Goal: Communication & Community: Answer question/provide support

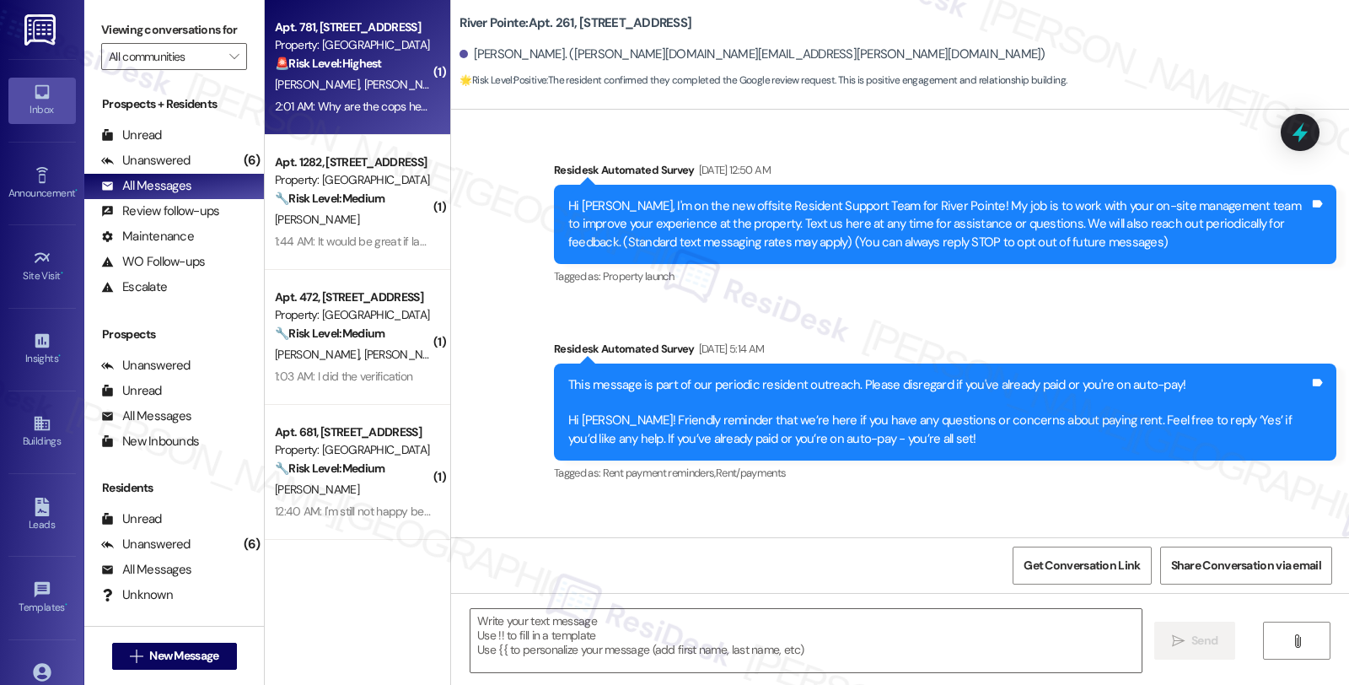
scroll to position [3744, 0]
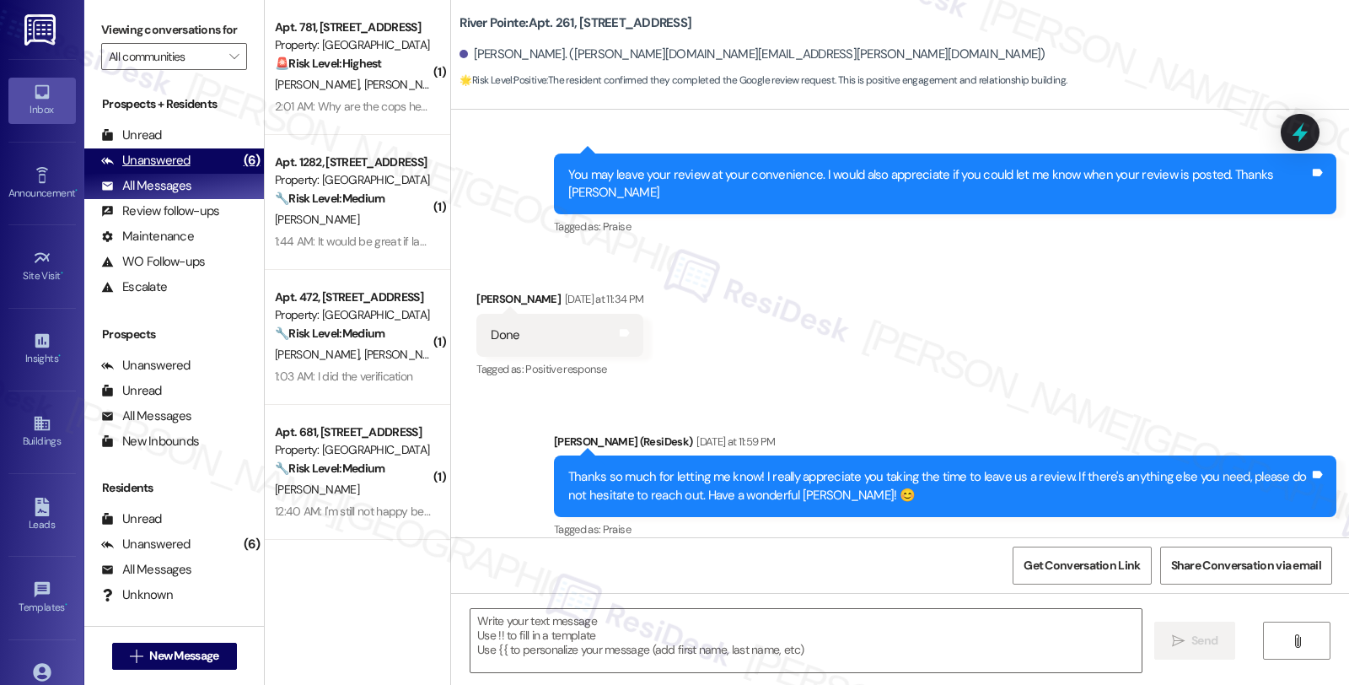
click at [192, 174] on div "Unanswered (6)" at bounding box center [174, 160] width 180 height 25
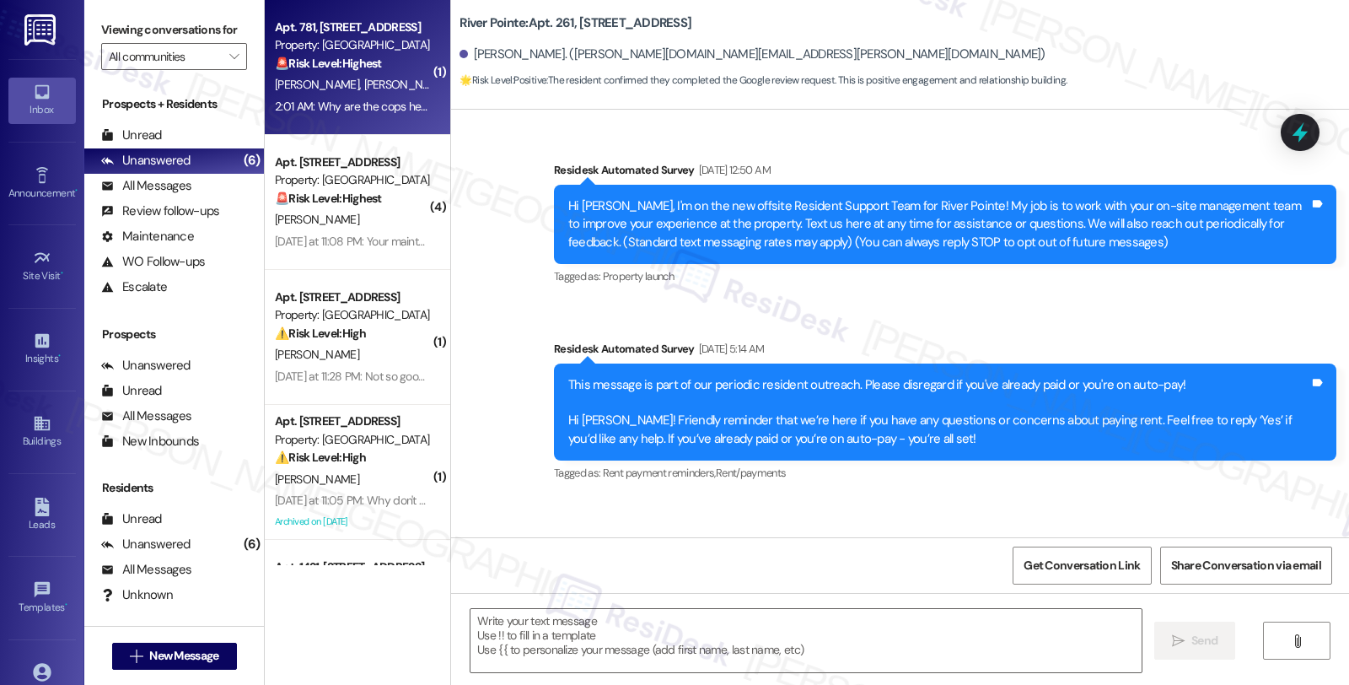
type textarea "Fetching suggested responses. Please feel free to read through the conversation…"
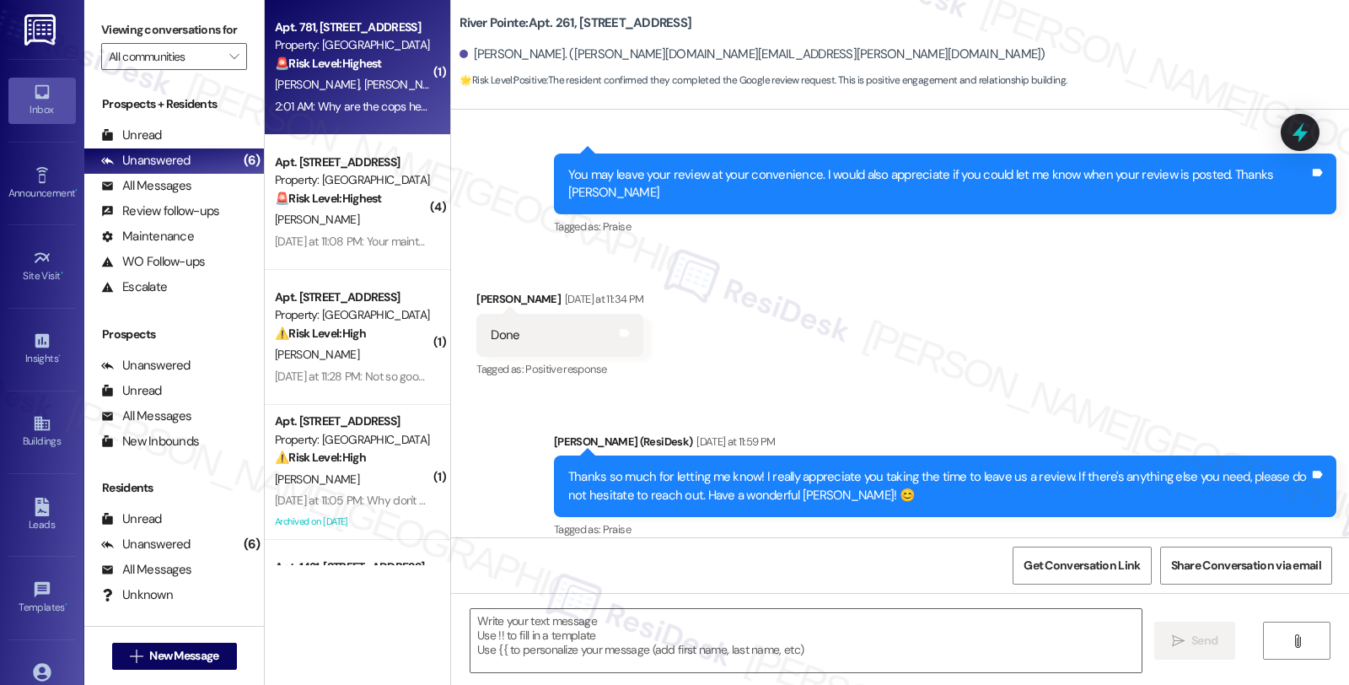
click at [348, 59] on strong "🚨 Risk Level: Highest" at bounding box center [328, 63] width 107 height 15
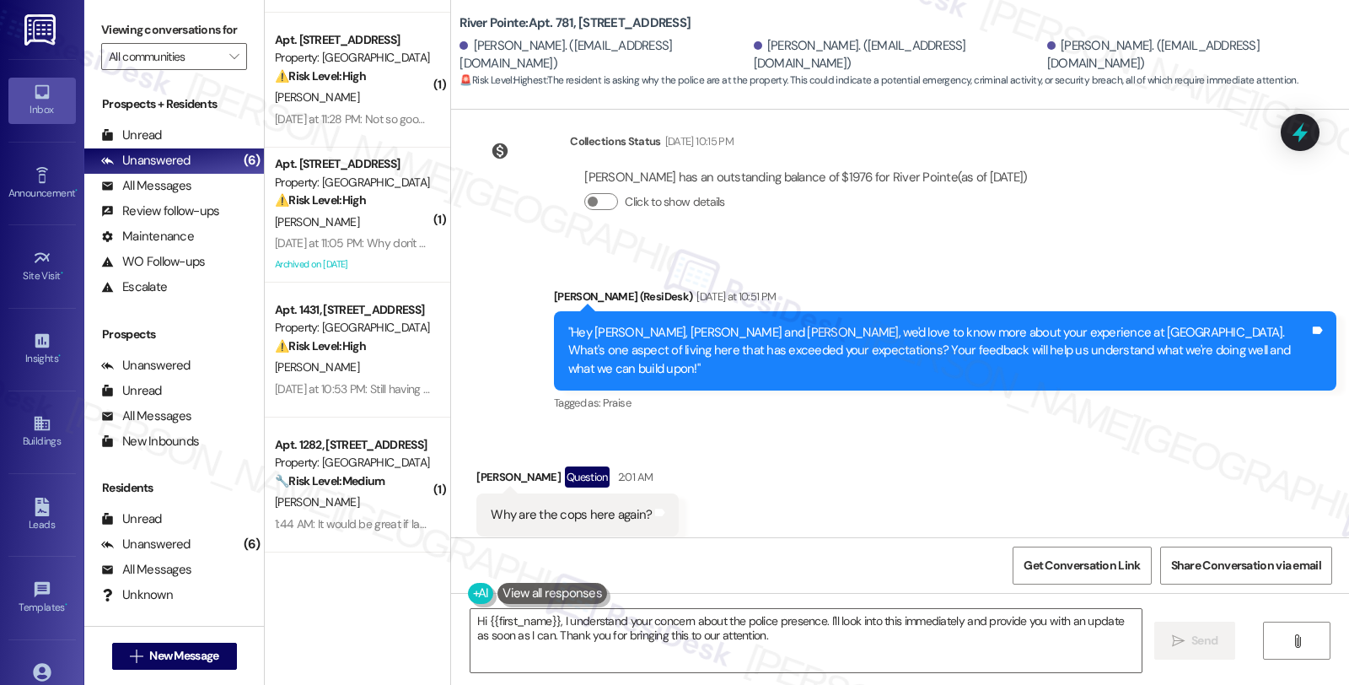
scroll to position [0, 0]
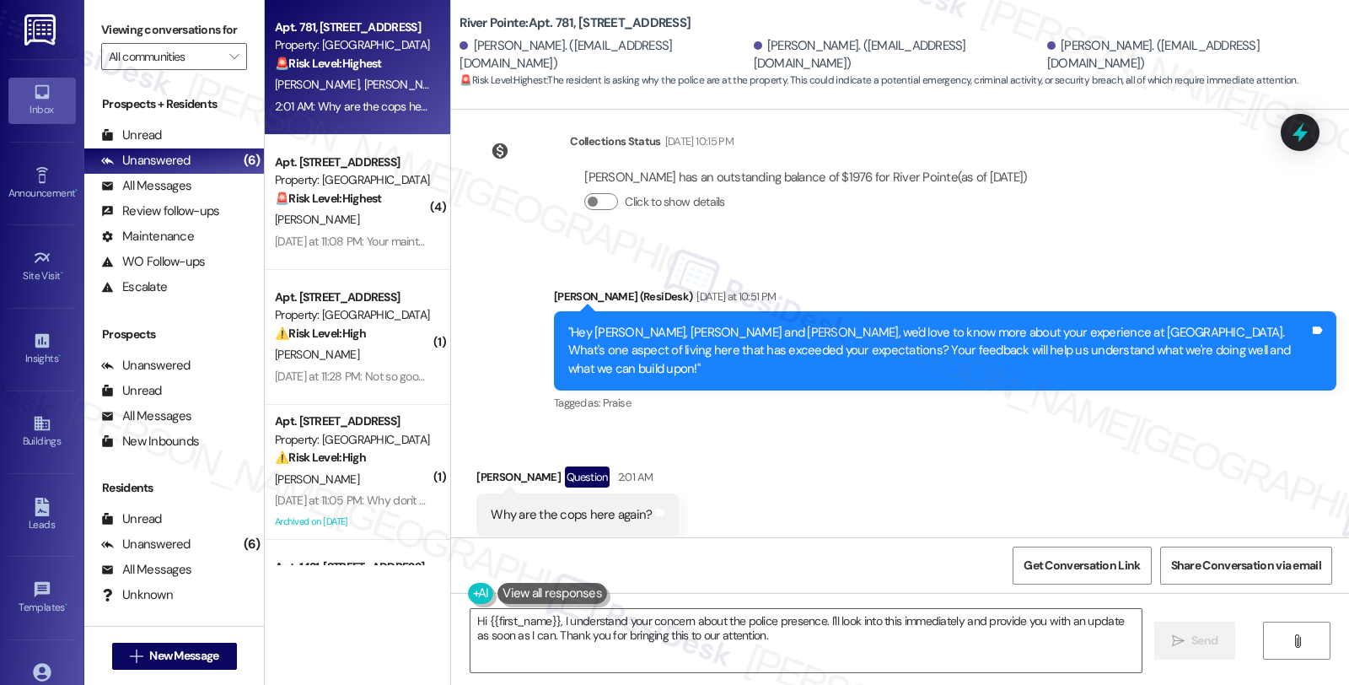
click at [476, 466] on div "Zane Thomas Question 2:01 AM" at bounding box center [577, 479] width 202 height 27
copy div "Zane"
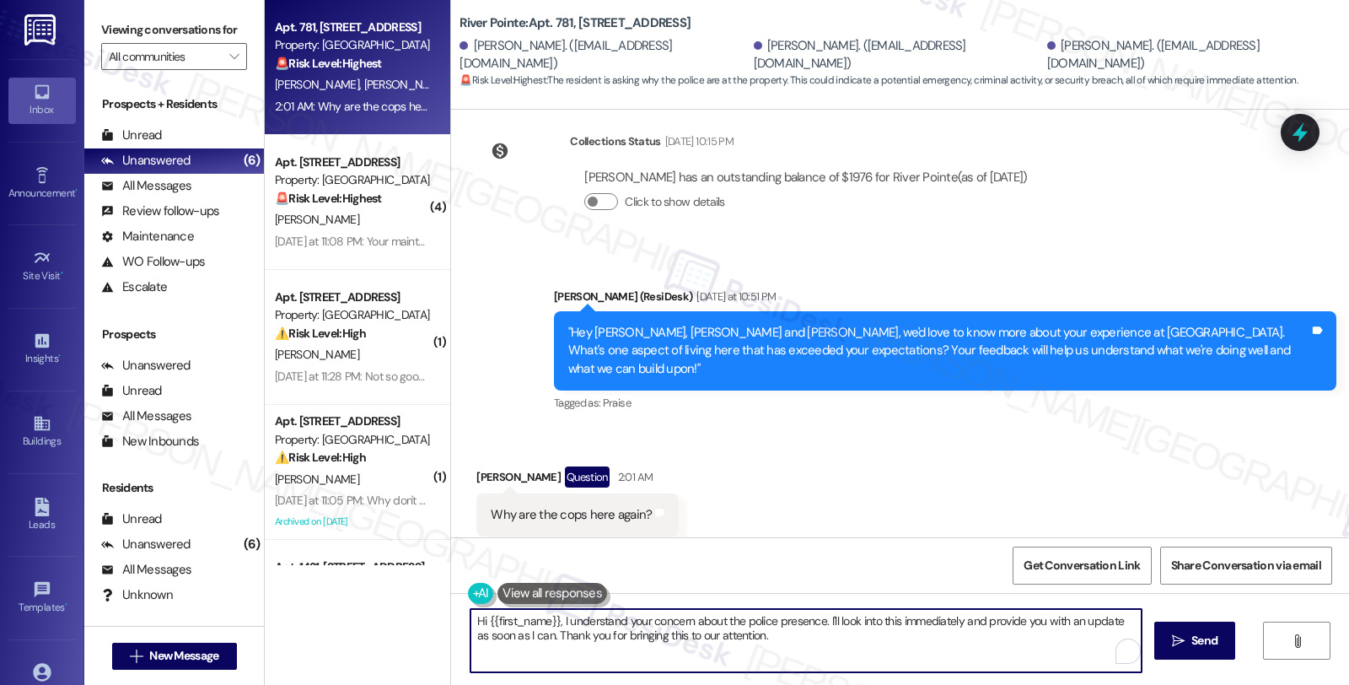
drag, startPoint x: 479, startPoint y: 619, endPoint x: 551, endPoint y: 616, distance: 71.7
click at [551, 616] on textarea "Hi {{first_name}}, I understand your concern about the police presence. I'll lo…" at bounding box center [805, 640] width 671 height 63
paste textarea "Zane"
click at [782, 620] on textarea "Hi Zane, I understand your concern about the police presence. I'll look into th…" at bounding box center [805, 640] width 671 height 63
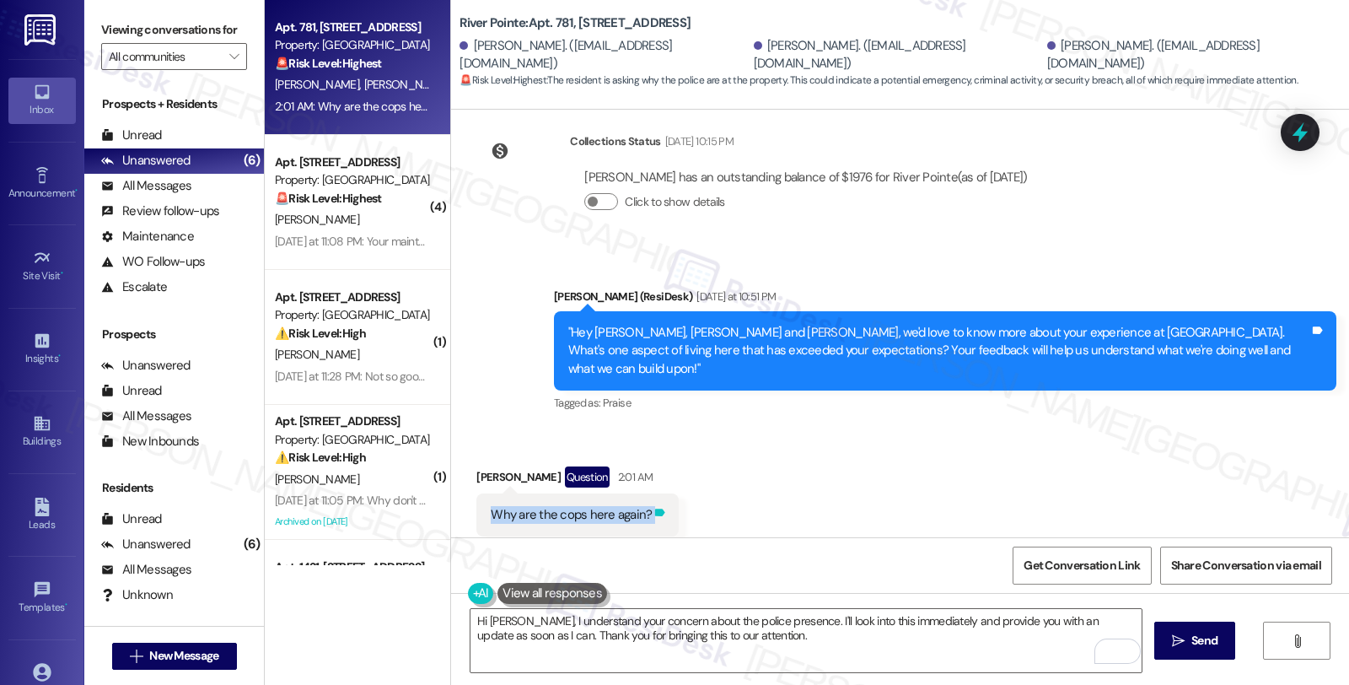
drag, startPoint x: 481, startPoint y: 482, endPoint x: 644, endPoint y: 485, distance: 162.8
click at [644, 493] on div "Why are the cops here again? Tags and notes" at bounding box center [577, 514] width 202 height 43
copy div "Why are the cops here again? Tags and notes"
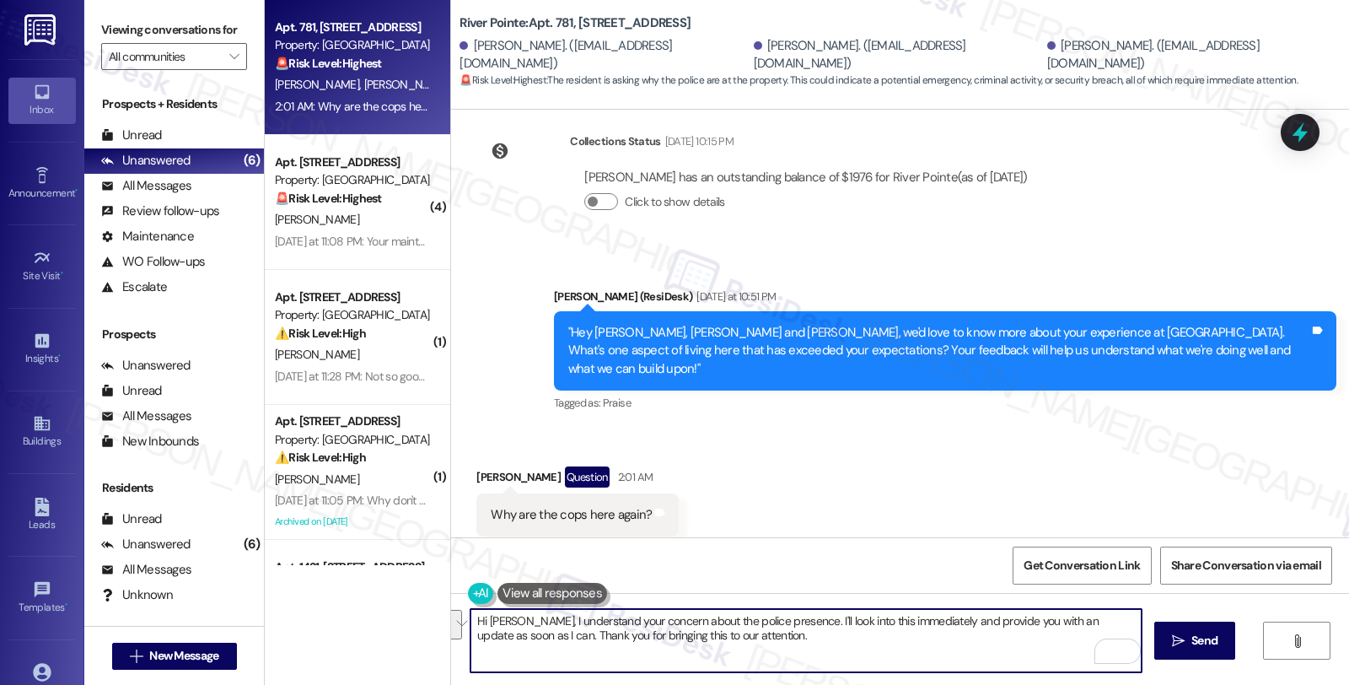
drag, startPoint x: 770, startPoint y: 624, endPoint x: 797, endPoint y: 645, distance: 34.2
click at [797, 645] on textarea "Hi Zane, I understand your concern about the police presence. I'll look into th…" at bounding box center [805, 640] width 671 height 63
click at [1052, 621] on textarea "Hi Zane, I understand your concern about the police presence. May I know where …" at bounding box center [805, 640] width 671 height 63
type textarea "Hi Zane, I understand your concern about the police presence. May I know where …"
click at [1156, 639] on button " Send" at bounding box center [1195, 640] width 82 height 38
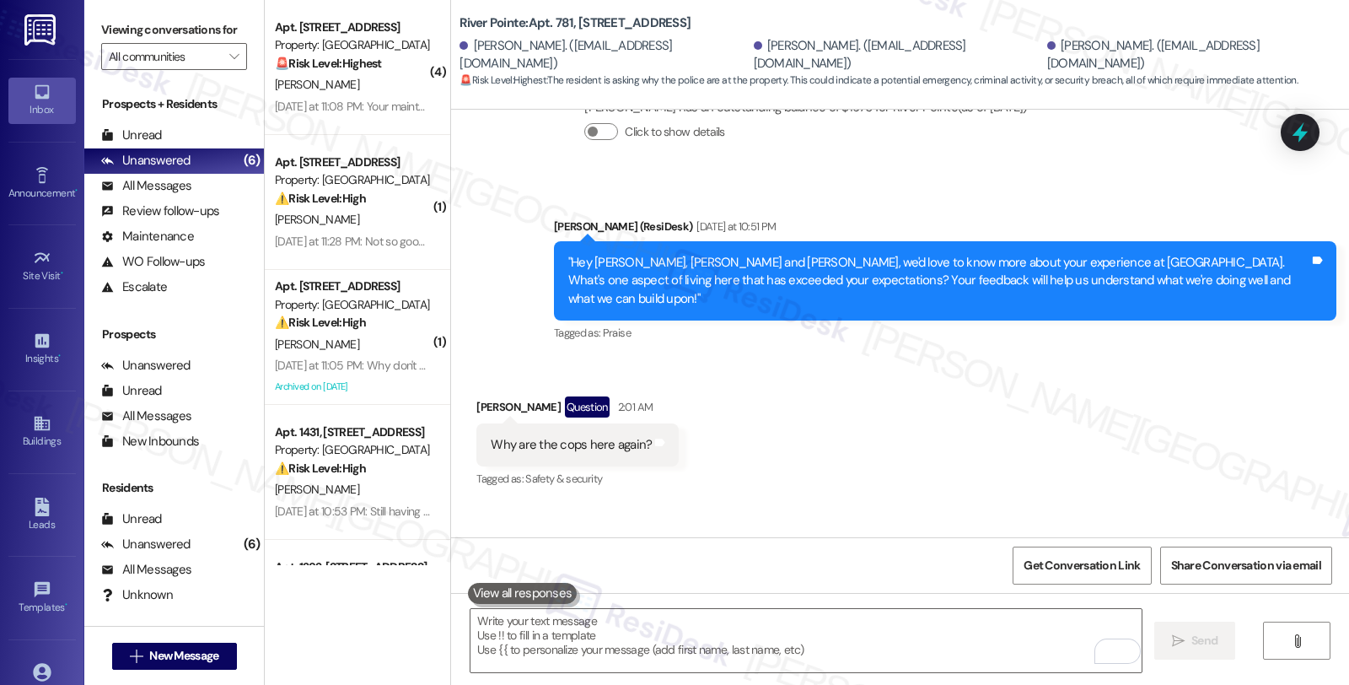
scroll to position [2084, 0]
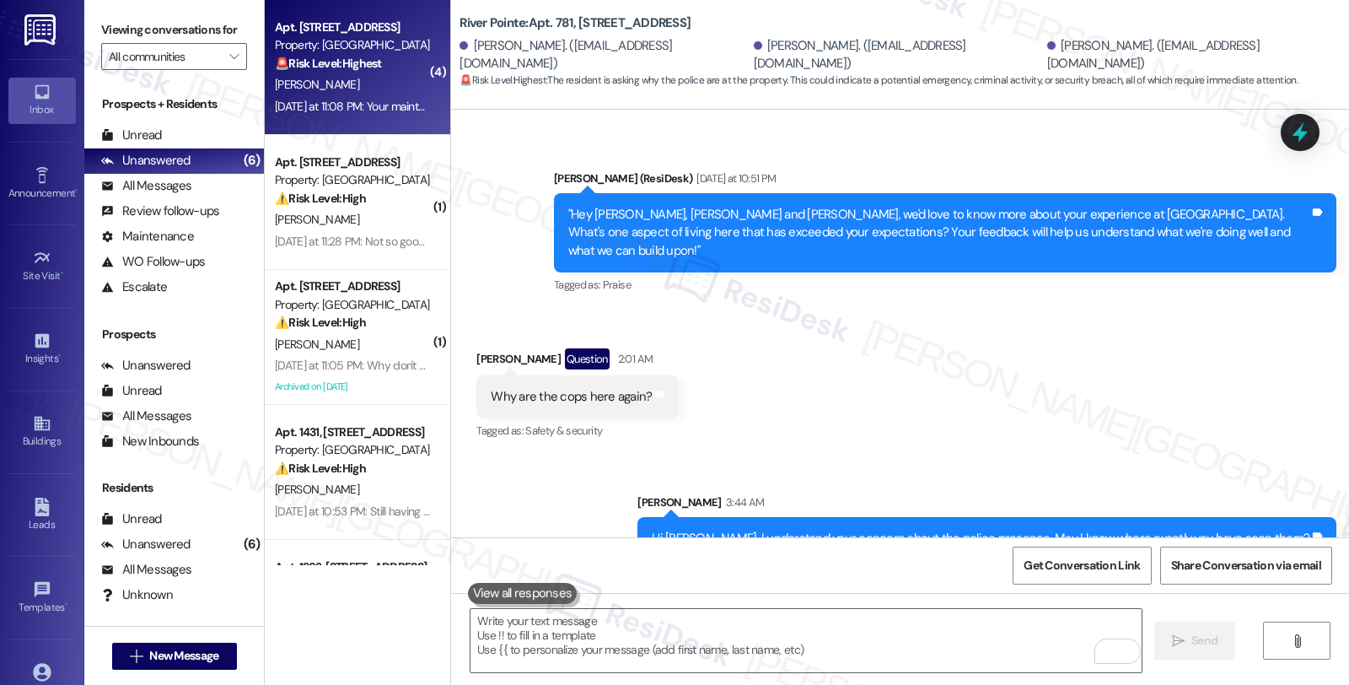
click at [349, 86] on div "L. Roznovsky" at bounding box center [352, 84] width 159 height 21
type textarea "Fetching suggested responses. Please feel free to read through the conversation…"
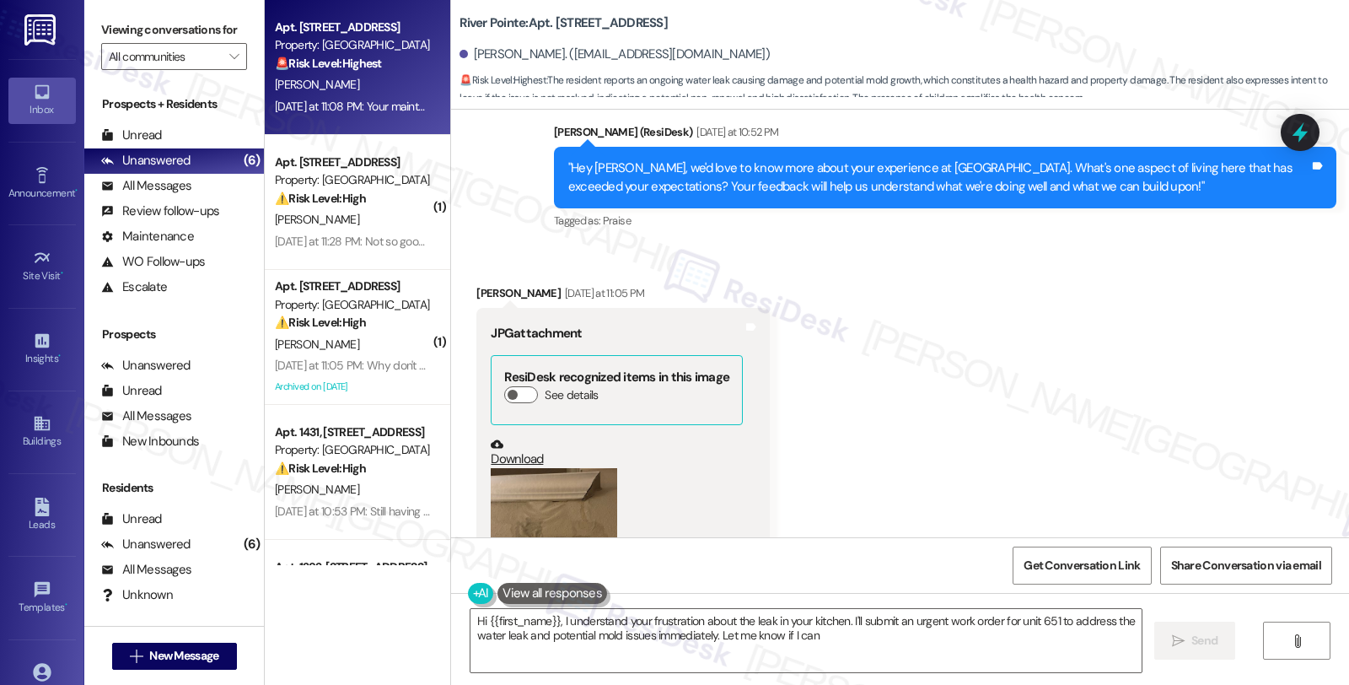
scroll to position [7494, 0]
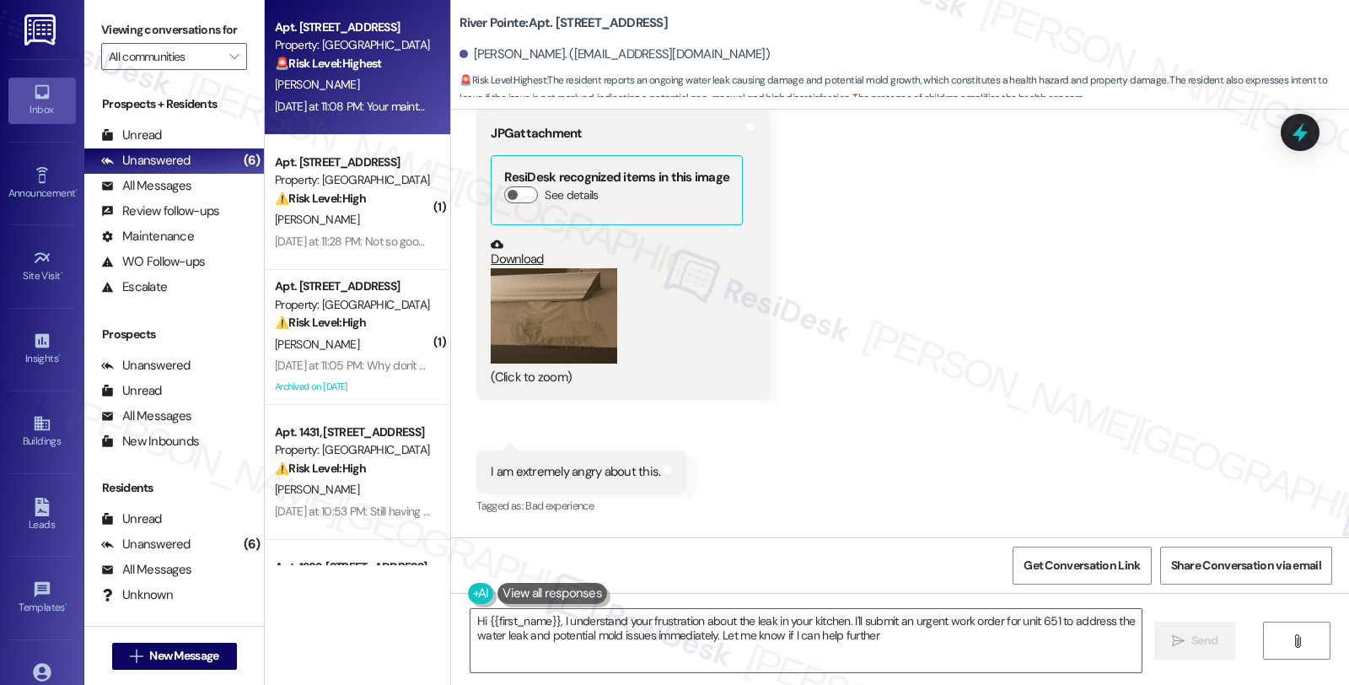
type textarea "Hi {{first_name}}, I understand your frustration about the leak in your kitchen…"
click at [535, 293] on button "Zoom image" at bounding box center [554, 315] width 126 height 95
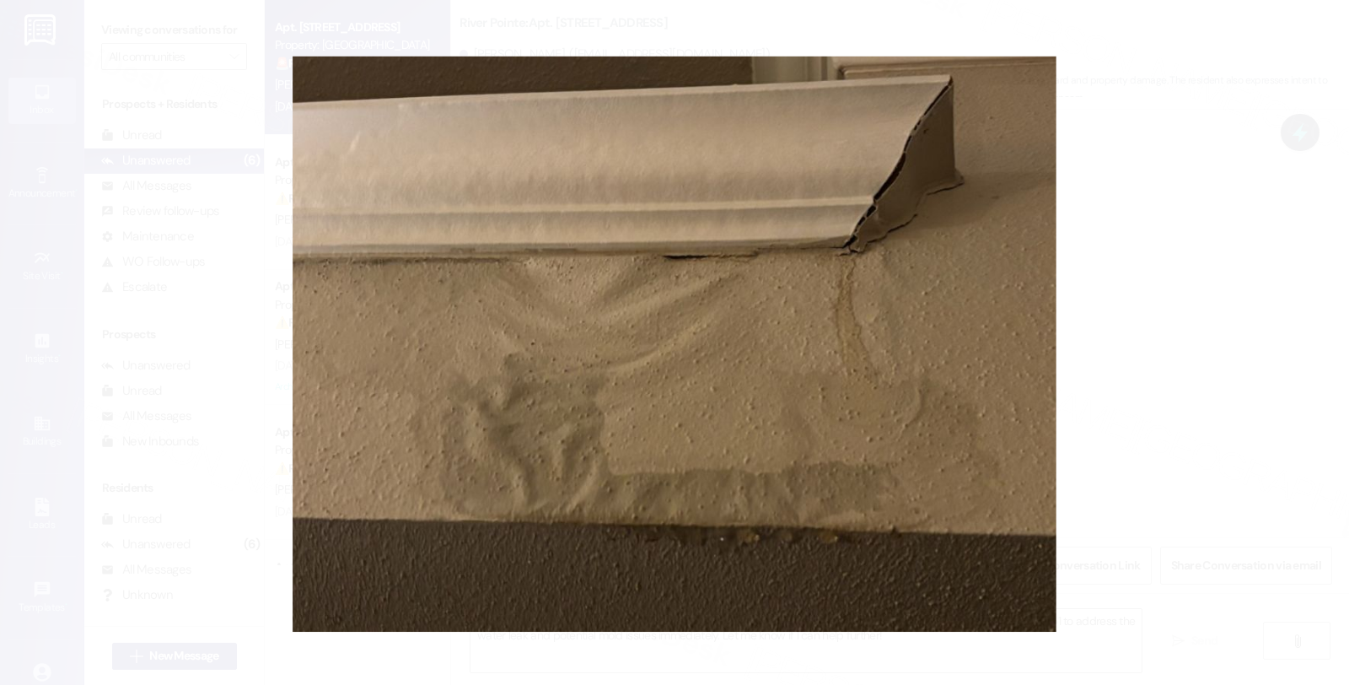
click at [1113, 282] on button "Unzoom image" at bounding box center [674, 342] width 1349 height 685
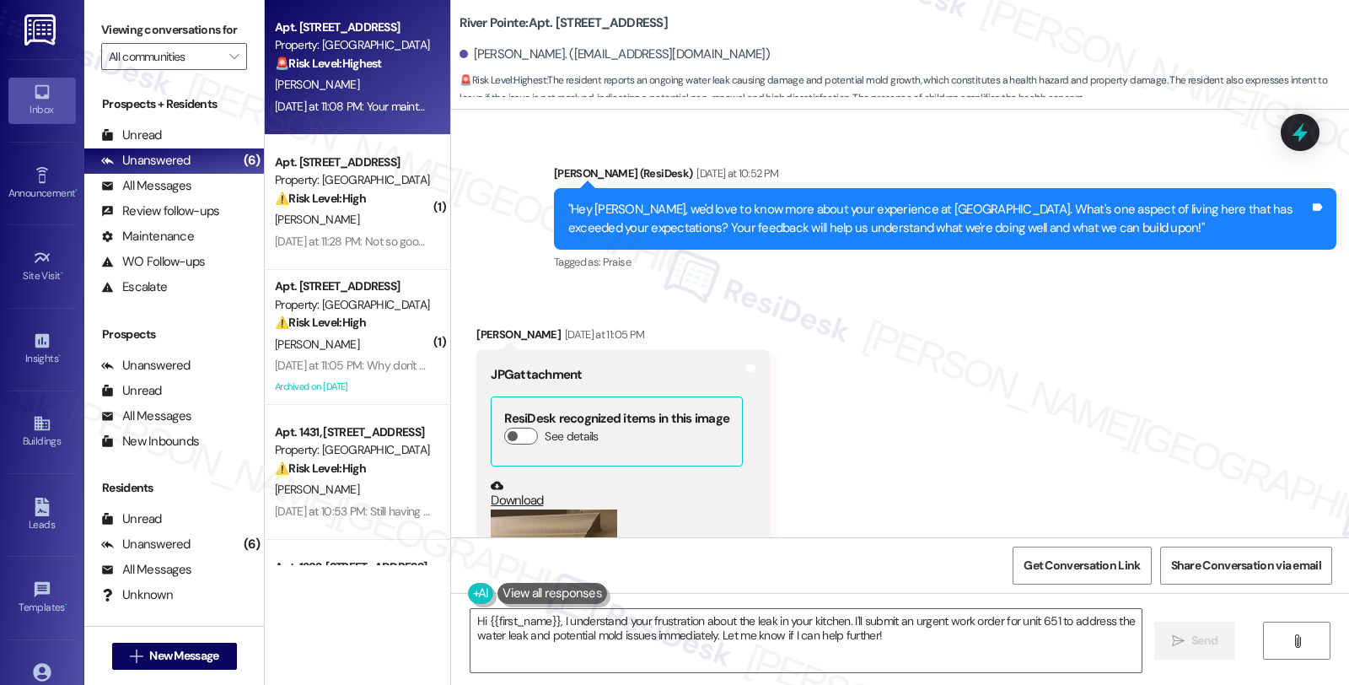
scroll to position [7307, 0]
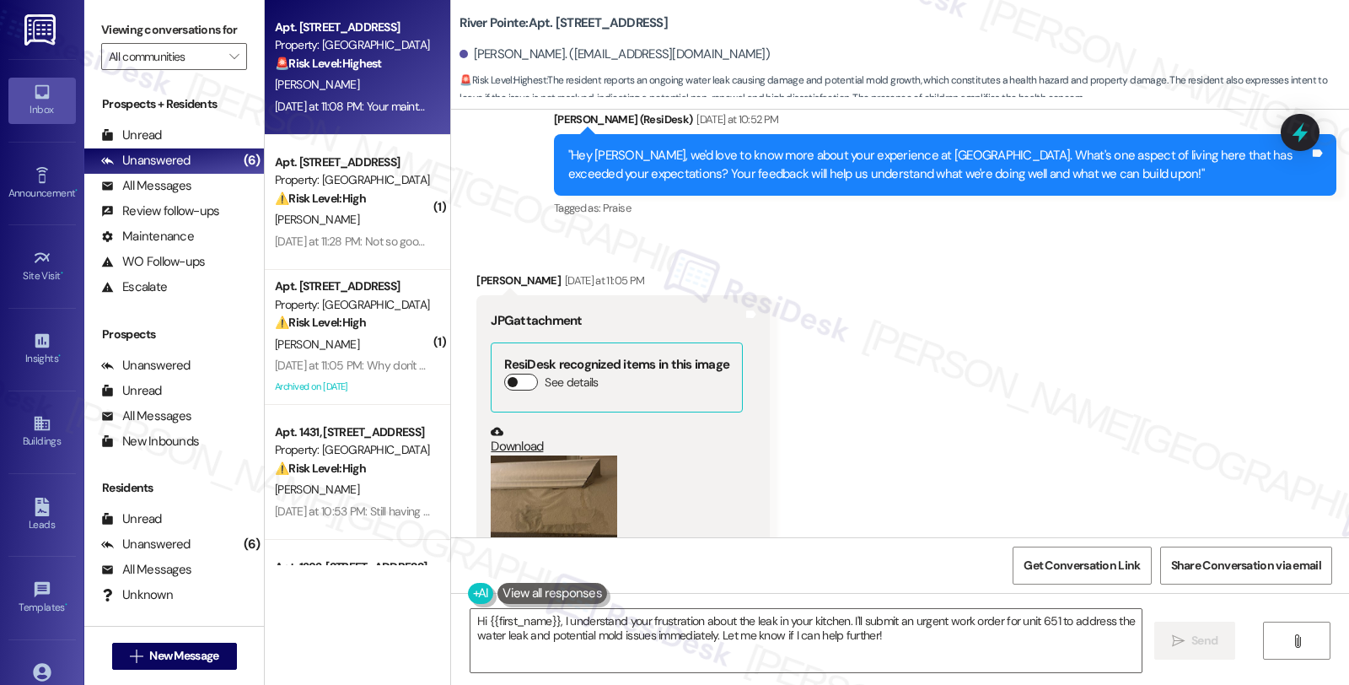
click at [521, 374] on button "See details" at bounding box center [521, 382] width 34 height 17
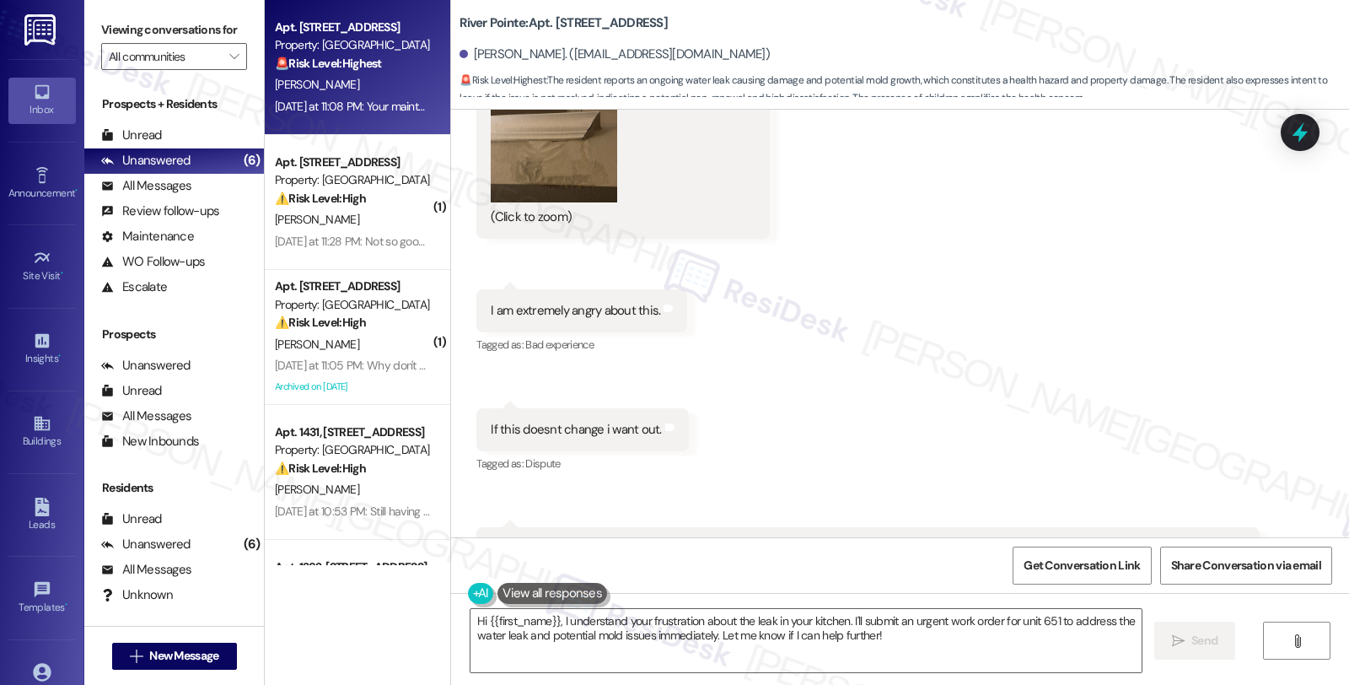
scroll to position [7776, 0]
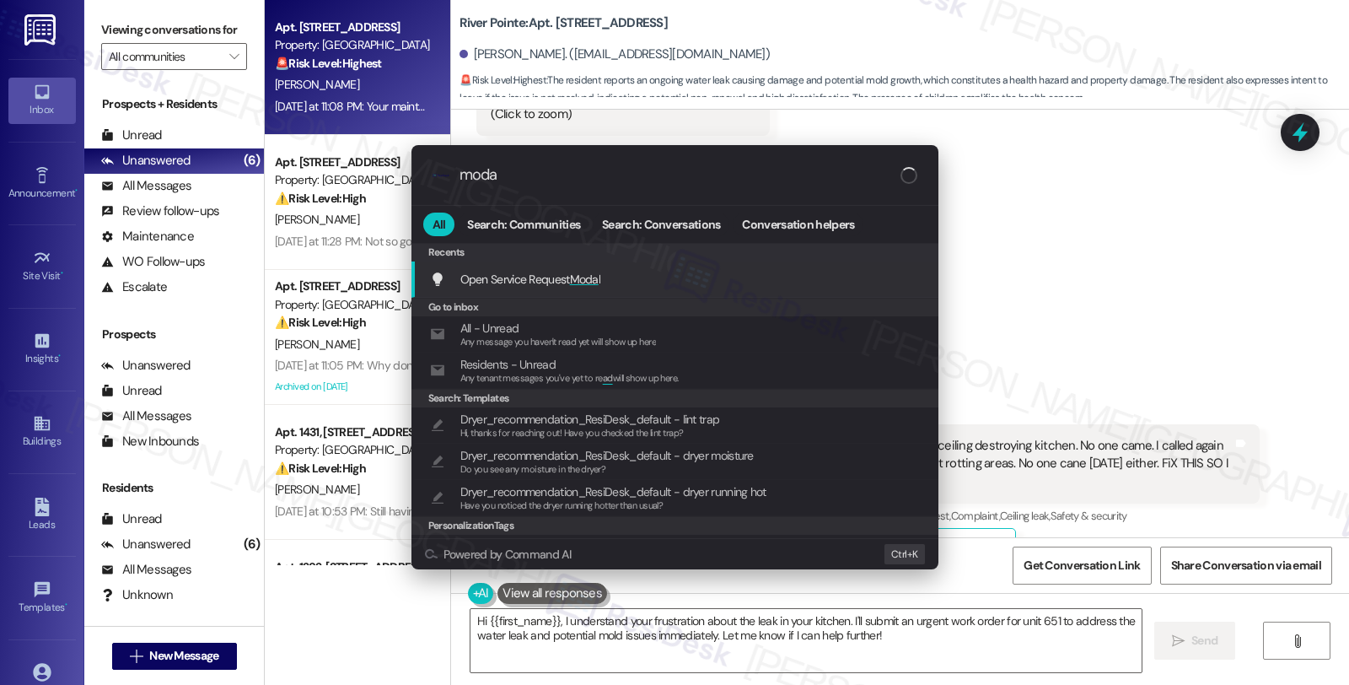
type input "modal"
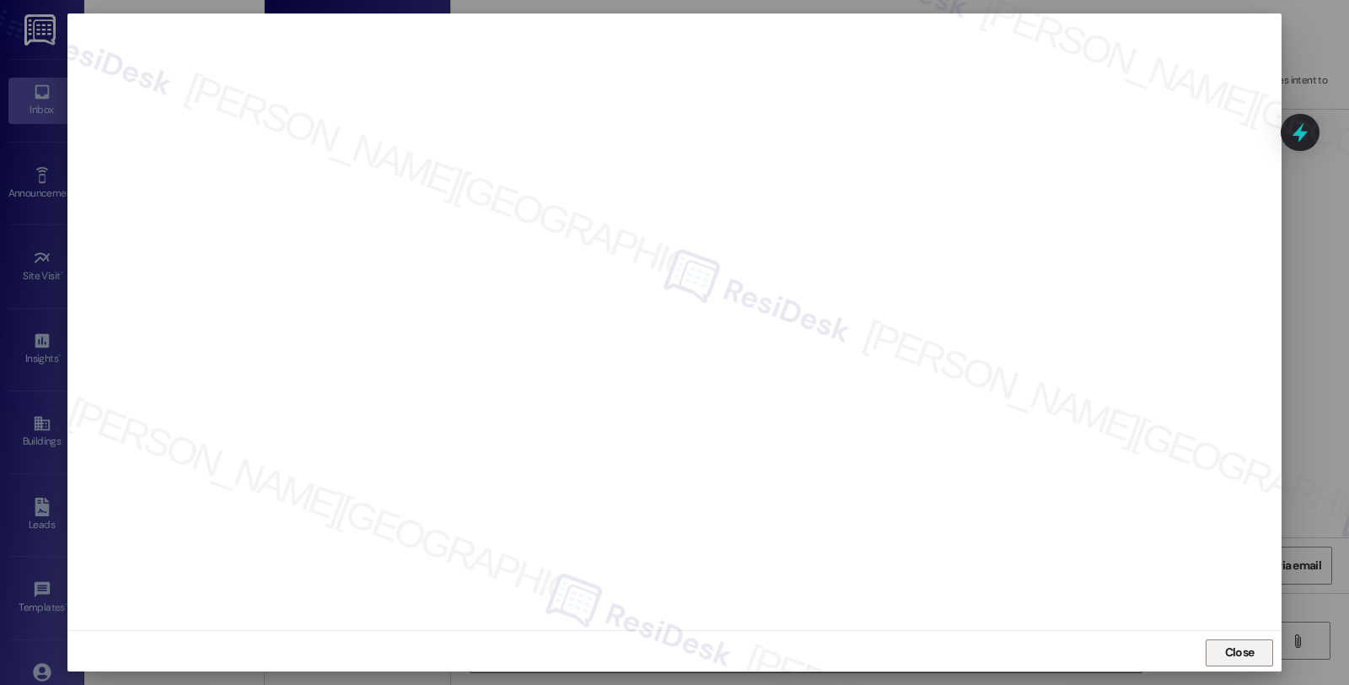
click at [1233, 650] on span "Close" at bounding box center [1240, 652] width 30 height 18
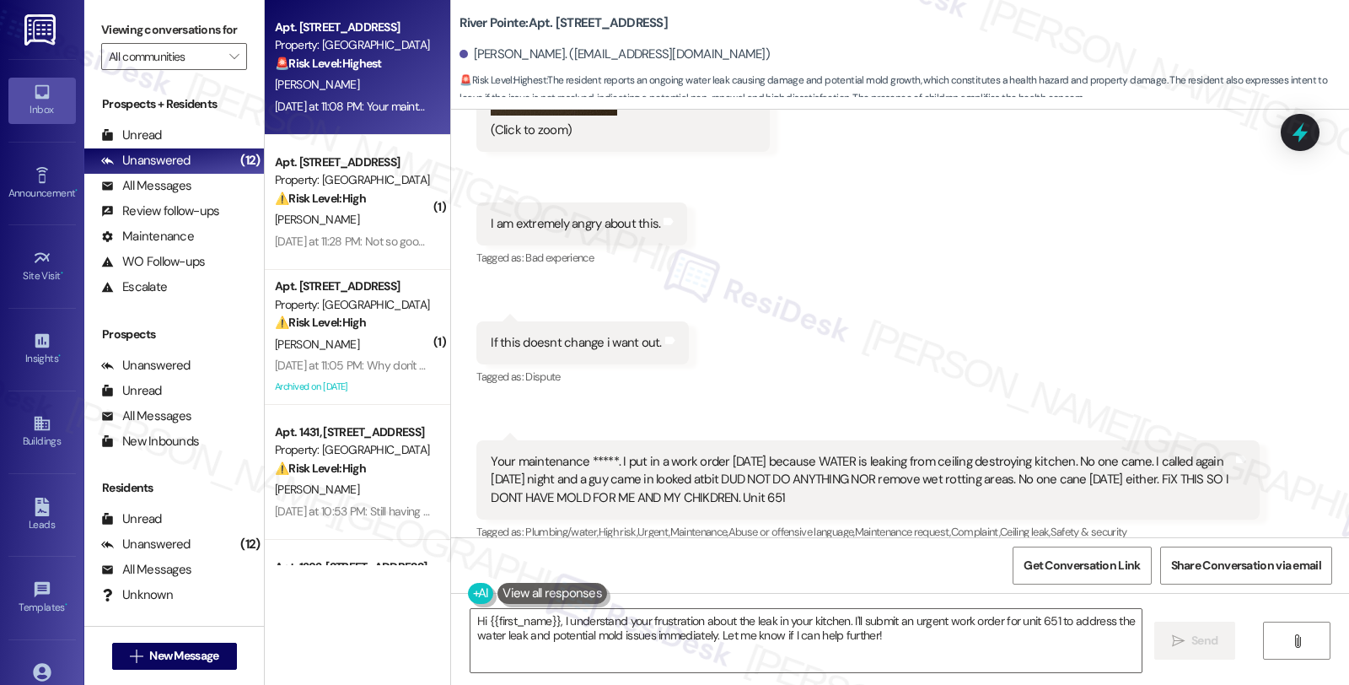
scroll to position [7794, 0]
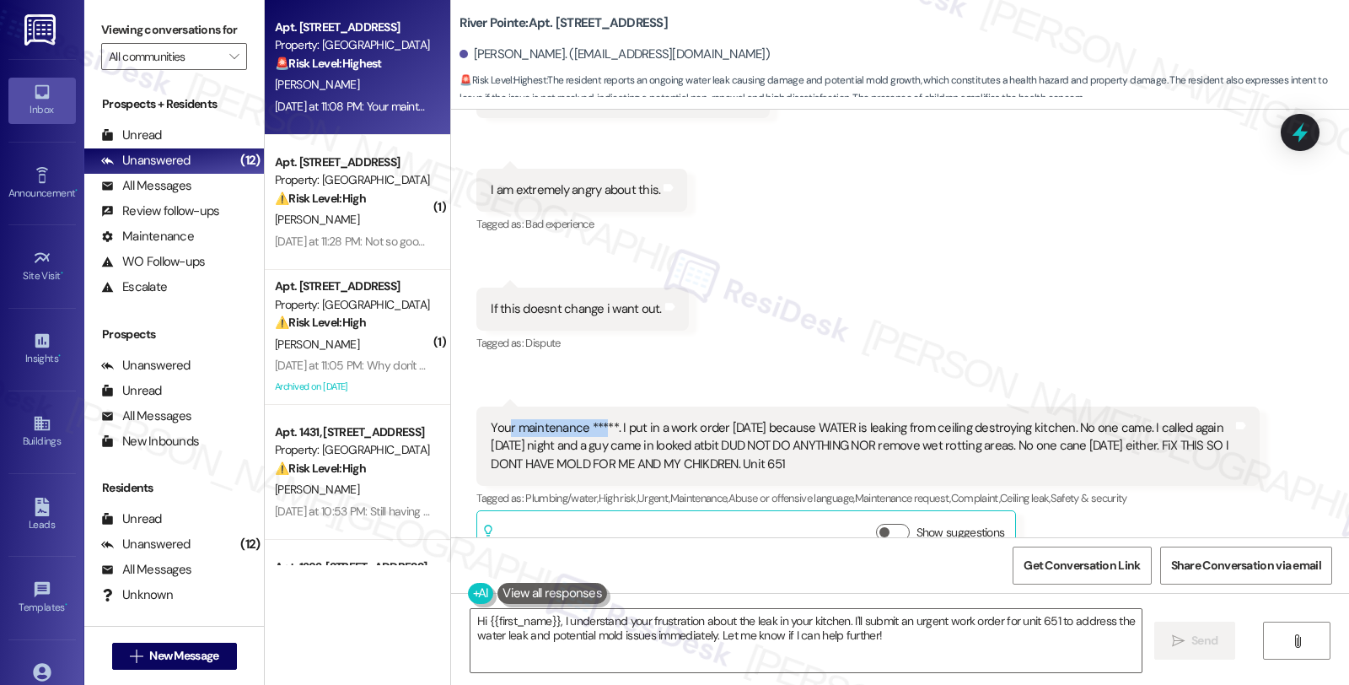
drag, startPoint x: 496, startPoint y: 392, endPoint x: 594, endPoint y: 392, distance: 97.8
click at [594, 419] on div "Your maintenance *****. I put in a work order sunday because WATER is leaking f…" at bounding box center [861, 446] width 741 height 54
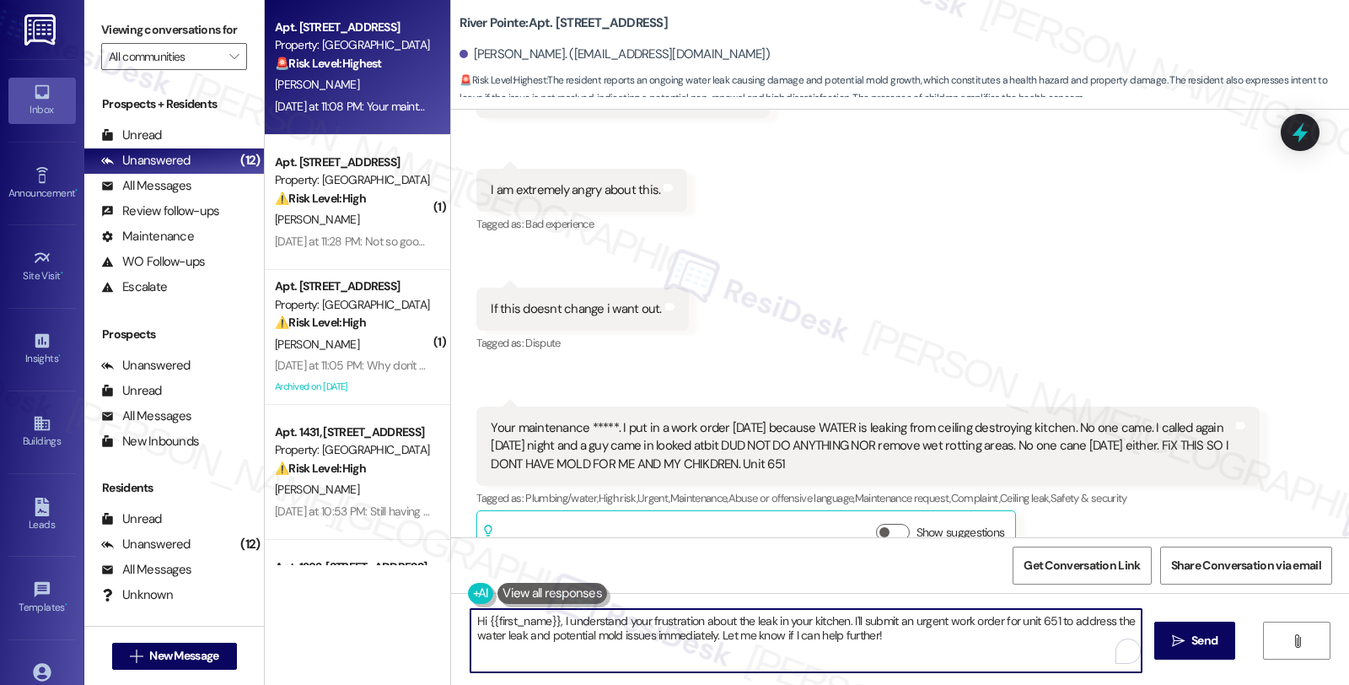
drag, startPoint x: 844, startPoint y: 619, endPoint x: 889, endPoint y: 641, distance: 49.8
click at [889, 641] on textarea "Hi {{first_name}}, I understand your frustration about the leak in your kitchen…" at bounding box center [805, 640] width 671 height 63
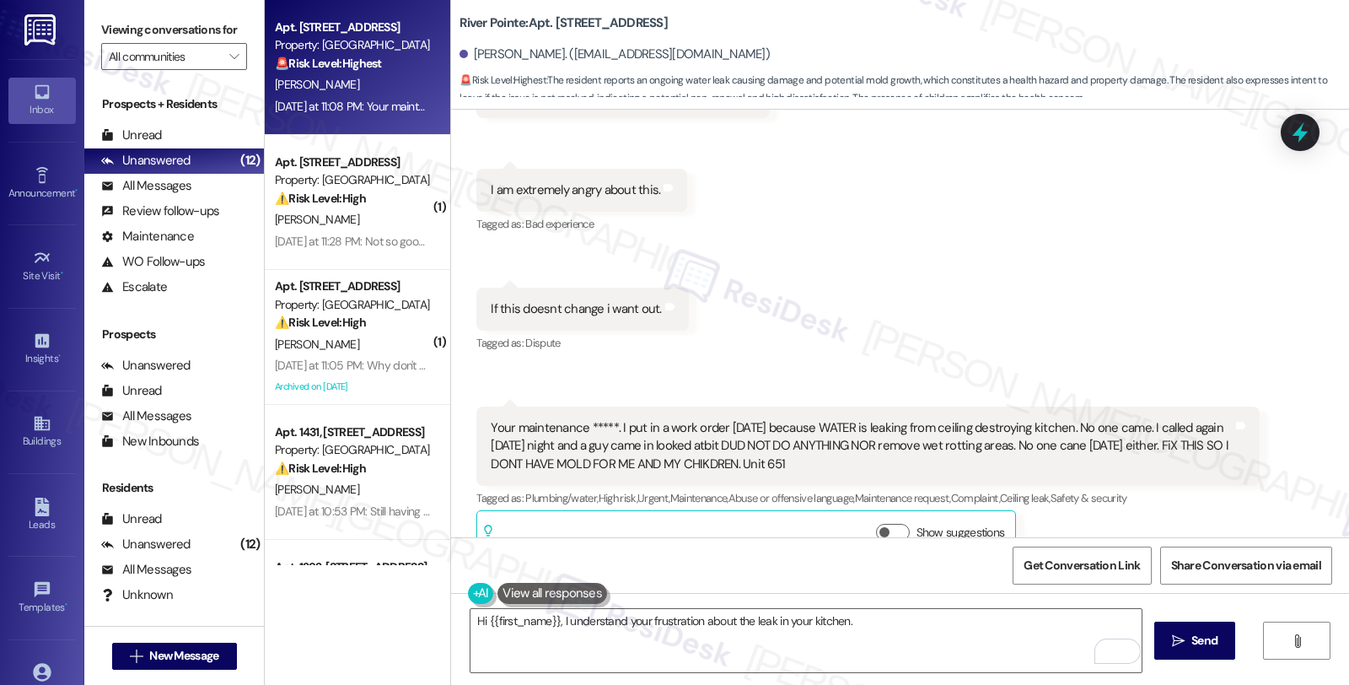
drag, startPoint x: 788, startPoint y: 427, endPoint x: 470, endPoint y: 390, distance: 320.0
click at [476, 406] on div "Your maintenance *****. I put in a work order sunday because WATER is leaking f…" at bounding box center [867, 445] width 782 height 79
copy div "Your maintenance *****. I put in a work order sunday because WATER is leaking f…"
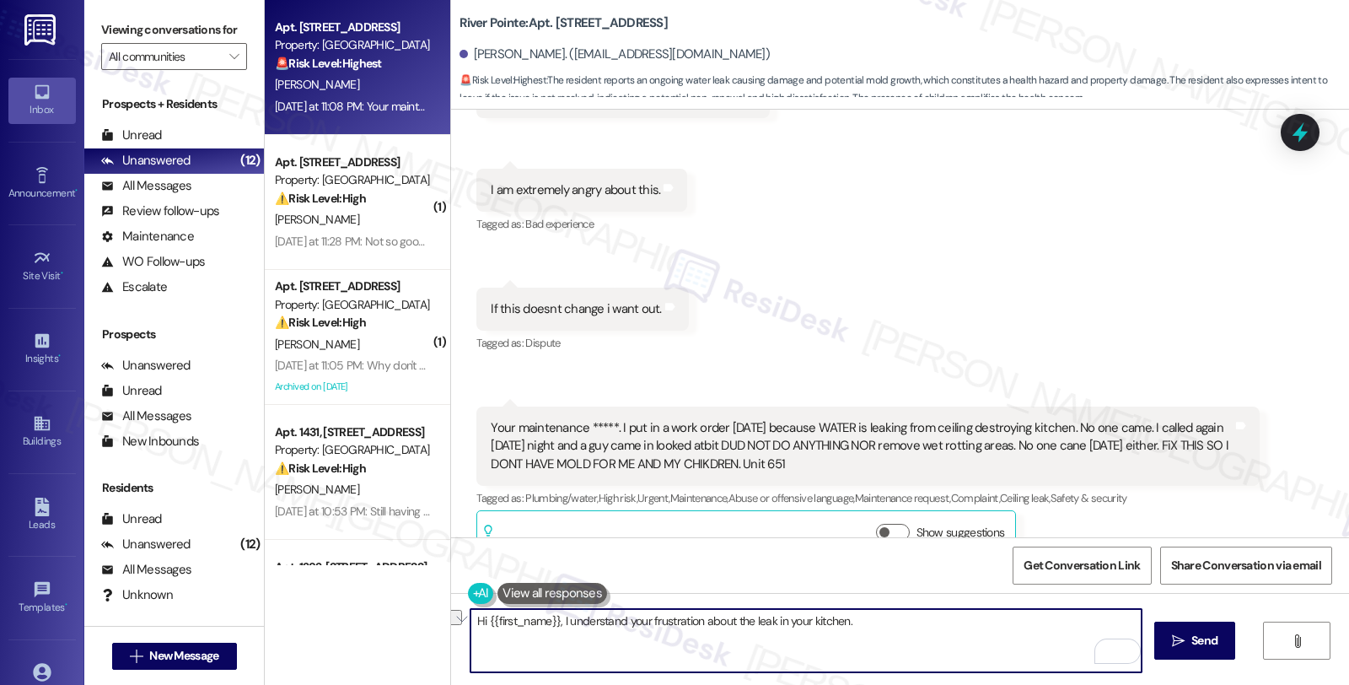
drag, startPoint x: 552, startPoint y: 617, endPoint x: 889, endPoint y: 624, distance: 336.5
click at [889, 624] on textarea "Hi {{first_name}}, I understand your frustration about the leak in your kitchen." at bounding box center [805, 640] width 671 height 63
paste textarea "'m really sorry to hear about the ongoing water issue in your kitchen—that soun…"
click at [1033, 646] on textarea "Hi {{first_name}}, I'm really sorry to hear about the ongoing water issue in yo…" at bounding box center [805, 640] width 671 height 63
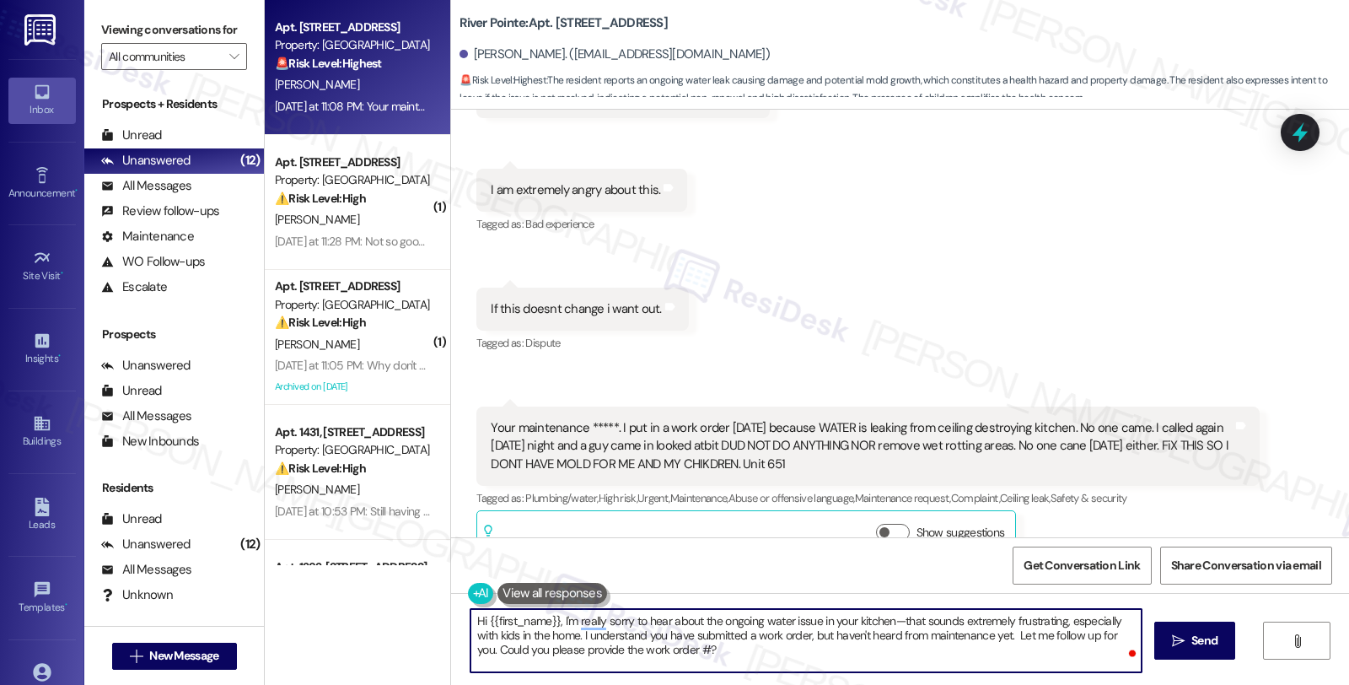
click at [745, 648] on textarea "Hi {{first_name}}, I'm really sorry to hear about the ongoing water issue in yo…" at bounding box center [805, 640] width 671 height 63
type textarea "Hi {{first_name}}, I'm really sorry to hear about the ongoing water issue in yo…"
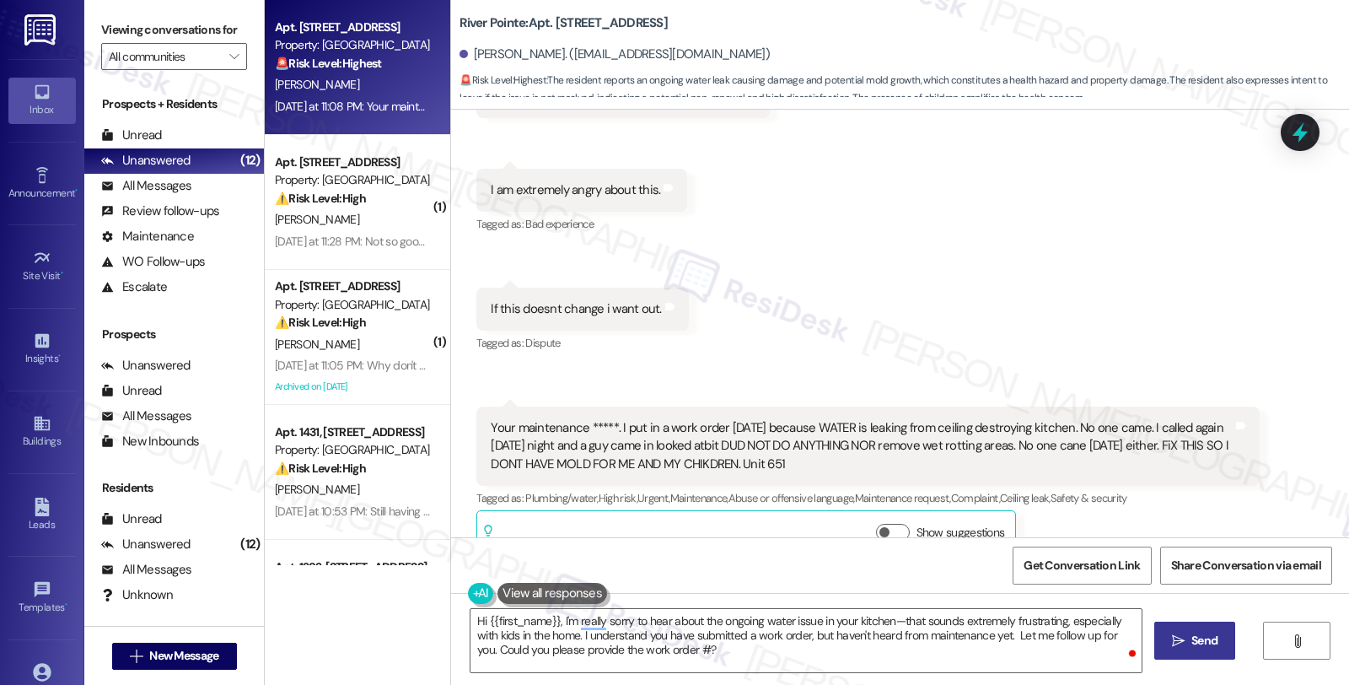
click at [1192, 653] on button " Send" at bounding box center [1195, 640] width 82 height 38
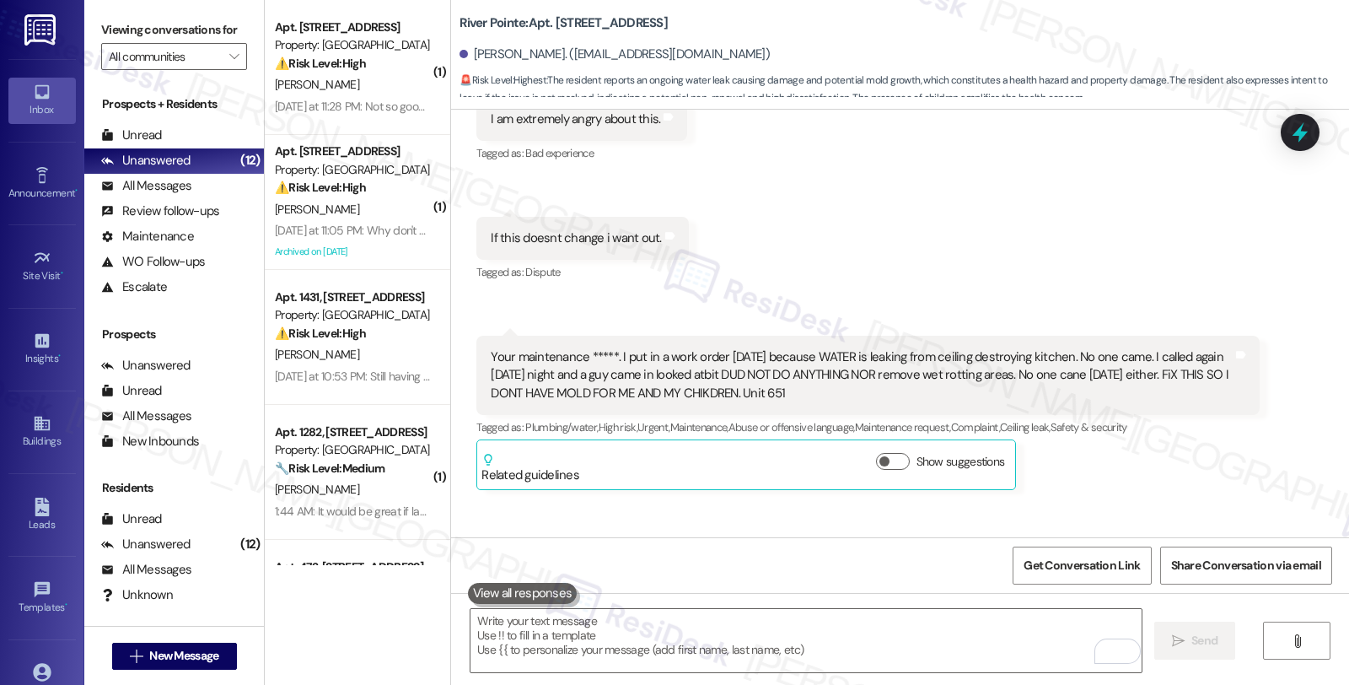
scroll to position [7947, 0]
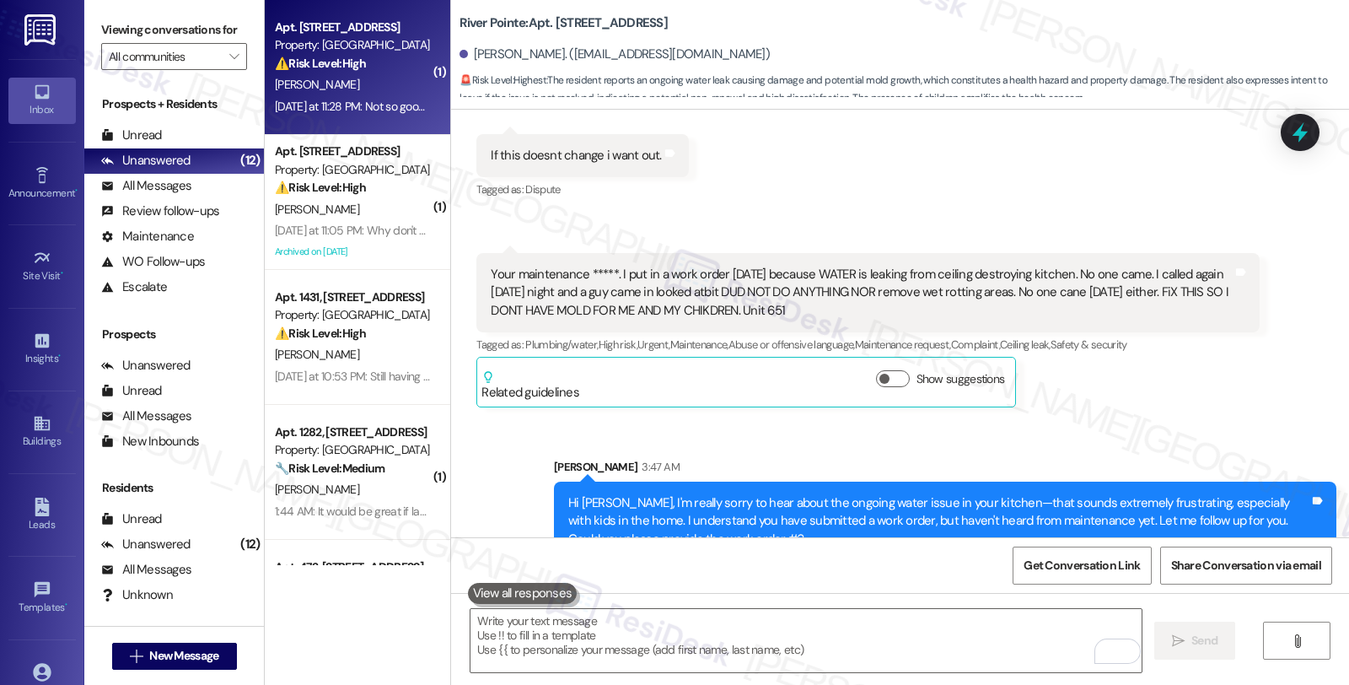
click at [368, 91] on div "A. Adanandus" at bounding box center [352, 84] width 159 height 21
type textarea "Fetching suggested responses. Please feel free to read through the conversation…"
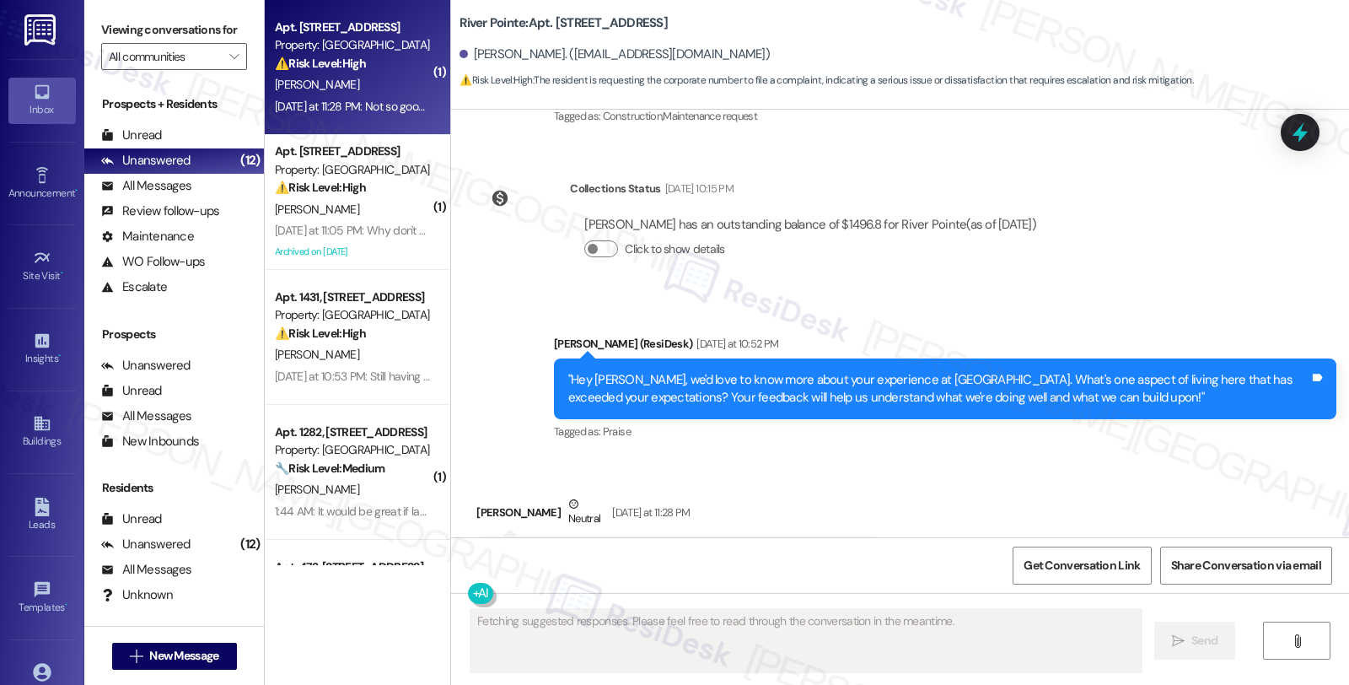
scroll to position [1071, 0]
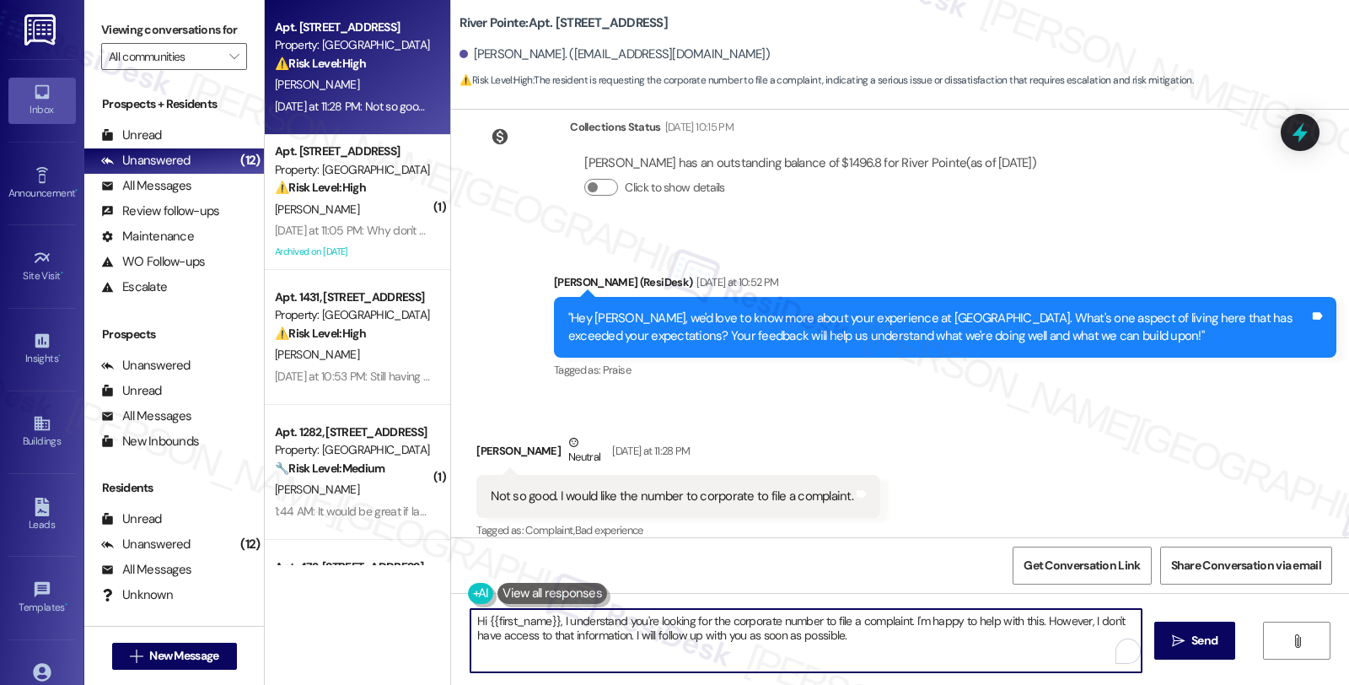
drag, startPoint x: 551, startPoint y: 621, endPoint x: 423, endPoint y: 620, distance: 127.3
click at [423, 620] on div "Apt. 372, 1600 River Pointe Dr Property: River Pointe ⚠️ Risk Level: High The r…" at bounding box center [807, 342] width 1084 height 685
click at [470, 621] on textarea "I understand you're looking for the corporate number to file a complaint. I'm h…" at bounding box center [805, 640] width 671 height 63
drag, startPoint x: 1100, startPoint y: 620, endPoint x: 1086, endPoint y: 639, distance: 23.6
click at [1086, 639] on textarea "I'm sorry to hear that your experience here is not so good. I understand you're…" at bounding box center [805, 640] width 671 height 63
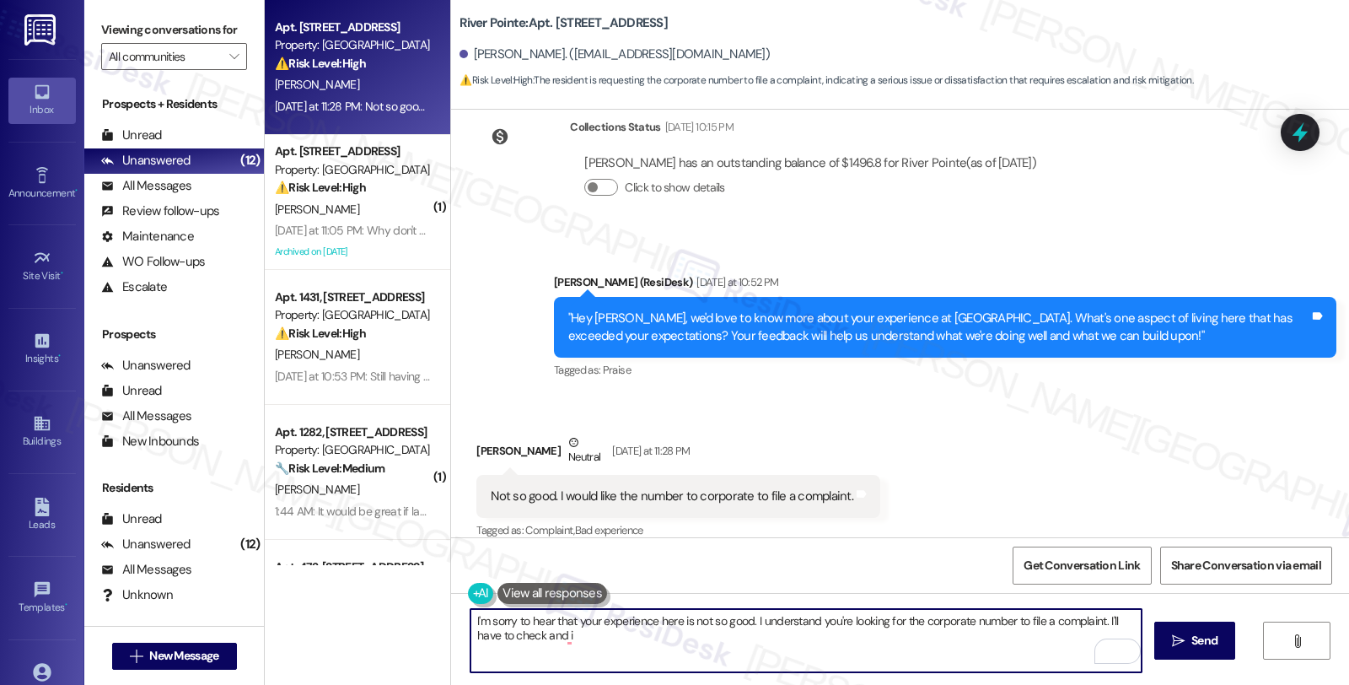
click at [545, 637] on textarea "I'm sorry to hear that your experience here is not so good. I understand you're…" at bounding box center [805, 640] width 671 height 63
click at [507, 637] on textarea "I'm sorry to hear that your experience here is not so good. I understand you're…" at bounding box center [805, 640] width 671 height 63
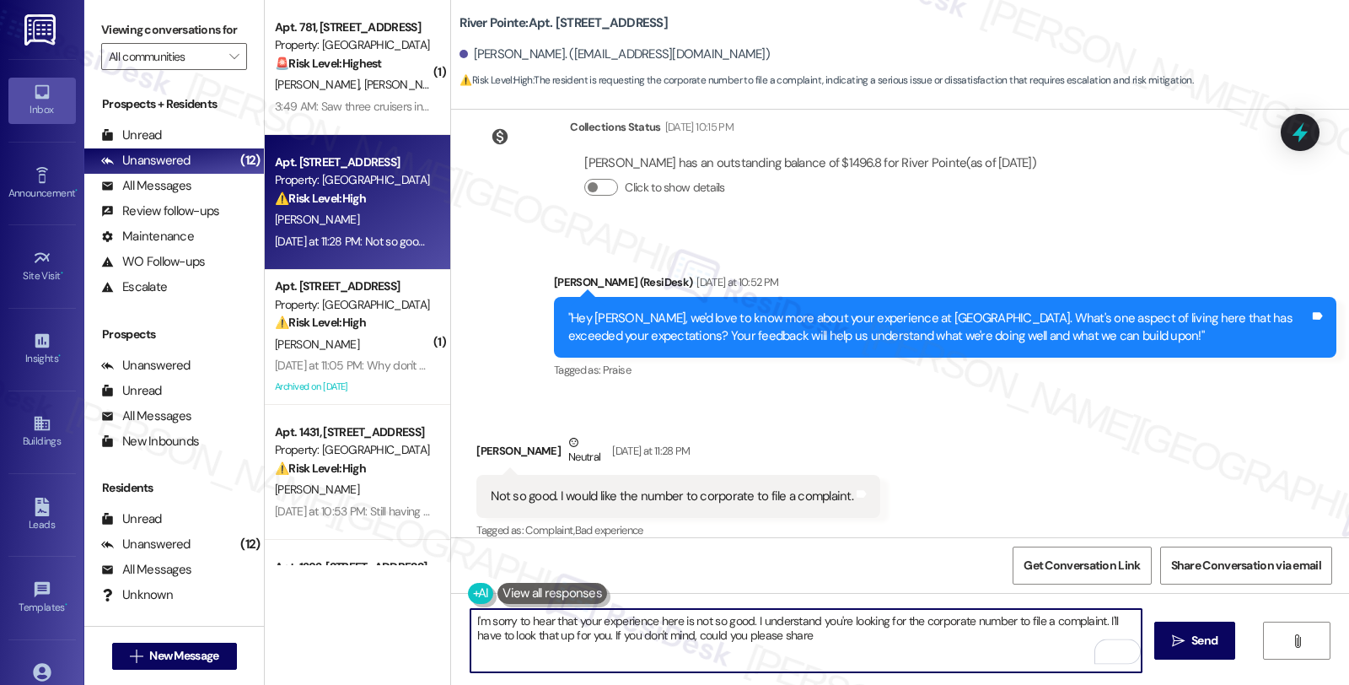
click at [689, 637] on textarea "I'm sorry to hear that your experience here is not so good. I understand you're…" at bounding box center [805, 640] width 671 height 63
type textarea "I'm sorry to hear that your experience here is not so good. I understand you're…"
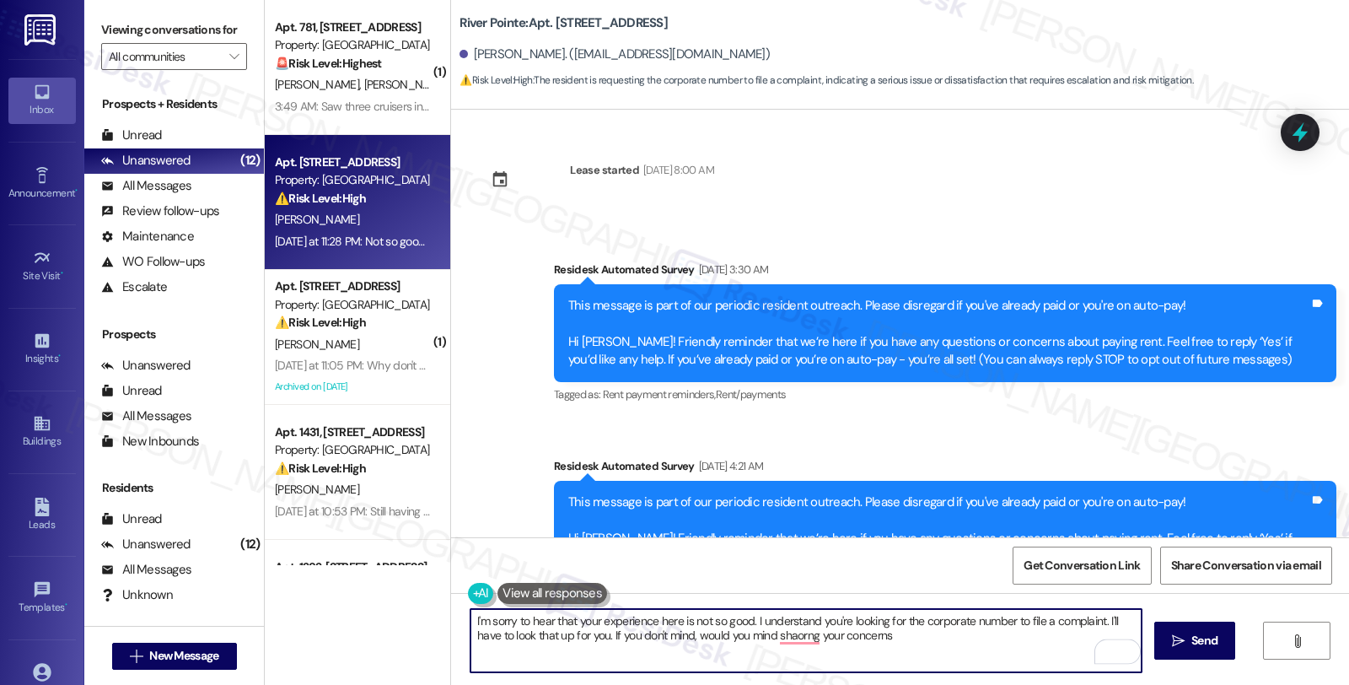
scroll to position [1071, 0]
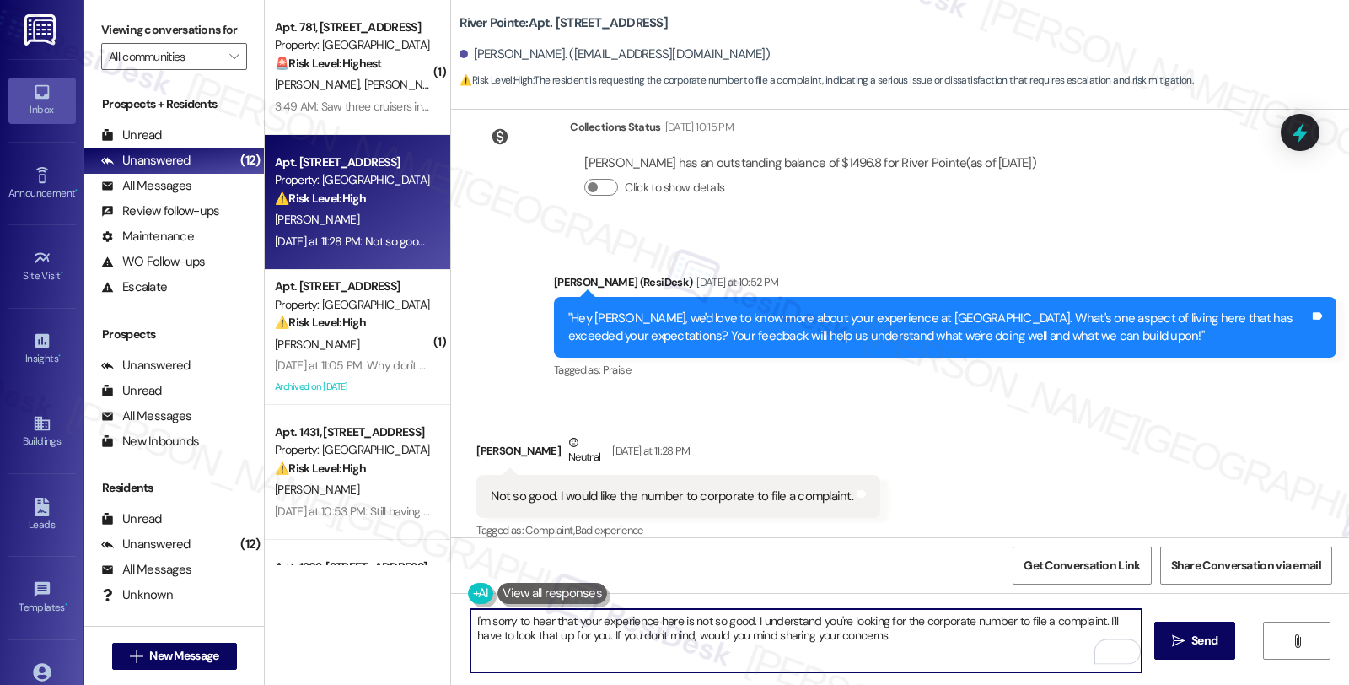
click at [899, 636] on textarea "I'm sorry to hear that your experience here is not so good. I understand you're…" at bounding box center [805, 640] width 671 height 63
click at [1098, 653] on div "Rewrite with Grammarly" at bounding box center [1107, 651] width 19 height 19
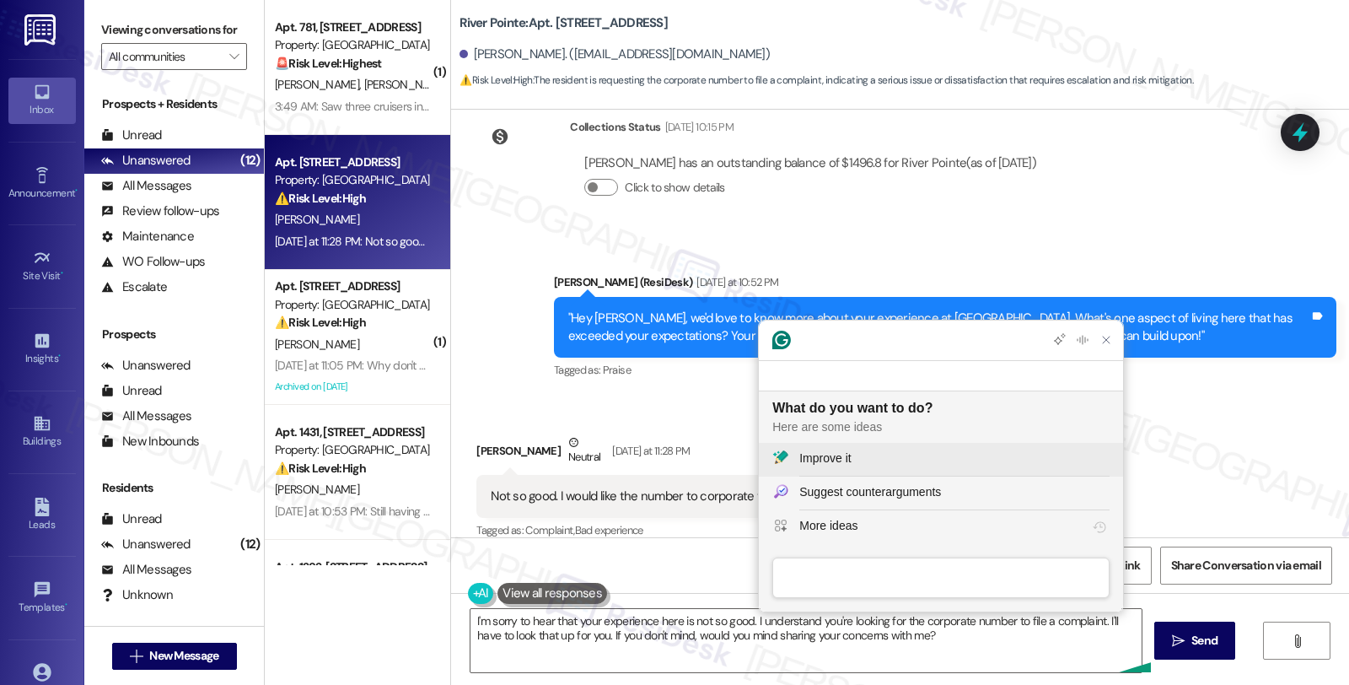
scroll to position [0, 0]
click at [825, 454] on div "Improve it" at bounding box center [824, 458] width 51 height 18
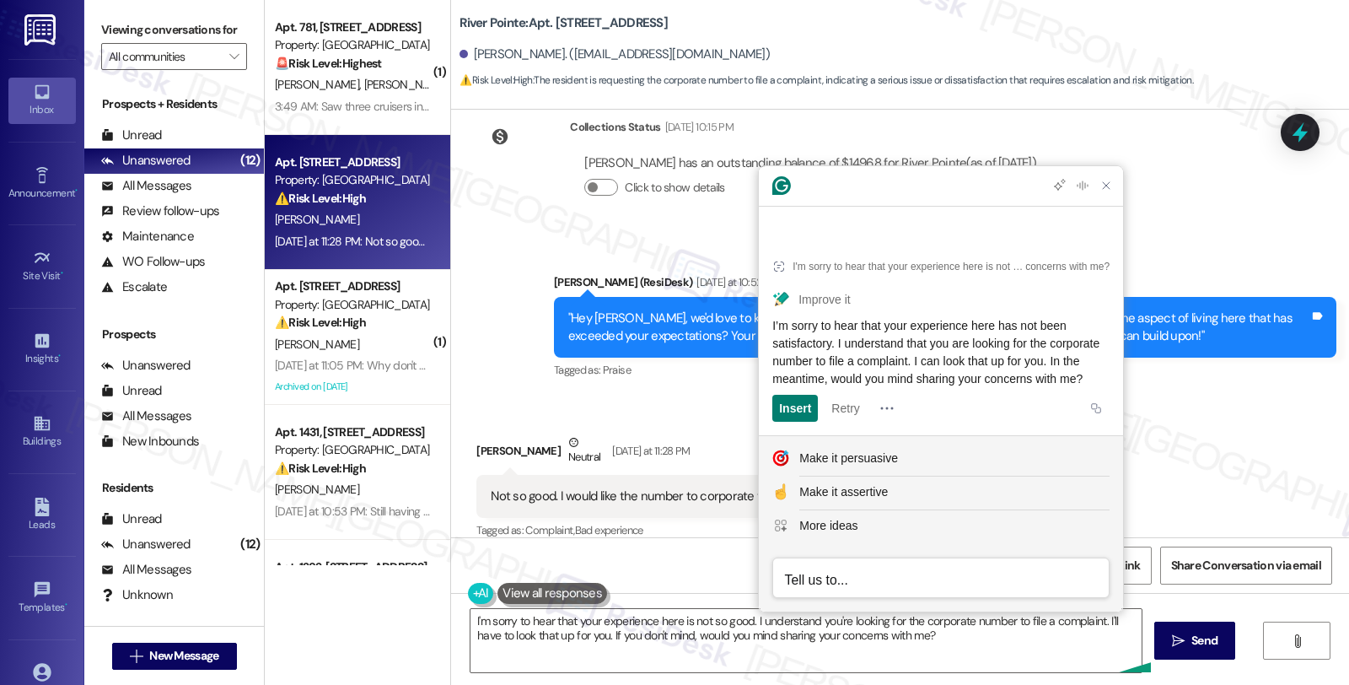
drag, startPoint x: 891, startPoint y: 373, endPoint x: 756, endPoint y: 310, distance: 148.6
click at [756, 310] on html "Inbox Go to Inbox Announcement • Send A Text Announcement Site Visit • Go to Si…" at bounding box center [674, 342] width 1349 height 685
click at [830, 319] on span "I’m sorry to hear that your experience here has not been satisfactory. I unders…" at bounding box center [937, 352] width 331 height 67
drag, startPoint x: 810, startPoint y: 337, endPoint x: 770, endPoint y: 315, distance: 46.4
click at [770, 315] on article "I'm sorry to hear that your experience here is not so good. I understand you're…" at bounding box center [941, 335] width 364 height 199
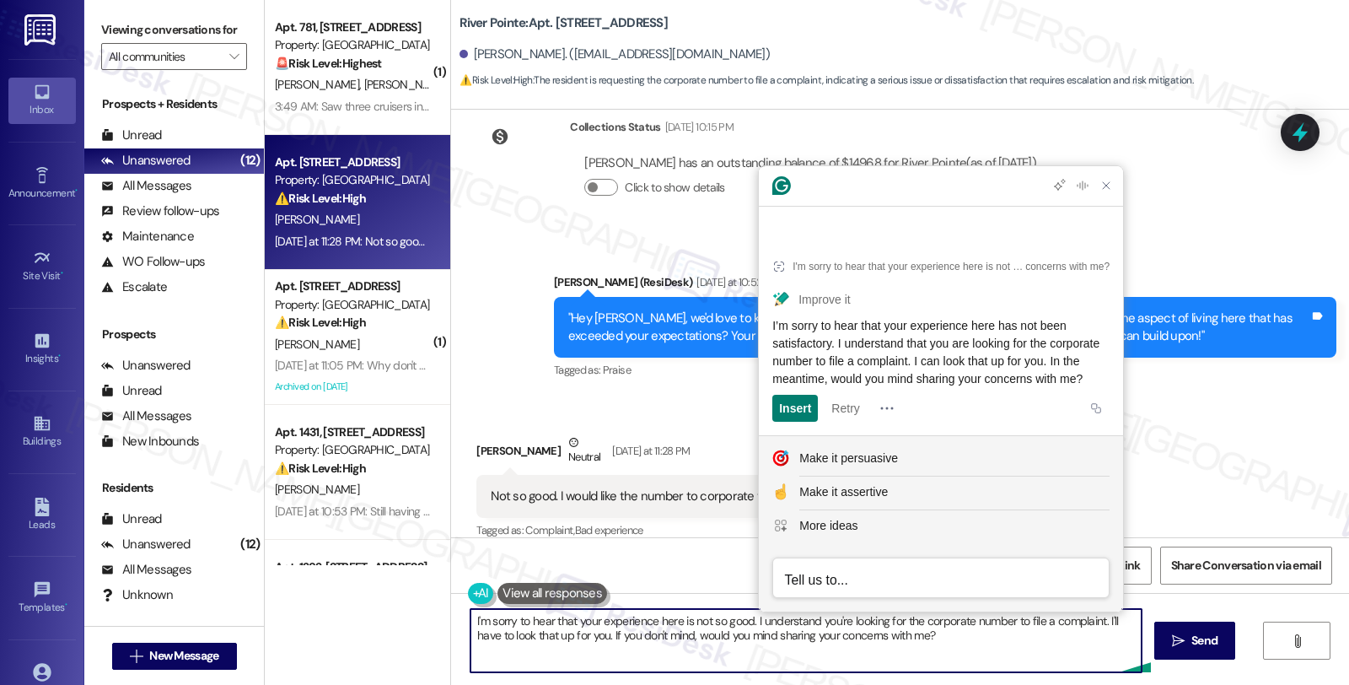
click at [667, 638] on textarea "I'm sorry to hear that your experience here is not so good. I understand you're…" at bounding box center [805, 640] width 671 height 63
click at [594, 637] on textarea "I'm sorry to hear that your experience here is not so good. I understand you're…" at bounding box center [805, 640] width 671 height 63
paste textarea "’m sorry to hear that your experience here has not been satisfactory. I underst…"
type textarea "I’m sorry to hear that your experience here has not been satisfactory. I unders…"
click at [1169, 638] on span " Send" at bounding box center [1195, 641] width 53 height 18
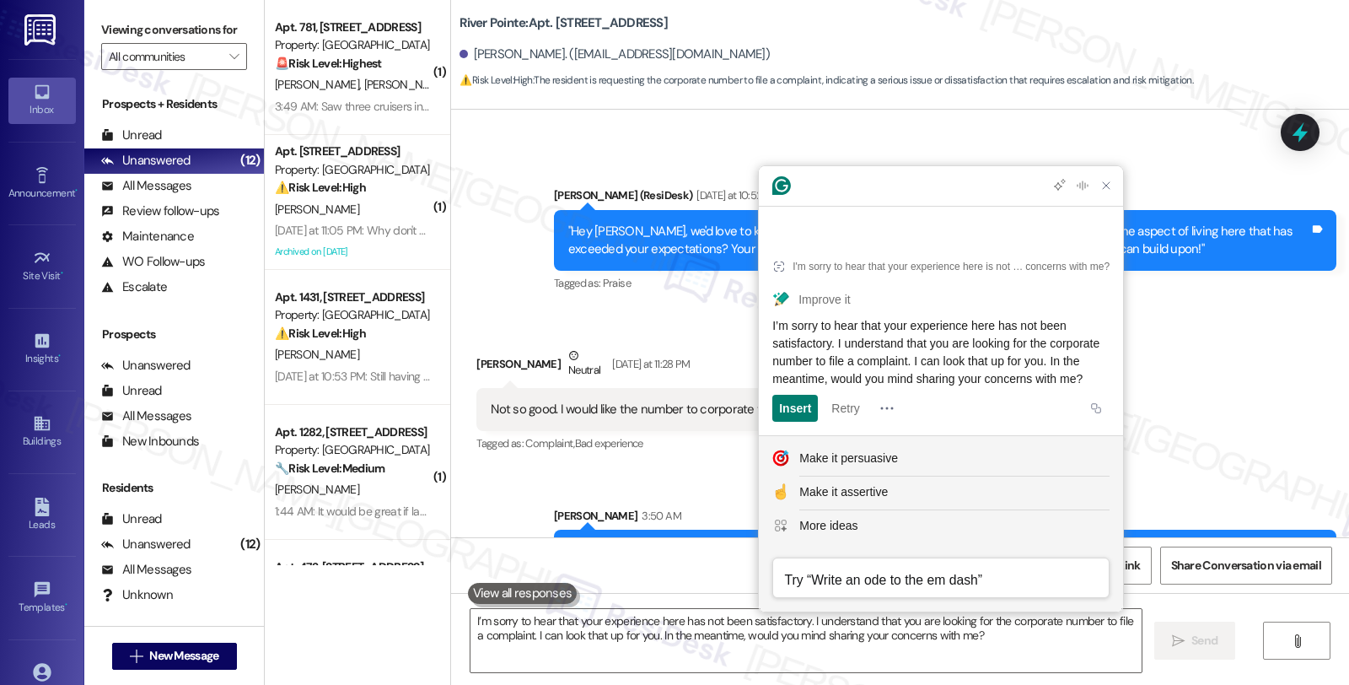
scroll to position [1207, 0]
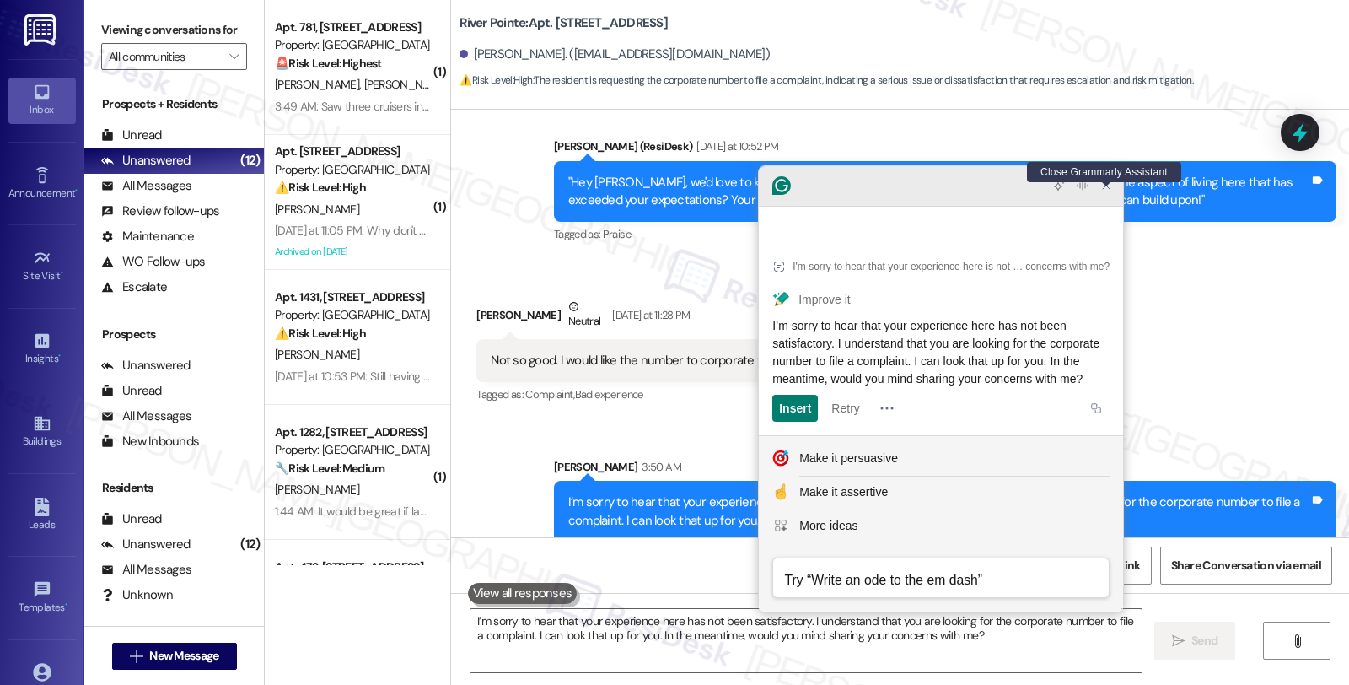
click at [1106, 192] on icon "Close Grammarly Assistant" at bounding box center [1106, 185] width 13 height 13
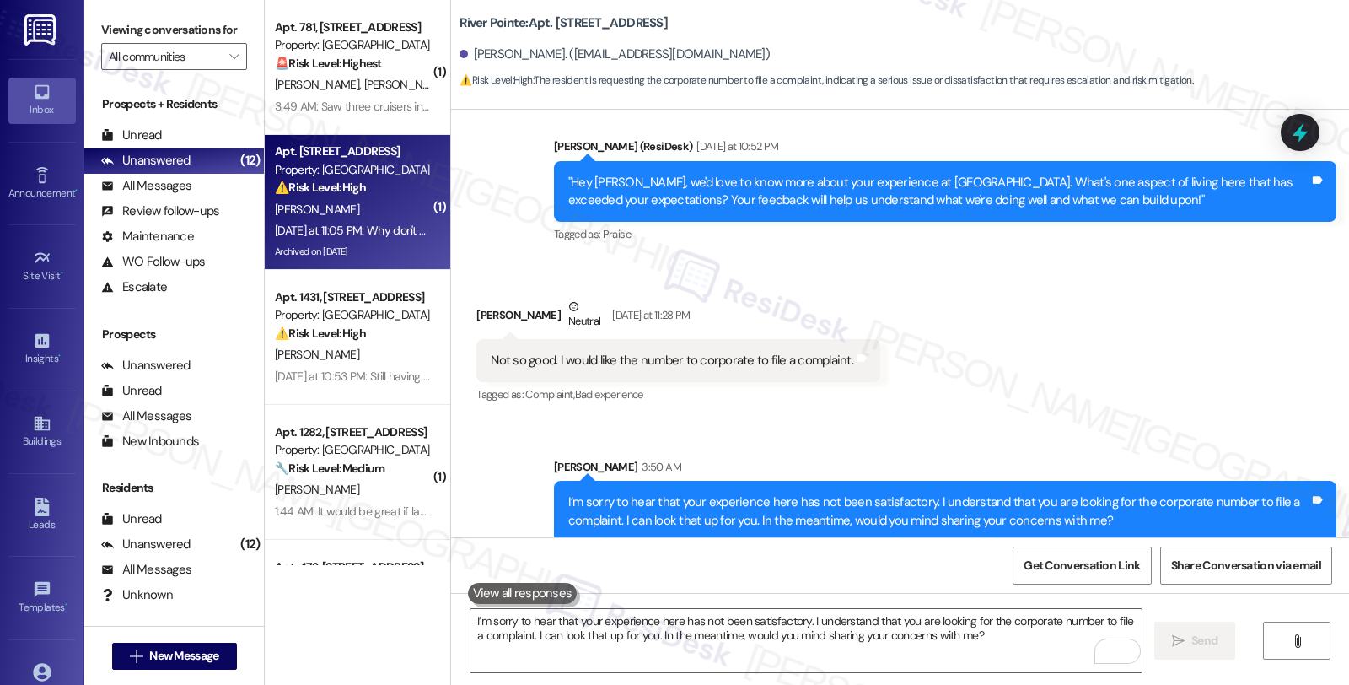
click at [407, 186] on div "⚠️ Risk Level: High The resident is experiencing an ant infestation that has sp…" at bounding box center [353, 188] width 156 height 18
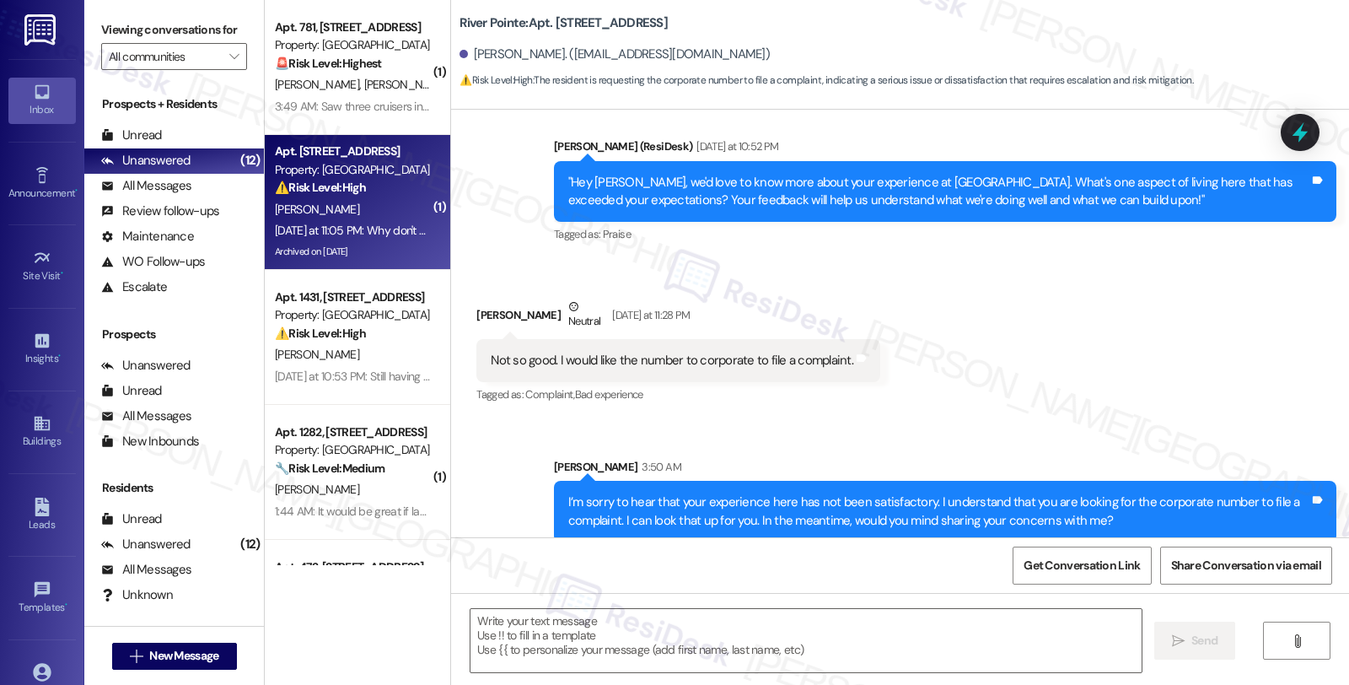
type textarea "Fetching suggested responses. Please feel free to read through the conversation…"
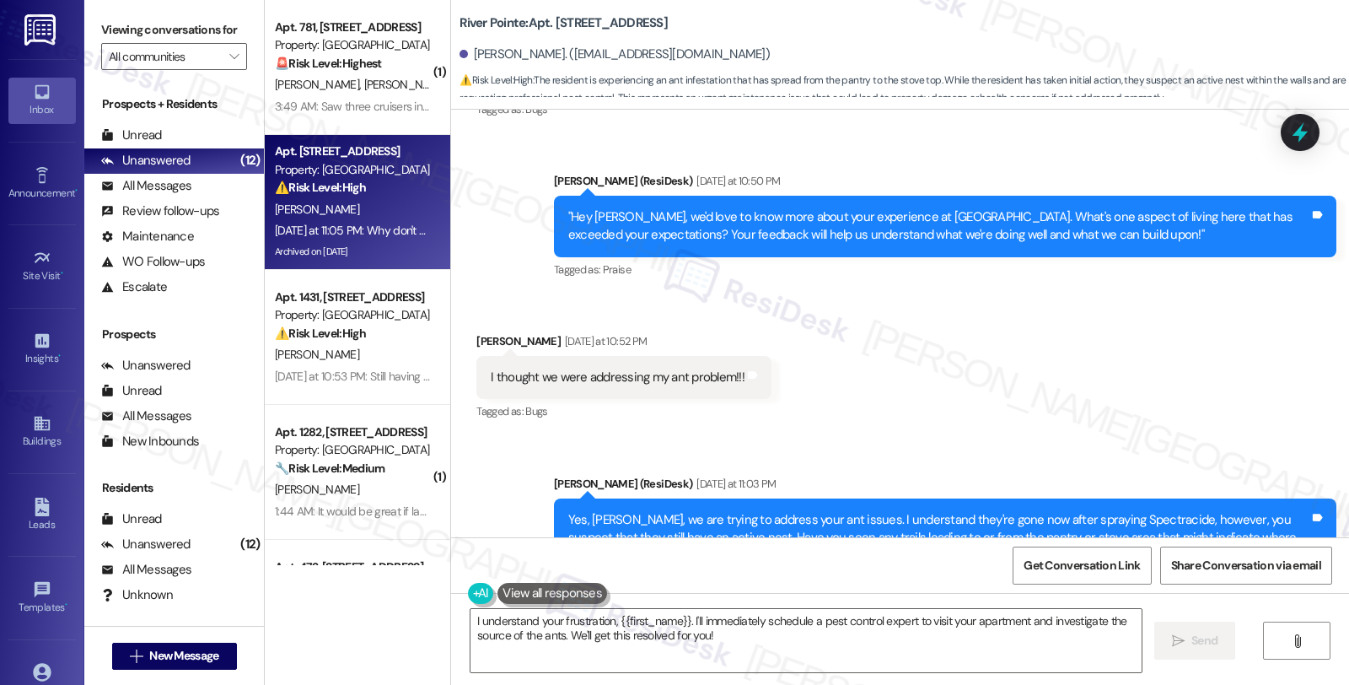
scroll to position [13568, 0]
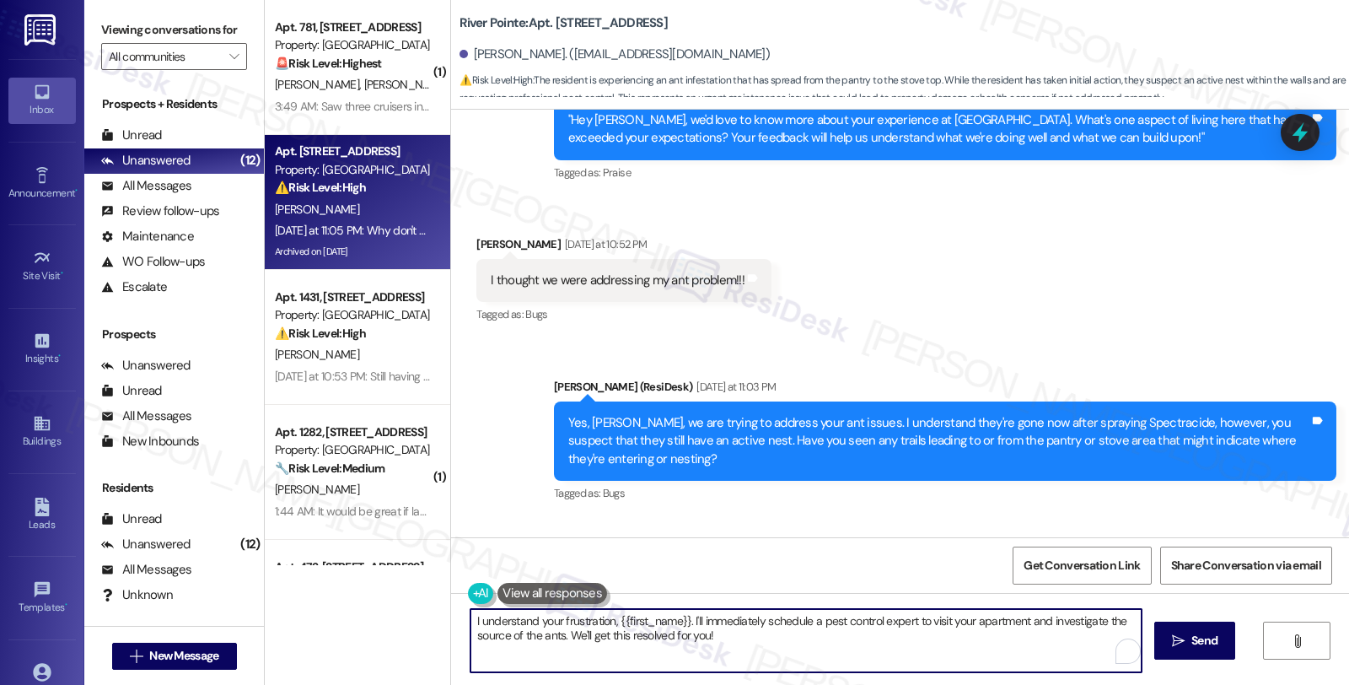
drag, startPoint x: 462, startPoint y: 617, endPoint x: 708, endPoint y: 650, distance: 248.4
click at [708, 650] on textarea "I understand your frustration, {{first_name}}. I'll immediately schedule a pest…" at bounding box center [805, 640] width 671 height 63
click at [729, 625] on textarea "Let me put in a work order for pest control." at bounding box center [805, 640] width 671 height 63
paste textarea "Do we have your permission to enter during your absence? Also, do you have pets…"
type textarea "Let me put in a work order for pest control. Do we have your permission to ente…"
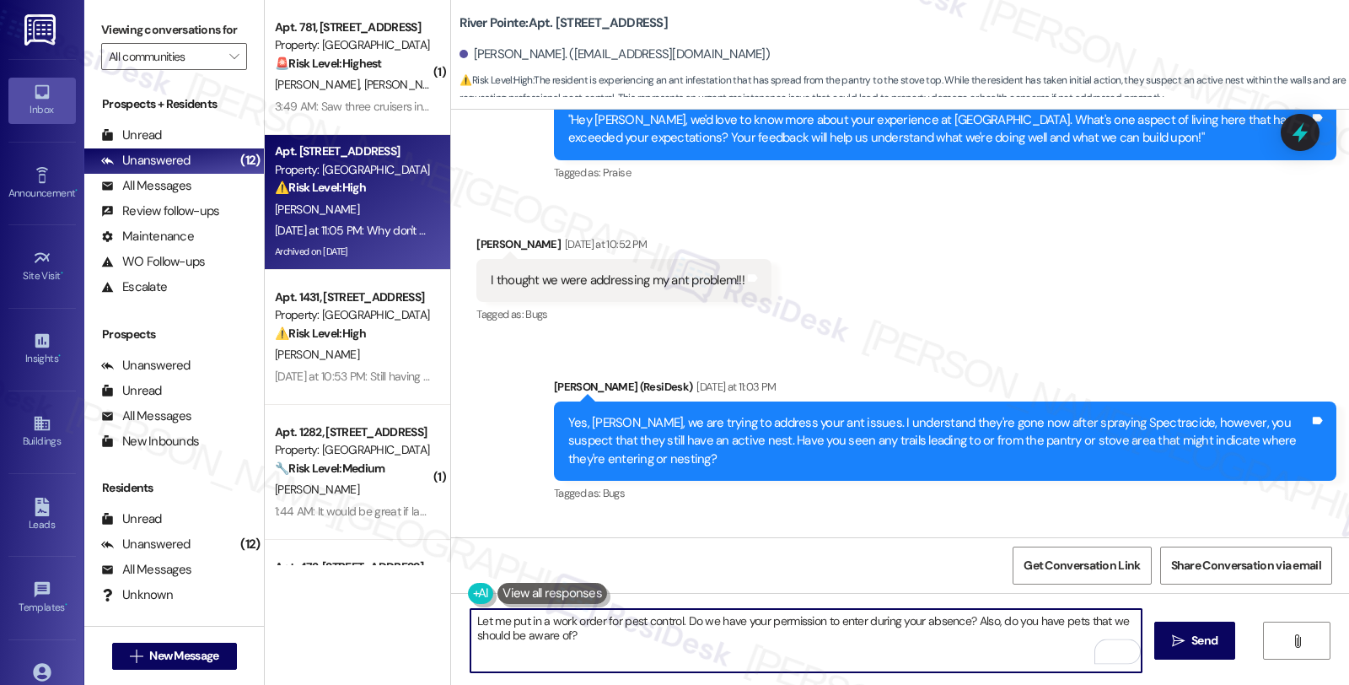
click at [525, 590] on button at bounding box center [552, 593] width 110 height 21
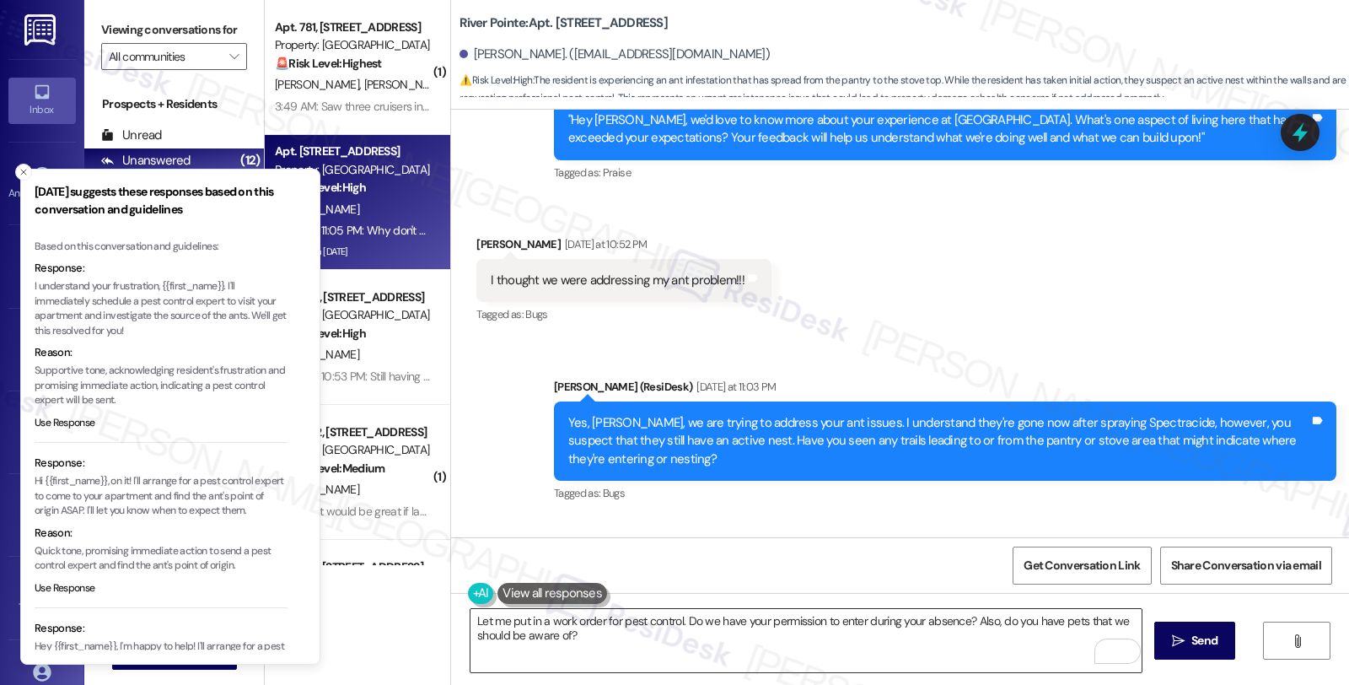
click at [646, 638] on textarea "Let me put in a work order for pest control. Do we have your permission to ente…" at bounding box center [805, 640] width 671 height 63
click at [1216, 628] on button " Send" at bounding box center [1195, 640] width 82 height 38
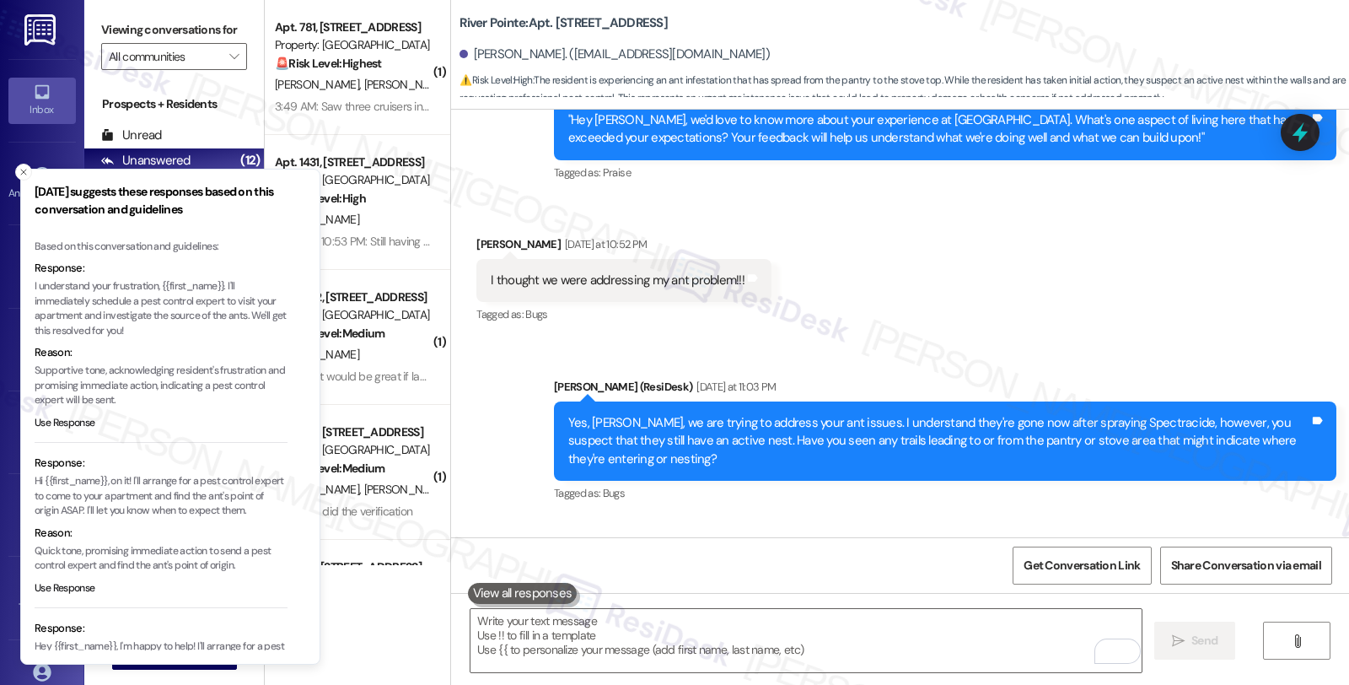
scroll to position [13704, 0]
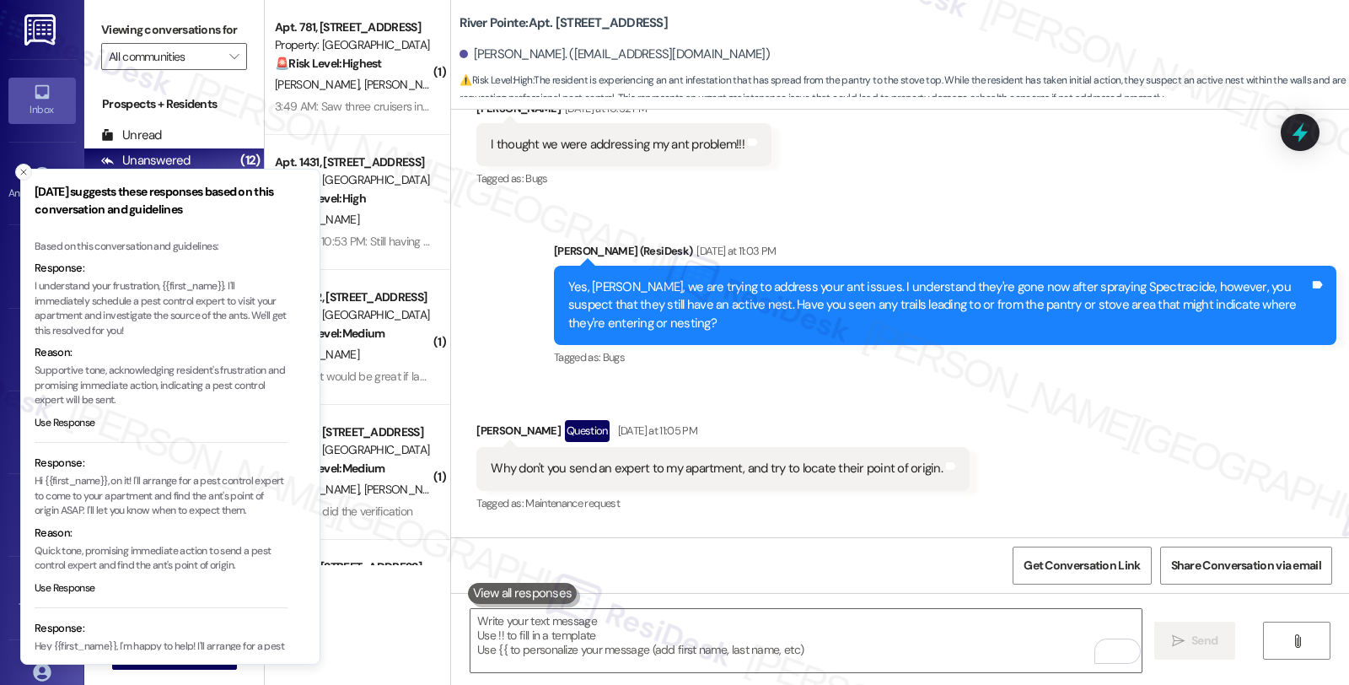
click at [27, 173] on icon "Close toast" at bounding box center [24, 172] width 10 height 10
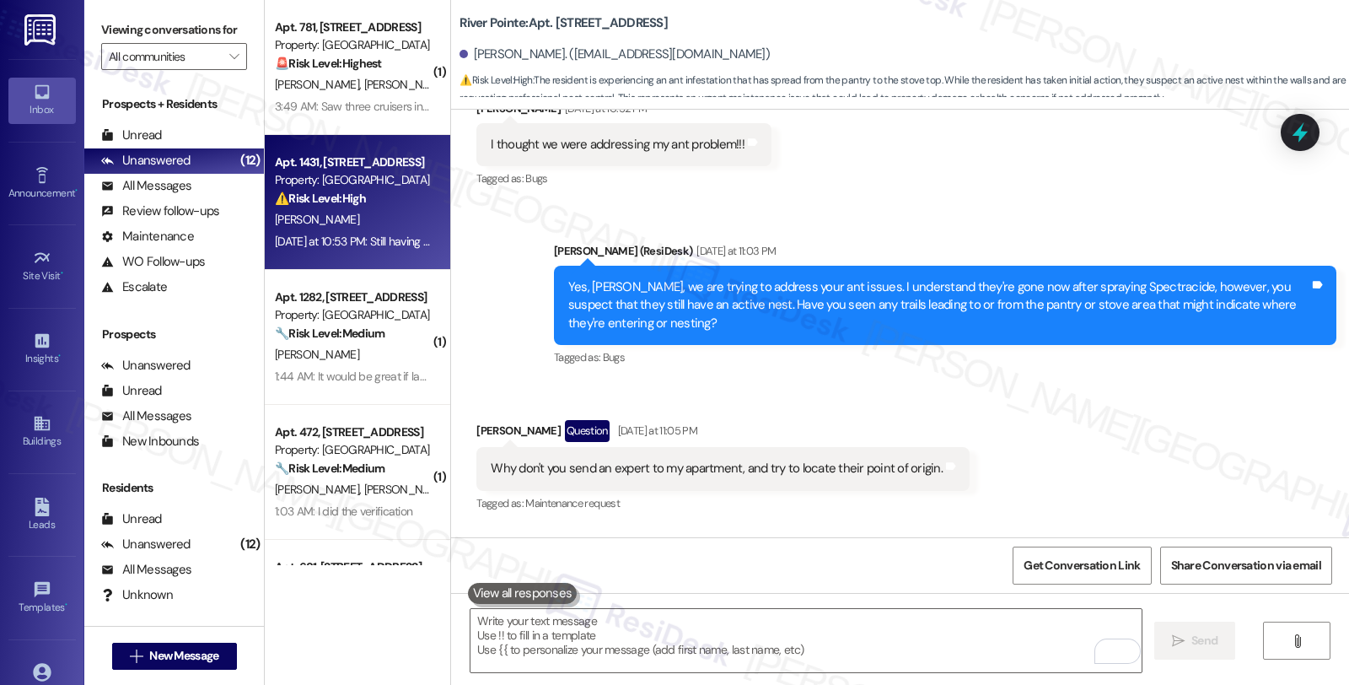
click at [406, 222] on div "G. Torosian" at bounding box center [352, 219] width 159 height 21
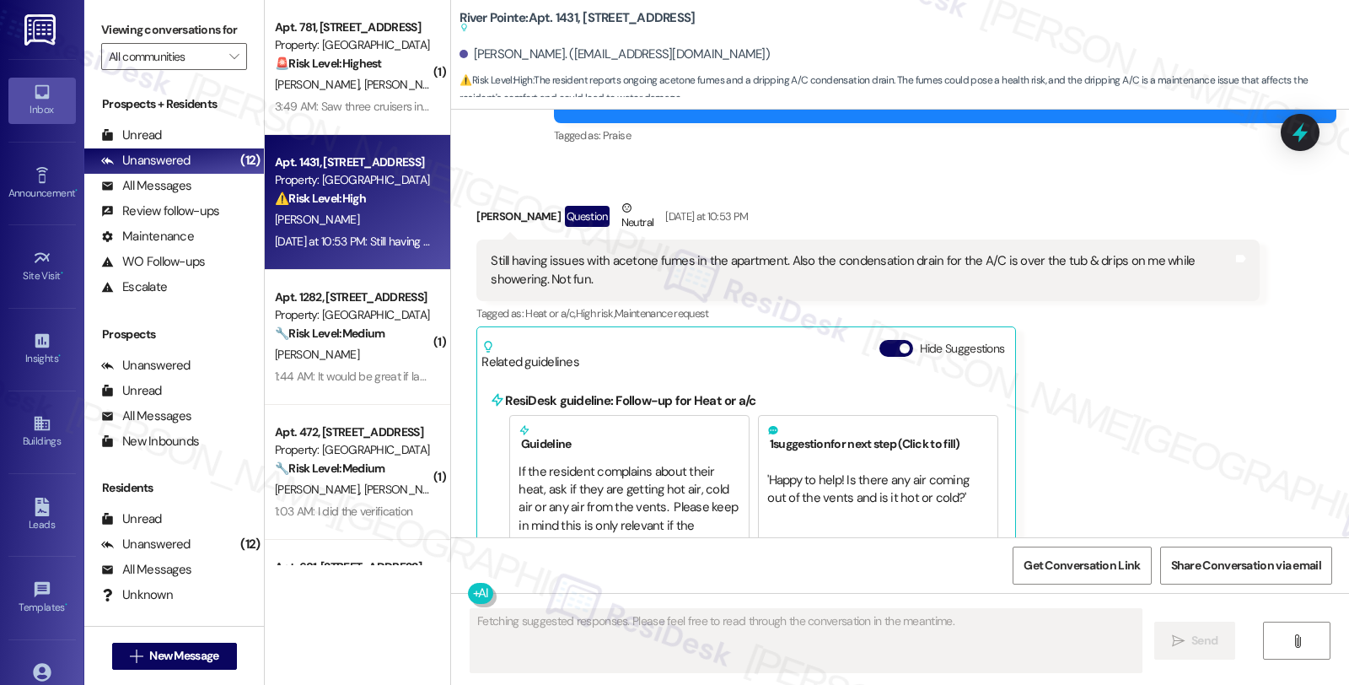
scroll to position [214, 0]
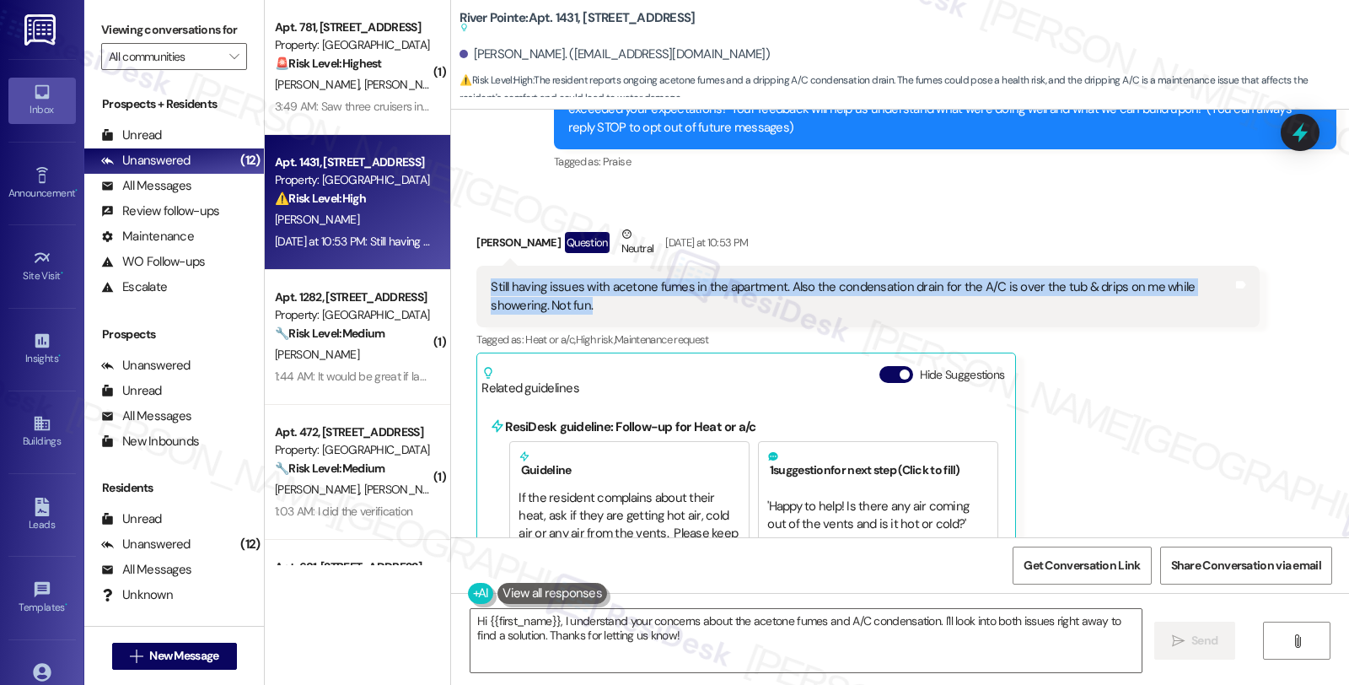
drag, startPoint x: 550, startPoint y: 304, endPoint x: 478, endPoint y: 289, distance: 73.1
click at [491, 289] on div "Still having issues with acetone fumes in the apartment. Also the condensation …" at bounding box center [861, 296] width 741 height 36
copy div "Still having issues with acetone fumes in the apartment. Also the condensation …"
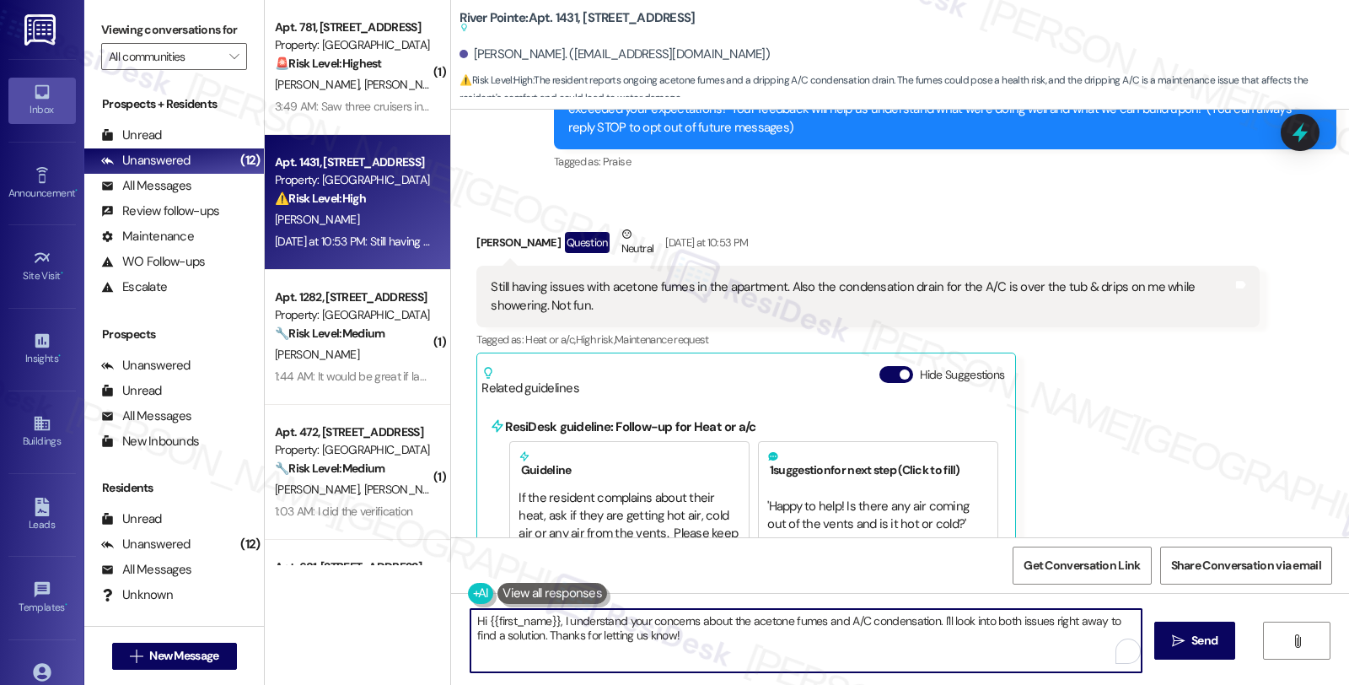
drag, startPoint x: 552, startPoint y: 620, endPoint x: 403, endPoint y: 618, distance: 149.3
click at [403, 618] on div "( 1 ) Apt. 781, 1600 River Pointe Dr Property: River Pointe 🚨 Risk Level: Highe…" at bounding box center [807, 342] width 1084 height 685
drag, startPoint x: 845, startPoint y: 620, endPoint x: 892, endPoint y: 648, distance: 54.8
click at [892, 648] on textarea "I understand your concerns about the acetone fumes and A/C condensation. I'll l…" at bounding box center [805, 640] width 671 height 63
click at [1051, 618] on textarea "I understand your concerns about the acetone fumes and A/C condensation. I'd li…" at bounding box center [805, 640] width 671 height 63
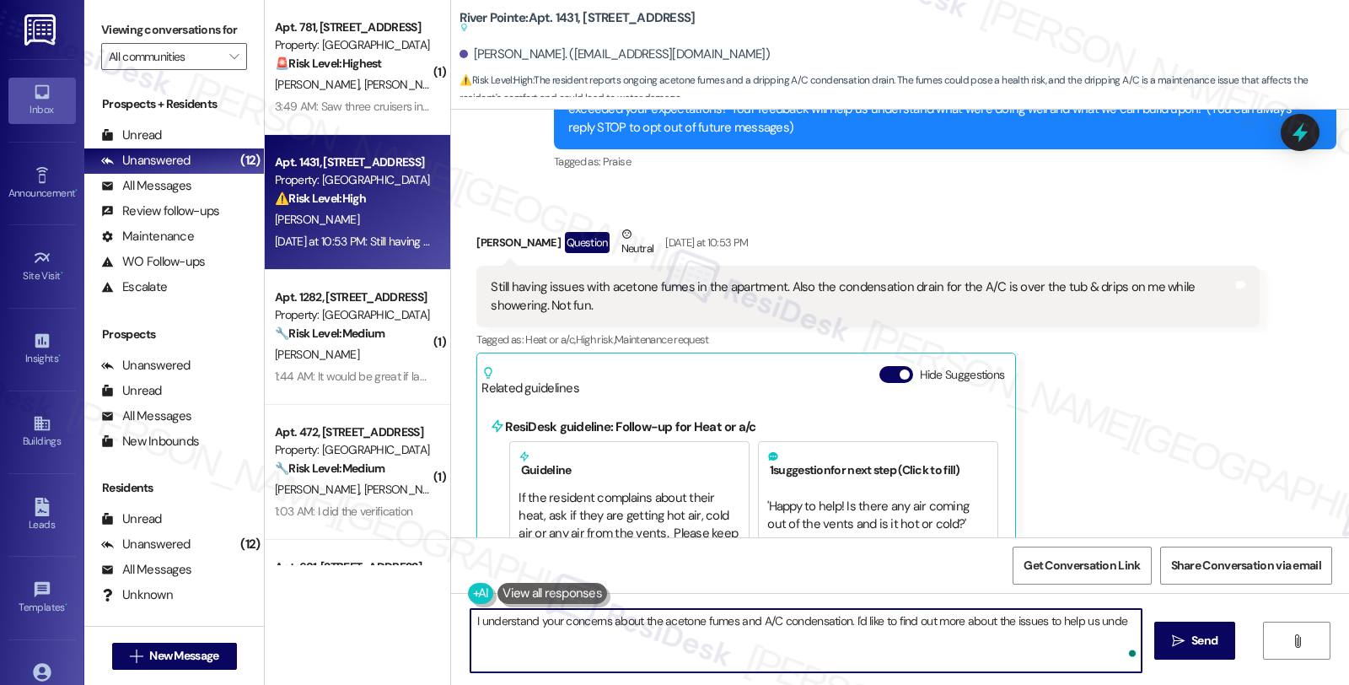
type textarea "I understand your concerns about the acetone fumes and A/C condensation. I'd li…"
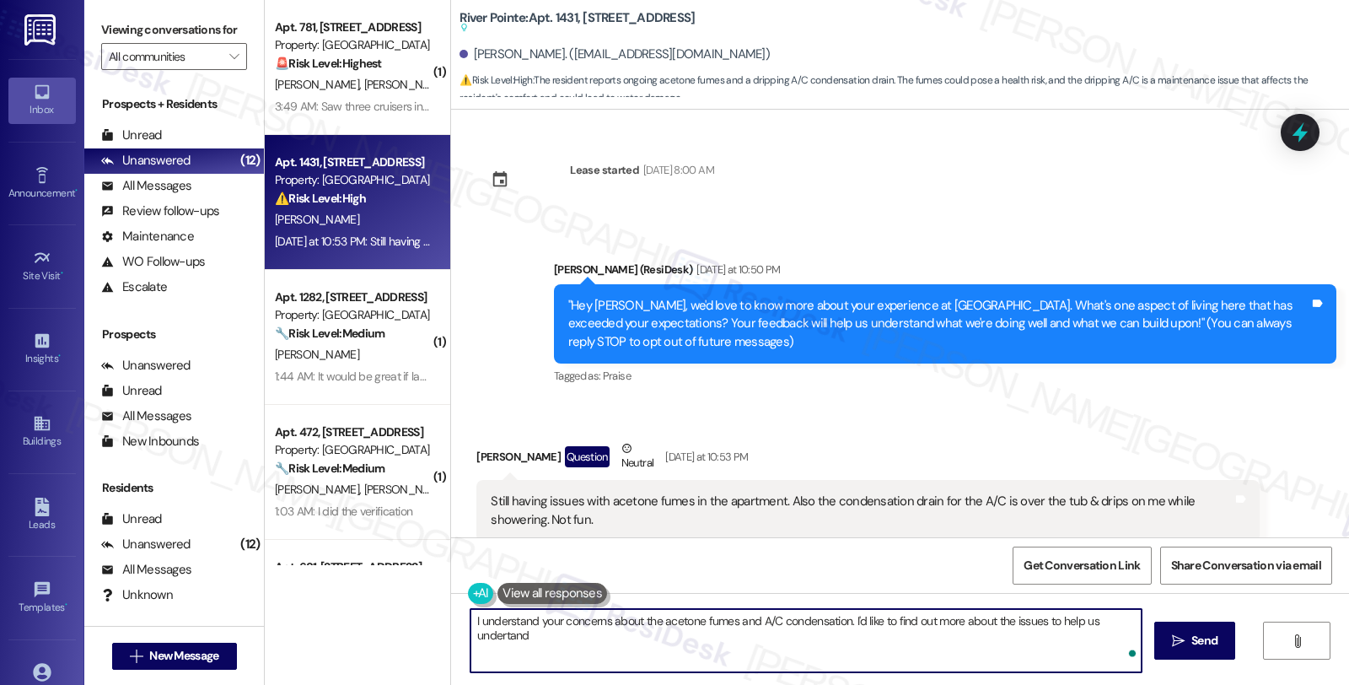
scroll to position [214, 0]
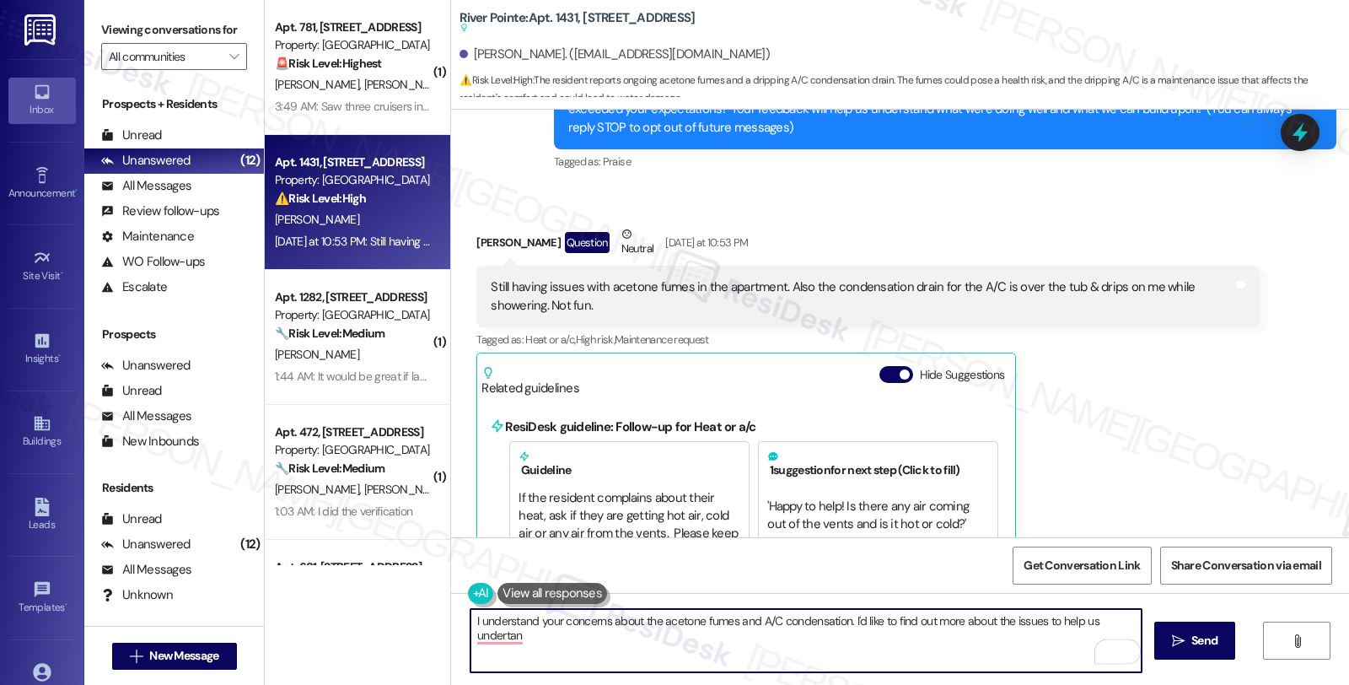
click at [1105, 621] on textarea "I understand your concerns about the acetone fumes and A/C condensation. I'd li…" at bounding box center [805, 640] width 671 height 63
click at [652, 645] on textarea "I understand your concerns about the acetone fumes and A/C condensation. I'd li…" at bounding box center [805, 640] width 671 height 63
drag, startPoint x: 562, startPoint y: 637, endPoint x: 718, endPoint y: 637, distance: 156.0
click at [718, 637] on textarea "I understand your concerns about the acetone fumes and A/C condensation. I'd li…" at bounding box center [805, 640] width 671 height 63
paste textarea "Regarding the acetone fumes, how long have you been noticing the smell, and is …"
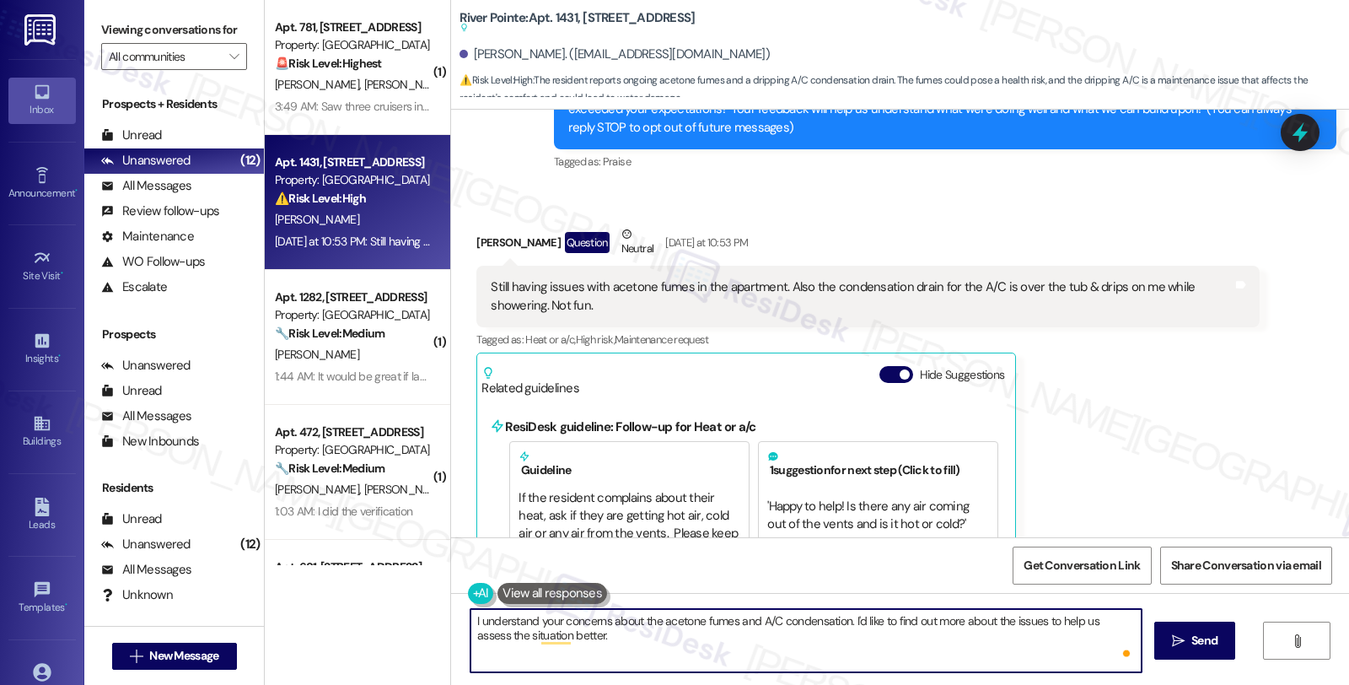
type textarea "I understand your concerns about the acetone fumes and A/C condensation. I'd li…"
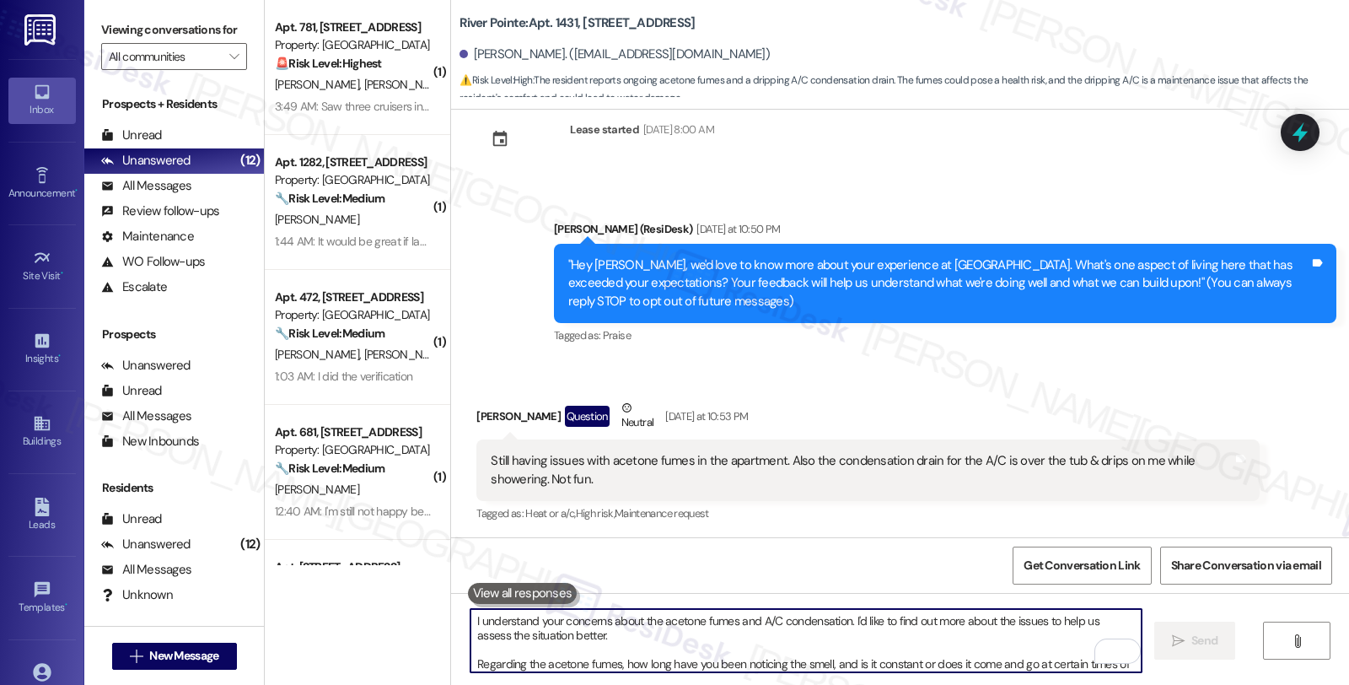
scroll to position [213, 0]
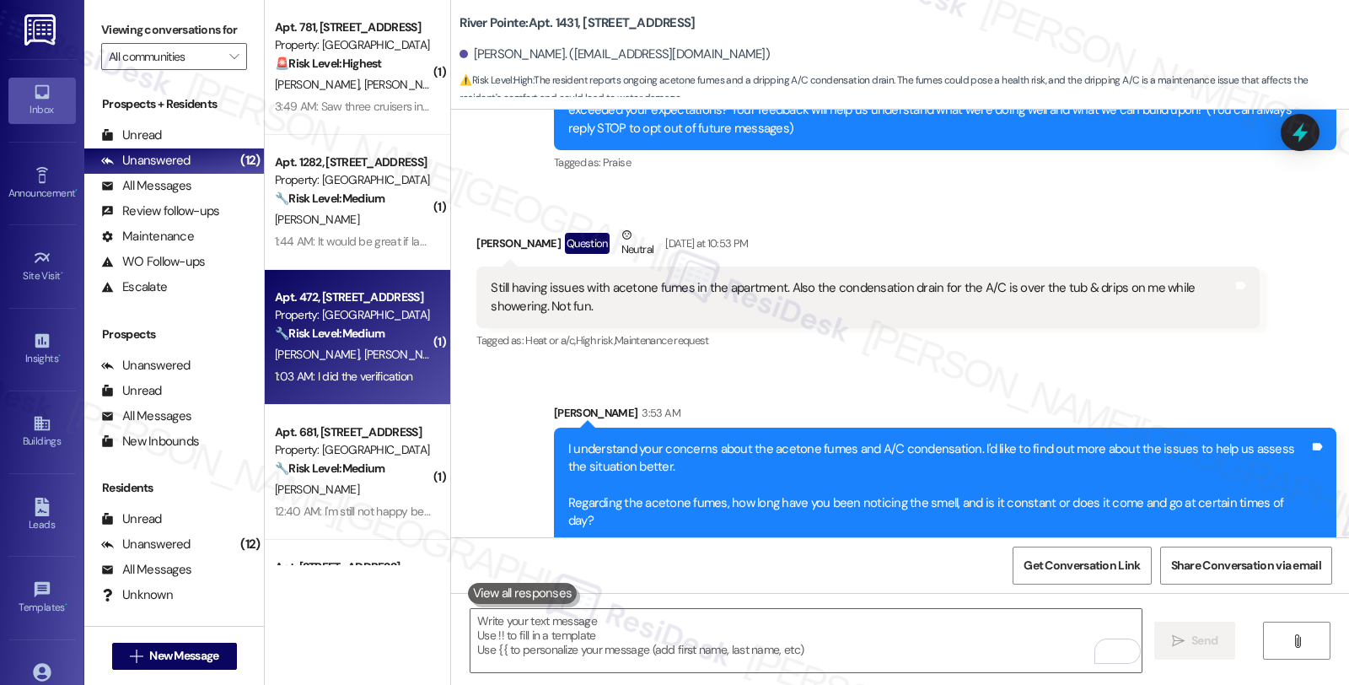
click at [368, 364] on div "M. Kessy K. James" at bounding box center [352, 354] width 159 height 21
type textarea "Fetching suggested responses. Please feel free to read through the conversation…"
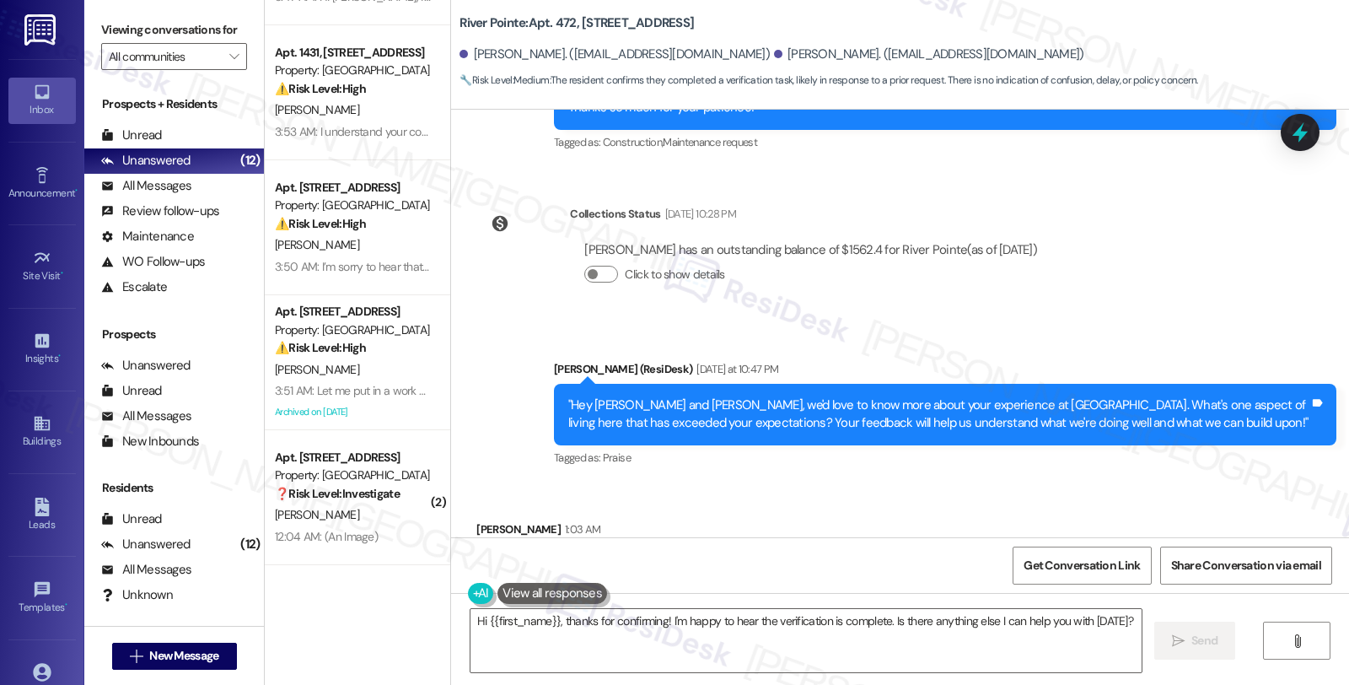
scroll to position [3164, 0]
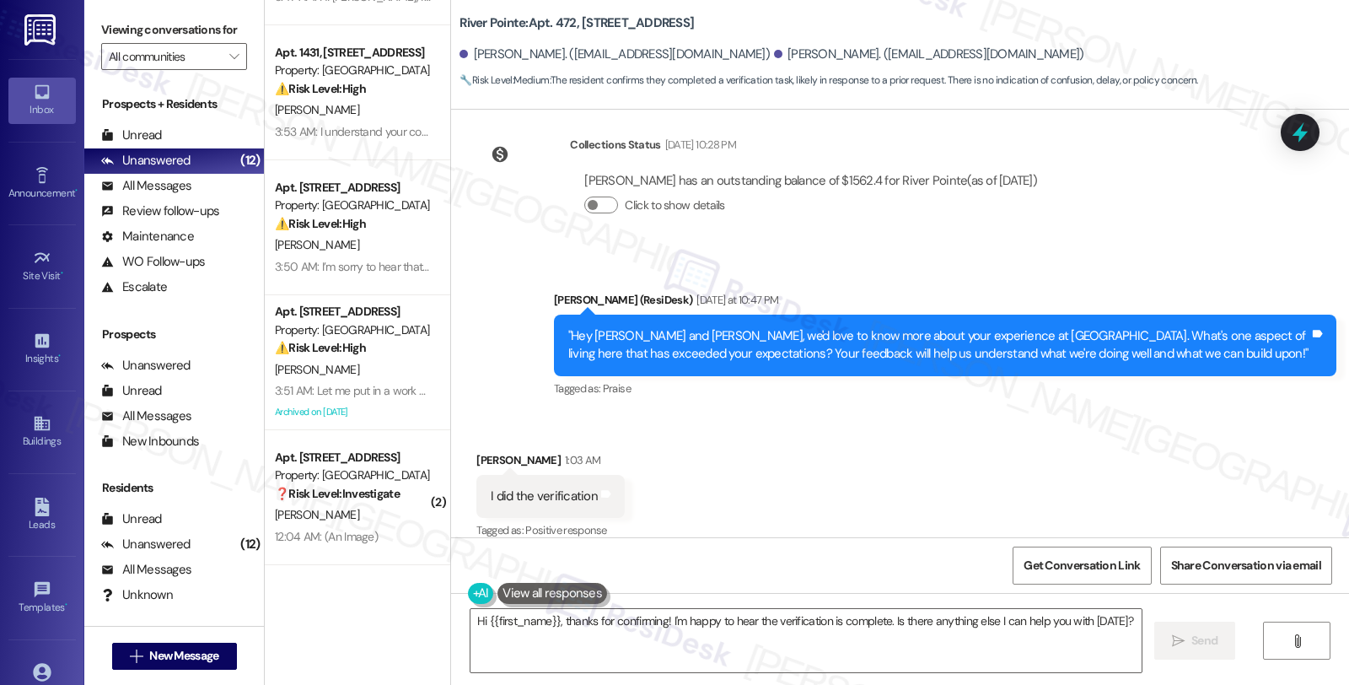
click at [481, 451] on div "Kajari James 1:03 AM" at bounding box center [550, 463] width 148 height 24
copy div "Kajari"
click at [478, 616] on textarea "Hi {{first_name}}, thanks for confirming! I'm happy to hear the verification is…" at bounding box center [805, 640] width 671 height 63
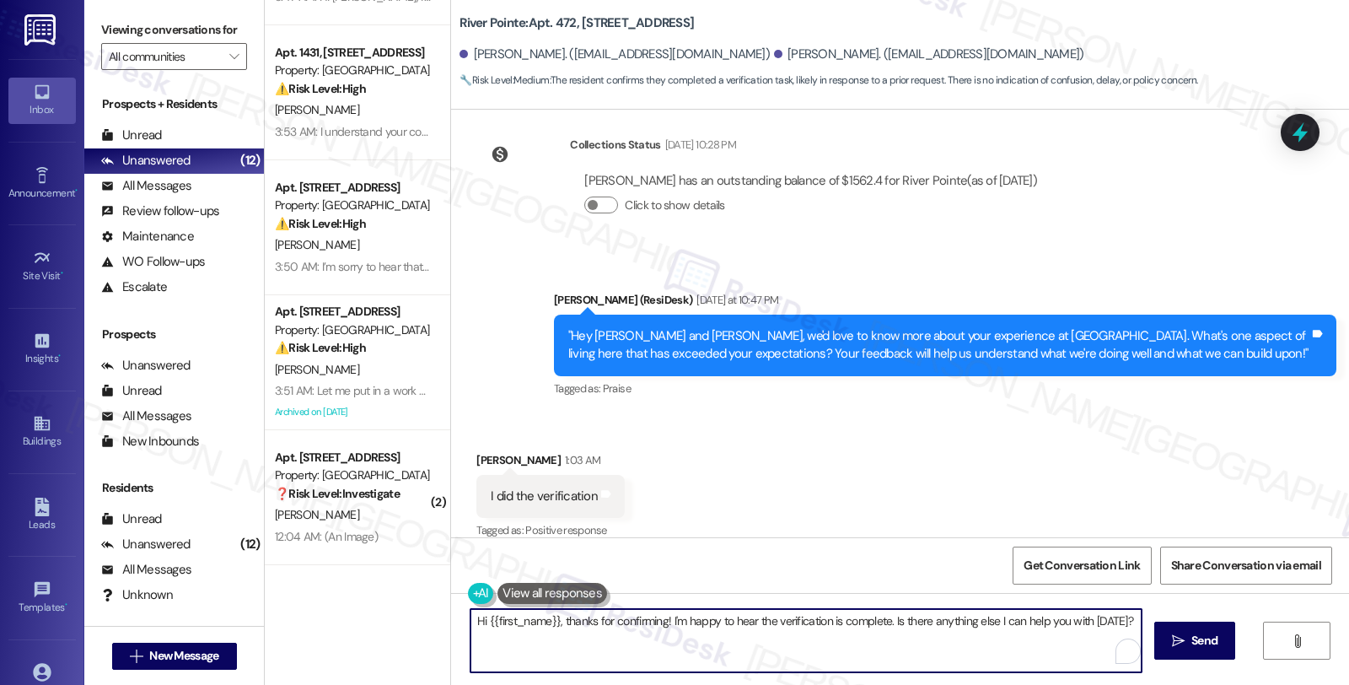
paste textarea "Kajari"
drag, startPoint x: 626, startPoint y: 622, endPoint x: 712, endPoint y: 662, distance: 94.7
click at [712, 662] on textarea "Hi Kajari, thanks for reaching out. {{first_name}}, thanks for confirming! I'm …" at bounding box center [805, 640] width 671 height 63
click at [886, 613] on textarea "Hi Kajari, thanks for reaching out. May I know which verificaton are you referr…" at bounding box center [805, 640] width 671 height 63
type textarea "Hi Kajari, thanks for reaching out. May I know which verification you are refer…"
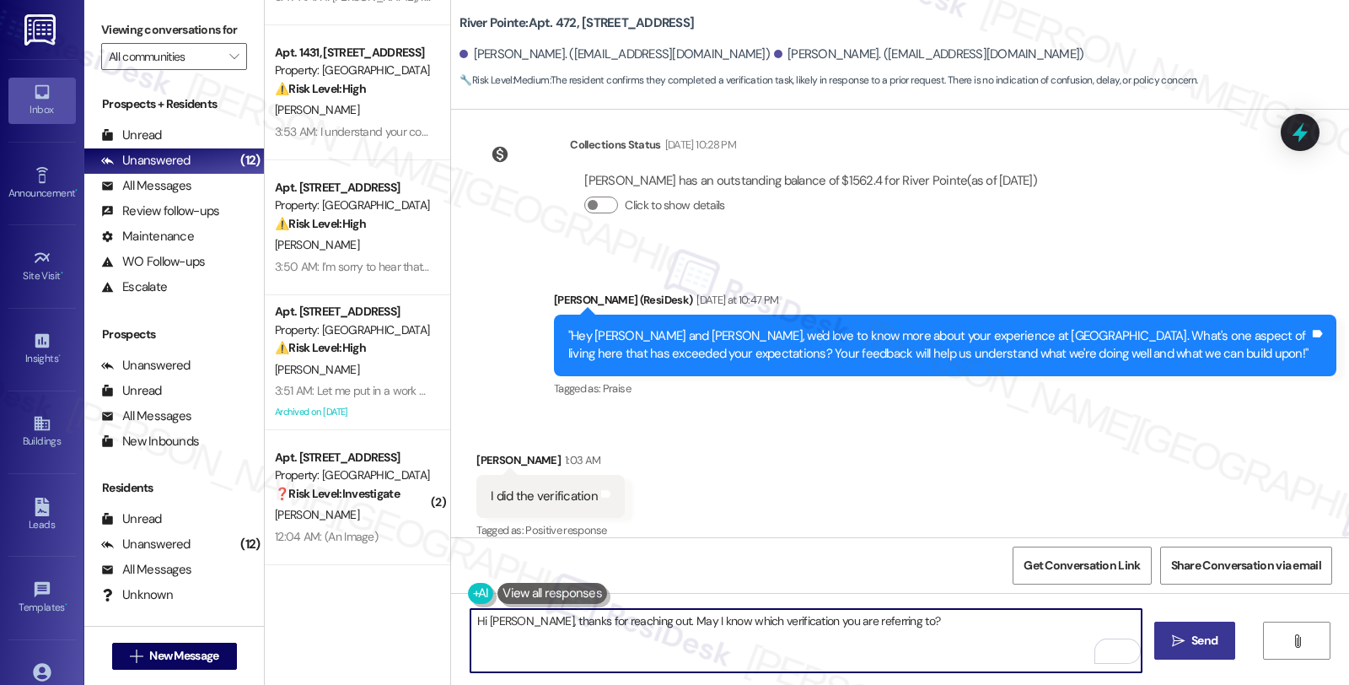
click at [1172, 649] on span " Send" at bounding box center [1195, 641] width 53 height 18
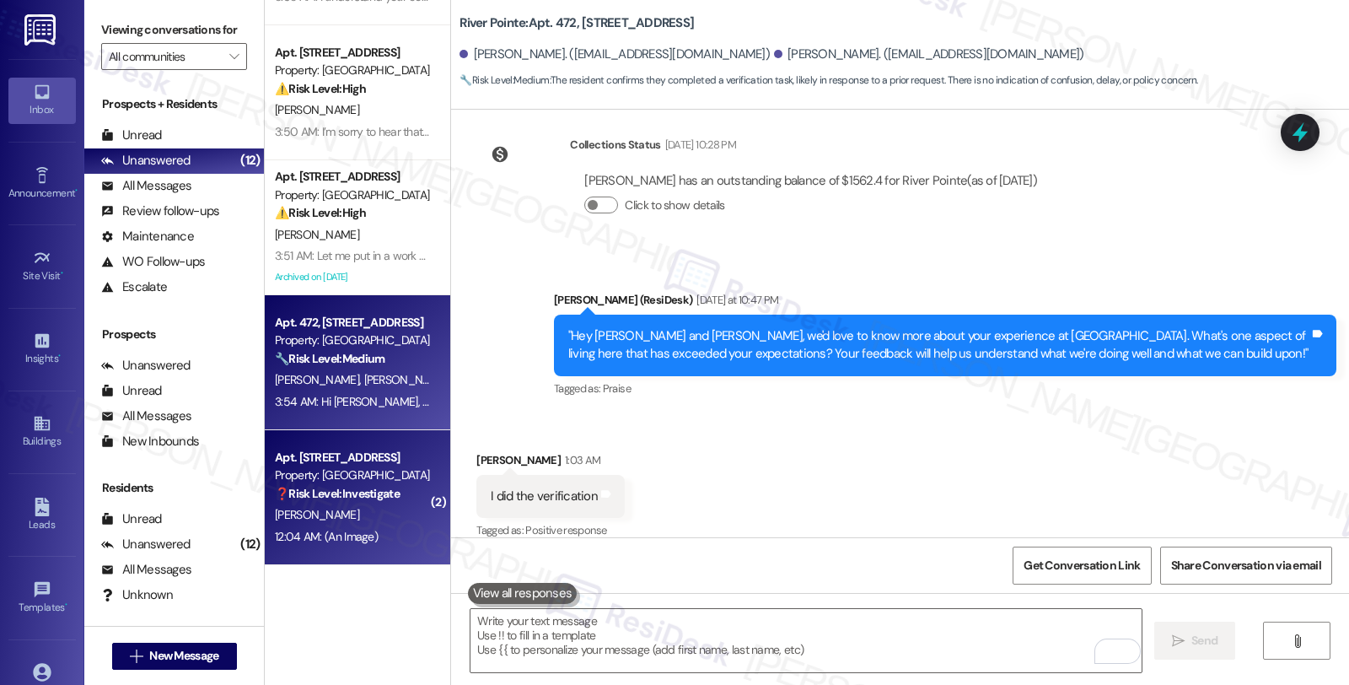
click at [401, 508] on div "[PERSON_NAME]" at bounding box center [352, 514] width 159 height 21
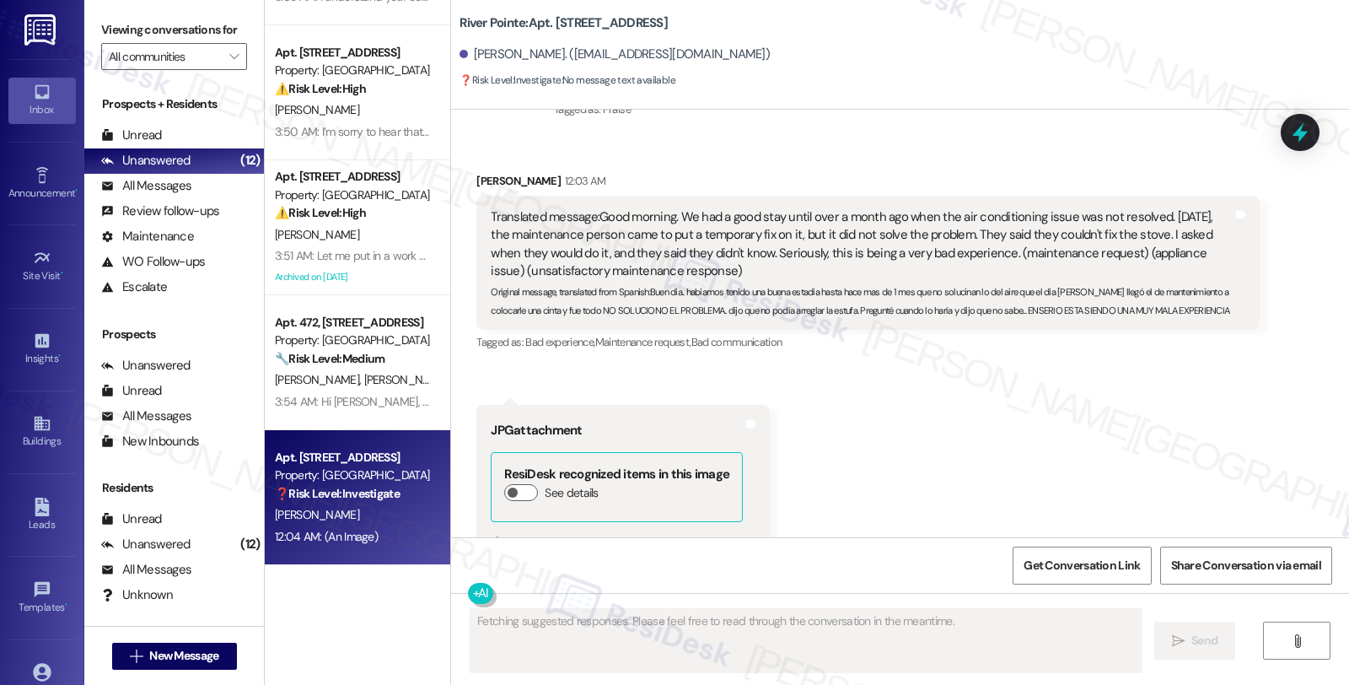
scroll to position [12547, 0]
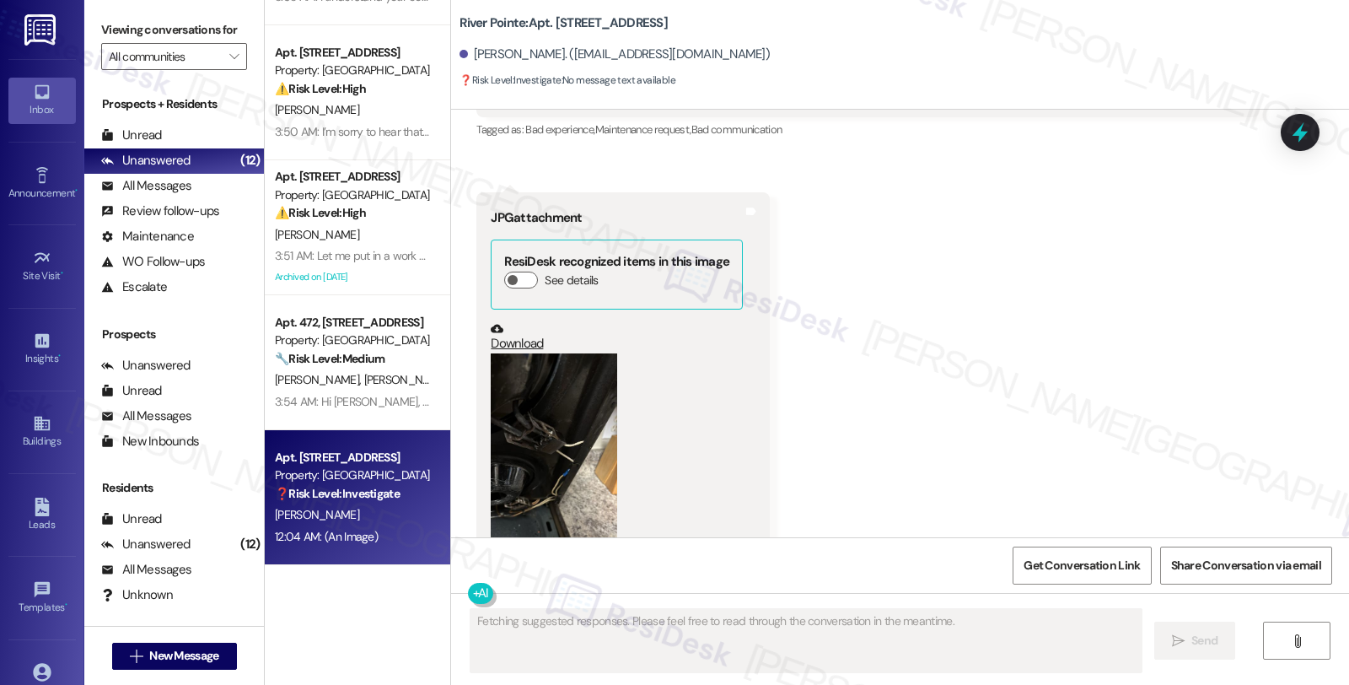
click at [546, 460] on button "Zoom image" at bounding box center [554, 465] width 126 height 225
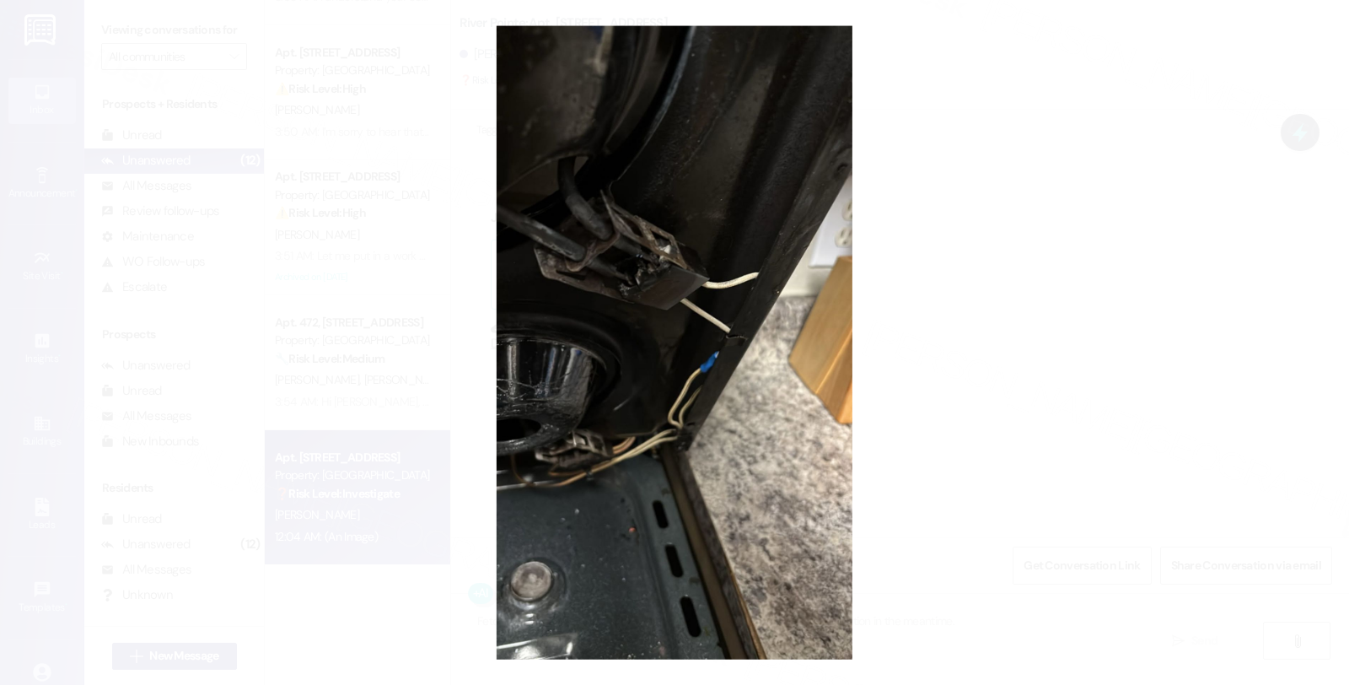
click at [911, 434] on button "Unzoom image" at bounding box center [674, 342] width 1349 height 685
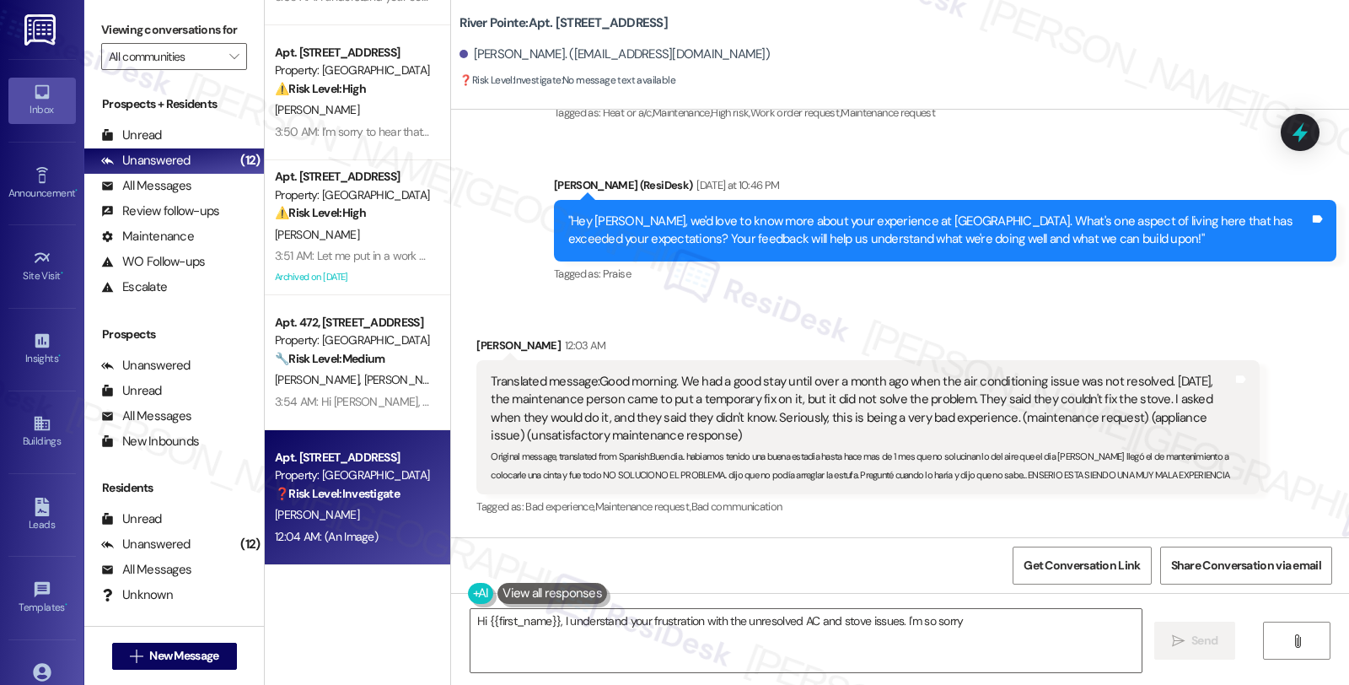
scroll to position [12078, 0]
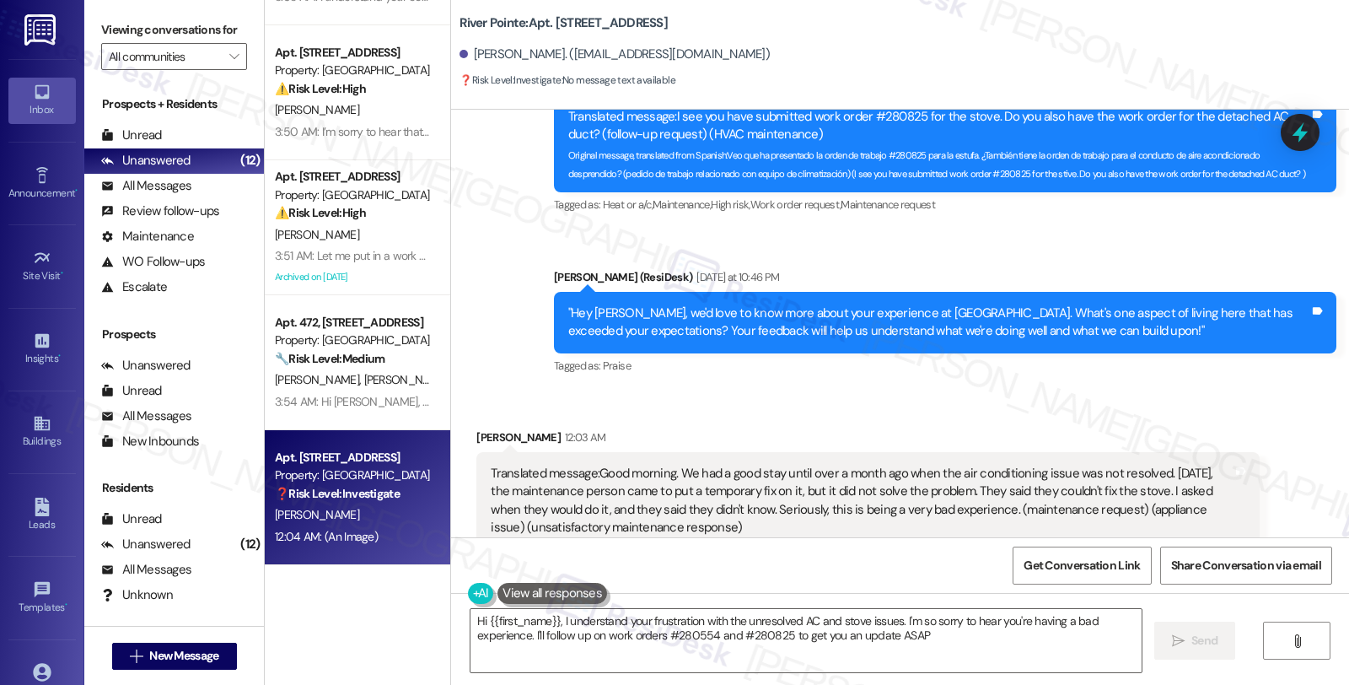
type textarea "Hi {{first_name}}, I understand your frustration with the unresolved AC and sto…"
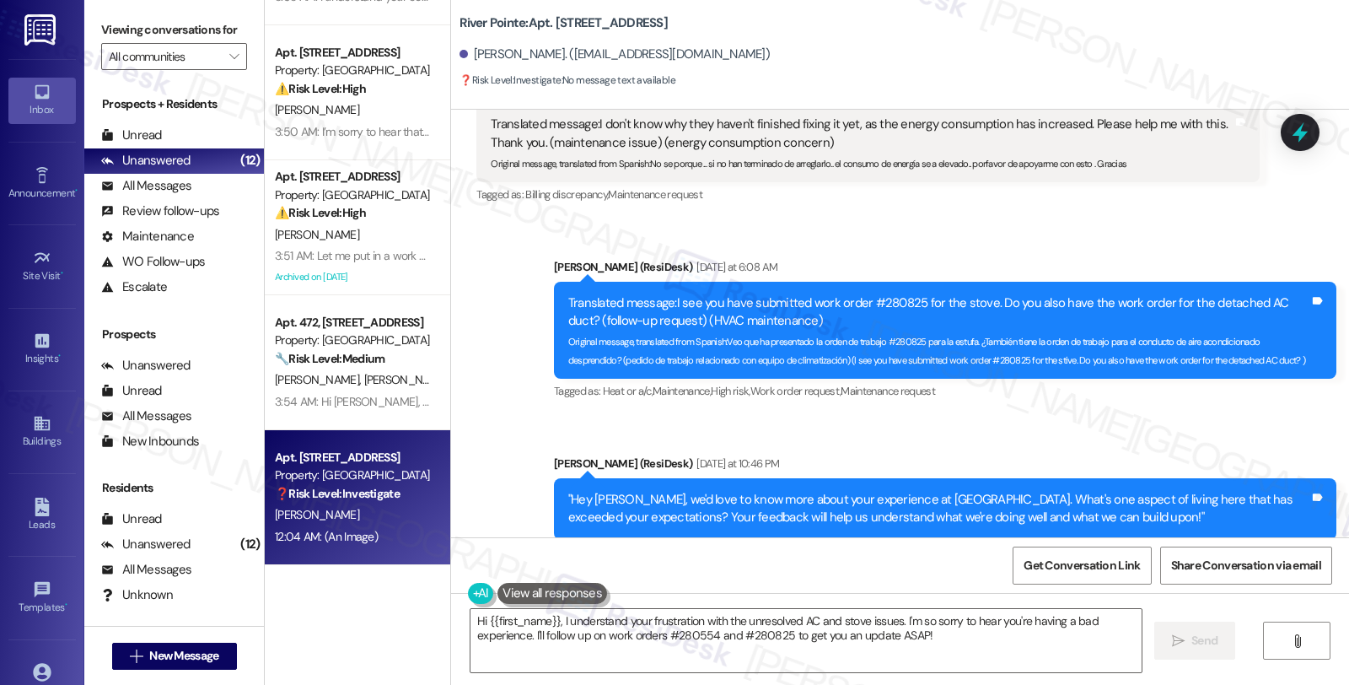
scroll to position [11891, 0]
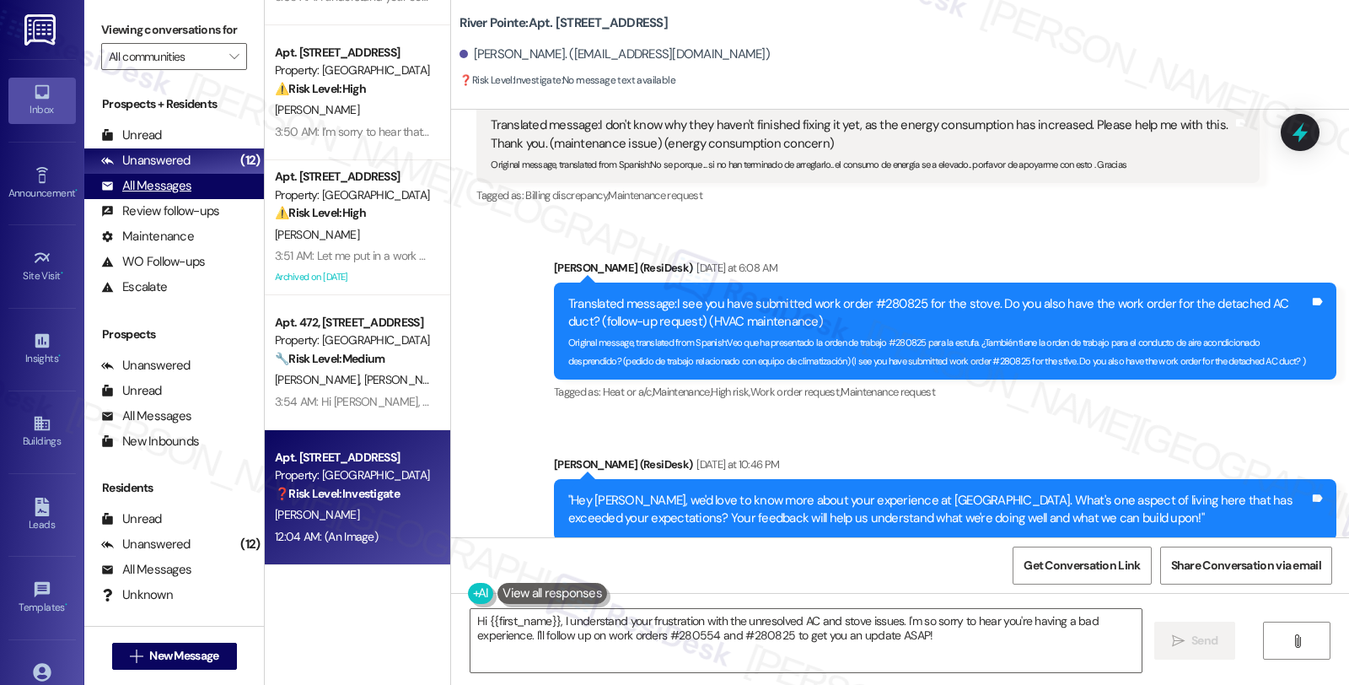
click at [170, 195] on div "All Messages" at bounding box center [146, 186] width 90 height 18
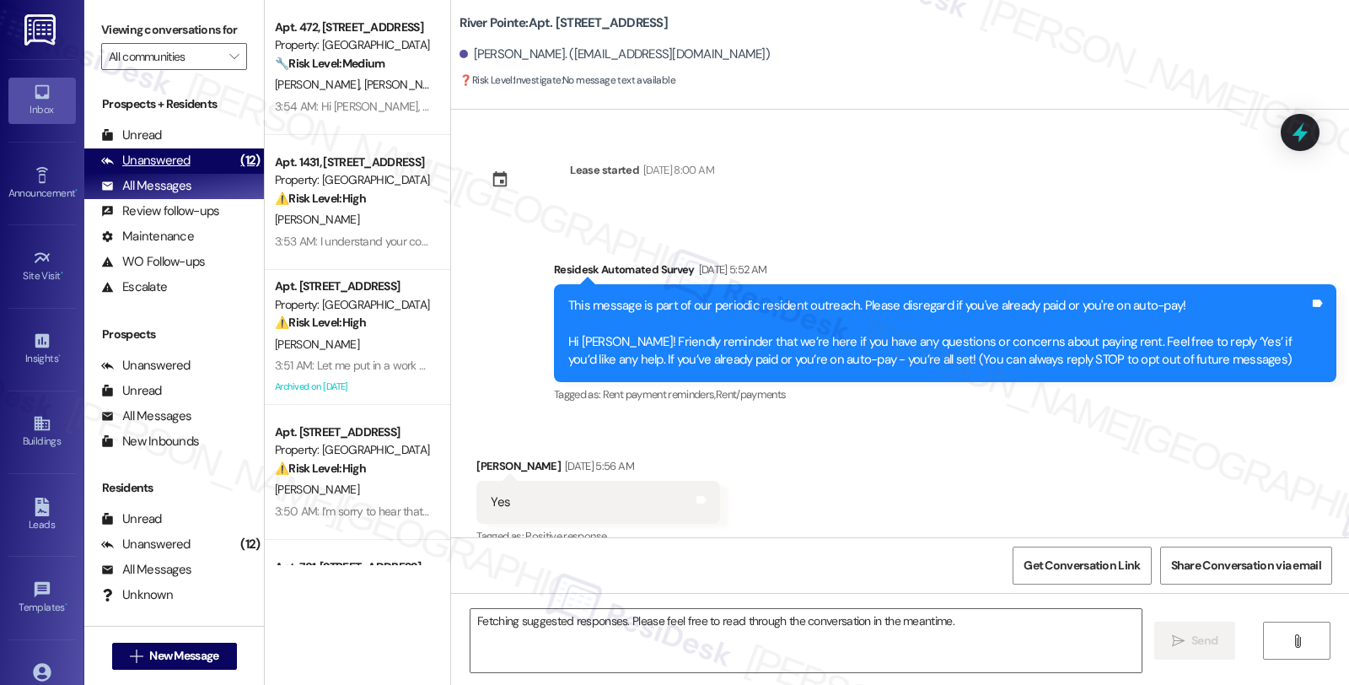
scroll to position [12545, 0]
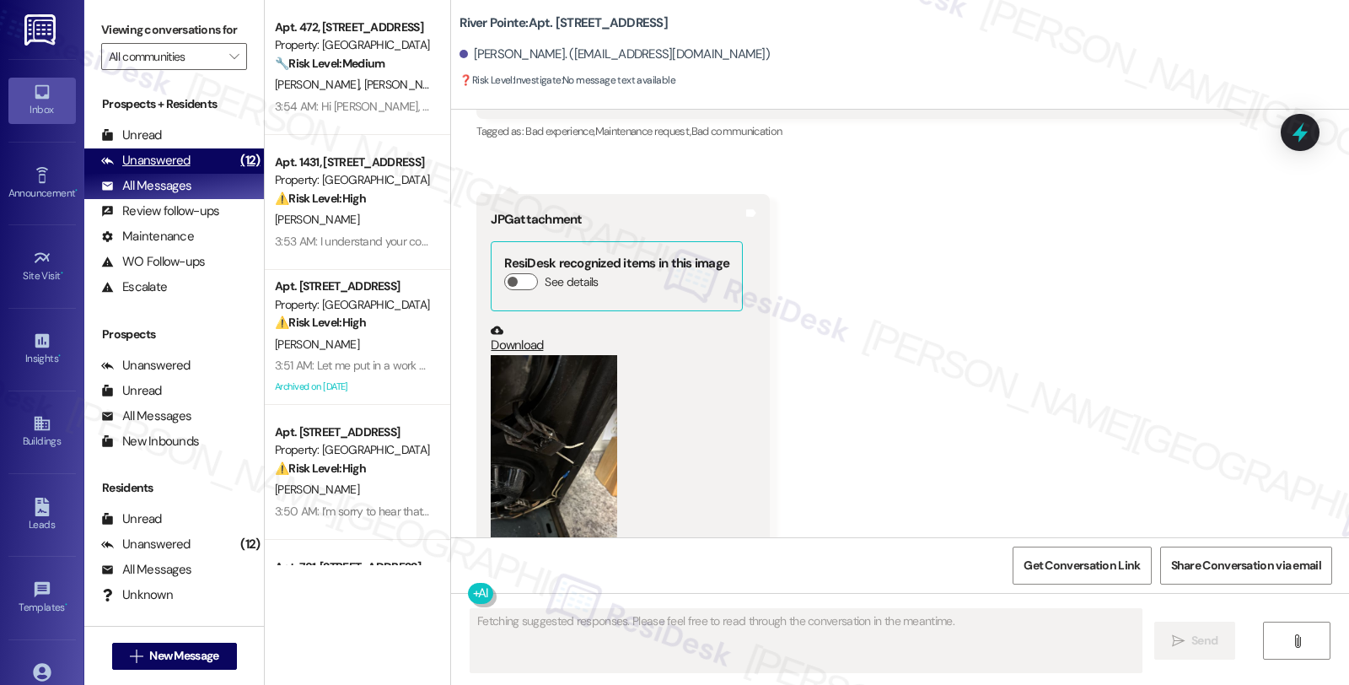
click at [169, 169] on div "Unanswered" at bounding box center [145, 161] width 89 height 18
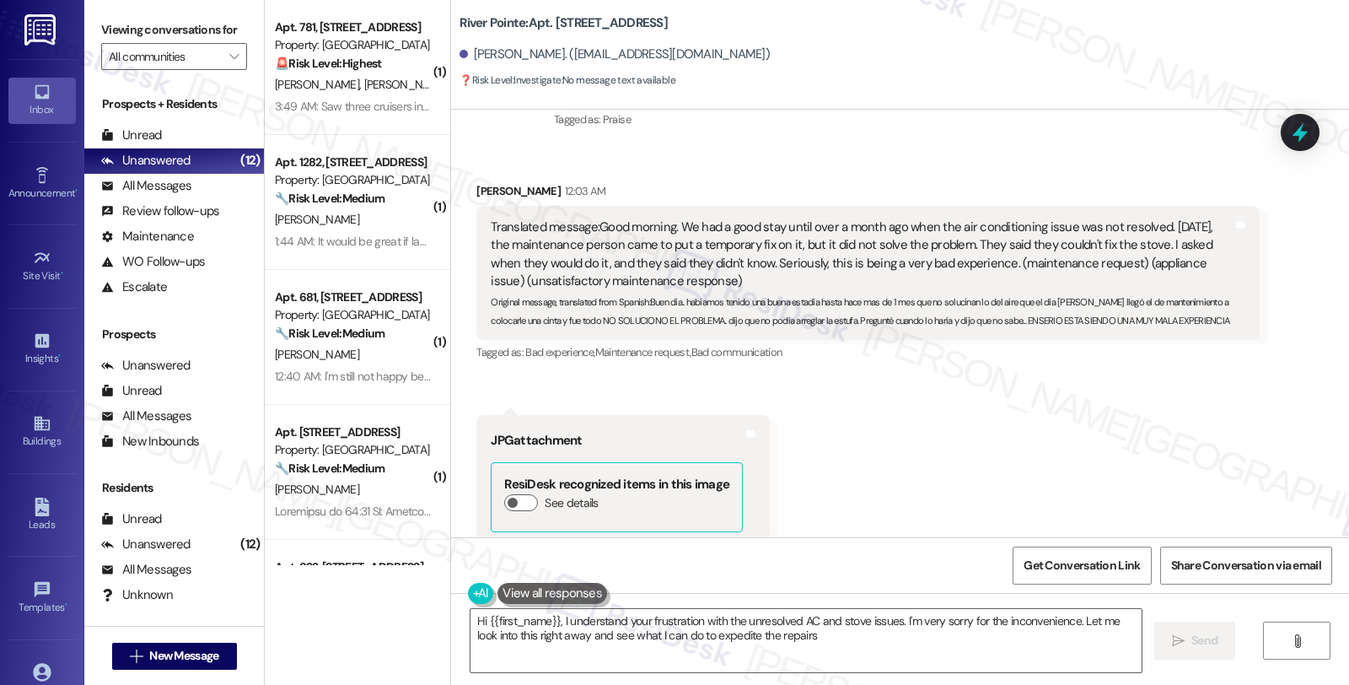
type textarea "Hi {{first_name}}, I understand your frustration with the unresolved AC and sto…"
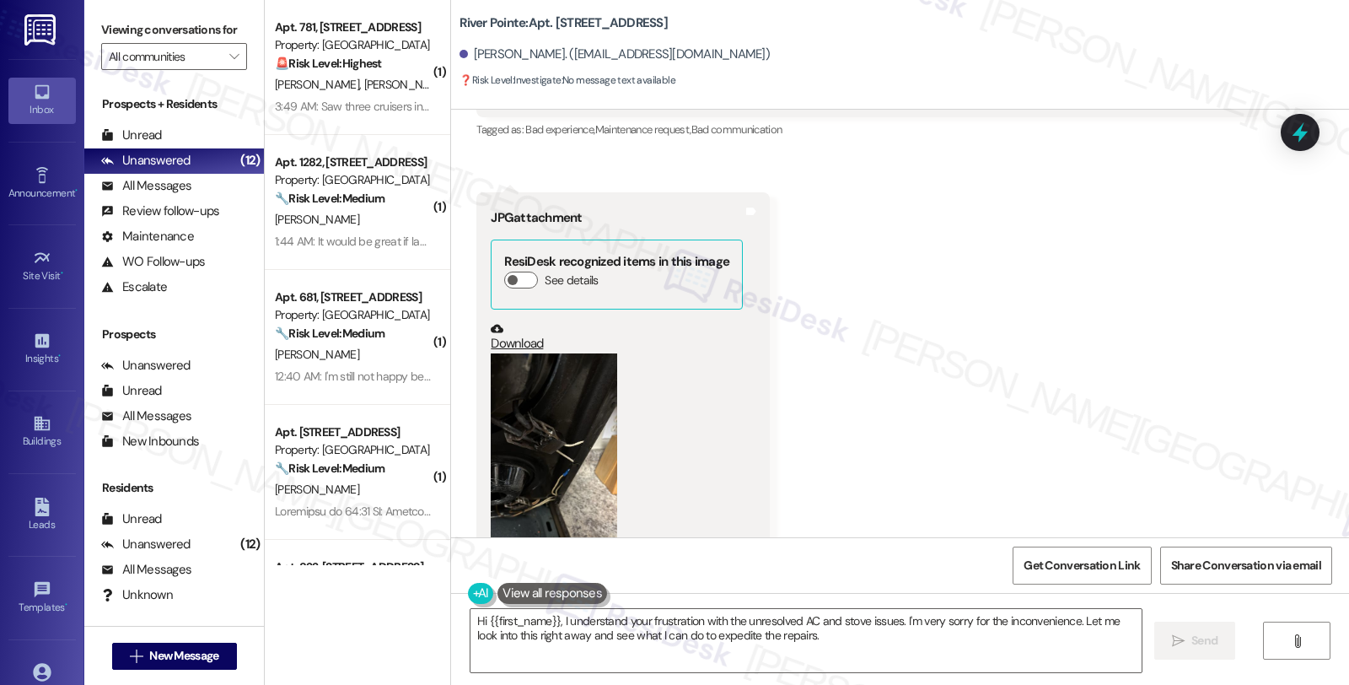
scroll to position [12265, 0]
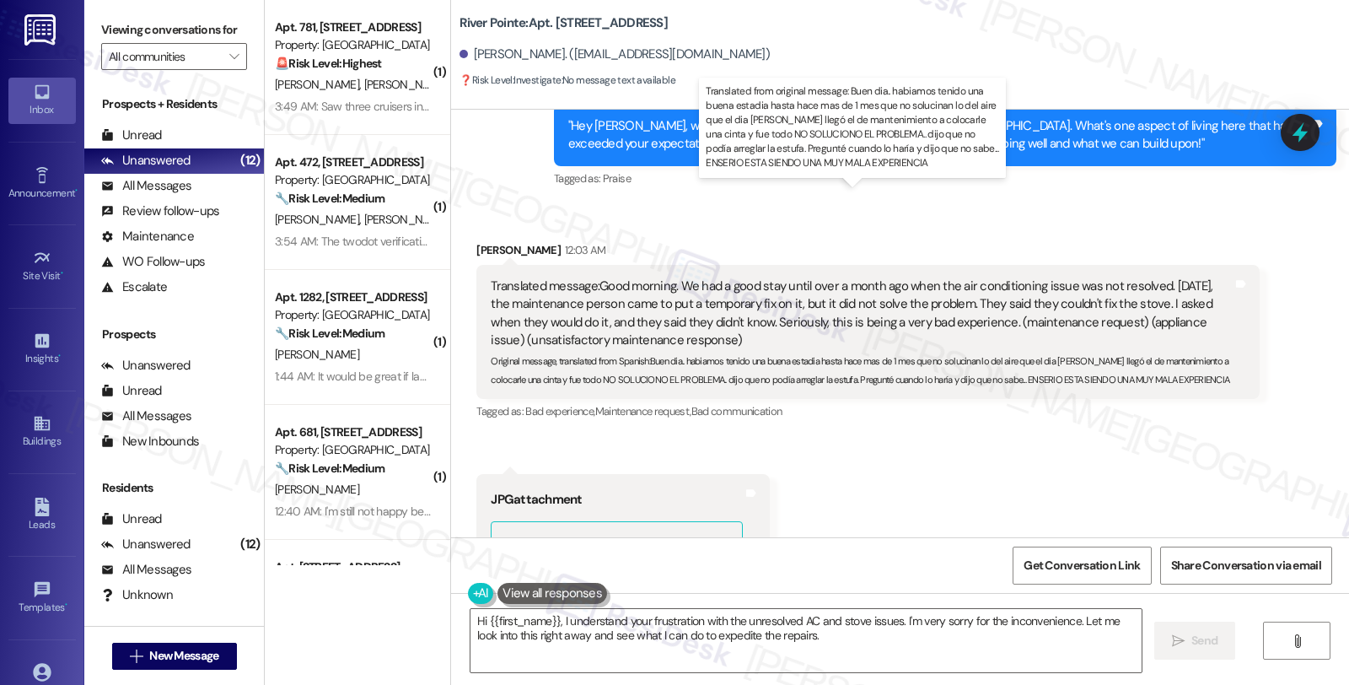
click at [1029, 277] on div "Translated message: Good morning. We had a good stay until over a month ago whe…" at bounding box center [861, 313] width 741 height 73
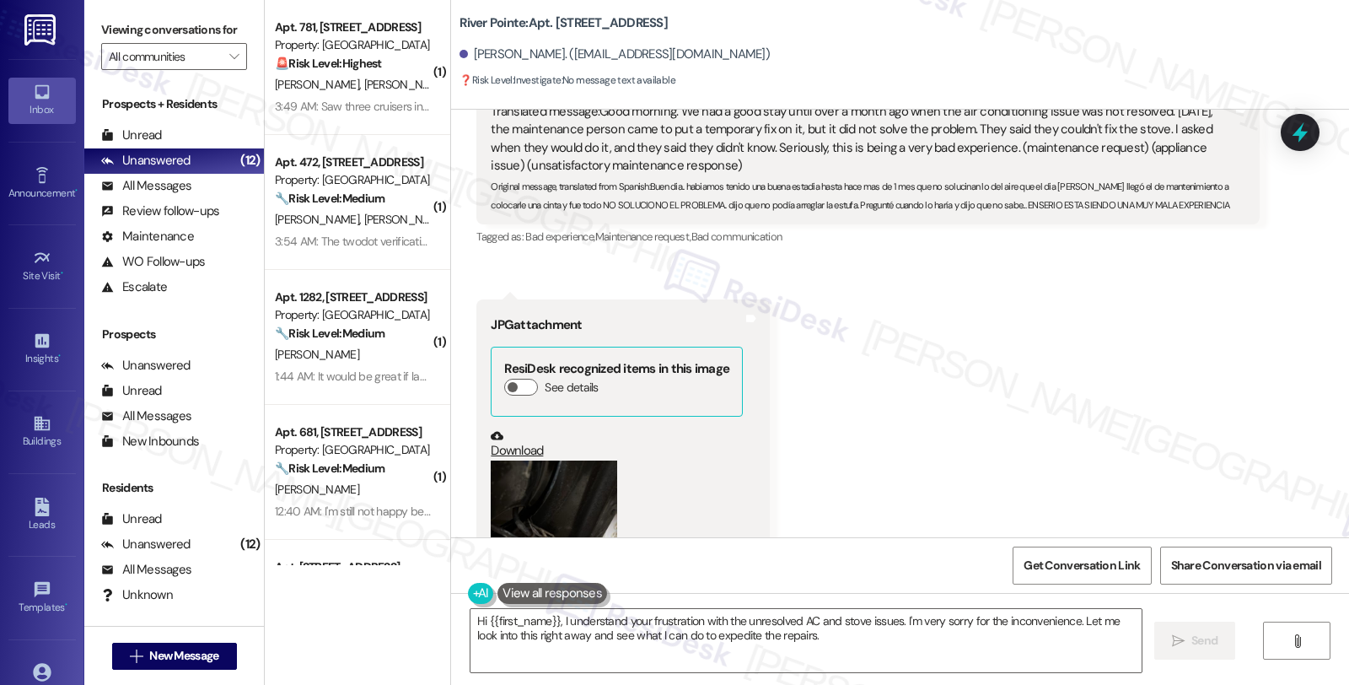
scroll to position [12547, 0]
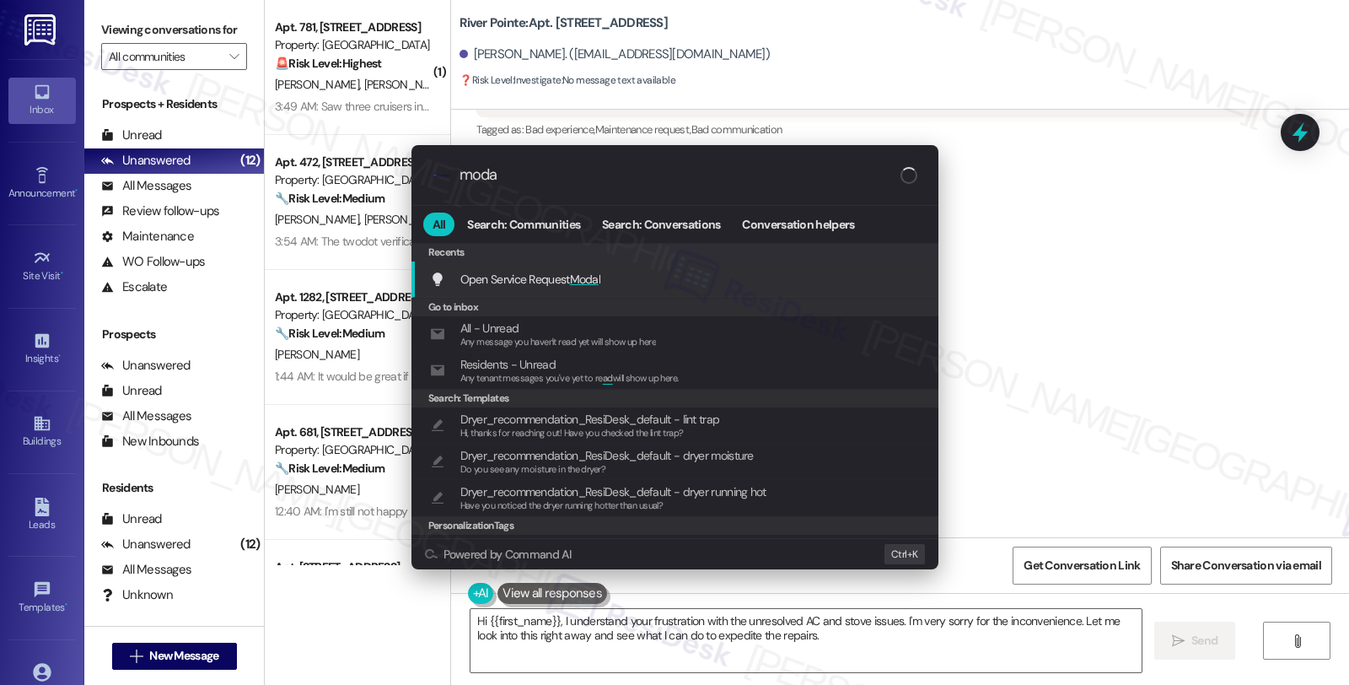
type input "modal"
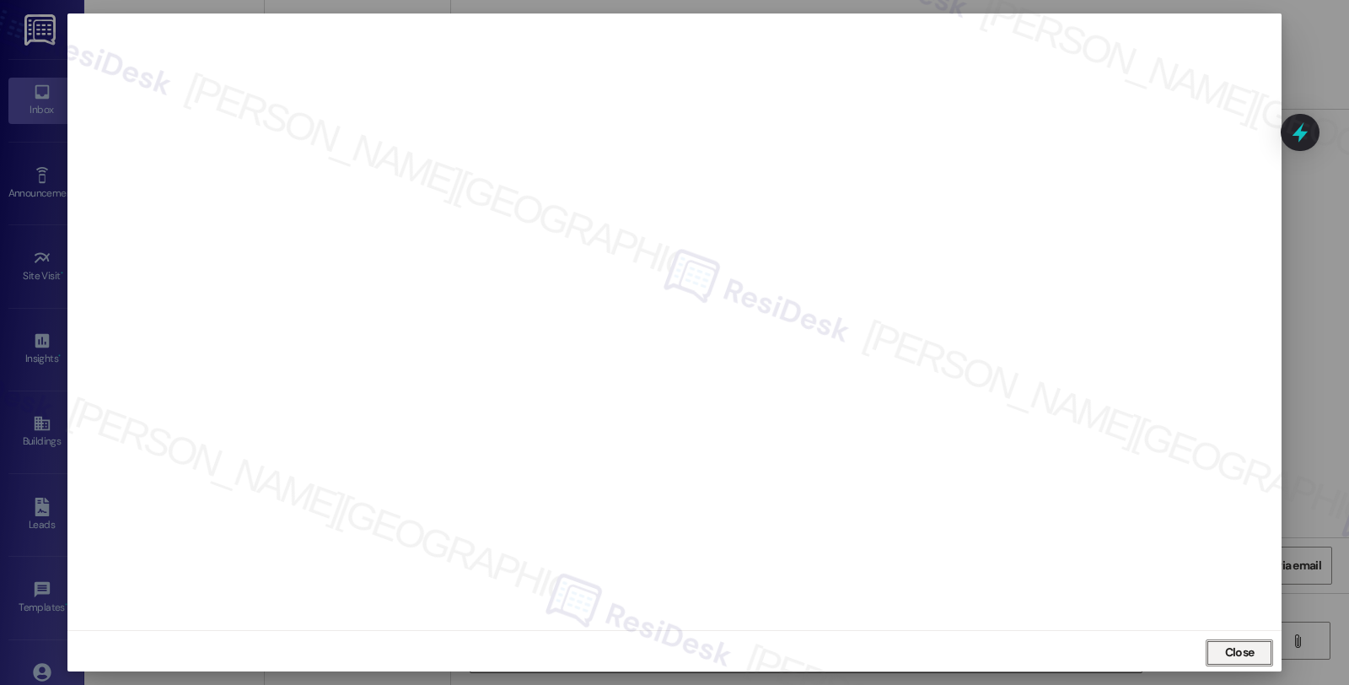
click at [1220, 648] on button "Close" at bounding box center [1239, 652] width 67 height 27
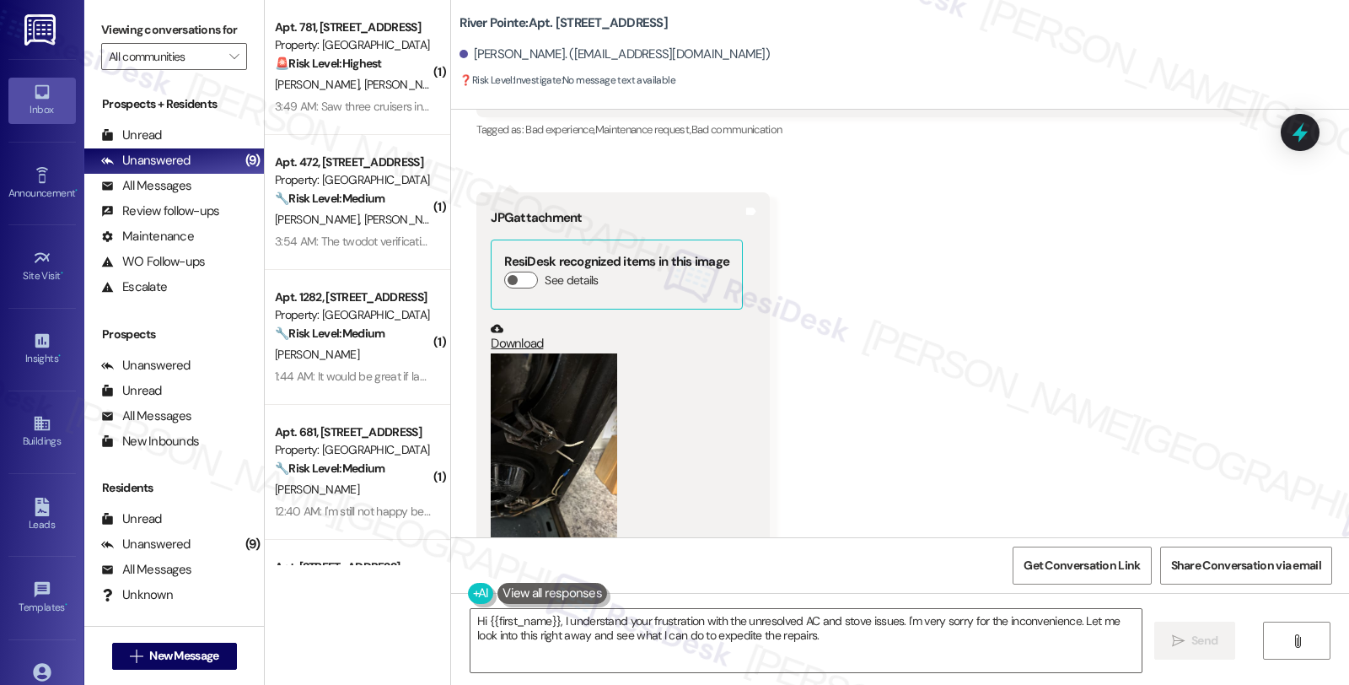
click at [557, 390] on button "Zoom image" at bounding box center [554, 465] width 126 height 225
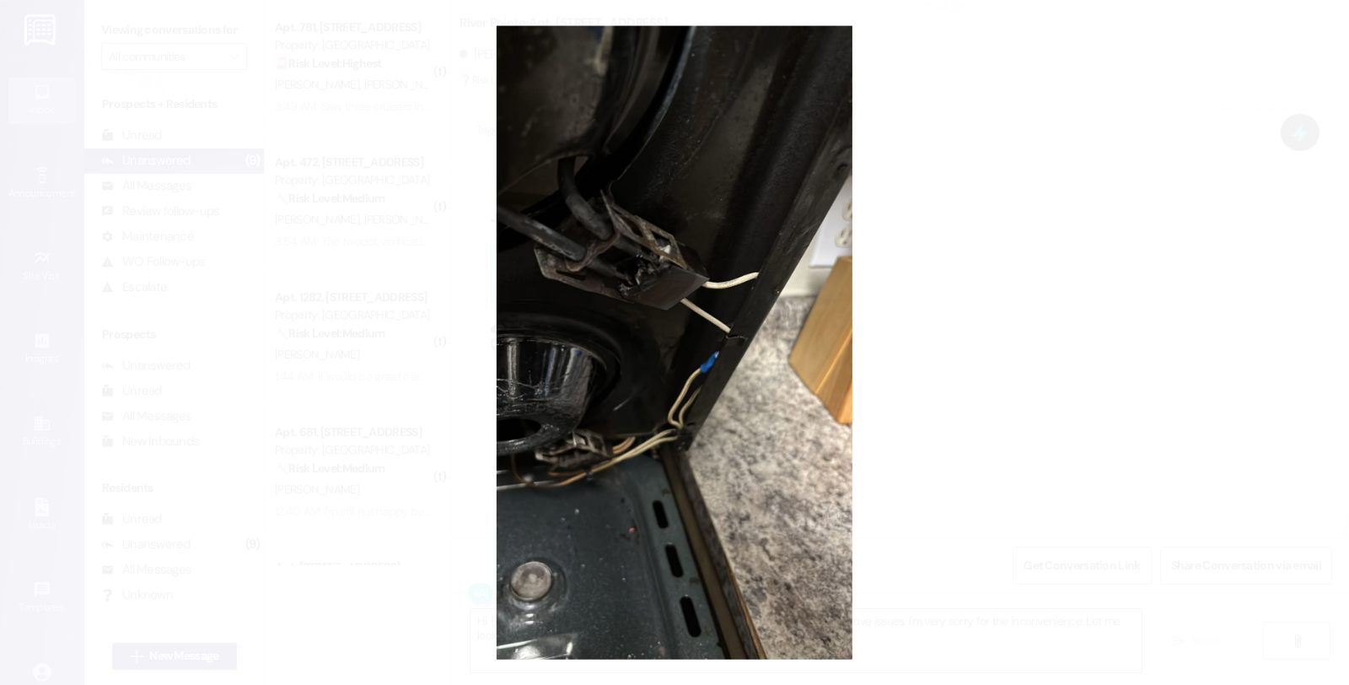
click at [955, 384] on button "Unzoom image" at bounding box center [674, 342] width 1349 height 685
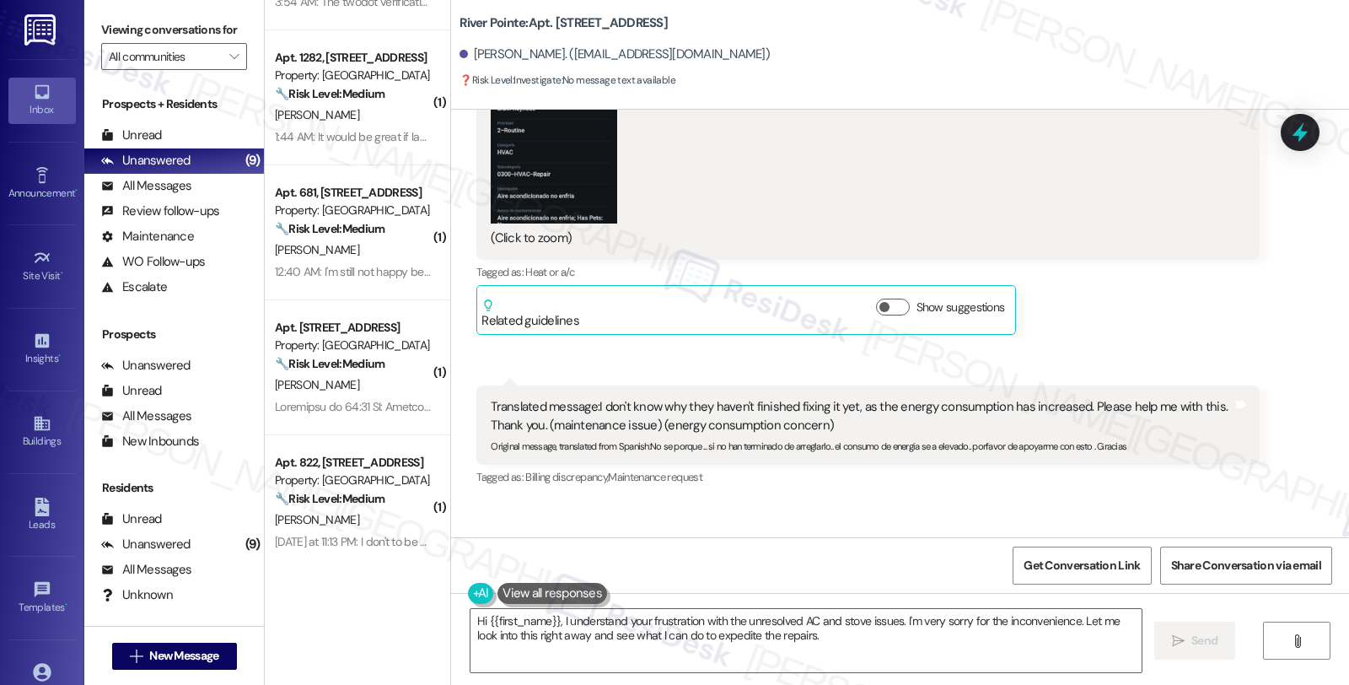
scroll to position [649, 0]
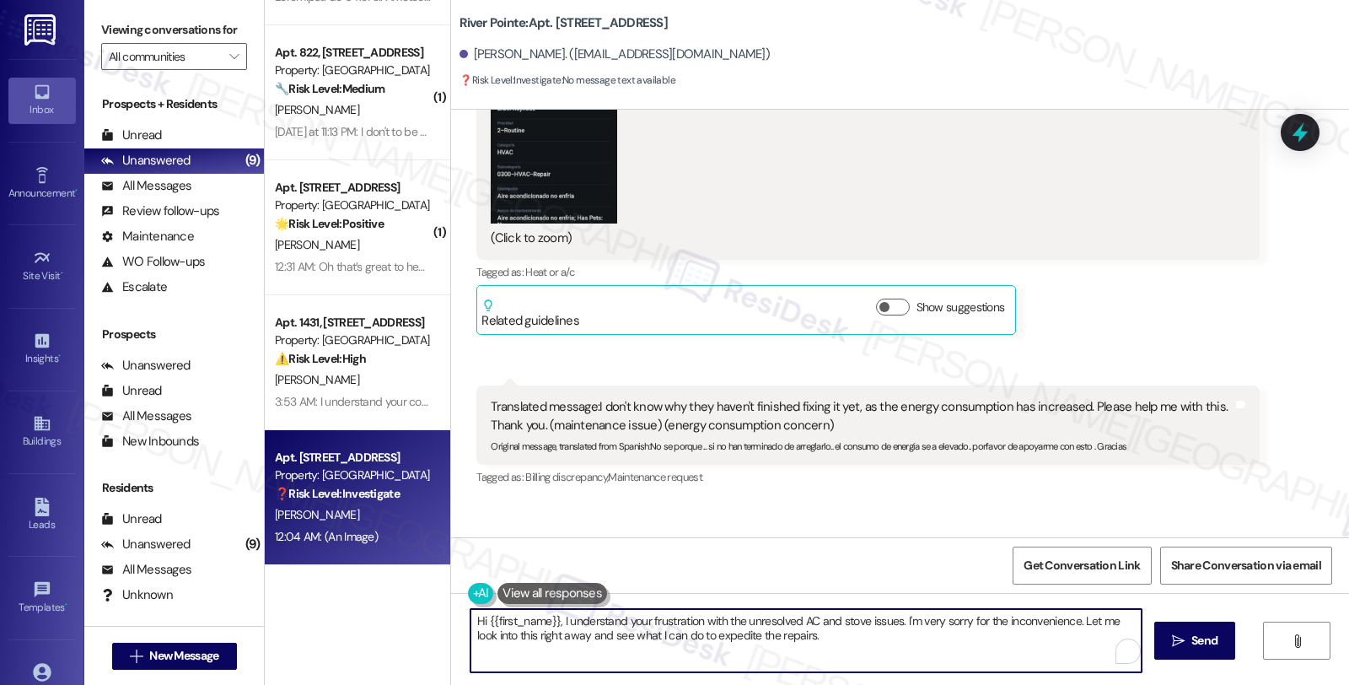
drag, startPoint x: 896, startPoint y: 620, endPoint x: 917, endPoint y: 643, distance: 31.1
click at [917, 643] on textarea "Hi {{first_name}}, I understand your frustration with the unresolved AC and sto…" at bounding box center [805, 640] width 671 height 63
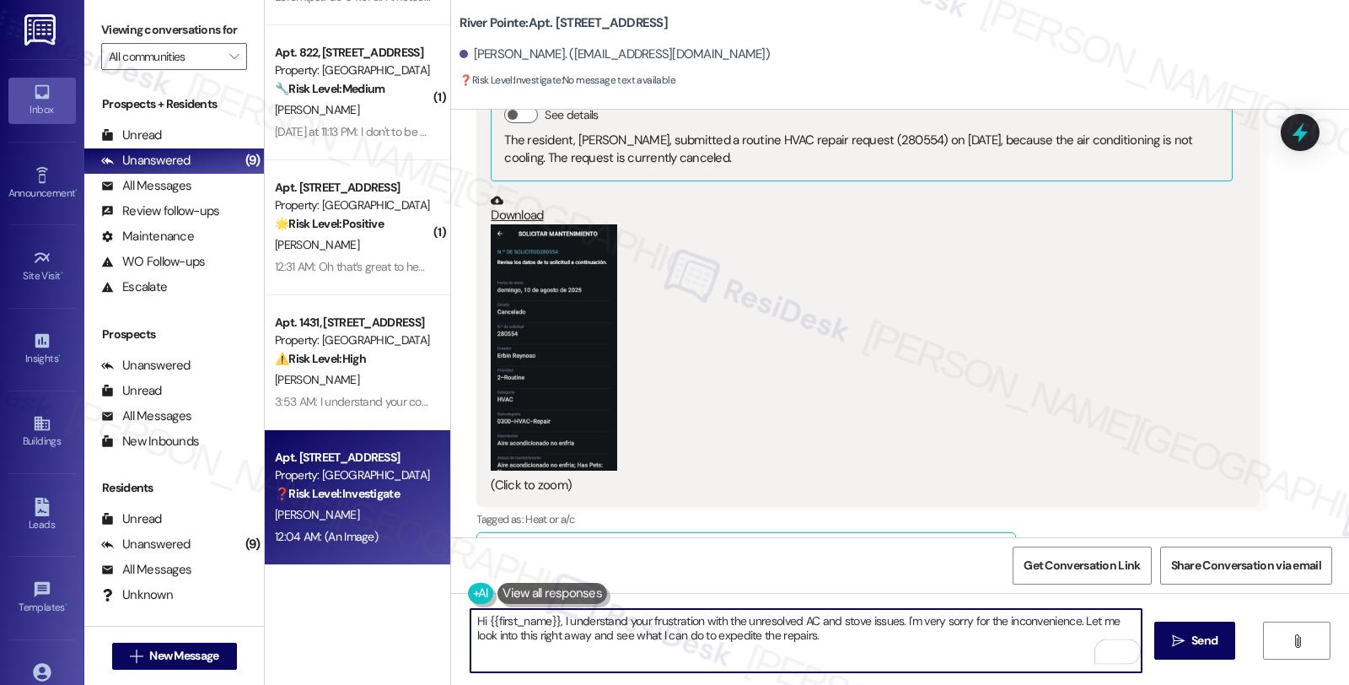
scroll to position [11328, 0]
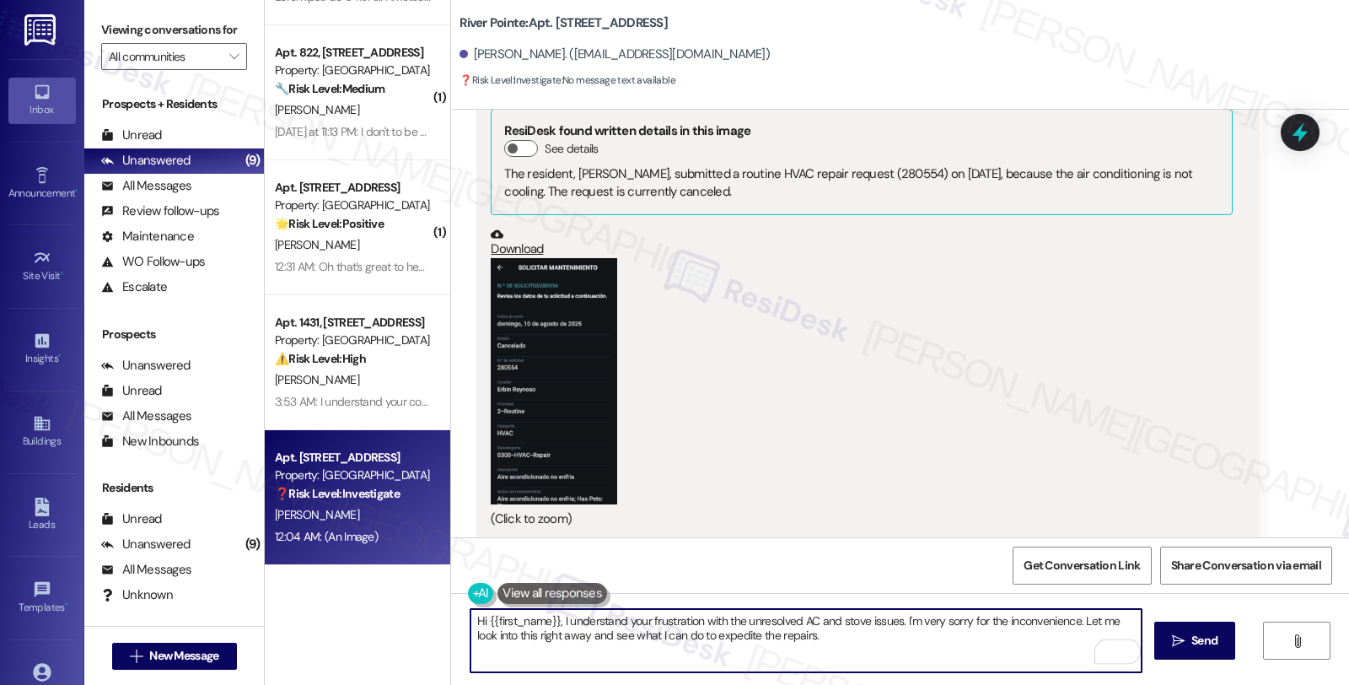
click at [520, 273] on button "Zoom image" at bounding box center [554, 381] width 126 height 247
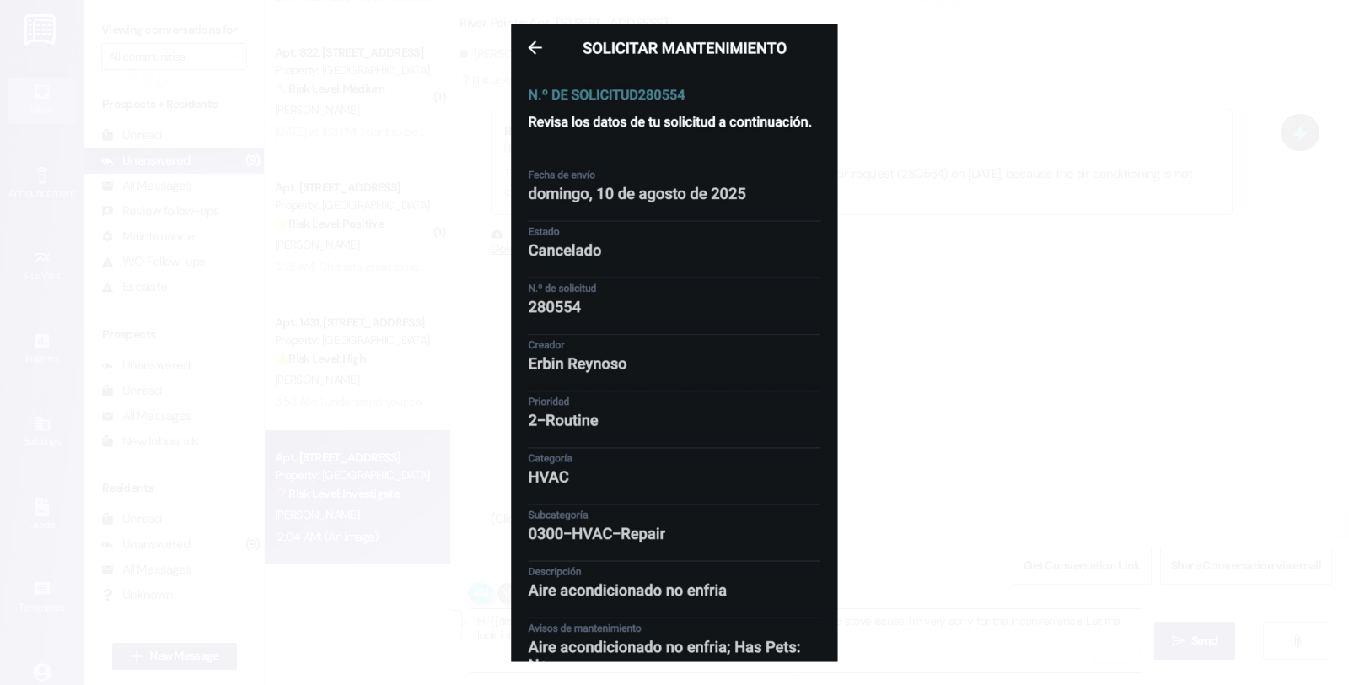
click at [951, 329] on button "Unzoom image" at bounding box center [674, 342] width 1349 height 685
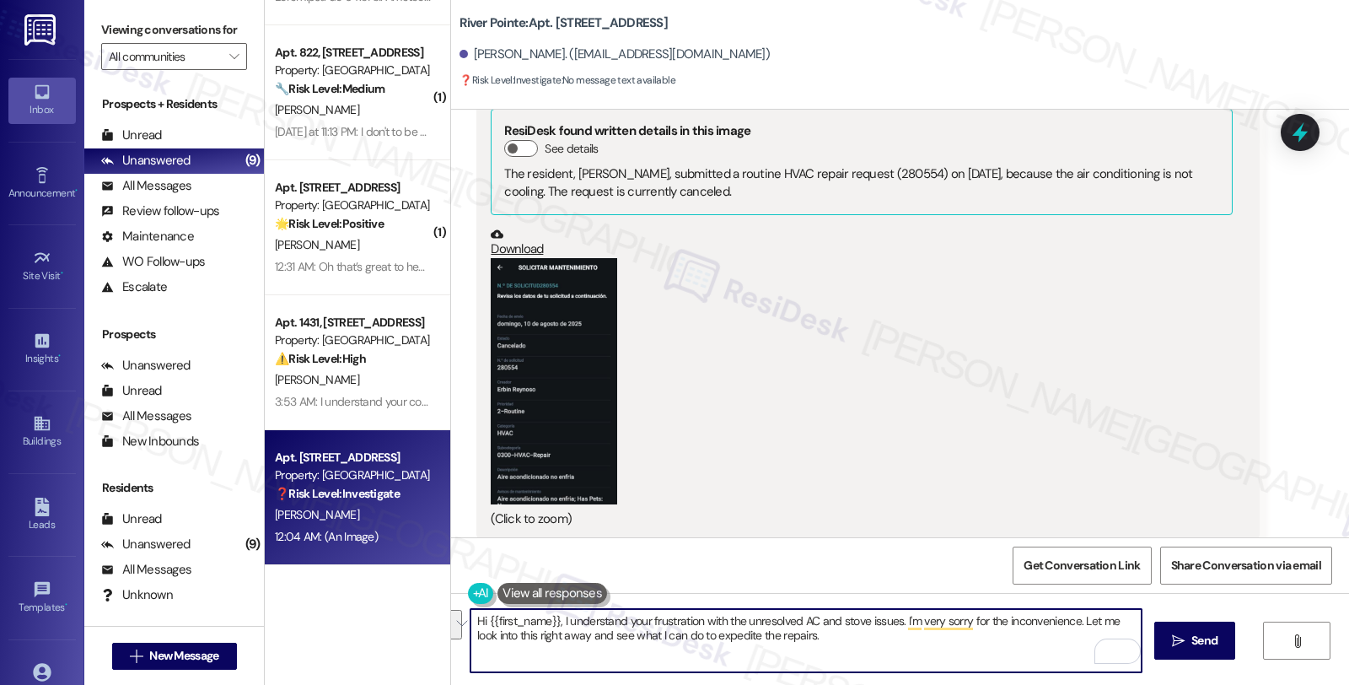
drag, startPoint x: 892, startPoint y: 621, endPoint x: 913, endPoint y: 647, distance: 32.9
click at [913, 647] on textarea "Hi {{first_name}}, I understand your frustration with the unresolved AC and sto…" at bounding box center [805, 640] width 671 height 63
click at [618, 648] on textarea "Hi {{first_name}}, I understand your frustration with the unresolved AC and sto…" at bounding box center [805, 640] width 671 height 63
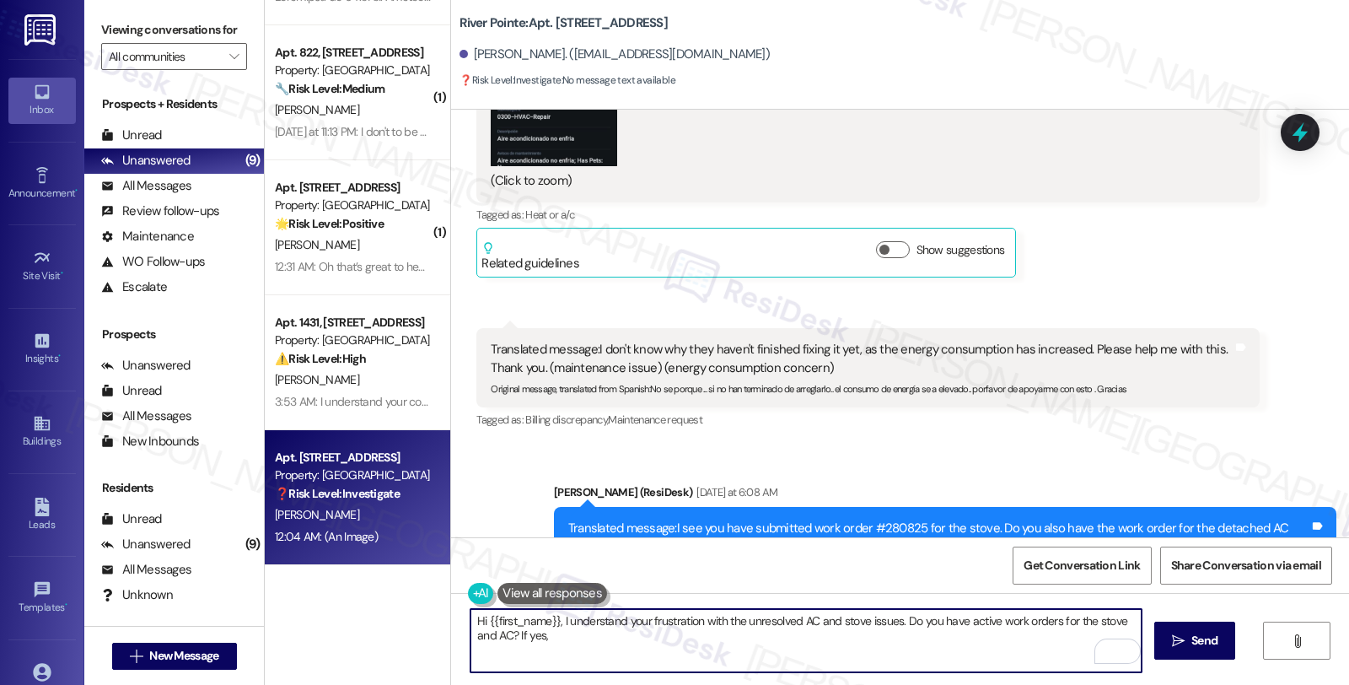
scroll to position [11797, 0]
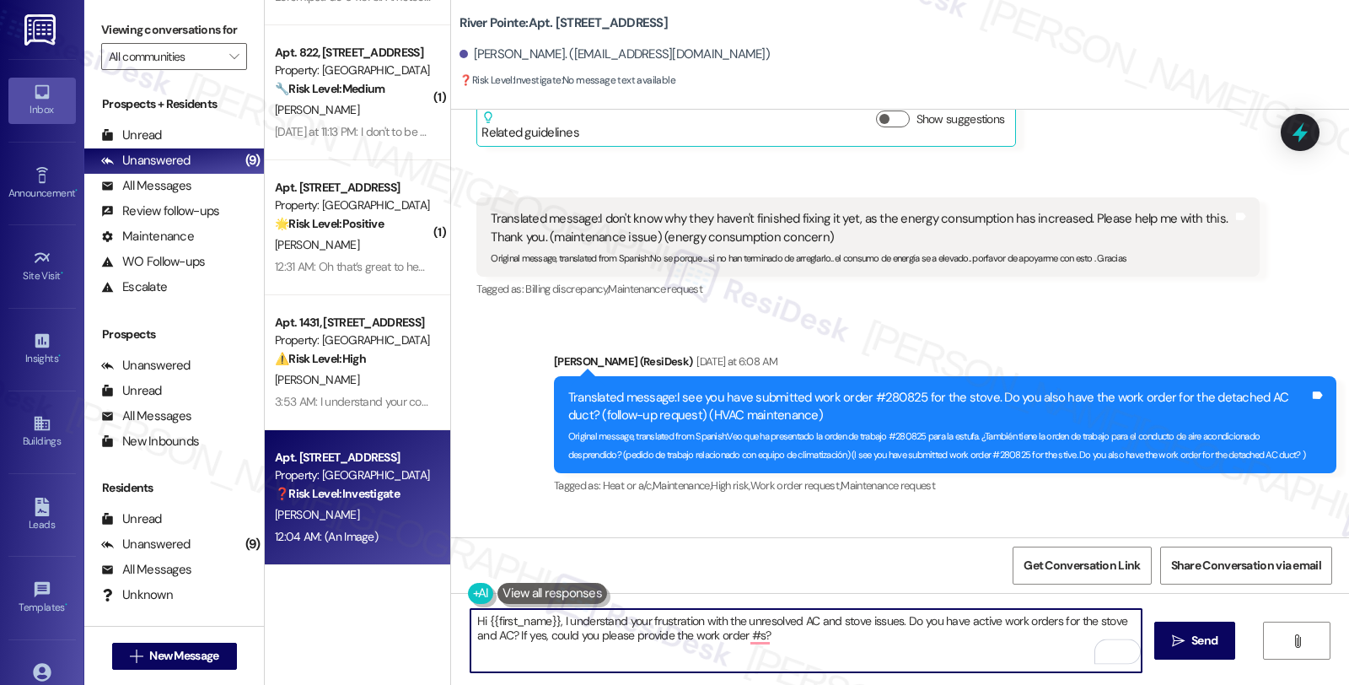
drag, startPoint x: 736, startPoint y: 637, endPoint x: 822, endPoint y: 637, distance: 86.0
click at [822, 637] on textarea "Hi {{first_name}}, I understand your frustration with the unresolved AC and sto…" at bounding box center [805, 640] width 671 height 63
click at [828, 637] on textarea "Hi {{first_name}}, I understand your frustration with the unresolved AC and sto…" at bounding box center [805, 640] width 671 height 63
type textarea "Hi {{first_name}}, I understand your frustration with the unresolved AC and sto…"
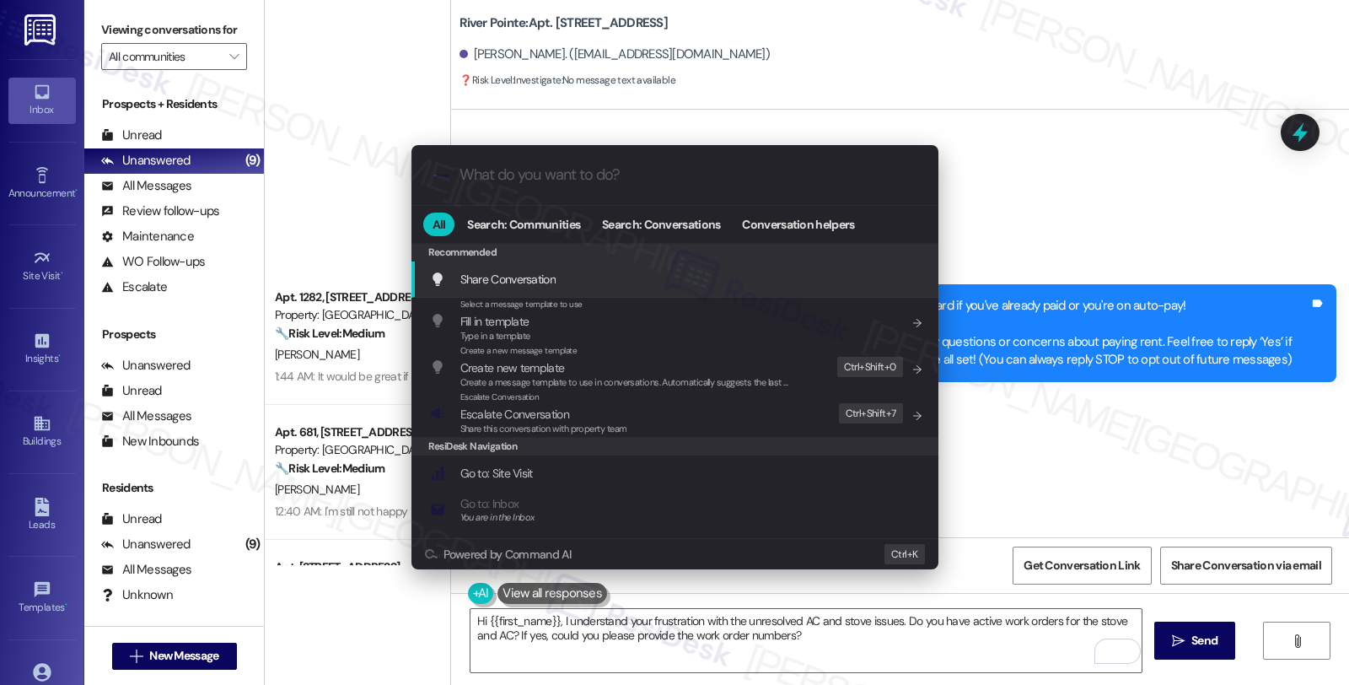
scroll to position [11797, 0]
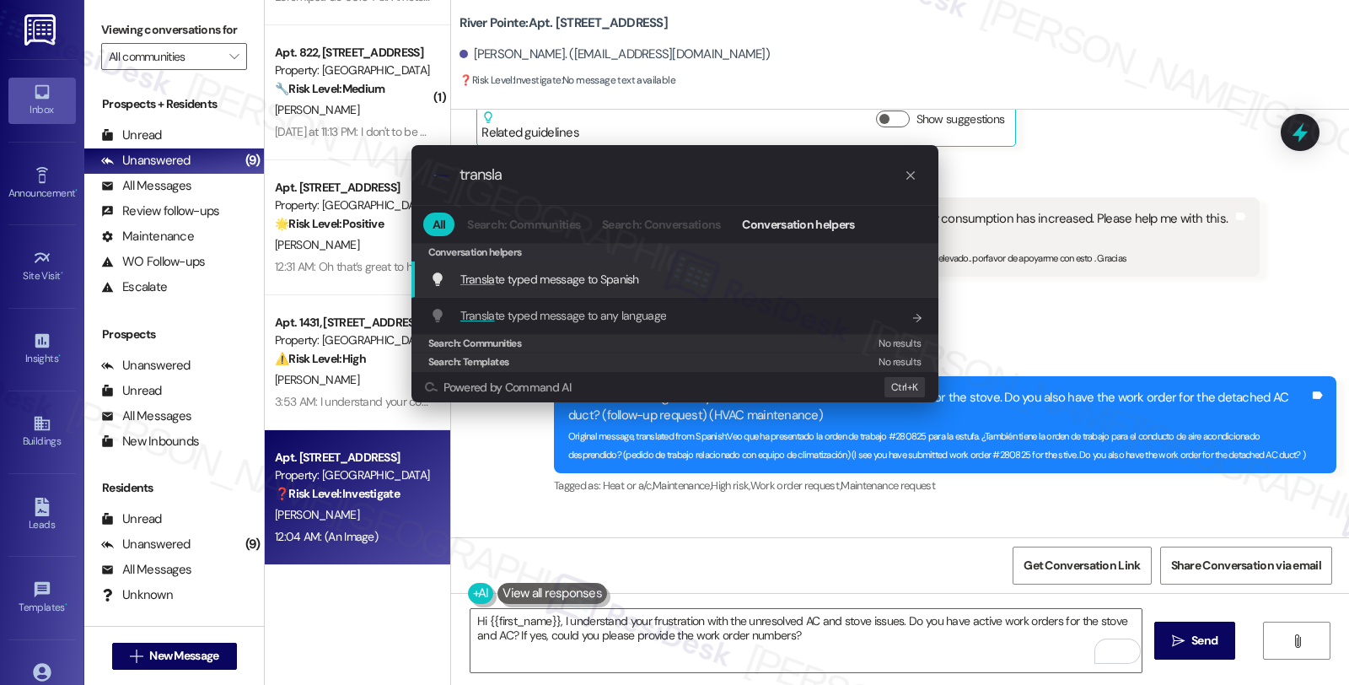
type input "transla"
click at [637, 271] on div "Transla te typed message to Spanish Add shortcut" at bounding box center [676, 279] width 493 height 19
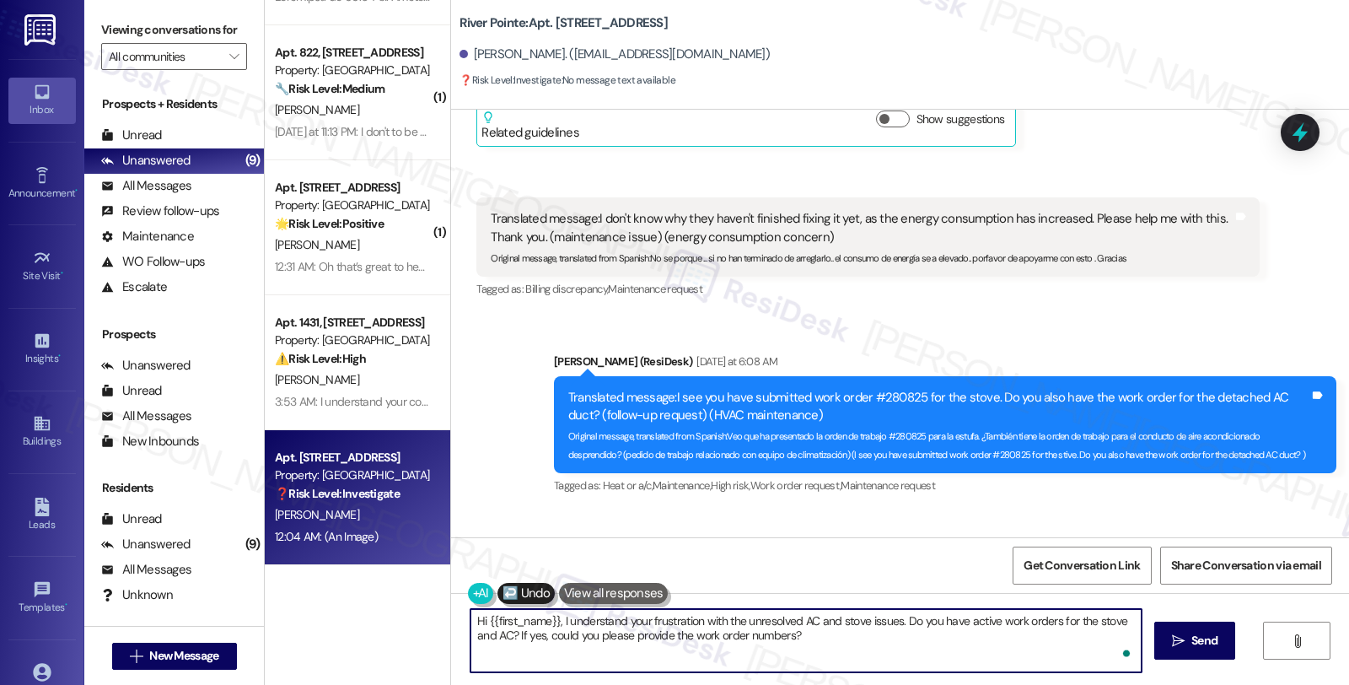
click at [763, 655] on textarea "Hola {{first_name}}, entiendo tu frustración con los problemas de aire acondici…" at bounding box center [805, 640] width 671 height 63
type textarea "Hola {{first_name}}, entiendo tu frustración con los problemas de aire acondici…"
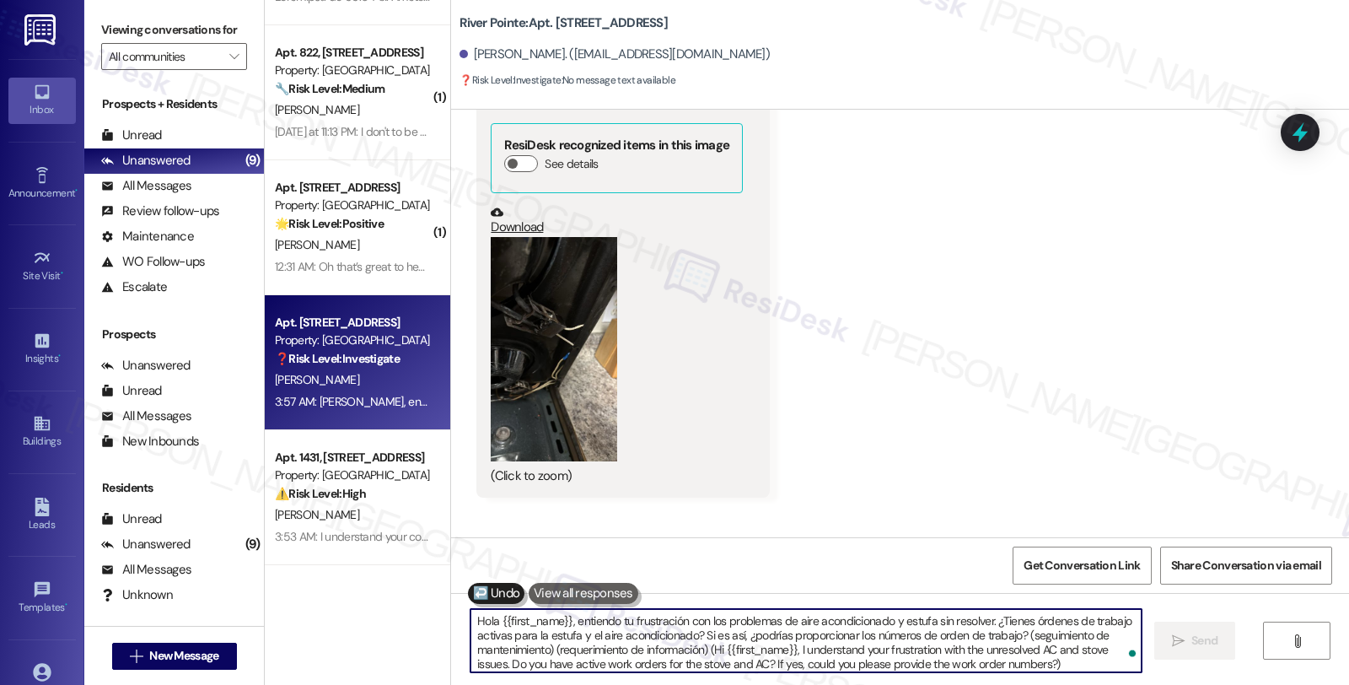
scroll to position [12718, 0]
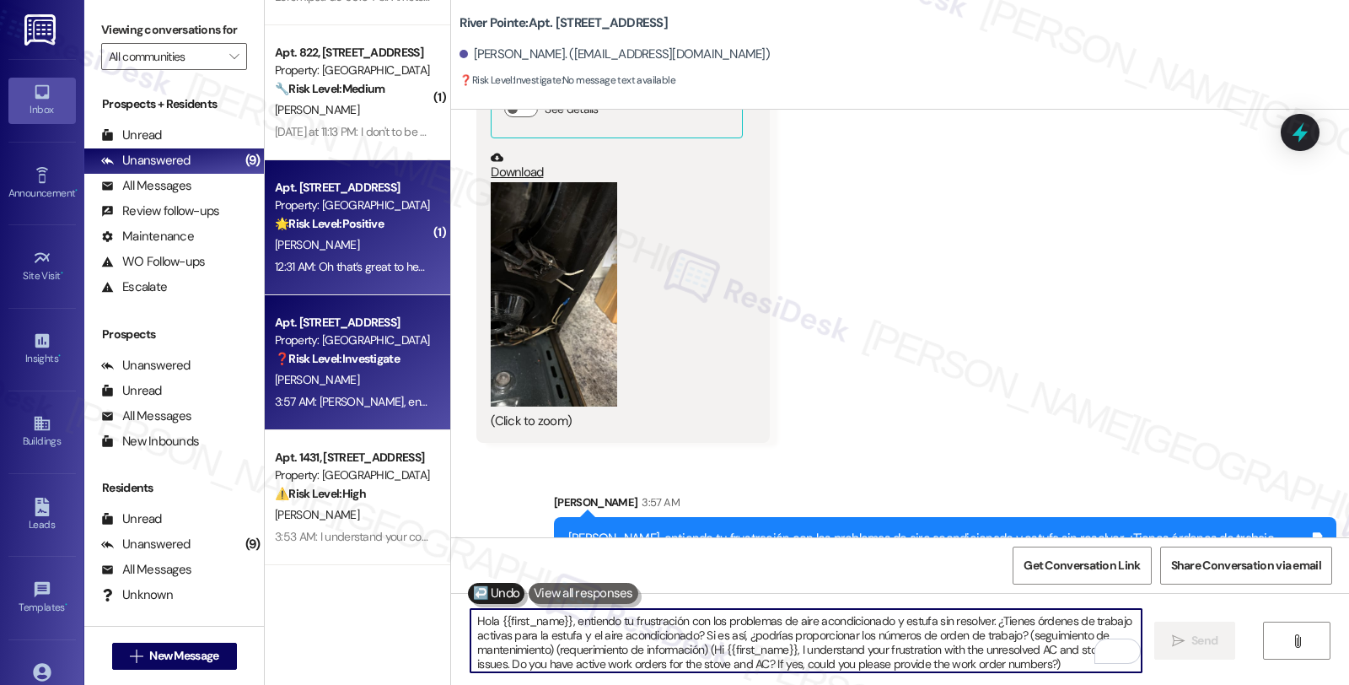
click at [400, 233] on div "Apt. [STREET_ADDRESS] Property: River Pointe 🌟 Risk Level: Positive The residen…" at bounding box center [352, 205] width 159 height 57
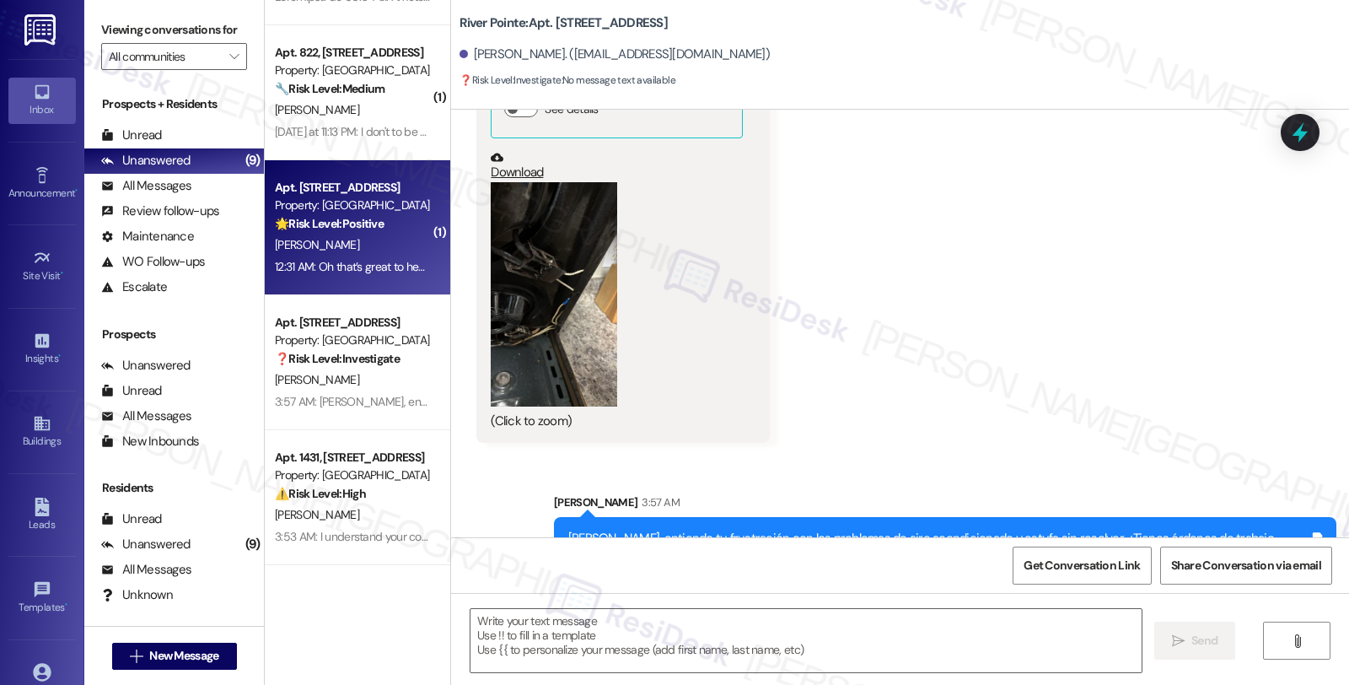
type textarea "Fetching suggested responses. Please feel free to read through the conversation…"
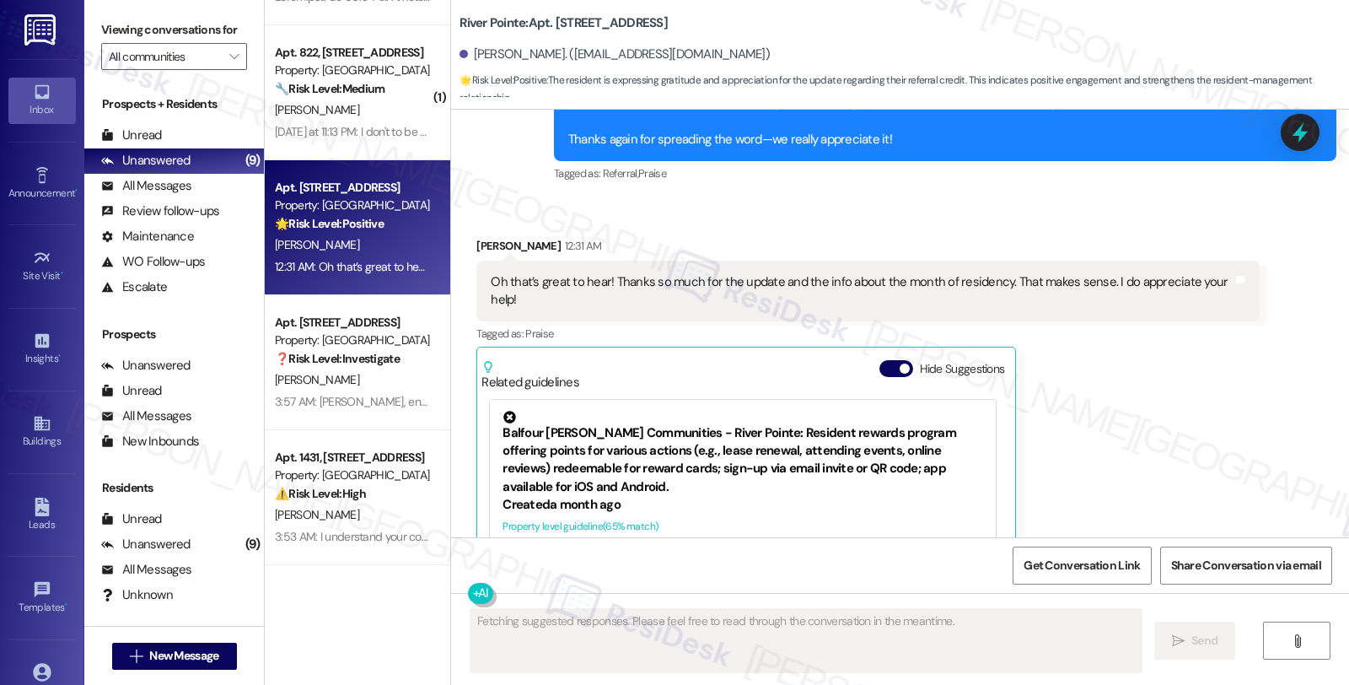
scroll to position [10072, 0]
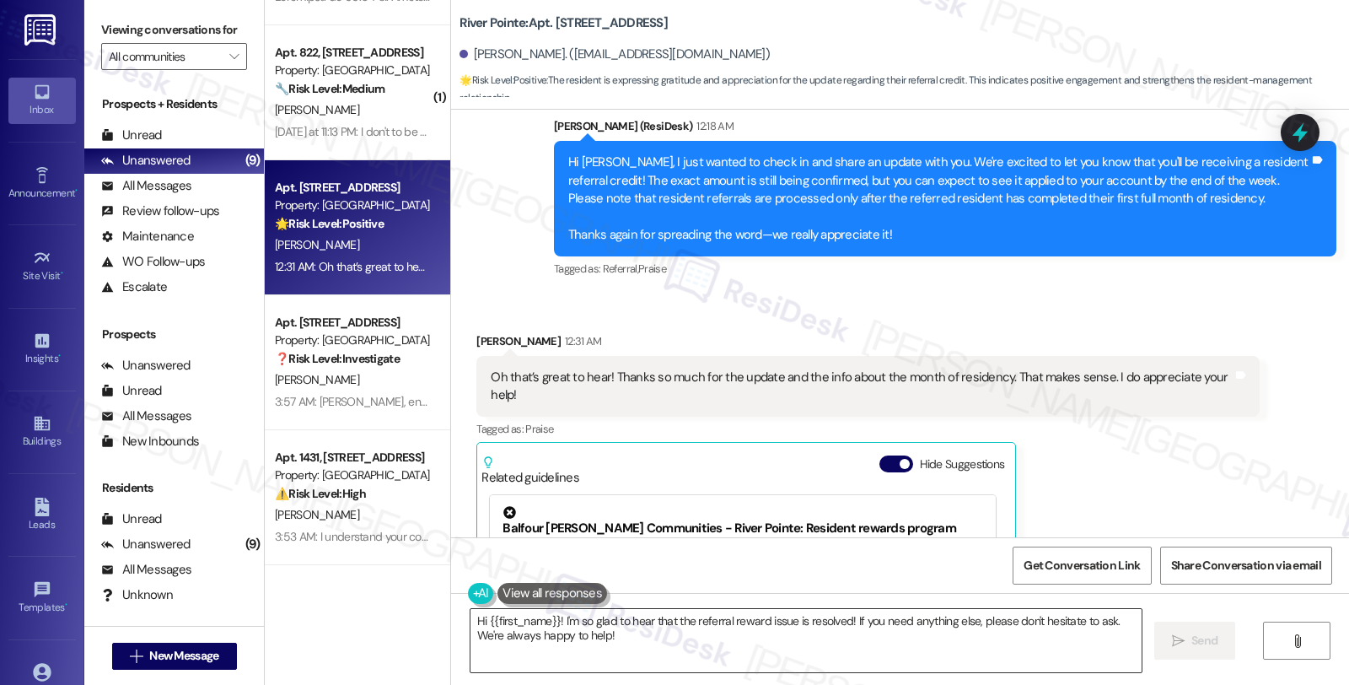
click at [616, 629] on textarea "Hi {{first_name}}! I'm so glad to hear that the referral reward issue is resolv…" at bounding box center [805, 640] width 671 height 63
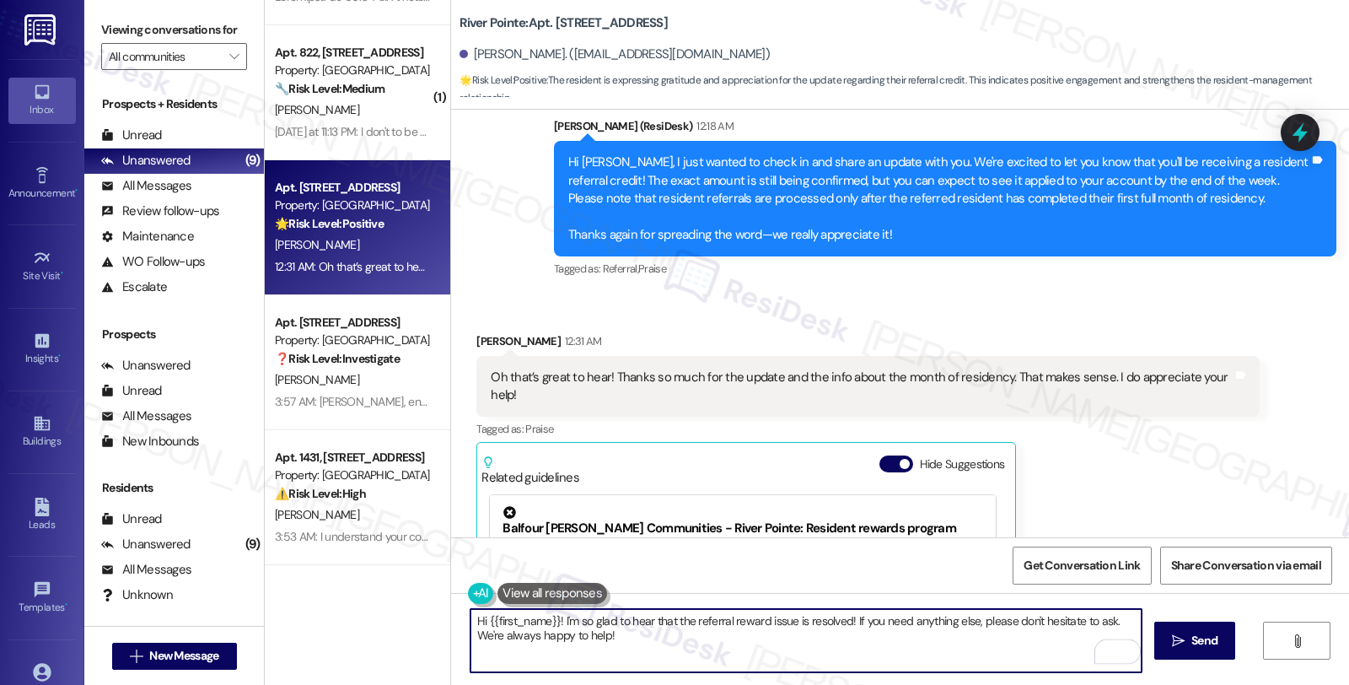
click at [619, 618] on textarea "Hi {{first_name}}! I'm so glad to hear that the referral reward issue is resolv…" at bounding box center [805, 640] width 671 height 63
click at [470, 621] on textarea "Hi {{first_name}}! I'm so glad to hear that the referral reward issue is resolv…" at bounding box center [805, 640] width 671 height 63
click at [982, 620] on textarea "You're very much weklcome! Hi {{first_name}}! I'm so glad to hear that the refe…" at bounding box center [805, 640] width 671 height 63
drag, startPoint x: 864, startPoint y: 618, endPoint x: 1073, endPoint y: 618, distance: 209.1
click at [1073, 618] on textarea "You're very much welcome! If you need anything else, please don't hesitate to a…" at bounding box center [805, 640] width 671 height 63
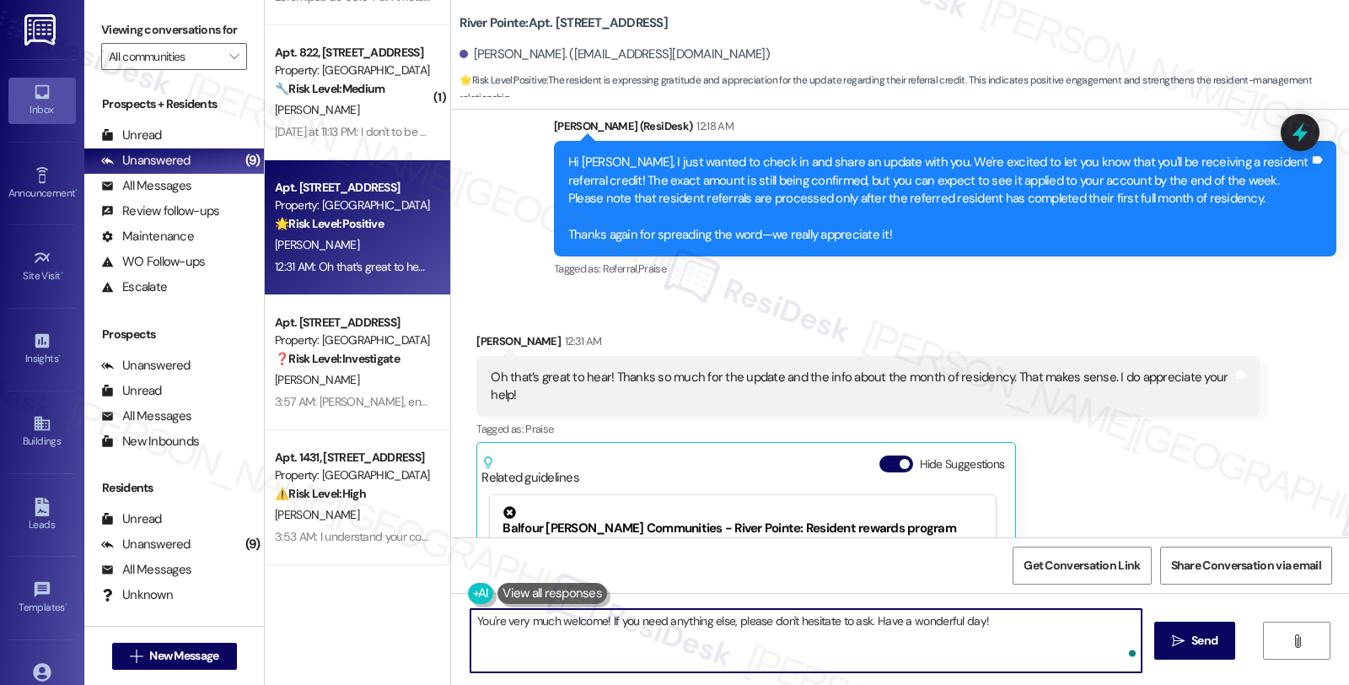
type textarea "You're very much welcome! If you need anything else, please don't hesitate to a…"
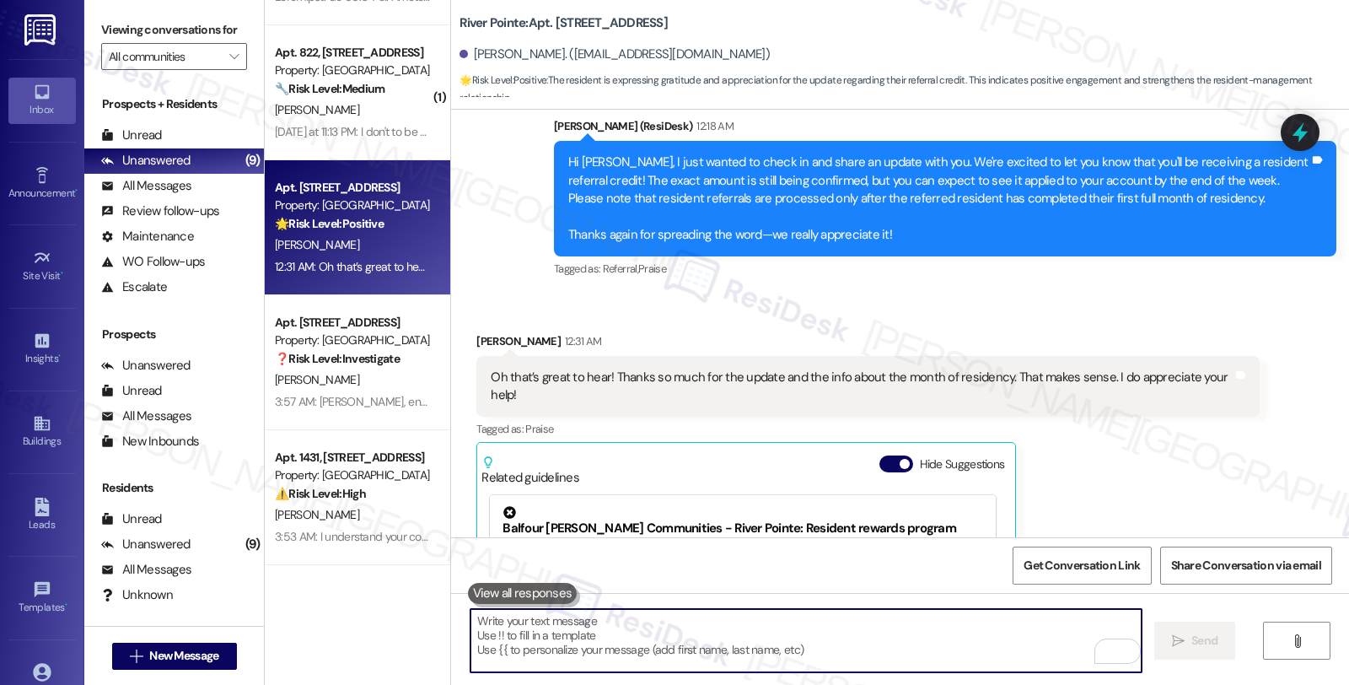
scroll to position [10259, 0]
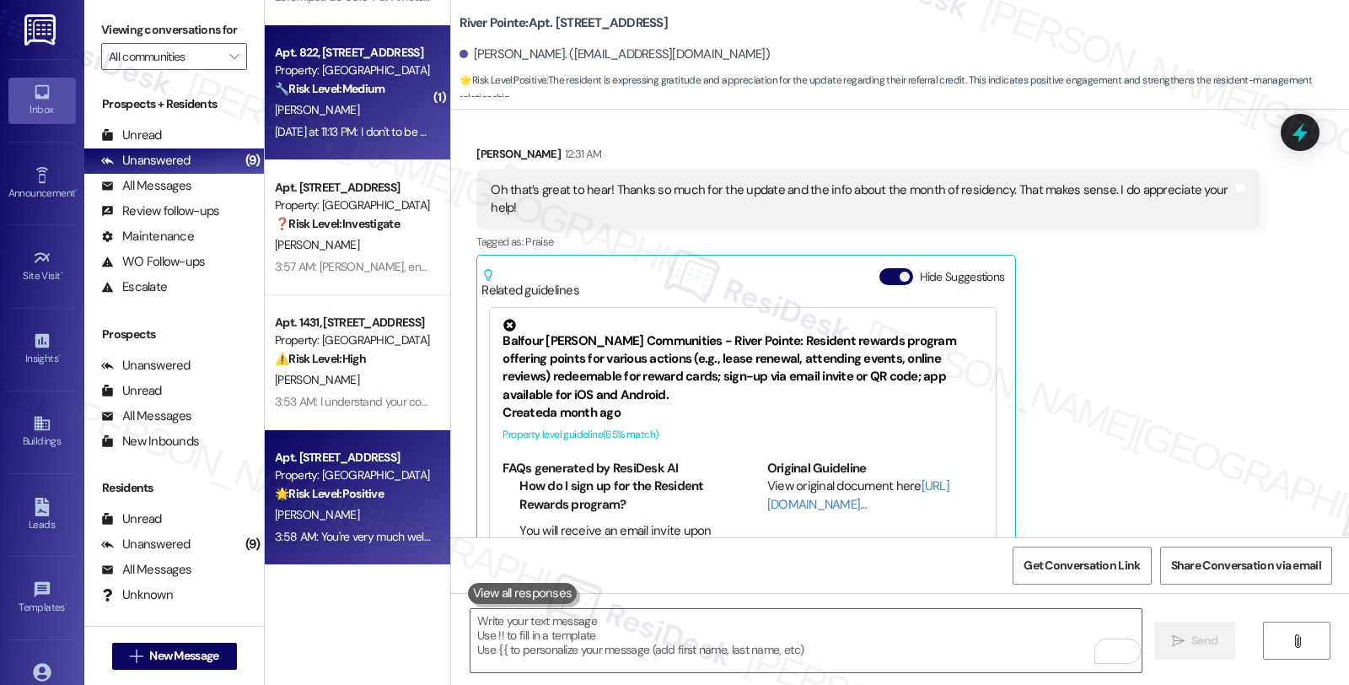
click at [367, 105] on div "[PERSON_NAME]" at bounding box center [352, 109] width 159 height 21
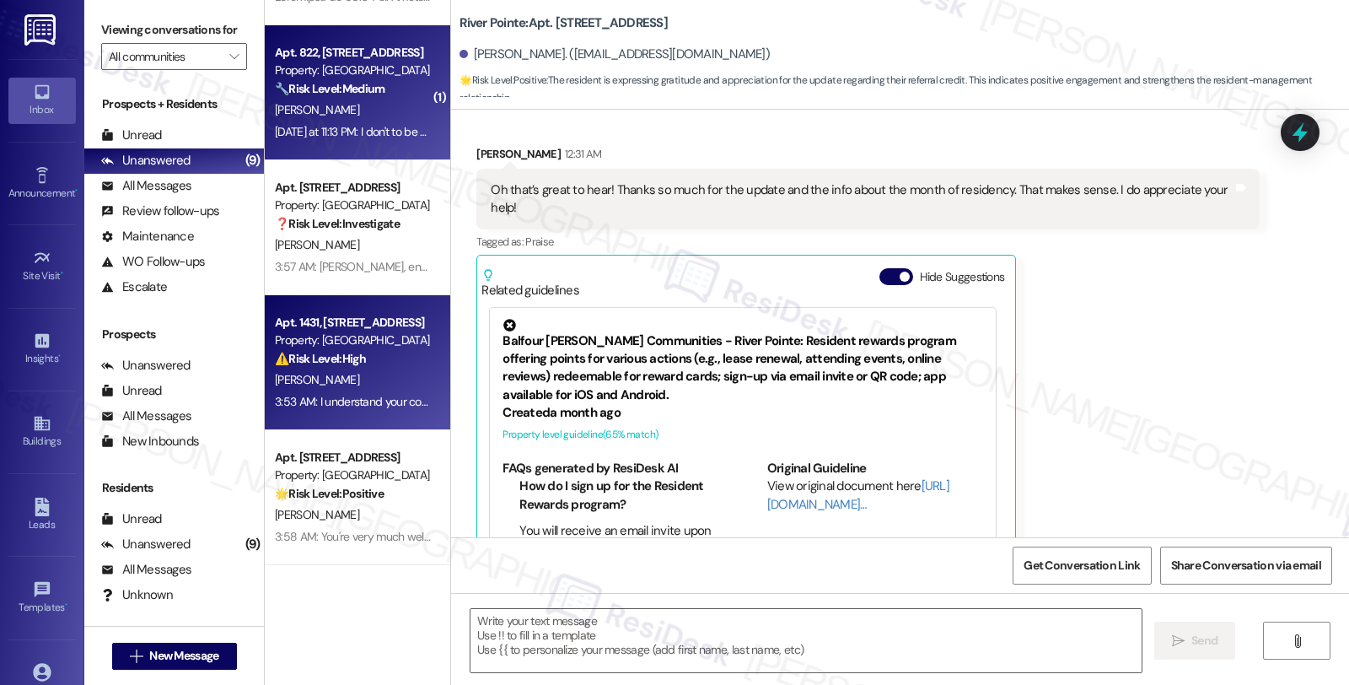
type textarea "Fetching suggested responses. Please feel free to read through the conversation…"
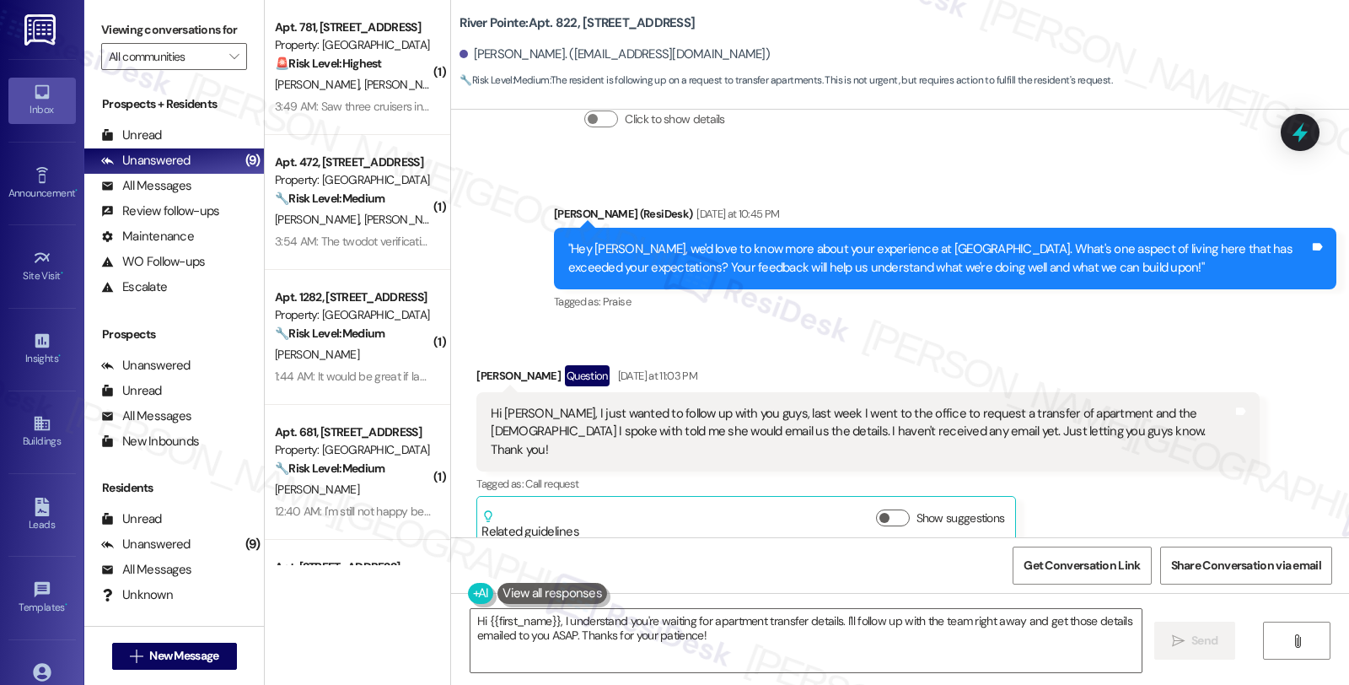
scroll to position [942, 0]
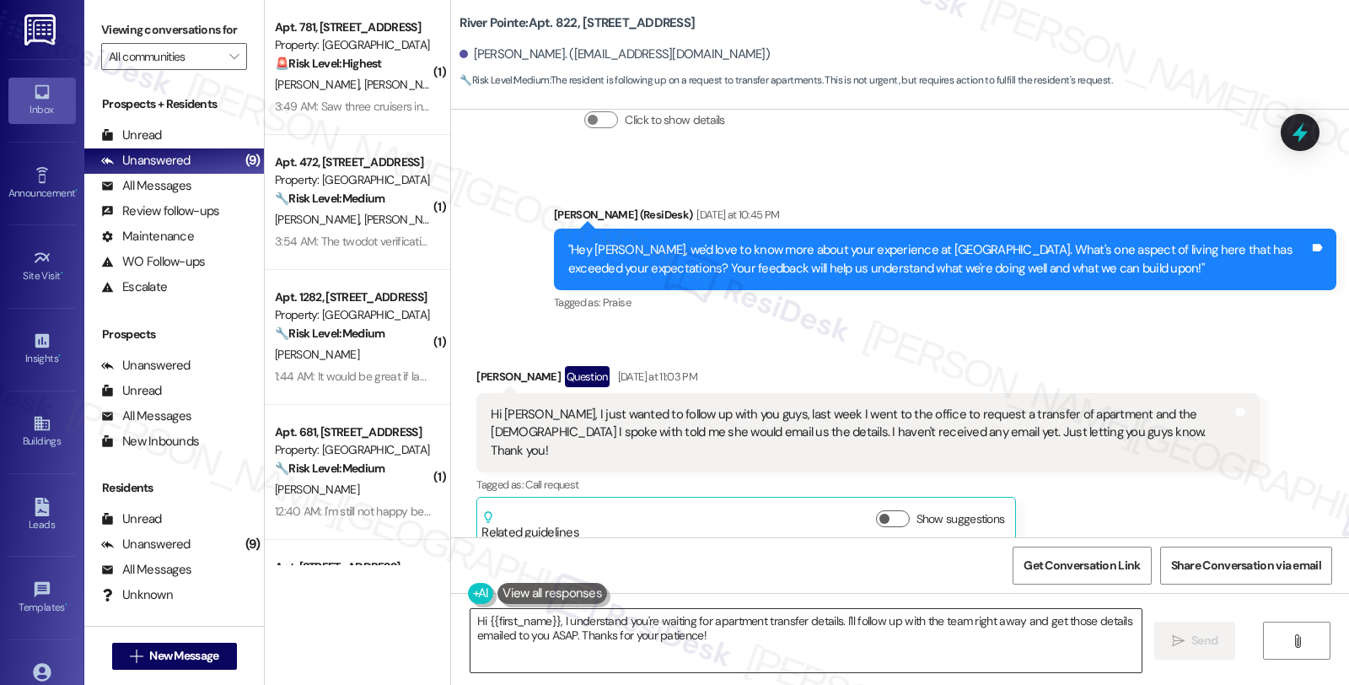
click at [470, 616] on textarea "Hi {{first_name}}, I understand you're waiting for apartment transfer details. …" at bounding box center [805, 640] width 671 height 63
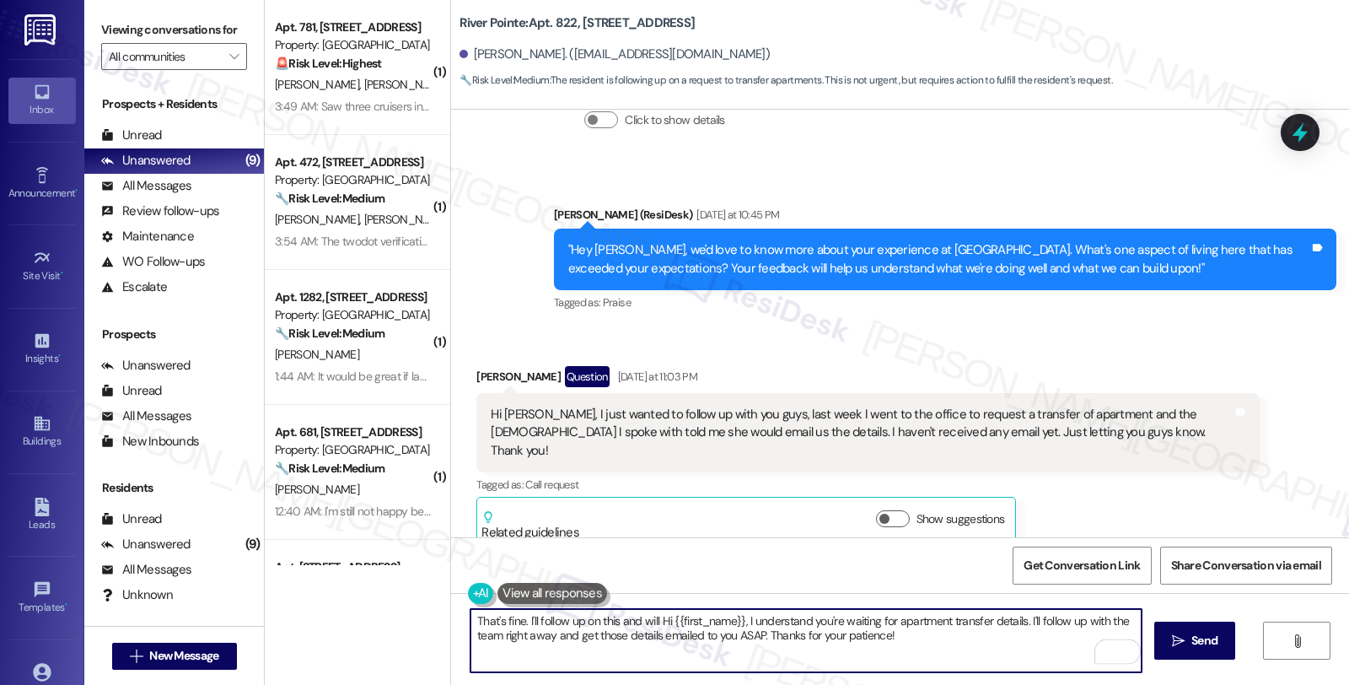
scroll to position [1224, 0]
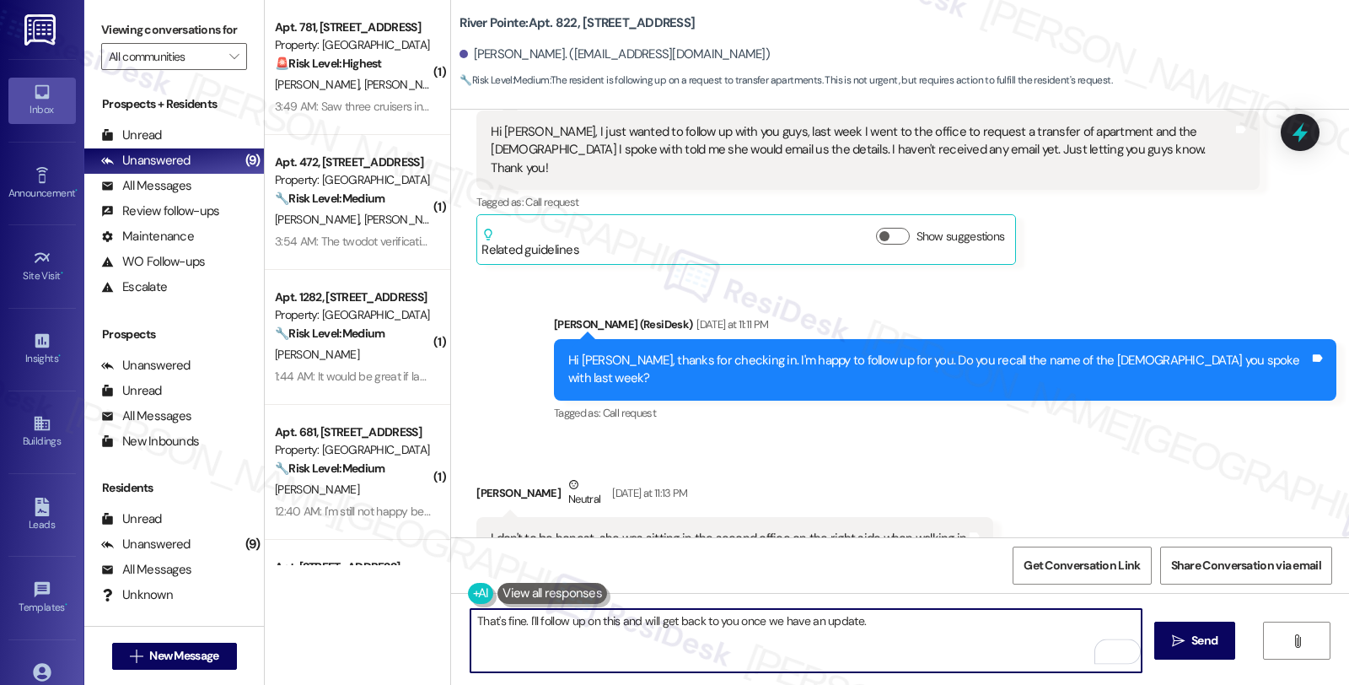
click at [874, 622] on textarea "That's fine. I'll follow up on this and will get back to you once we have an up…" at bounding box center [805, 640] width 671 height 63
type textarea "That's fine. I'll follow up on this and will get back to you once we have an up…"
click at [1051, 625] on textarea "That's fine. I'll follow up on this and will get back to you once we have an up…" at bounding box center [805, 640] width 671 height 63
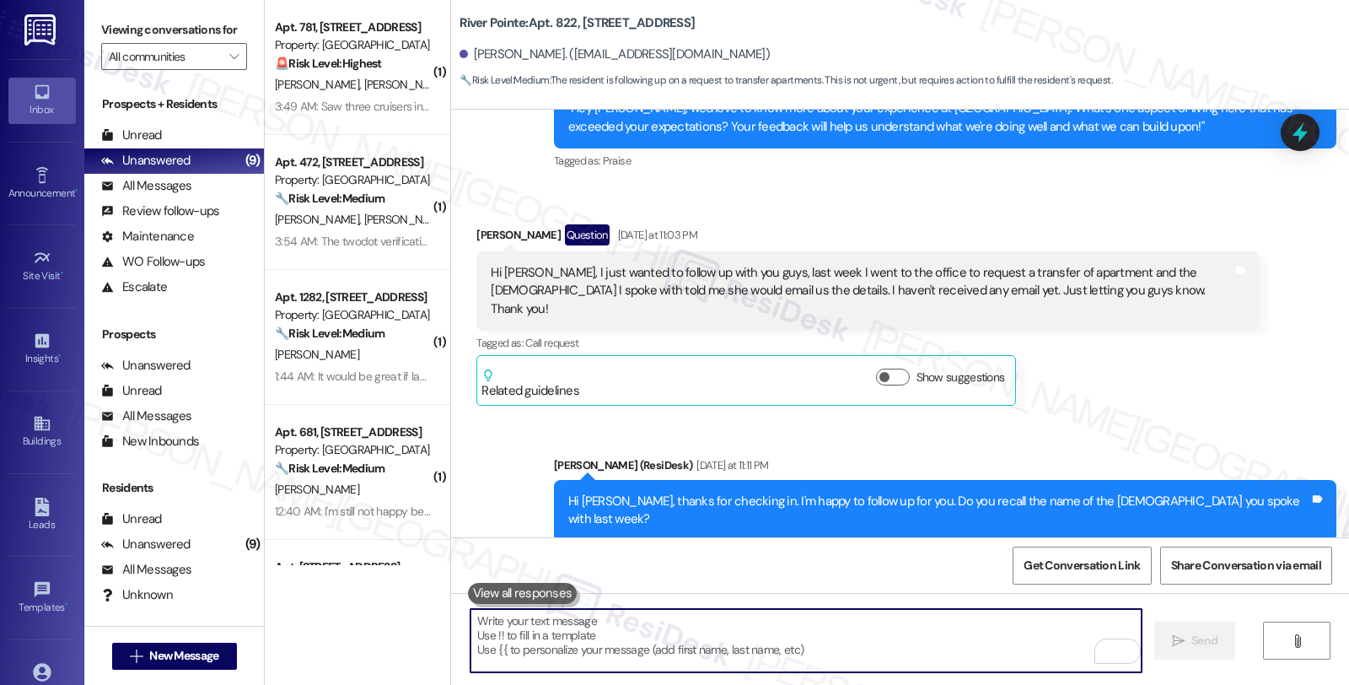
scroll to position [1060, 0]
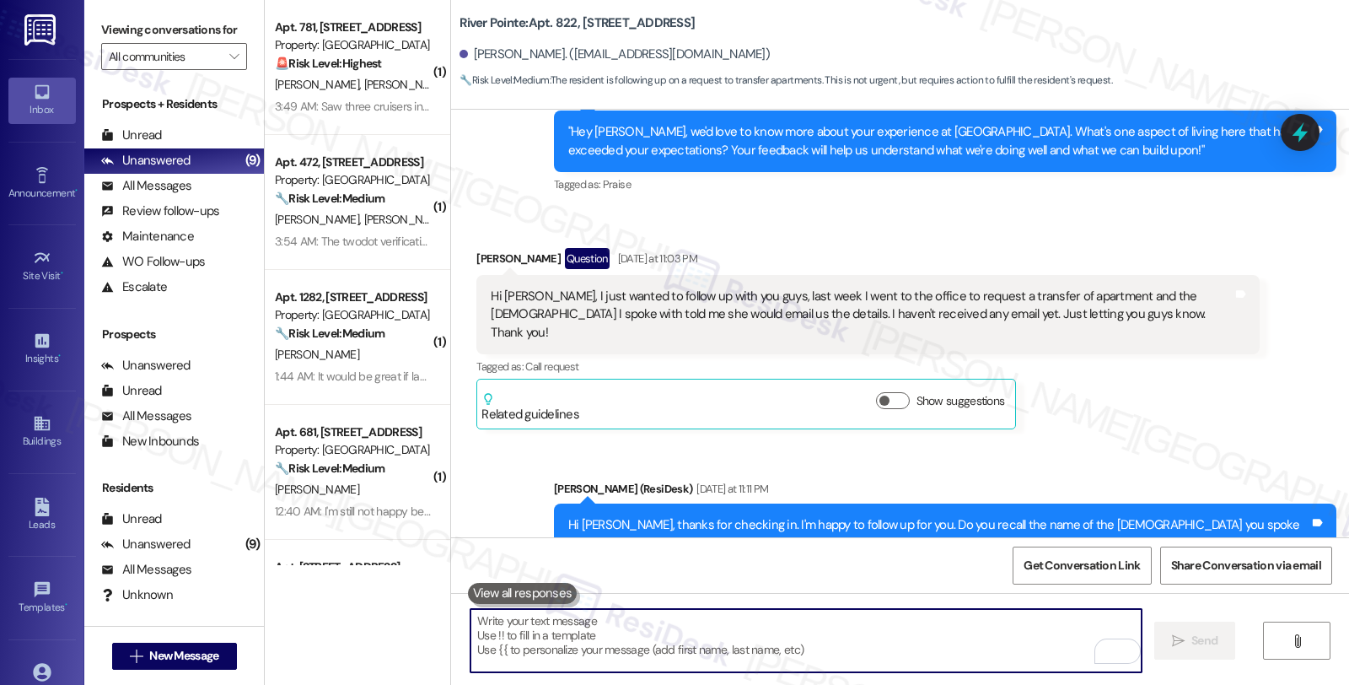
click at [1290, 133] on icon at bounding box center [1300, 132] width 22 height 22
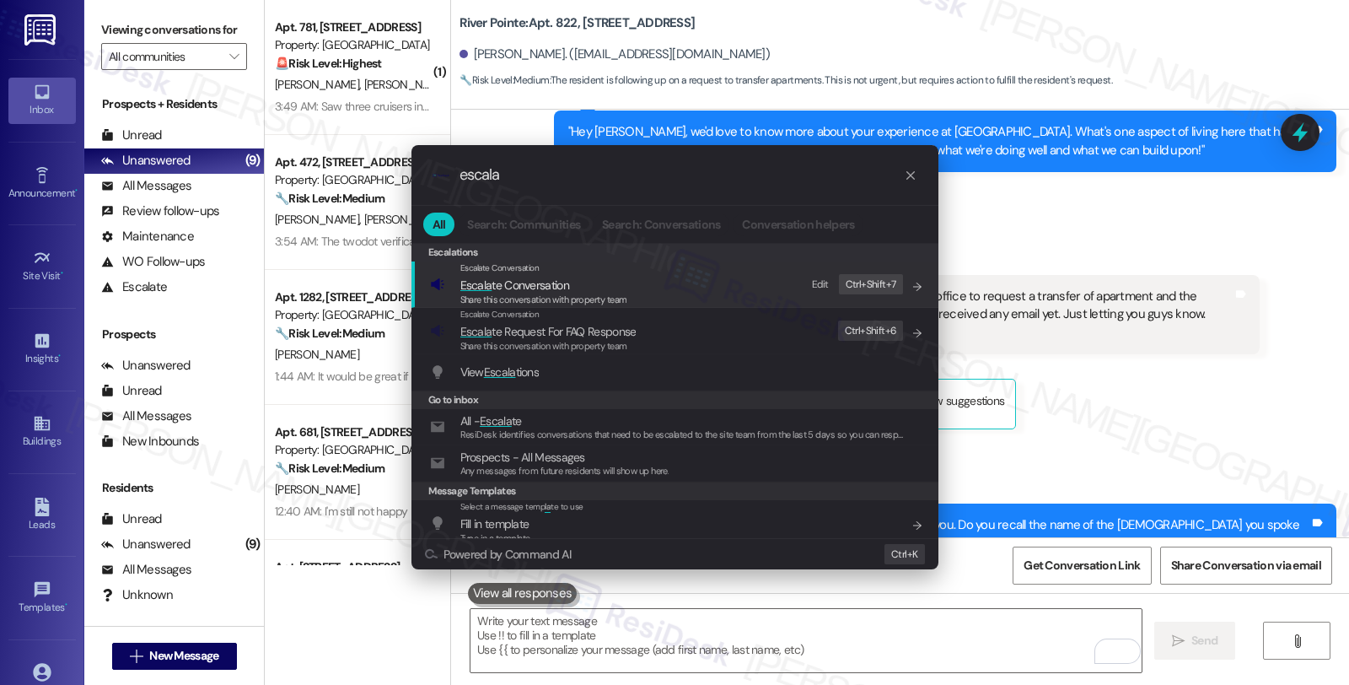
type input "escala"
click at [557, 293] on div "Share this conversation with property team" at bounding box center [543, 300] width 167 height 15
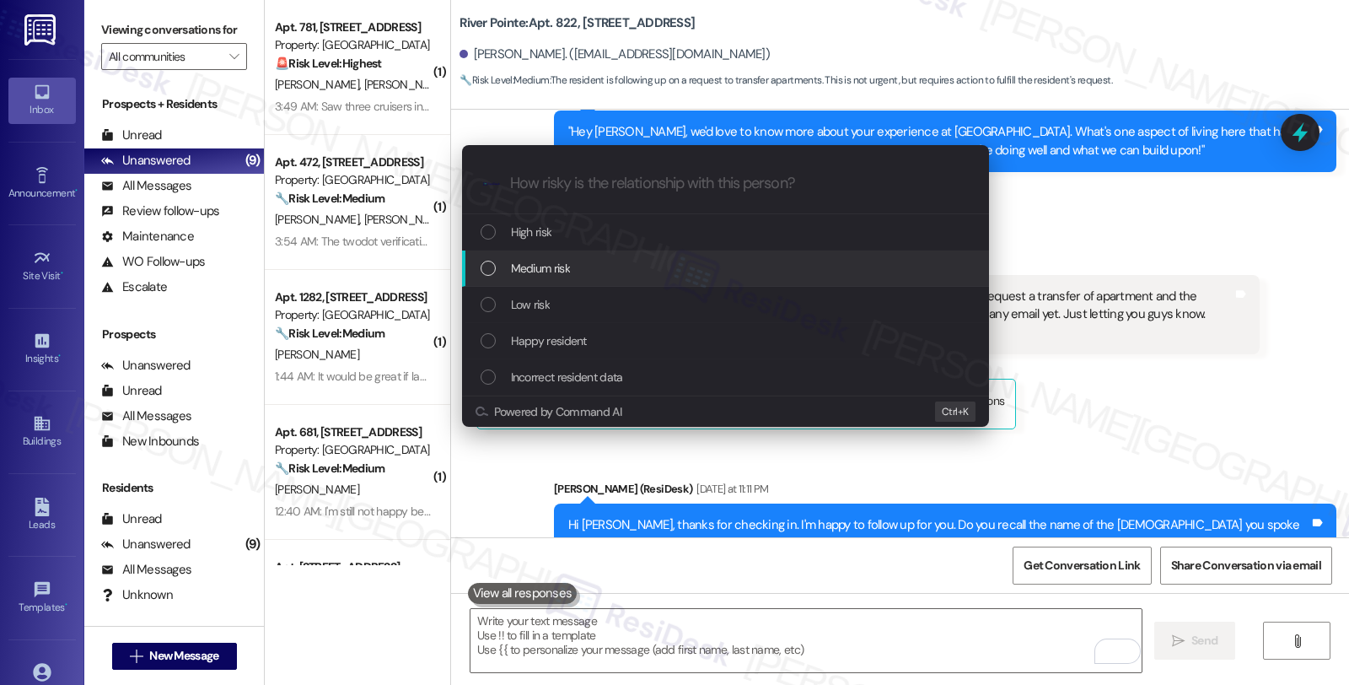
click at [557, 277] on span "Medium risk" at bounding box center [540, 268] width 59 height 19
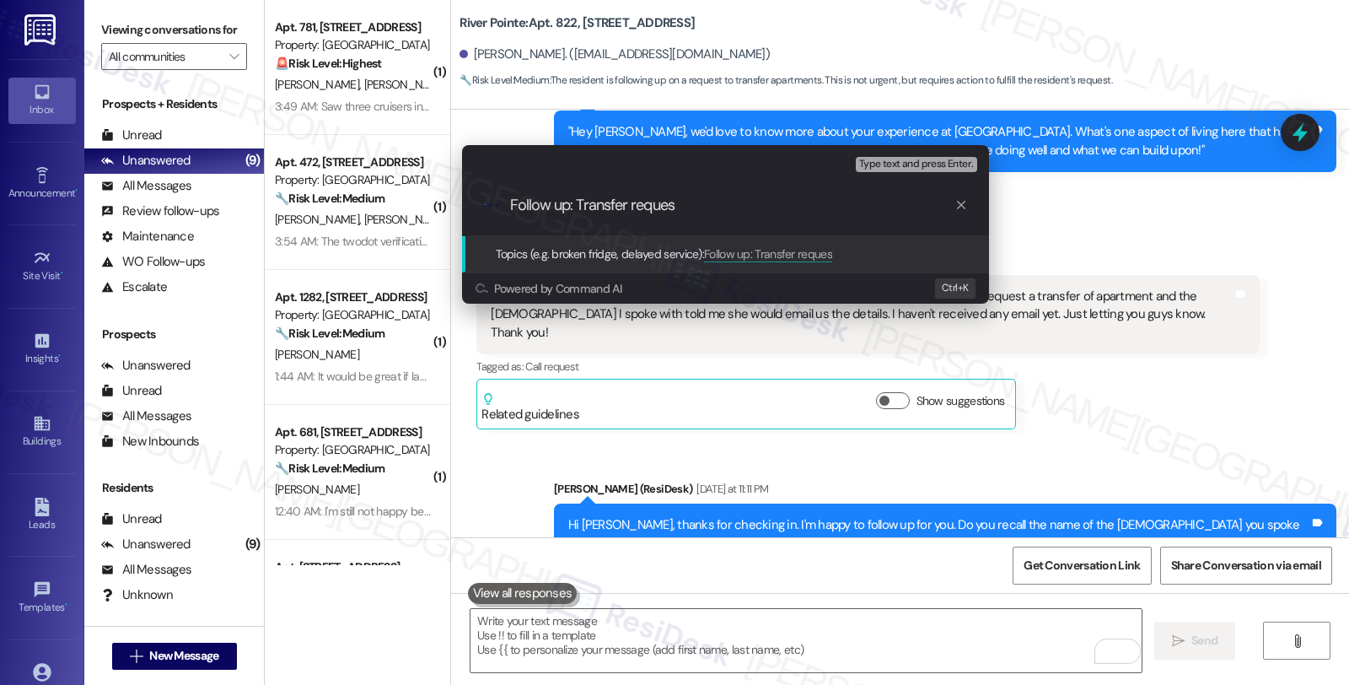
type input "Follow up: Transfer request"
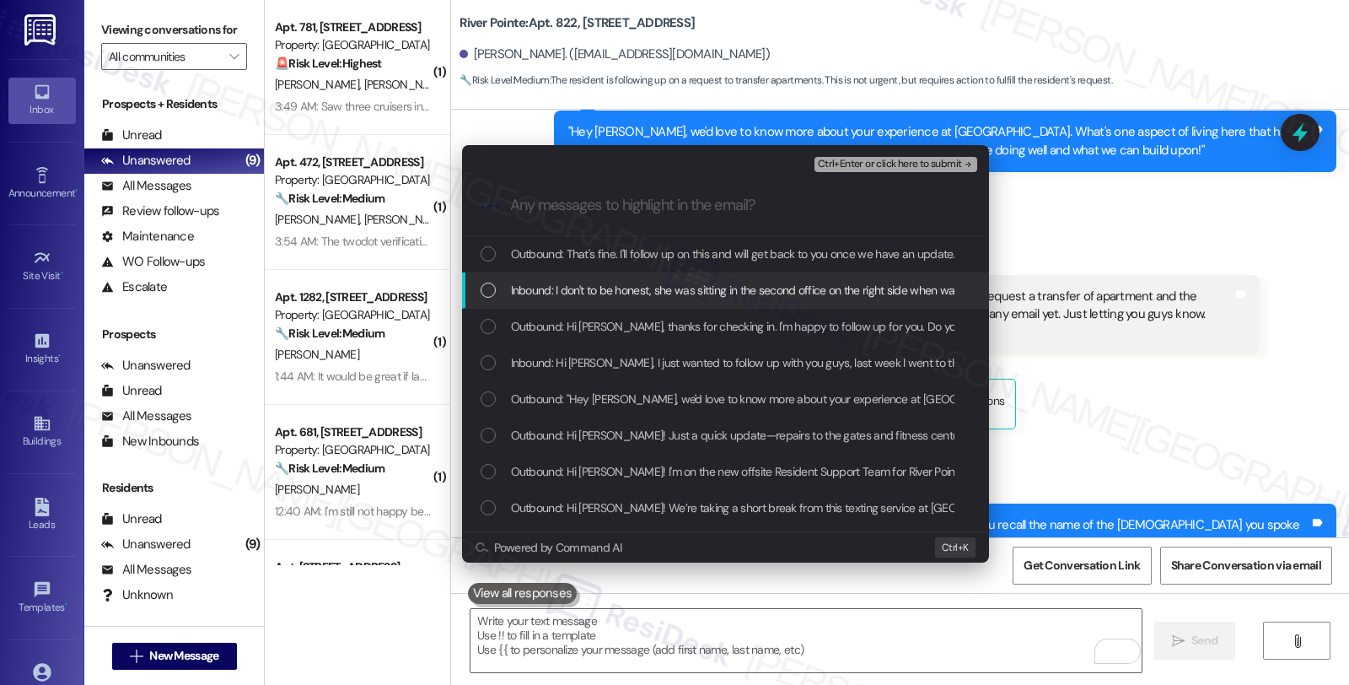
click at [562, 288] on span "Inbound: I don't to be honest, she was sitting in the second office on the righ…" at bounding box center [749, 290] width 476 height 19
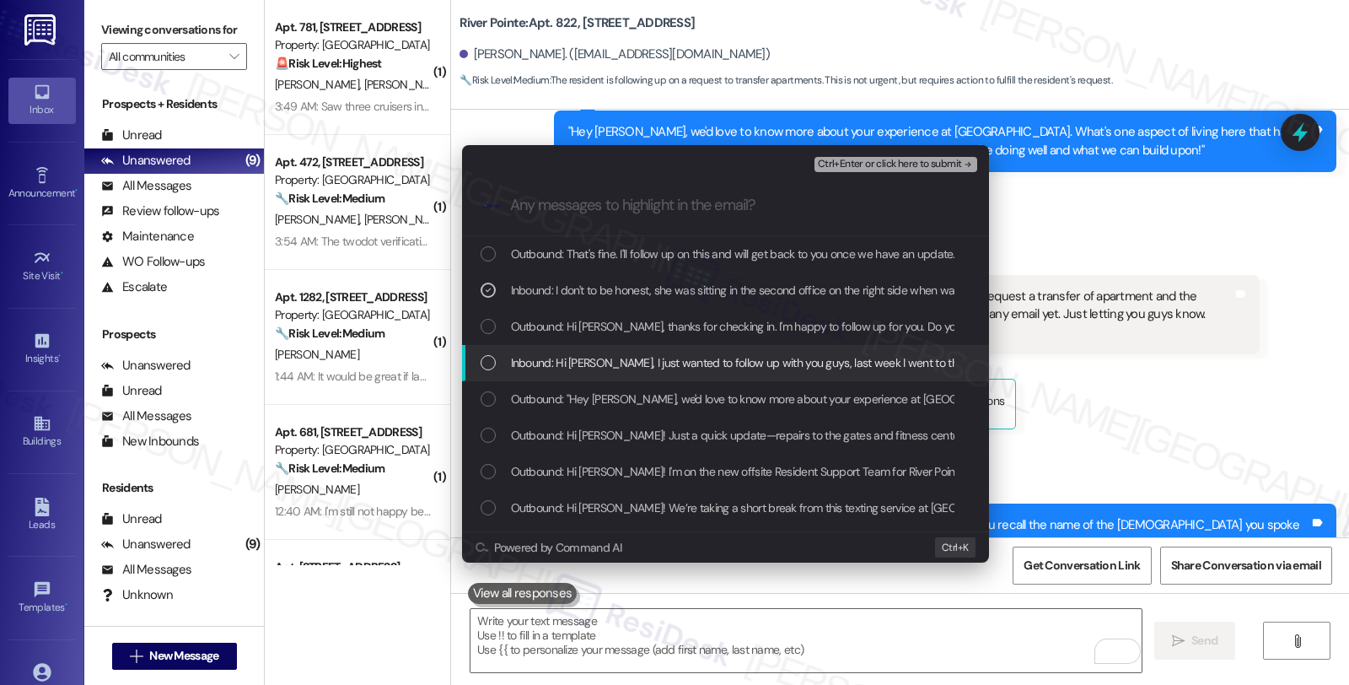
click at [562, 354] on span "Inbound: Hi Sarah, I just wanted to follow up with you guys, last week I went t…" at bounding box center [1216, 362] width 1411 height 19
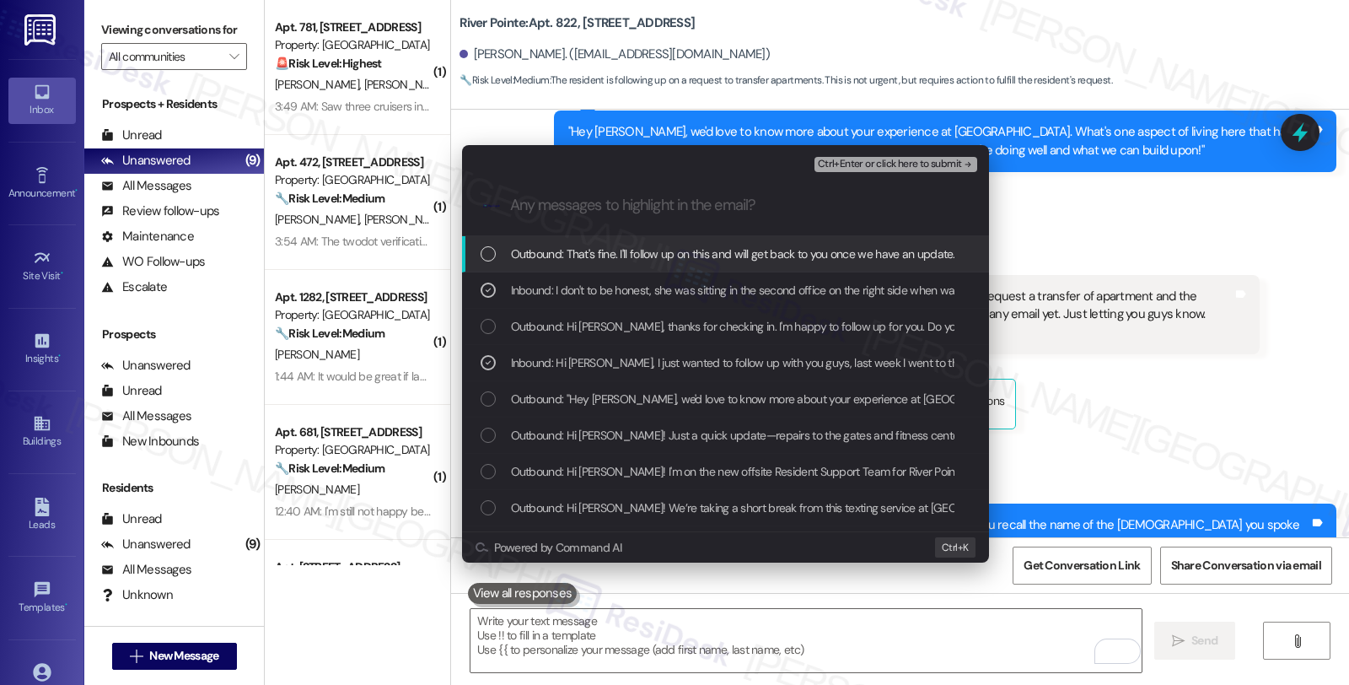
click at [883, 169] on span "Ctrl+Enter or click here to submit" at bounding box center [890, 165] width 144 height 12
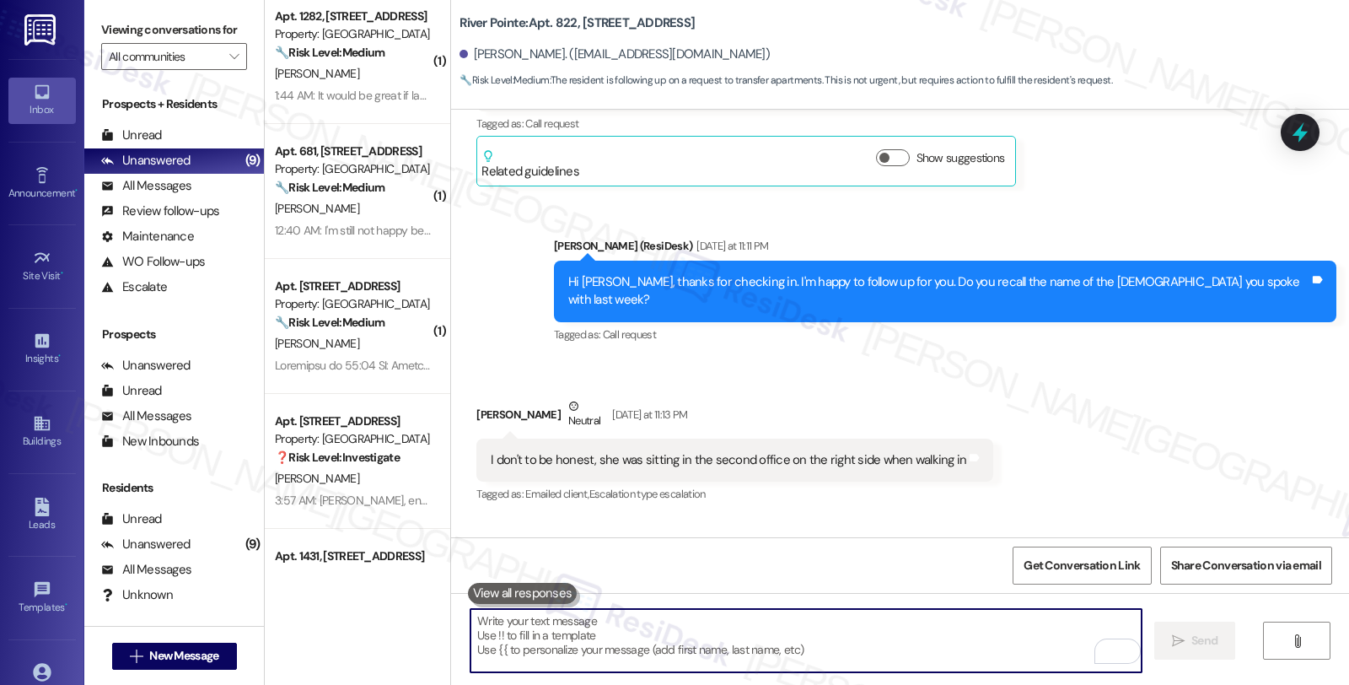
scroll to position [1391, 0]
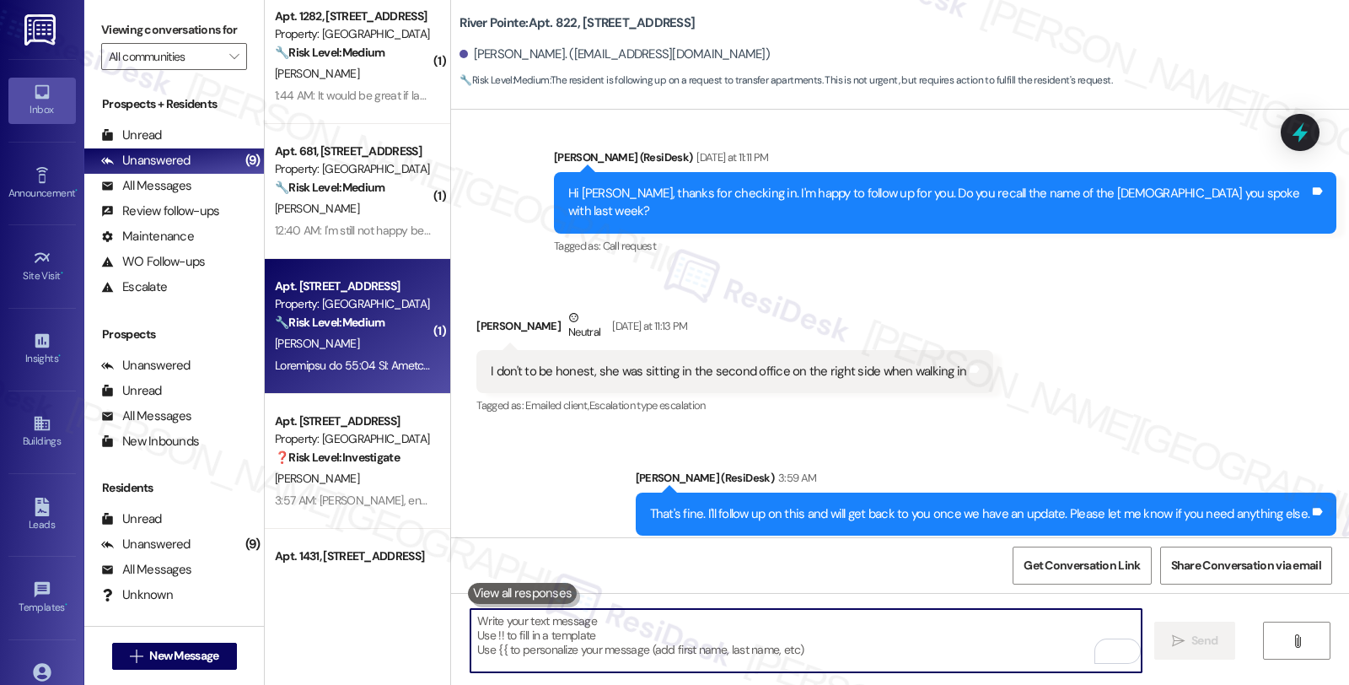
click at [390, 333] on div "[PERSON_NAME]" at bounding box center [352, 343] width 159 height 21
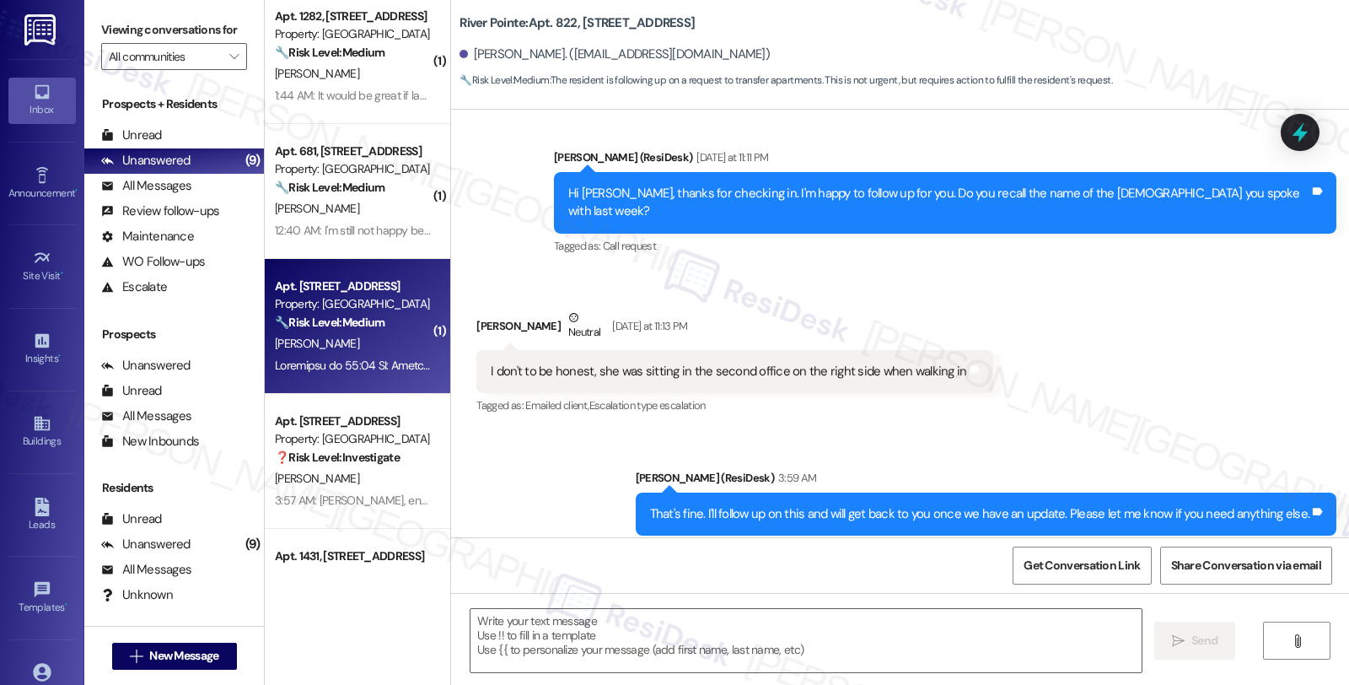
type textarea "Fetching suggested responses. Please feel free to read through the conversation…"
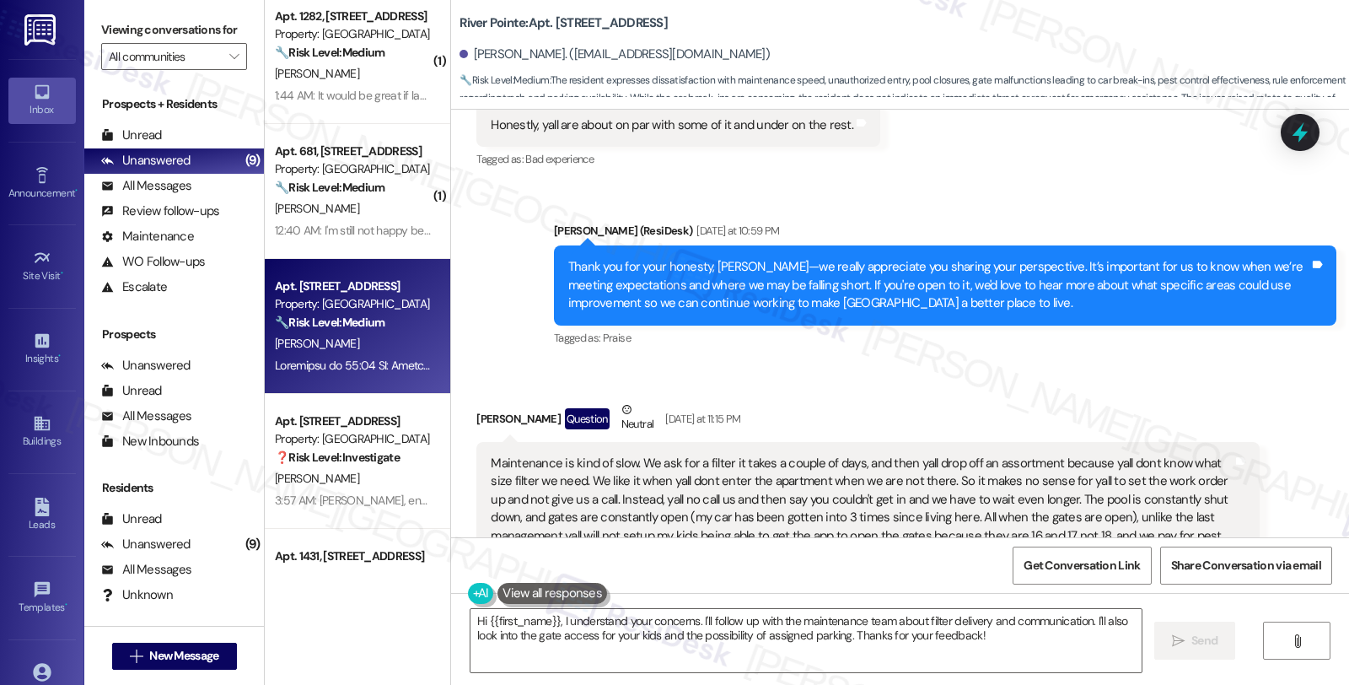
scroll to position [3219, 0]
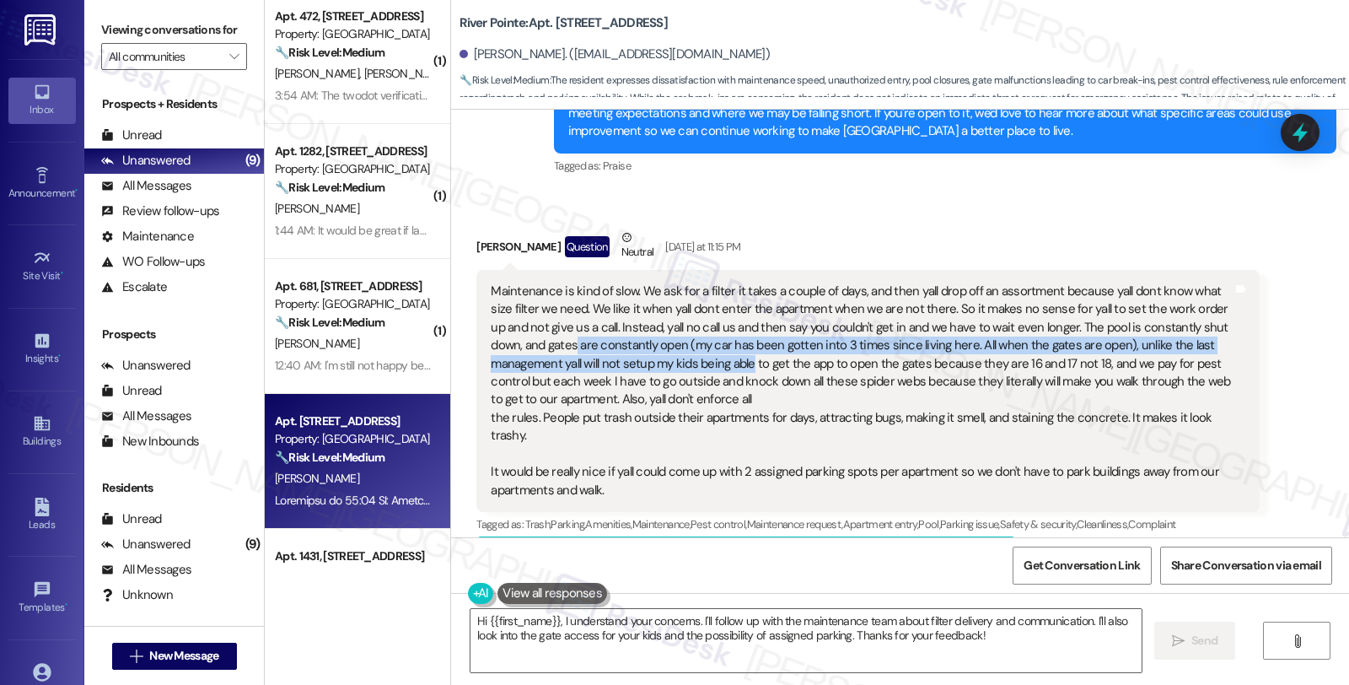
drag, startPoint x: 508, startPoint y: 312, endPoint x: 649, endPoint y: 318, distance: 140.9
click at [649, 318] on div "Maintenance is kind of slow. We ask for a filter it takes a couple of days, and…" at bounding box center [861, 390] width 741 height 217
click at [649, 323] on div "Maintenance is kind of slow. We ask for a filter it takes a couple of days, and…" at bounding box center [861, 390] width 741 height 217
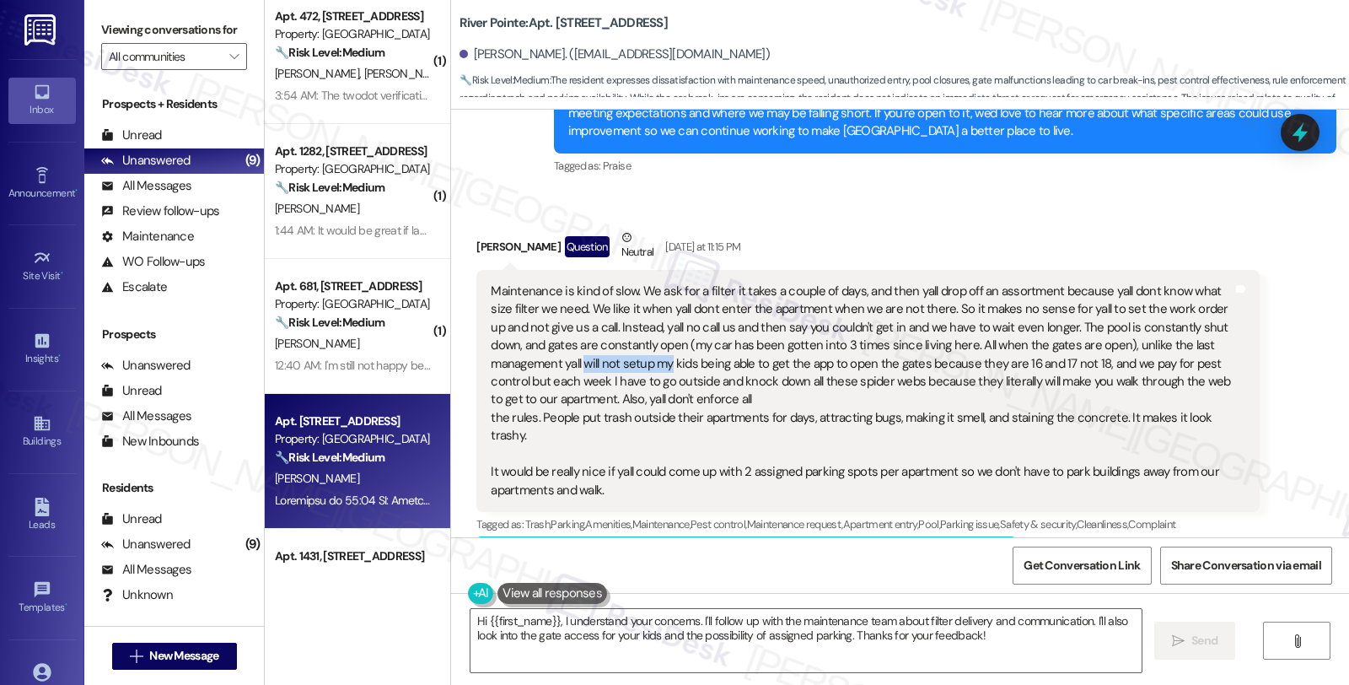
drag, startPoint x: 481, startPoint y: 327, endPoint x: 567, endPoint y: 326, distance: 86.0
click at [567, 326] on div "Maintenance is kind of slow. We ask for a filter it takes a couple of days, and…" at bounding box center [861, 390] width 741 height 217
drag, startPoint x: 533, startPoint y: 376, endPoint x: 659, endPoint y: 378, distance: 126.5
click at [659, 378] on div "Maintenance is kind of slow. We ask for a filter it takes a couple of days, and…" at bounding box center [861, 390] width 741 height 217
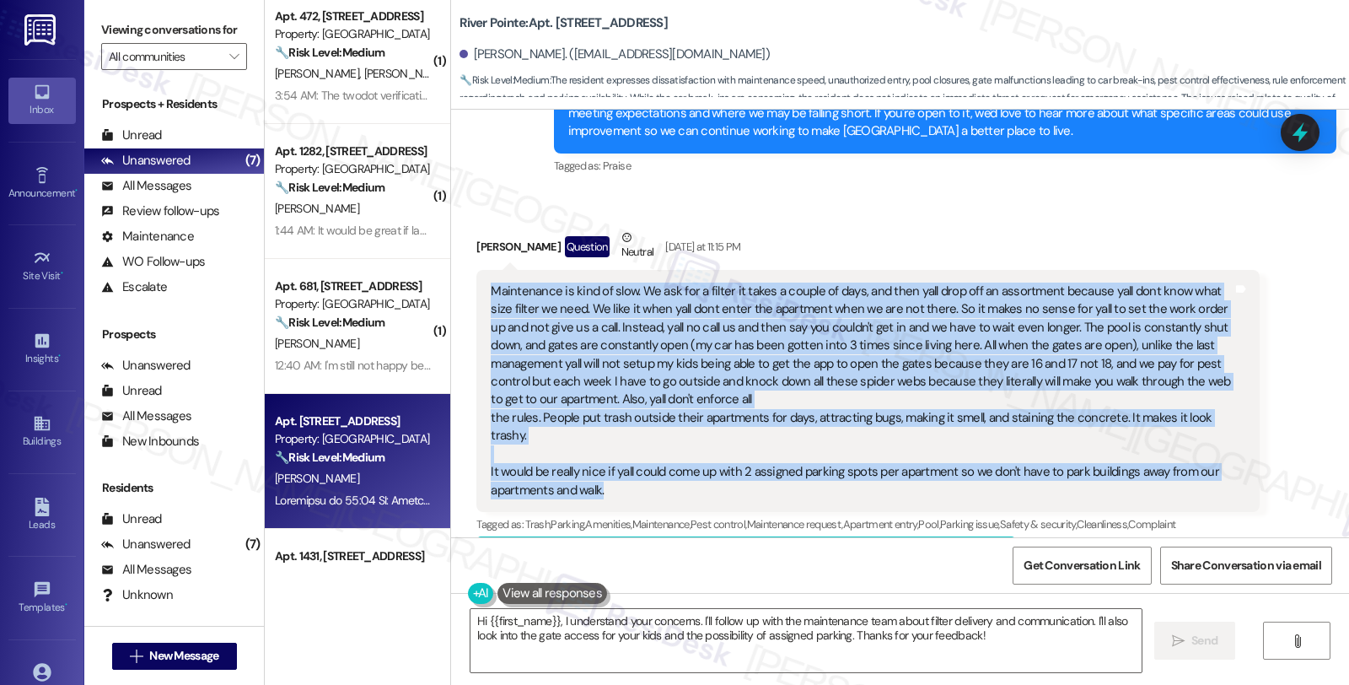
drag, startPoint x: 476, startPoint y: 250, endPoint x: 637, endPoint y: 427, distance: 238.2
click at [637, 427] on div "Maintenance is kind of slow. We ask for a filter it takes a couple of days, and…" at bounding box center [861, 390] width 745 height 217
copy div "Maintenance is kind of slow. We ask for a filter it takes a couple of days, and…"
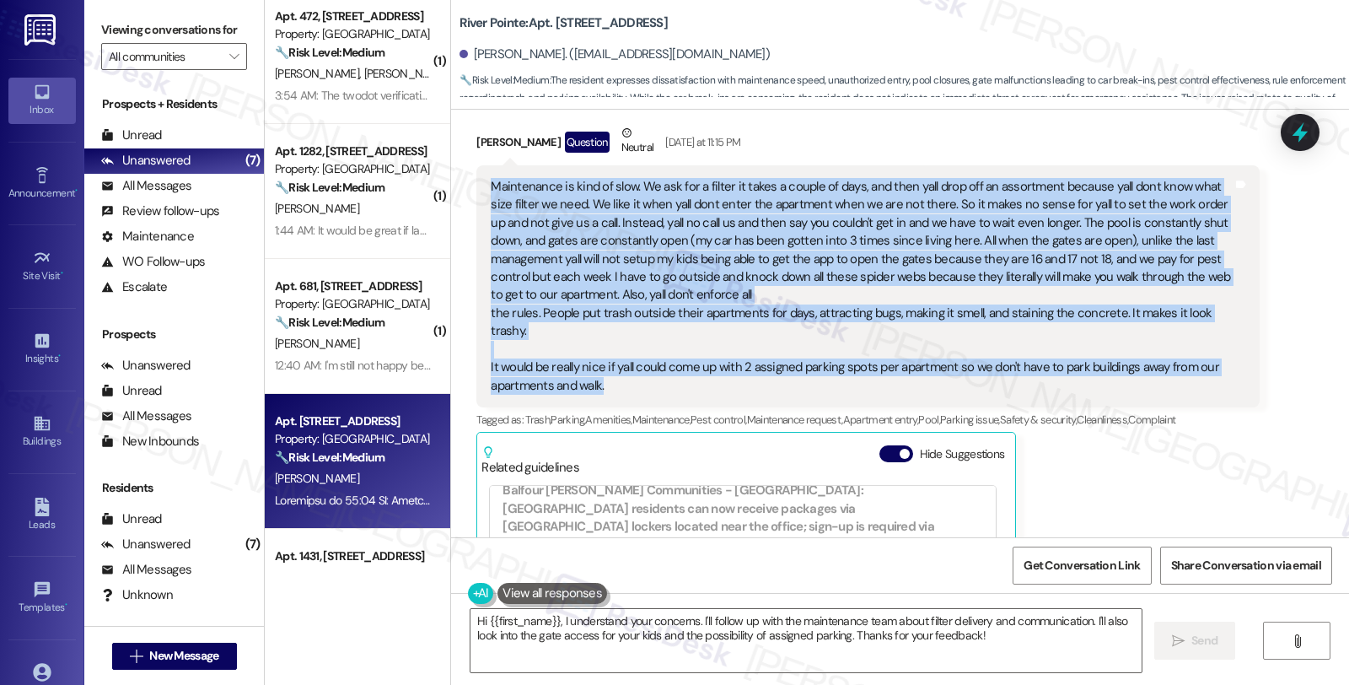
scroll to position [3501, 0]
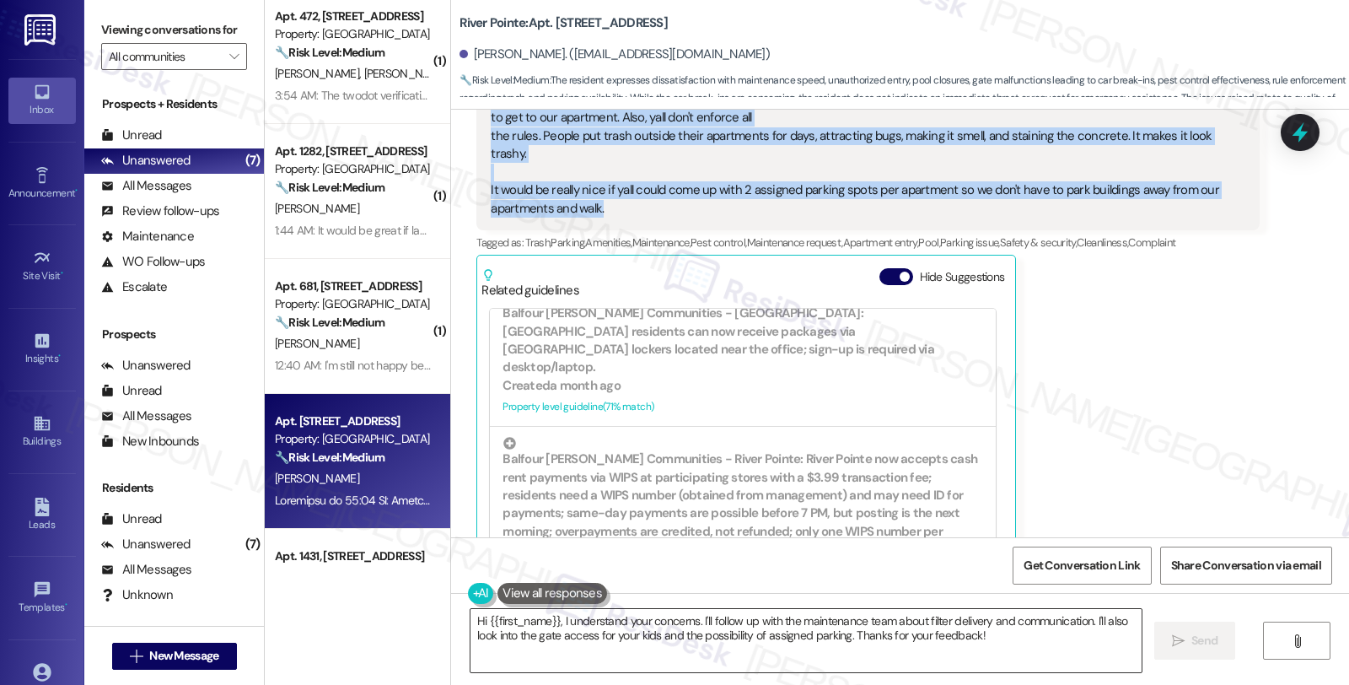
drag, startPoint x: 460, startPoint y: 618, endPoint x: 552, endPoint y: 616, distance: 91.9
click at [470, 618] on textarea "Hi {{first_name}}, I understand your concerns. I'll follow up with the maintena…" at bounding box center [805, 640] width 671 height 63
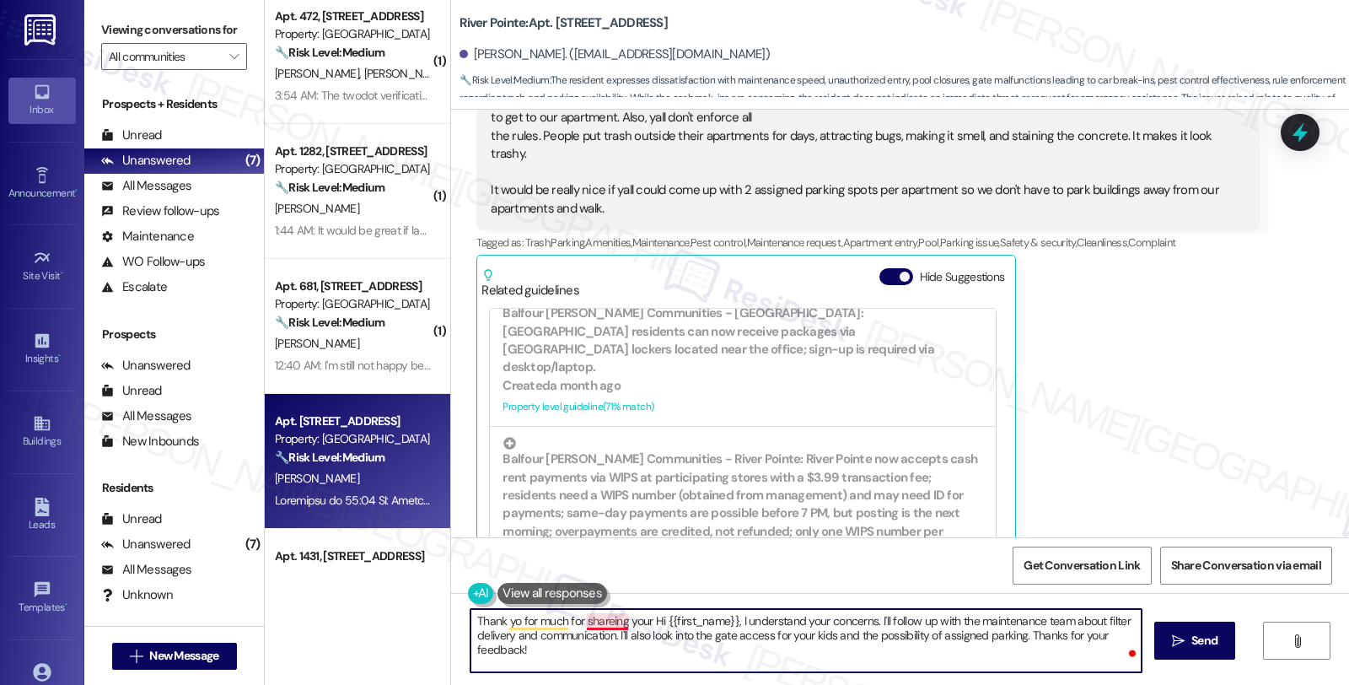
click at [575, 621] on textarea "Thank yo for much for shareing your Hi {{first_name}}, I understand your concer…" at bounding box center [805, 640] width 671 height 63
type textarea "Thank yo for much for sharing feedback your Hi {{first_name}}, I understand you…"
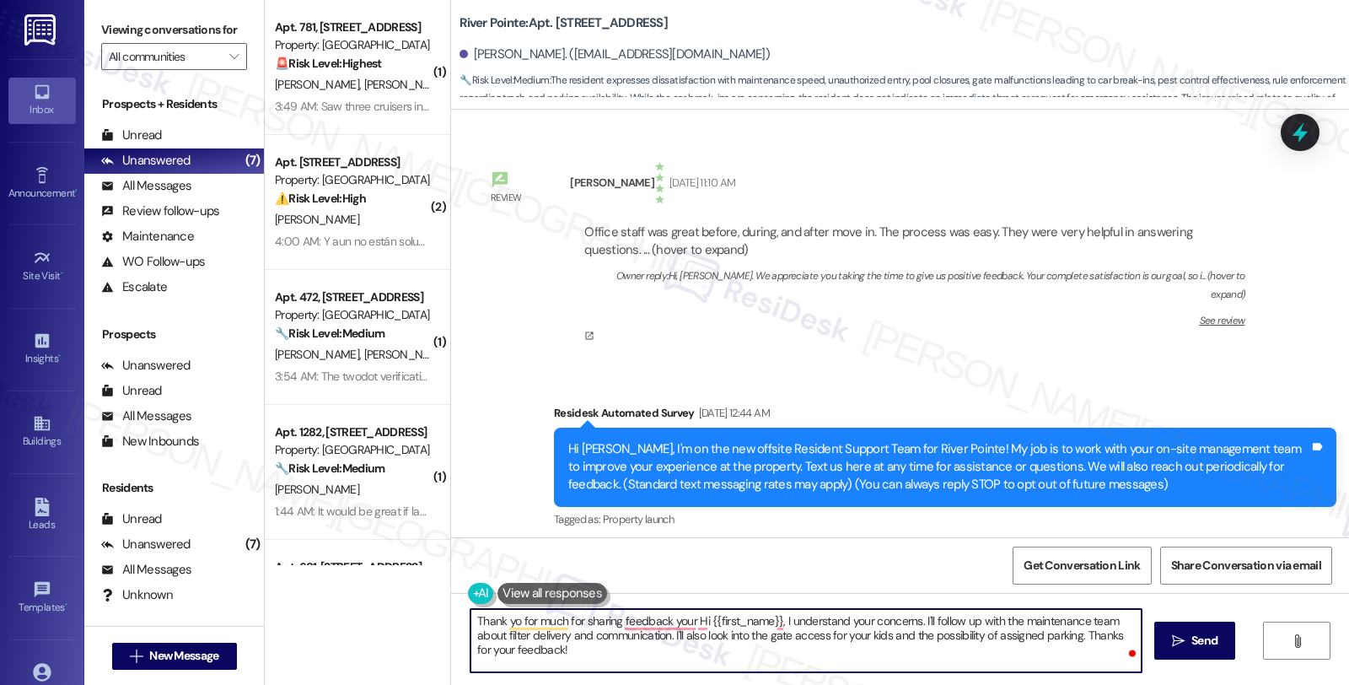
scroll to position [318, 0]
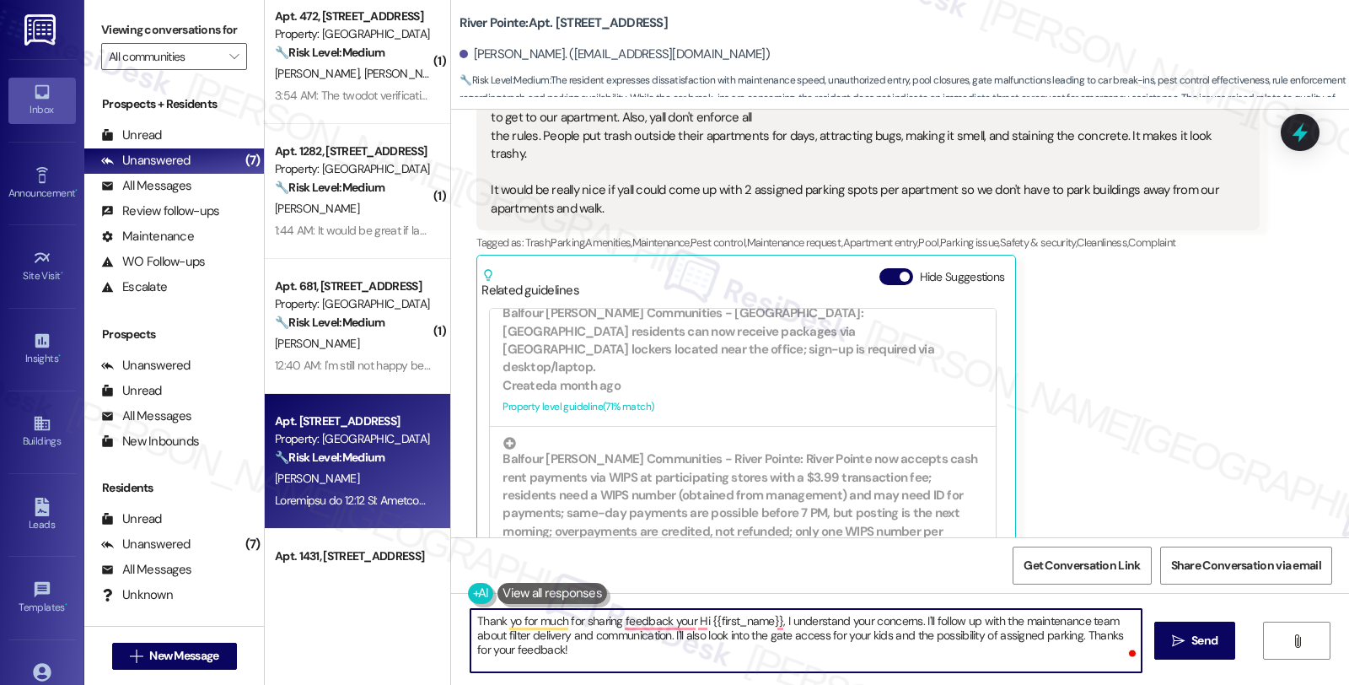
click at [470, 621] on textarea "Thank yo for much for sharing feedback your Hi {{first_name}}, I understand you…" at bounding box center [805, 640] width 671 height 63
paste textarea "Thank you for sharing your feedback with us — I really appreciate you being ope…"
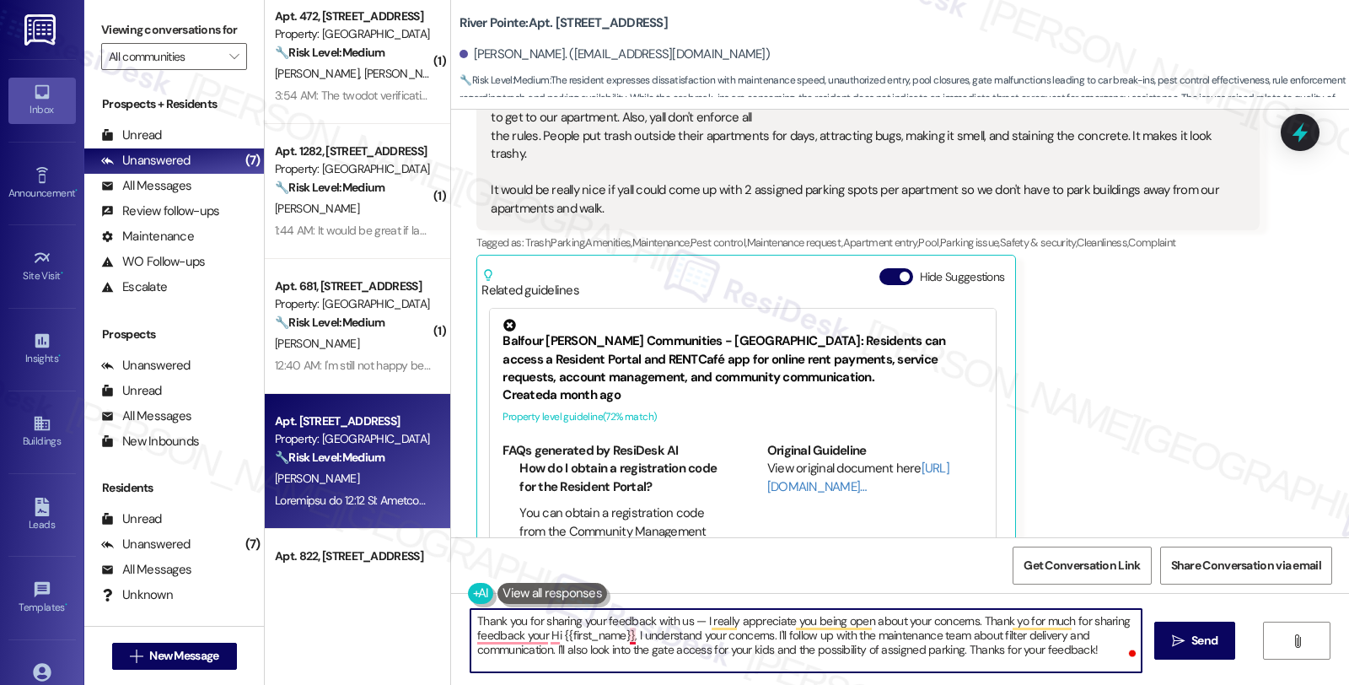
click at [621, 637] on textarea "Thank you for sharing your feedback with us — I really appreciate you being ope…" at bounding box center [805, 640] width 671 height 63
click at [1102, 621] on textarea "Thank you for sharing your feedback with us — I really appreciate you being ope…" at bounding box center [805, 640] width 671 height 63
paste textarea "pool closures, gate issues, and parking"
click at [755, 632] on textarea "Thank you for sharing your feedback with us — I really appreciate you being ope…" at bounding box center [805, 640] width 671 height 63
paste textarea "Your input is valuable to us as it helps us identify areas for improvement in s…"
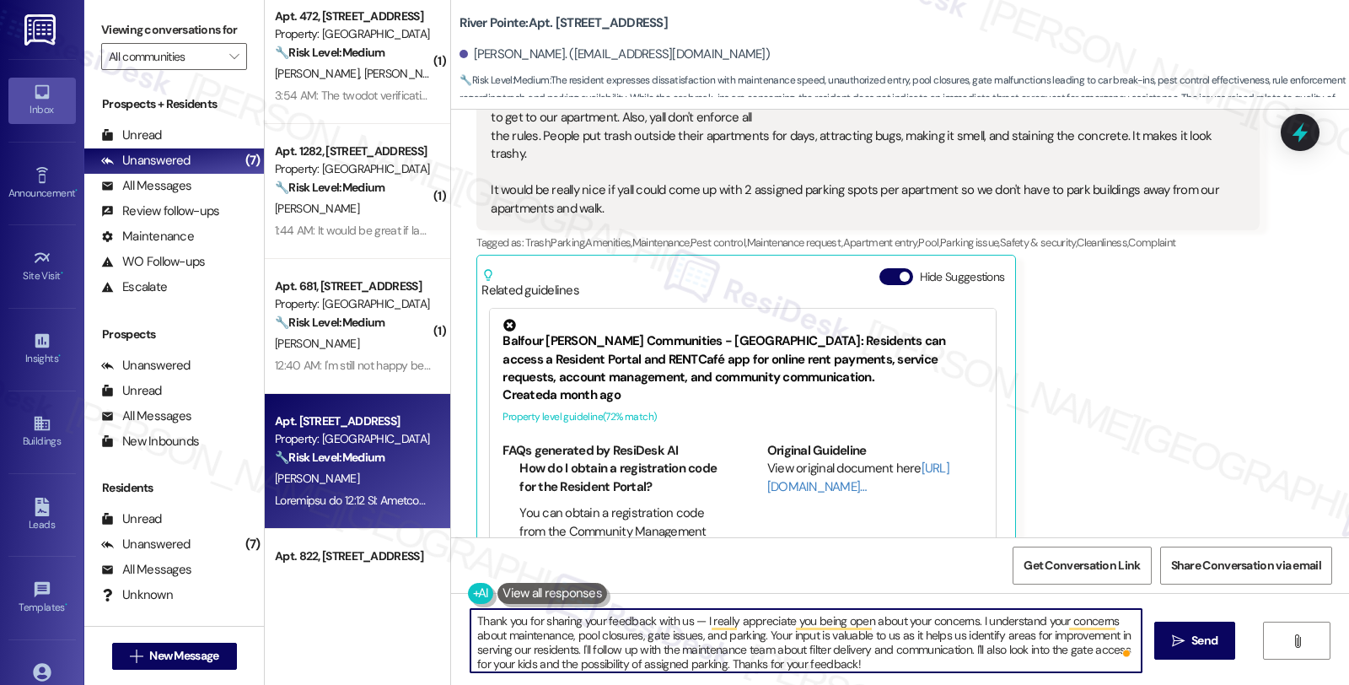
click at [965, 646] on textarea "Thank you for sharing your feedback with us — I really appreciate you being ope…" at bounding box center [805, 640] width 671 height 63
drag, startPoint x: 1075, startPoint y: 651, endPoint x: 1147, endPoint y: 647, distance: 71.8
click at [1147, 647] on div "Thank you for sharing your feedback with us — I really appreciate you being ope…" at bounding box center [900, 656] width 898 height 126
click at [608, 664] on textarea "Thank you for sharing your feedback with us — I really appreciate you being ope…" at bounding box center [805, 640] width 671 height 63
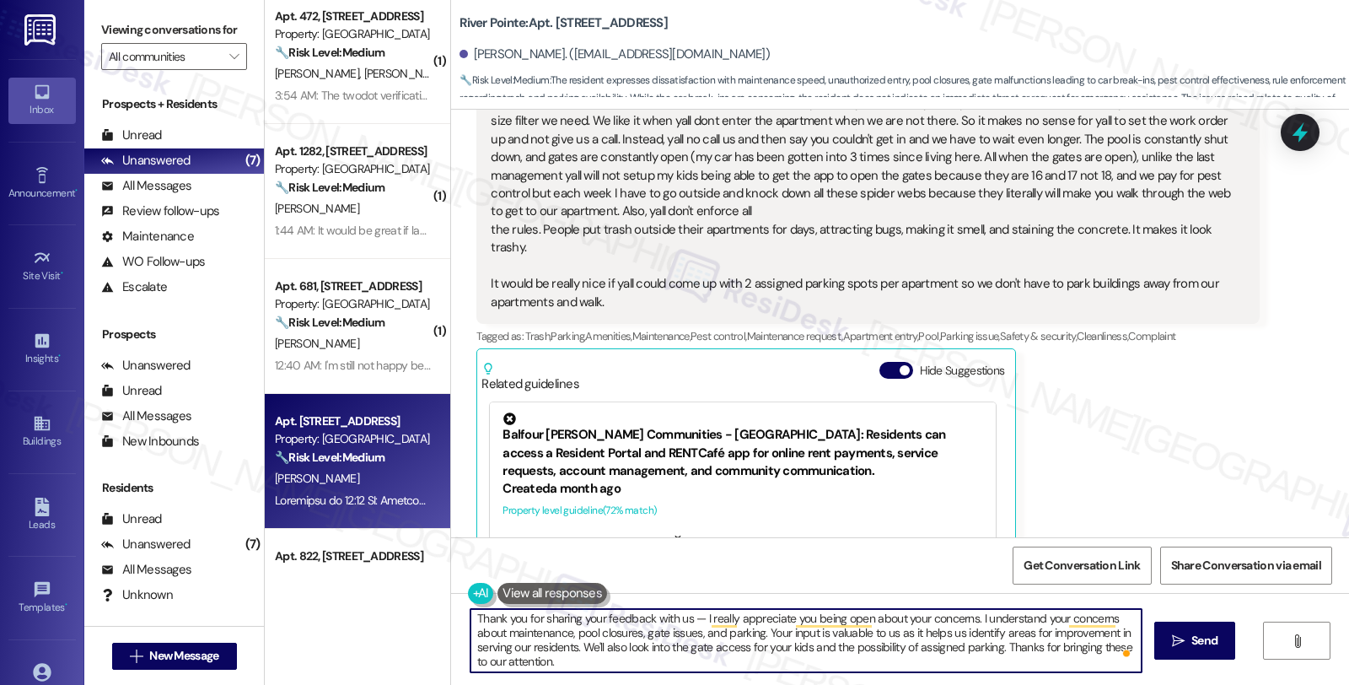
scroll to position [3, 0]
click at [798, 655] on textarea "Thank you for sharing your feedback with us — I really appreciate you being ope…" at bounding box center [805, 640] width 671 height 63
type textarea "Thank you for sharing your feedback with us — I really appreciate you being ope…"
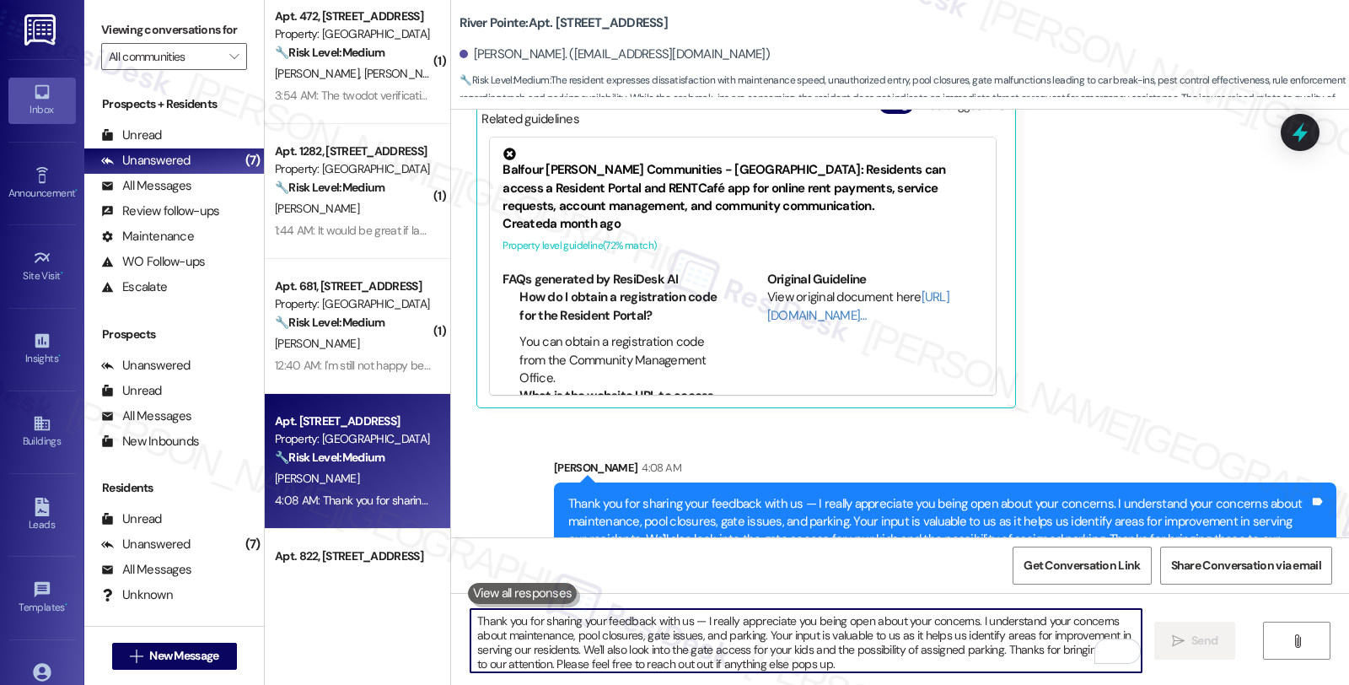
scroll to position [3673, 0]
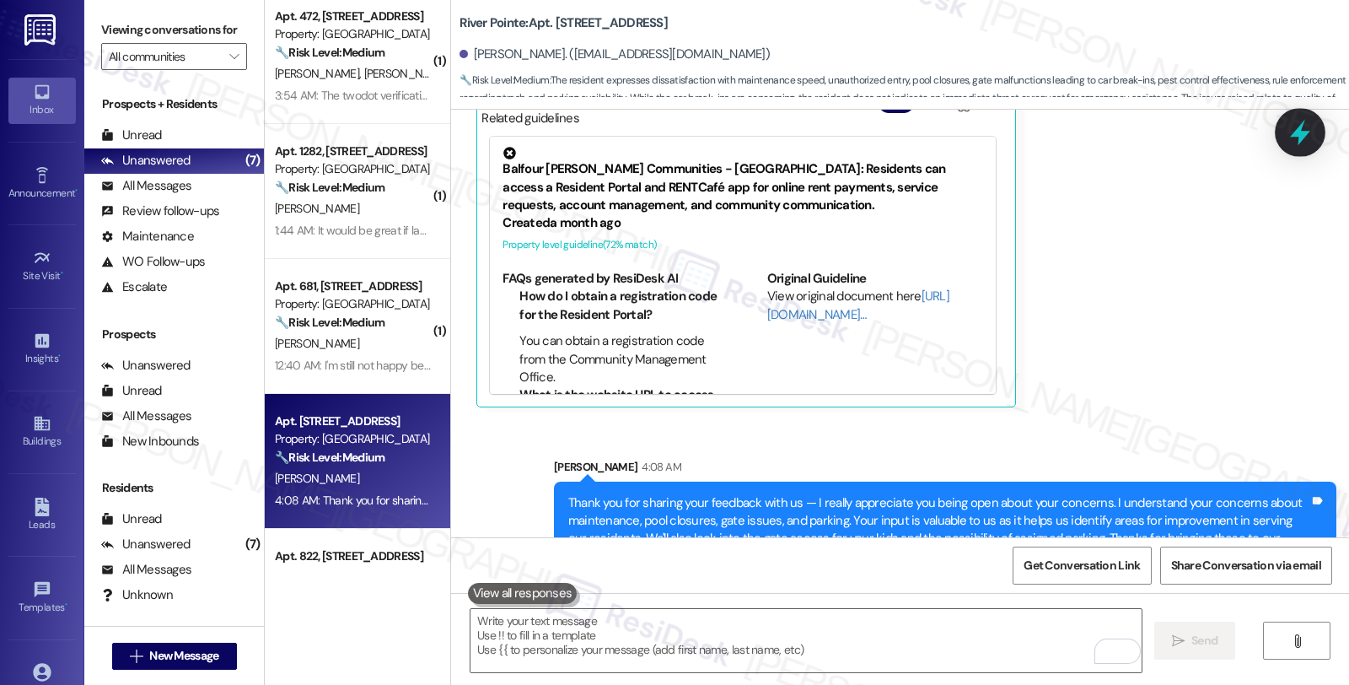
click at [1304, 144] on icon at bounding box center [1300, 132] width 29 height 29
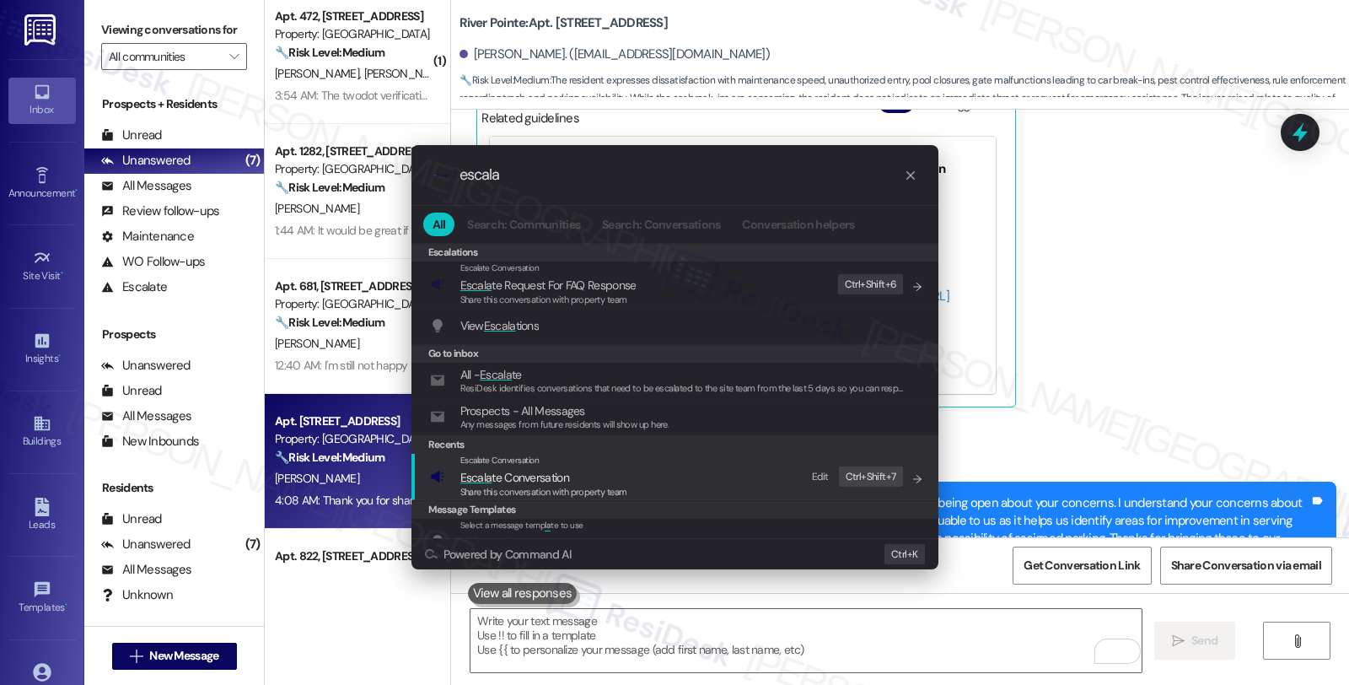
type input "escala"
click at [533, 475] on span "Escala te Conversation" at bounding box center [514, 477] width 109 height 15
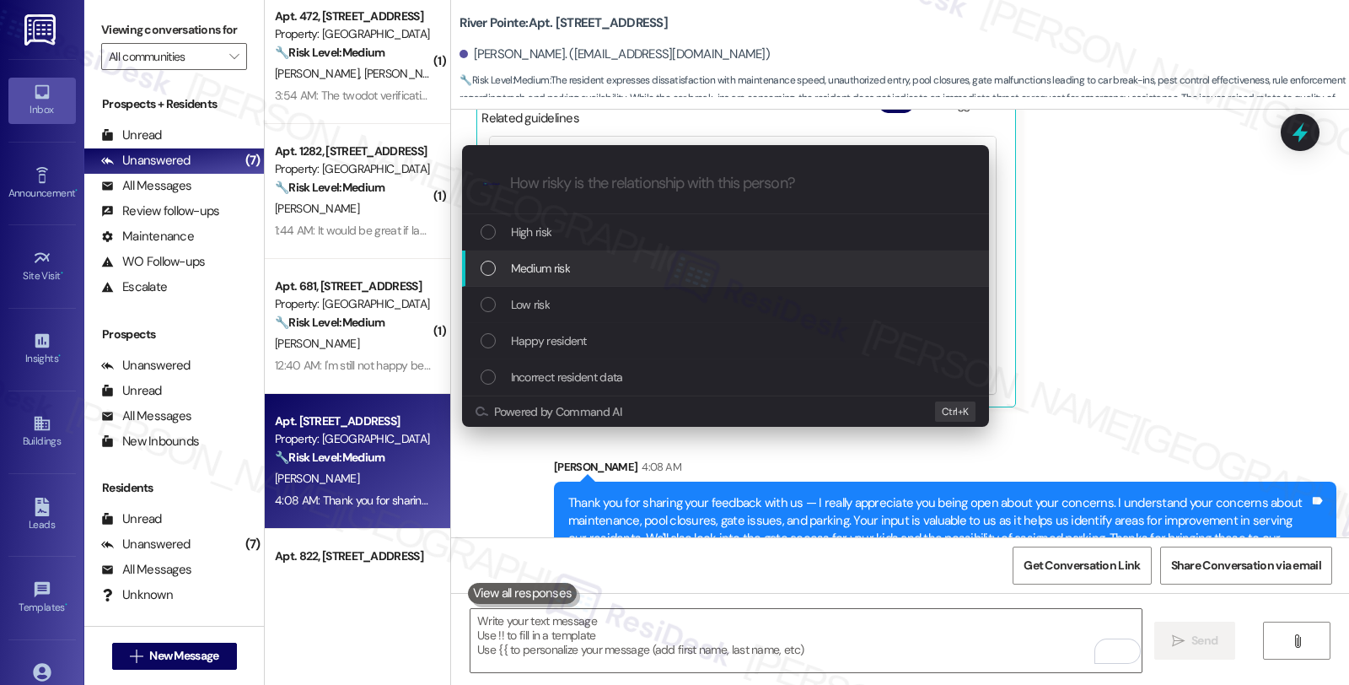
click at [589, 262] on div "Medium risk" at bounding box center [727, 268] width 493 height 19
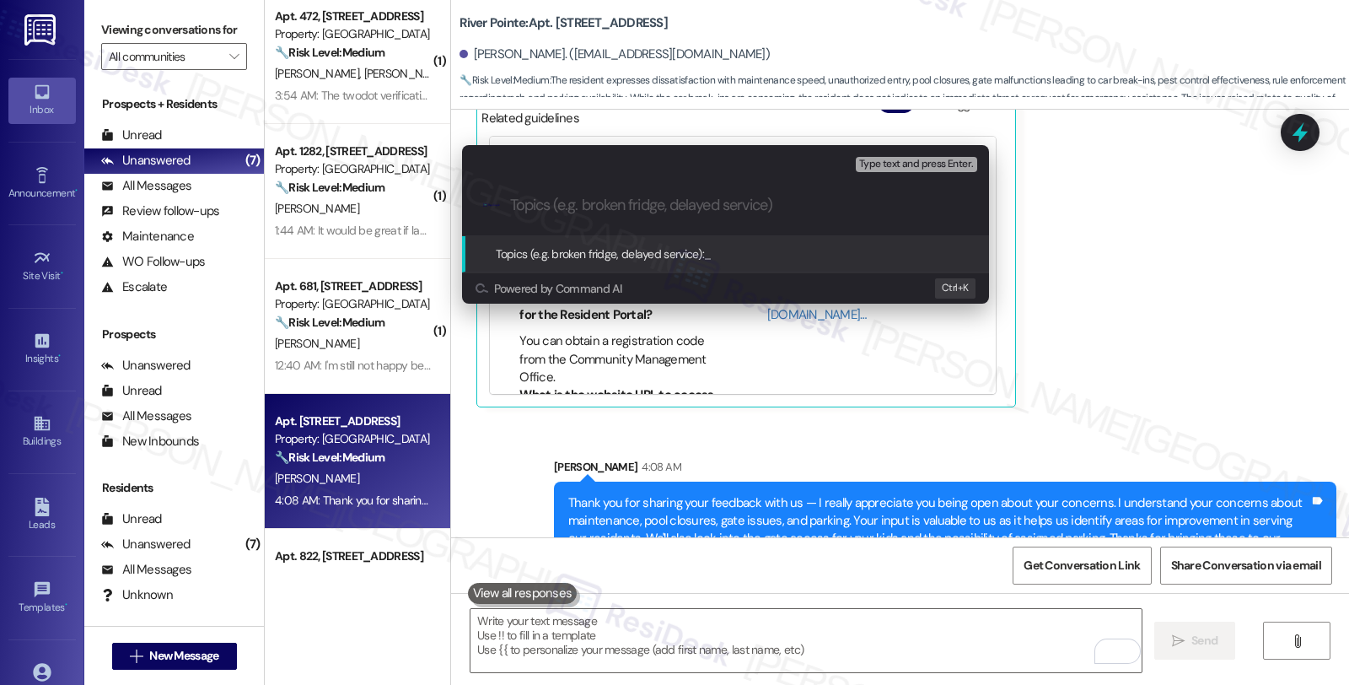
click at [1294, 125] on div "Escalate Conversation Medium risk Topics (e.g. broken fridge, delayed service) …" at bounding box center [674, 342] width 1349 height 685
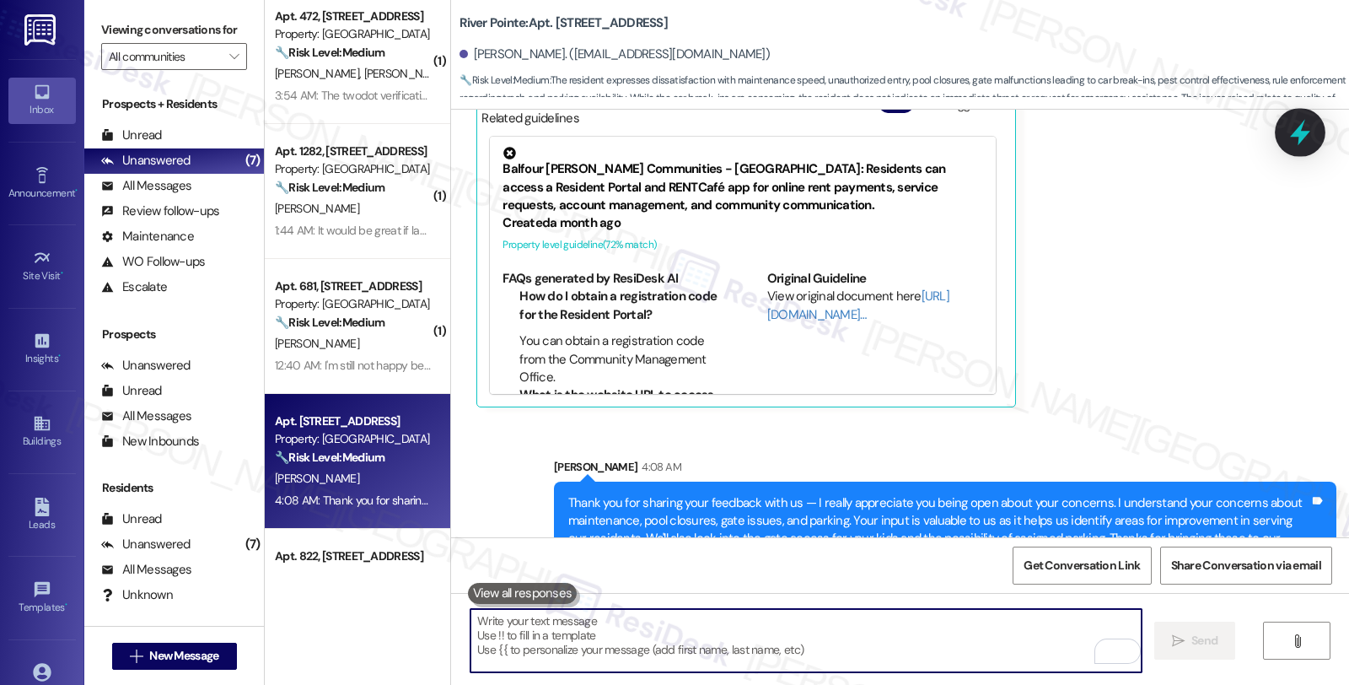
click at [1302, 137] on icon at bounding box center [1300, 133] width 20 height 26
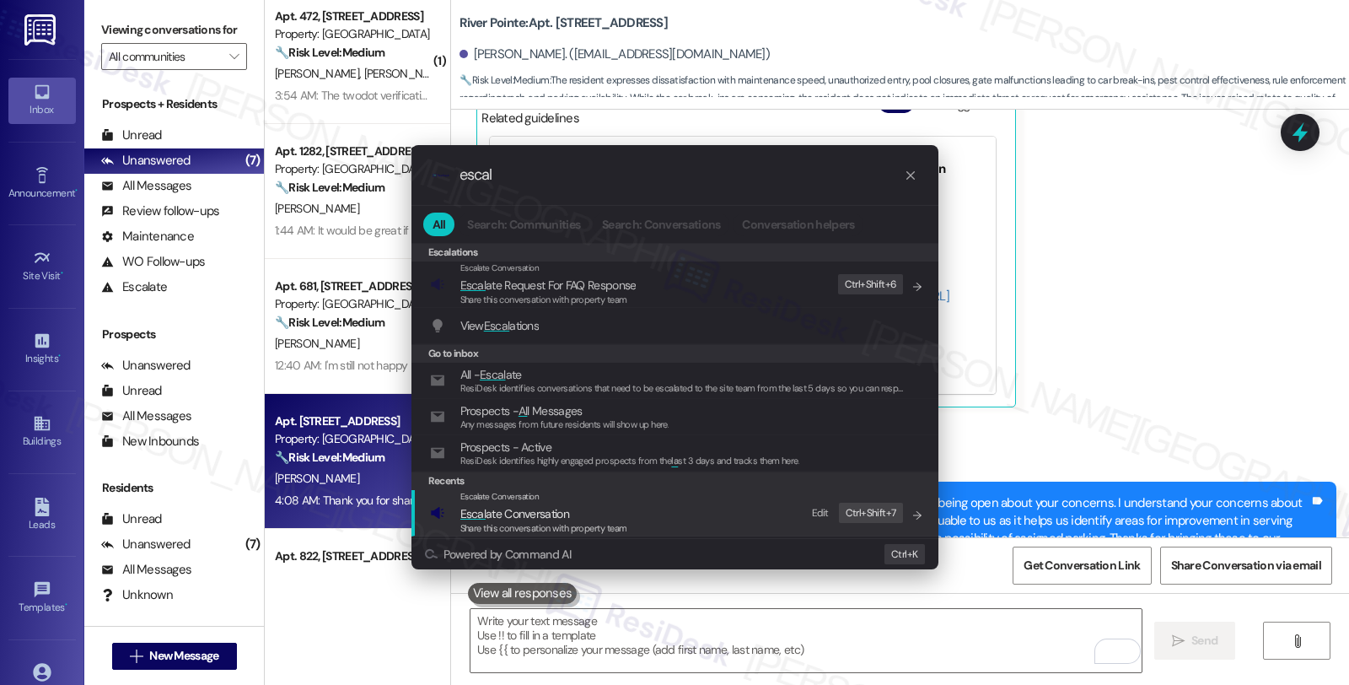
type input "escal"
click at [561, 509] on span "Escal ate Conversation" at bounding box center [514, 513] width 109 height 15
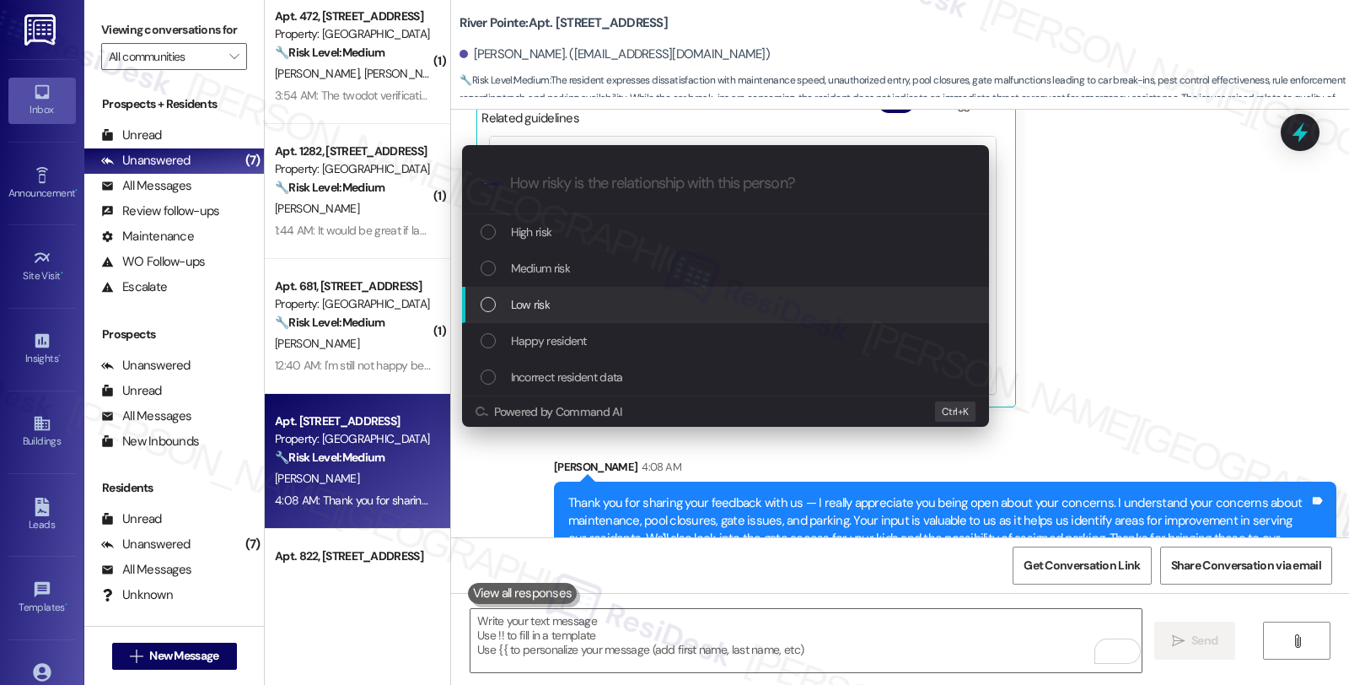
click at [553, 309] on div "Low risk" at bounding box center [727, 304] width 493 height 19
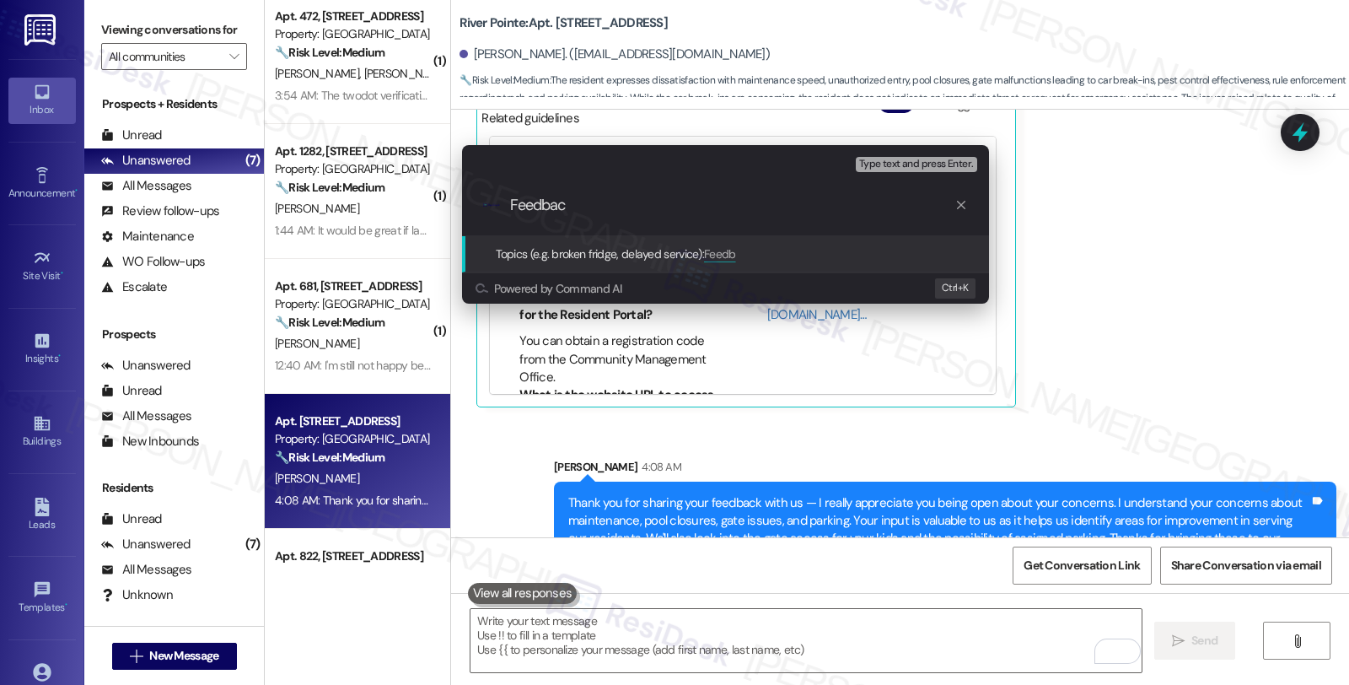
type input "Feedback"
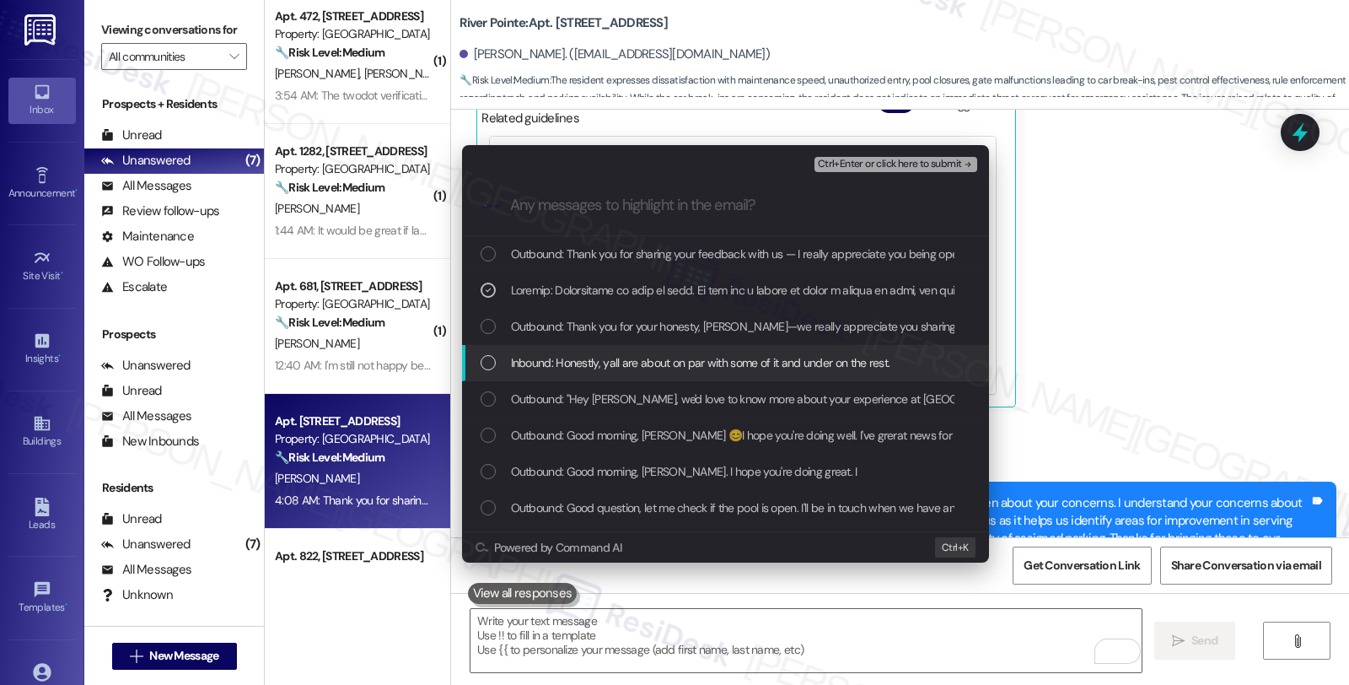
click at [573, 363] on span "Inbound: Honestly, yall are about on par with some of it and under on the rest." at bounding box center [700, 362] width 379 height 19
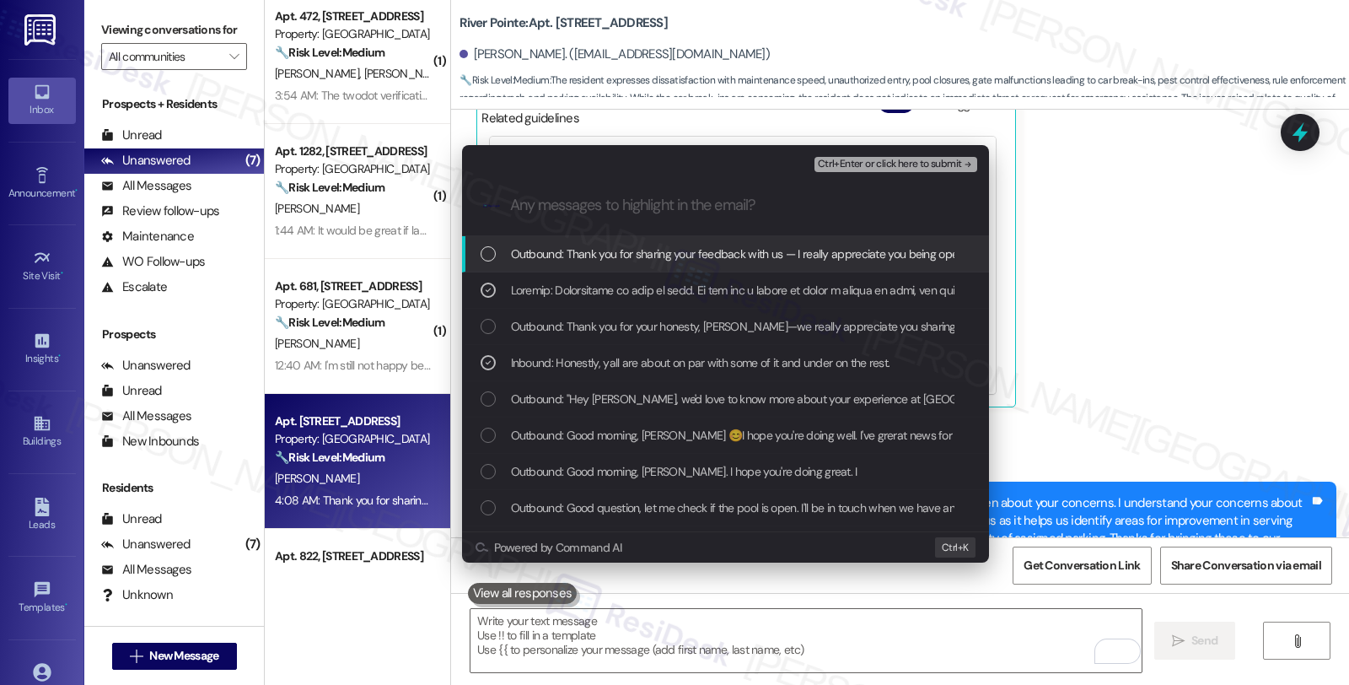
click at [864, 157] on button "Ctrl+Enter or click here to submit" at bounding box center [896, 164] width 163 height 15
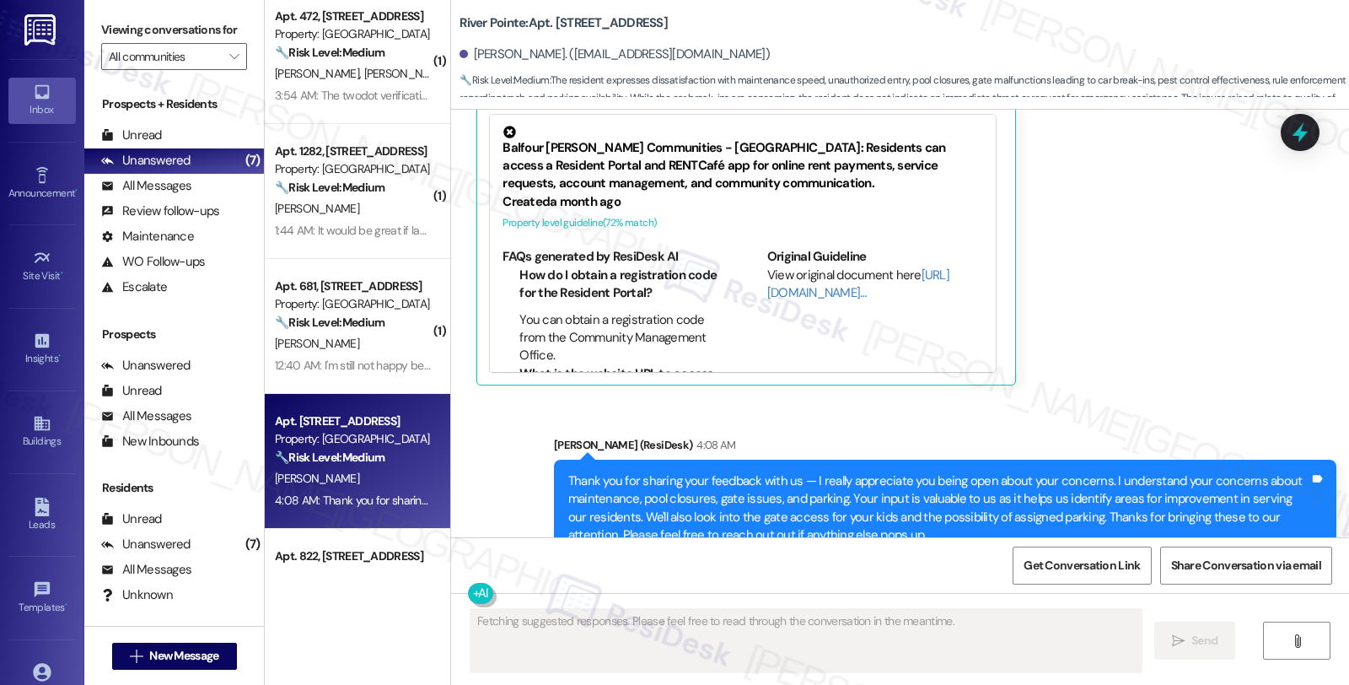
scroll to position [3716, 0]
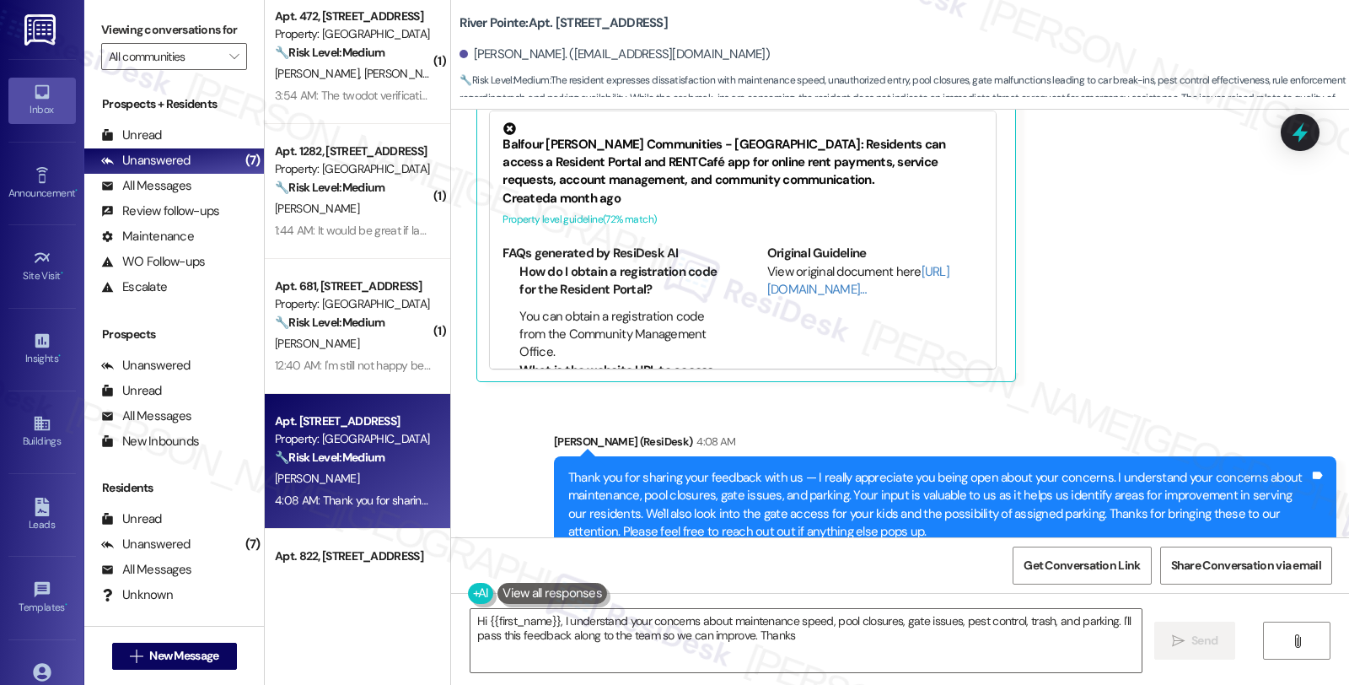
type textarea "Hi {{first_name}}, I understand your concerns about maintenance speed, pool clo…"
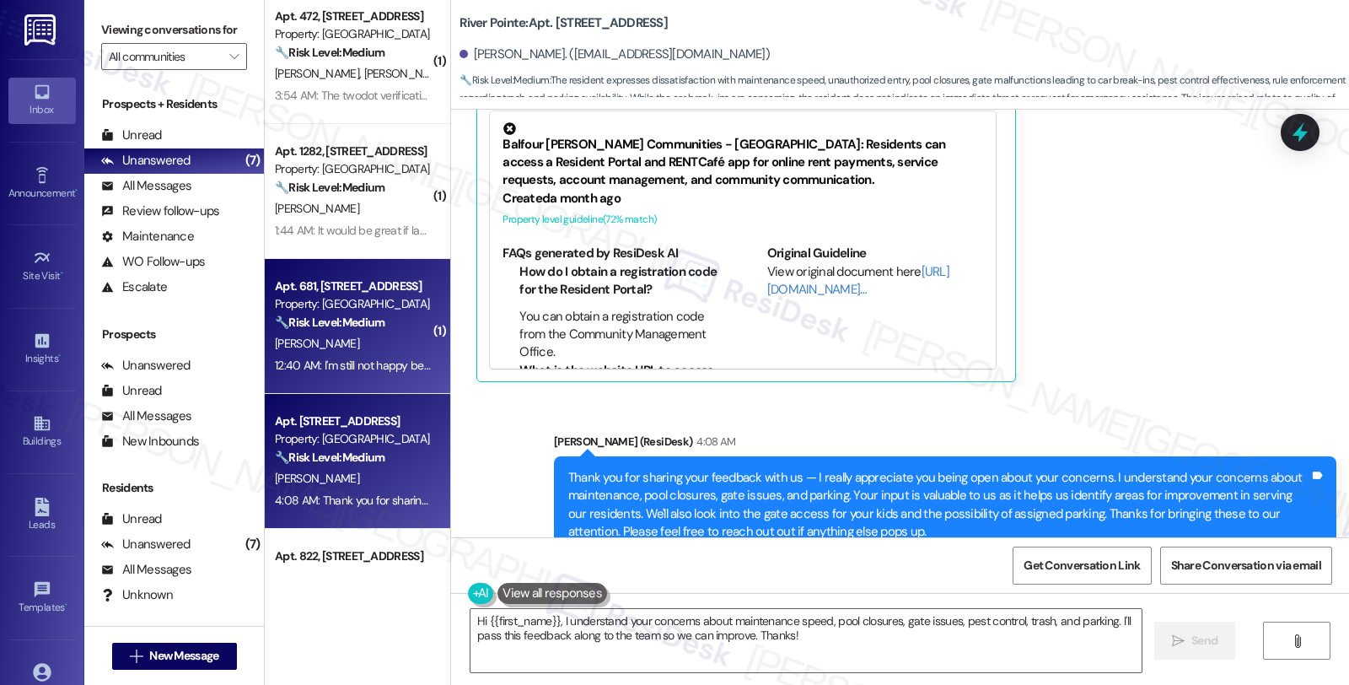
click at [406, 352] on div "[PERSON_NAME]" at bounding box center [352, 343] width 159 height 21
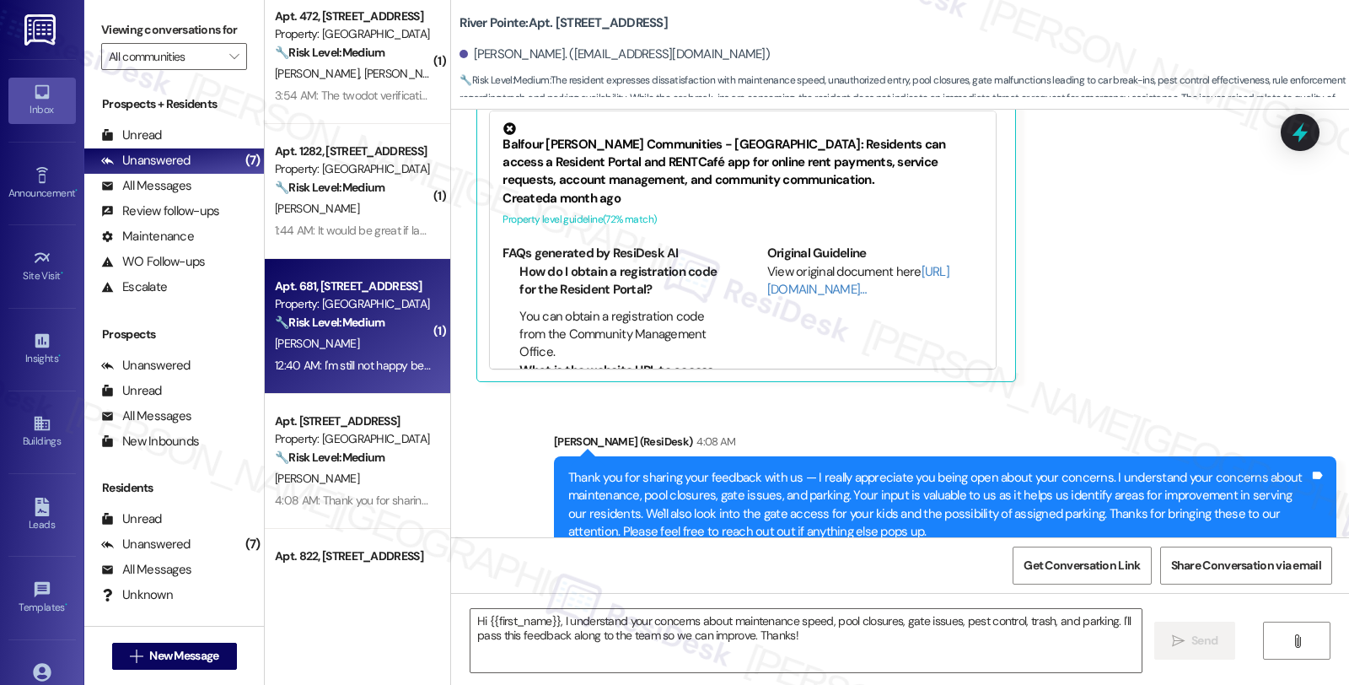
type textarea "Fetching suggested responses. Please feel free to read through the conversation…"
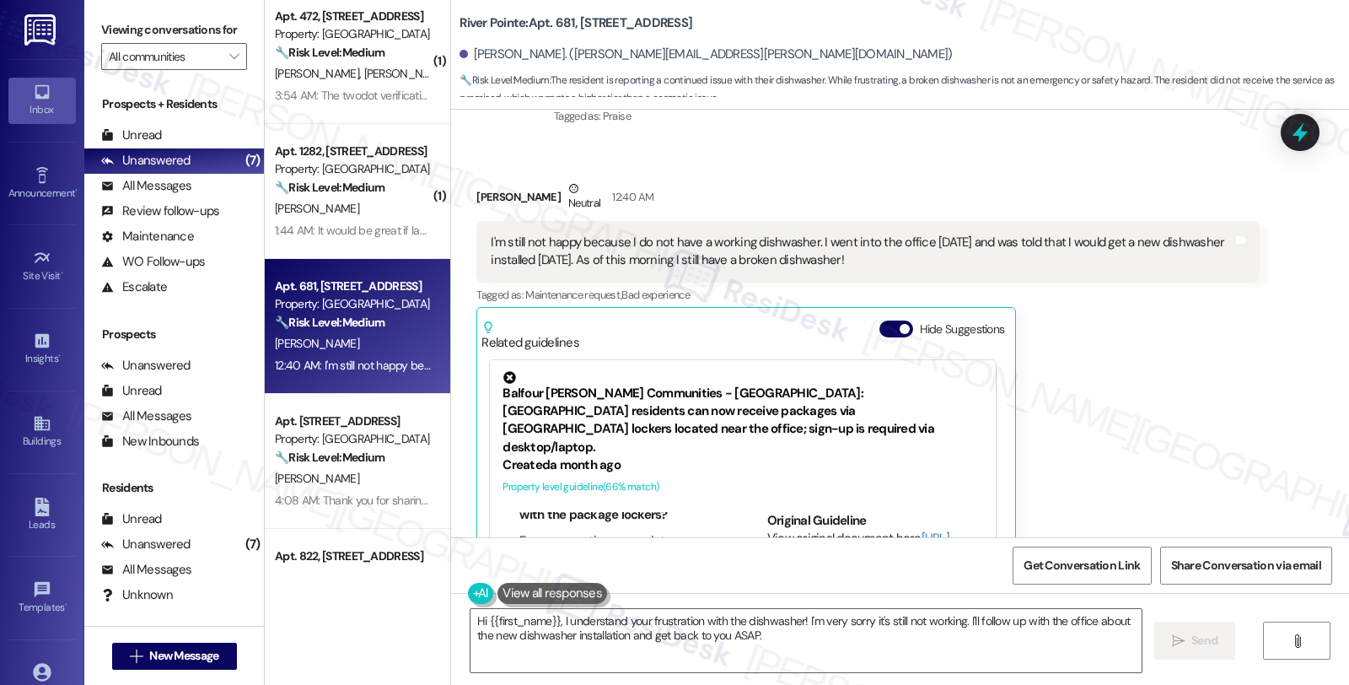
scroll to position [7852, 0]
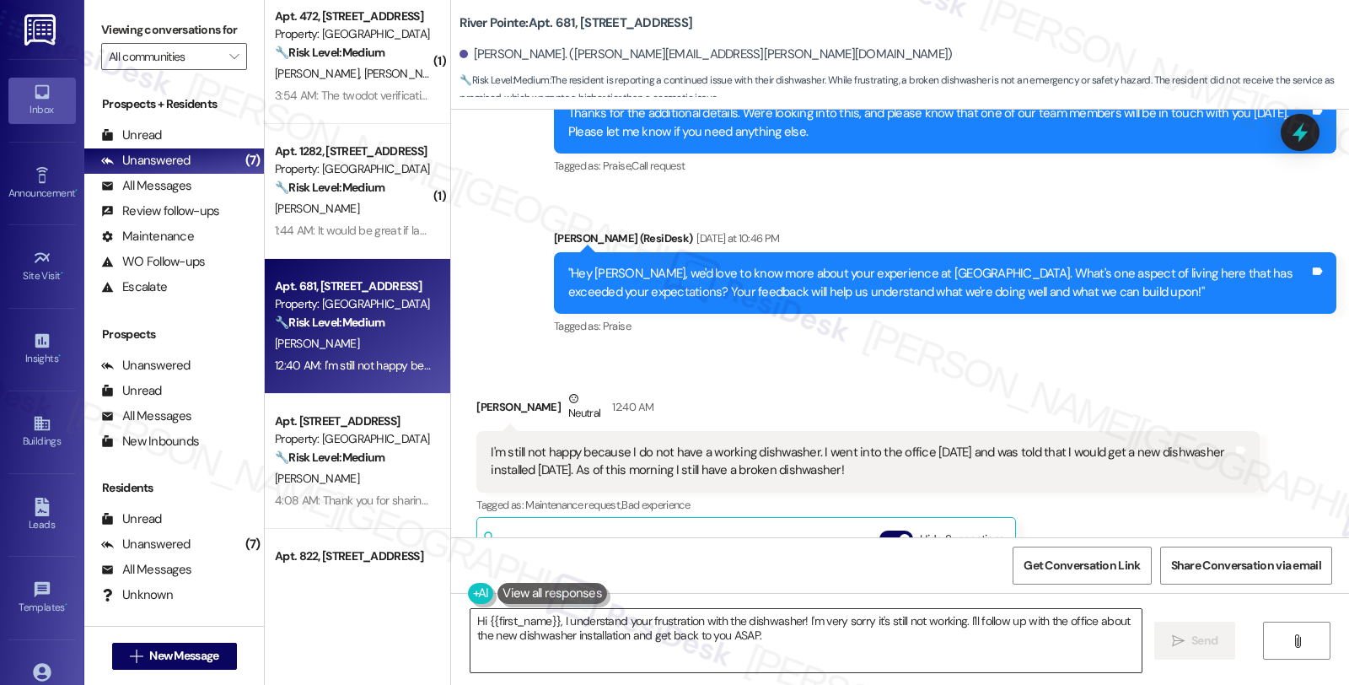
click at [470, 622] on textarea "Hi {{first_name}}, I understand your frustration with the dishwasher! I'm very …" at bounding box center [805, 640] width 671 height 63
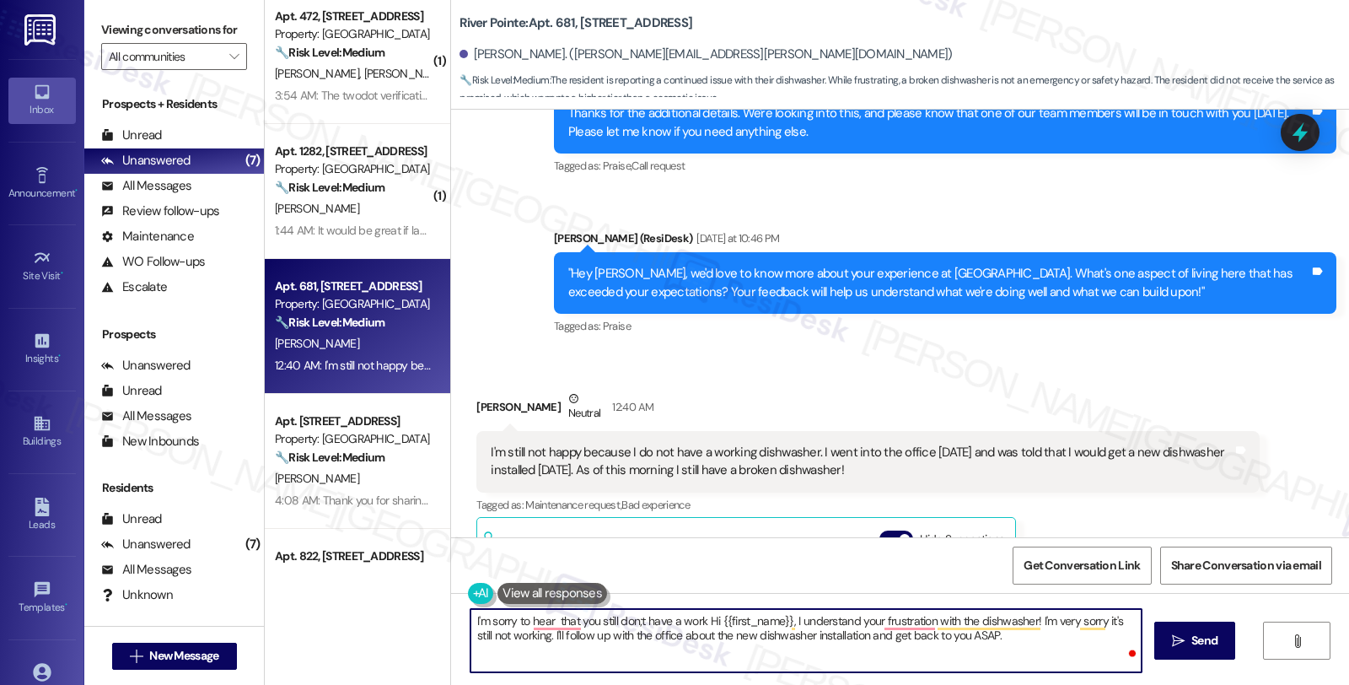
type textarea "I'm sorry to hear that you still don;t have a work oHi {{first_name}}, I unders…"
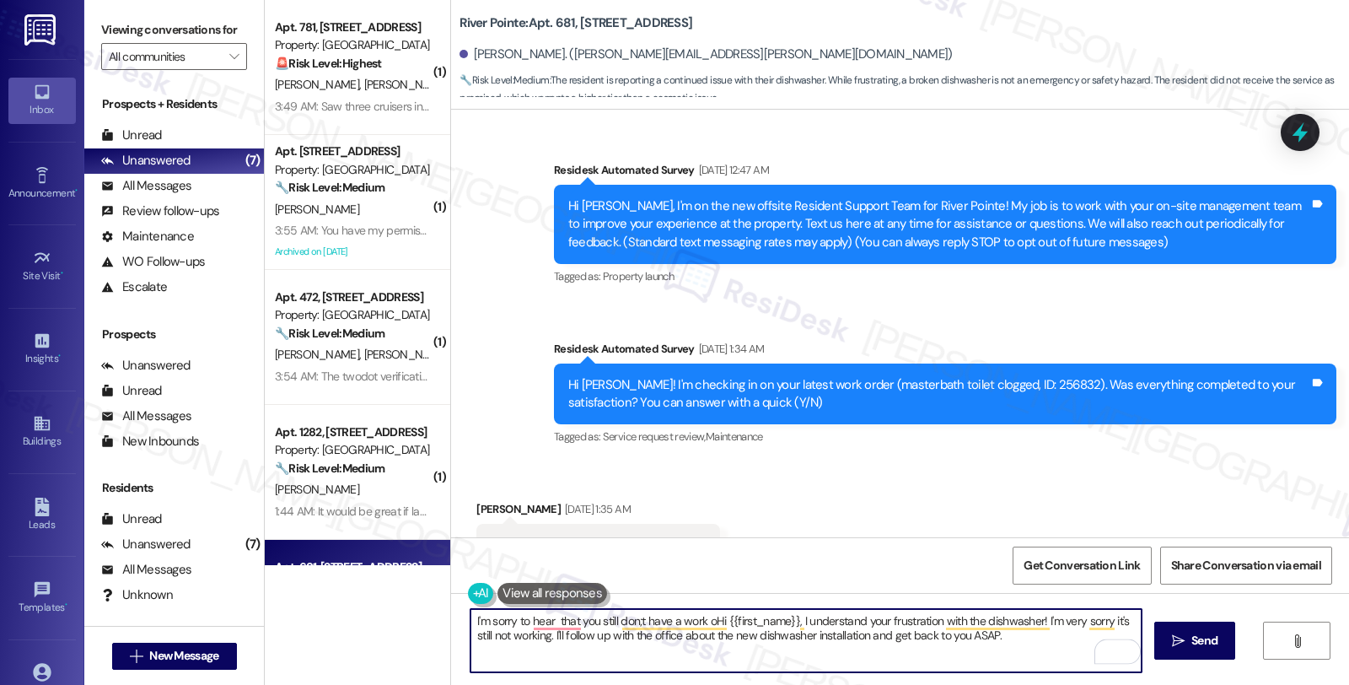
scroll to position [374, 0]
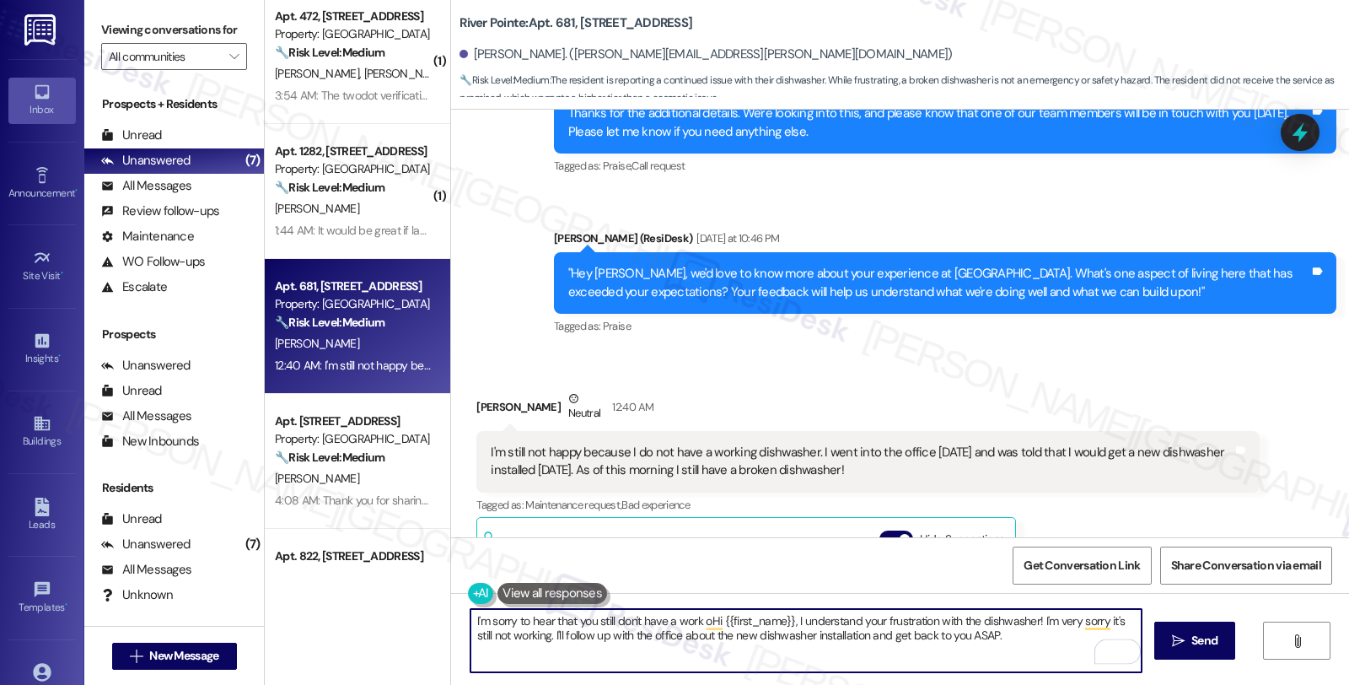
click at [693, 620] on textarea "I'm sorry to hear that you still don't have a work oHi {{first_name}}, I unders…" at bounding box center [805, 640] width 671 height 63
click at [755, 625] on textarea "I'm sorry to hear that you still don't have a work dishwasher. oHi {{first_name…" at bounding box center [805, 640] width 671 height 63
click at [585, 636] on textarea "I'm sorry to hear that you still don't have a work dishwasher. i {{first_name}}…" at bounding box center [805, 640] width 671 height 63
drag, startPoint x: 812, startPoint y: 620, endPoint x: 879, endPoint y: 620, distance: 67.5
click at [879, 620] on textarea "I'm sorry to hear that you still don't have a work dishwasher. I'll follow up w…" at bounding box center [805, 640] width 671 height 63
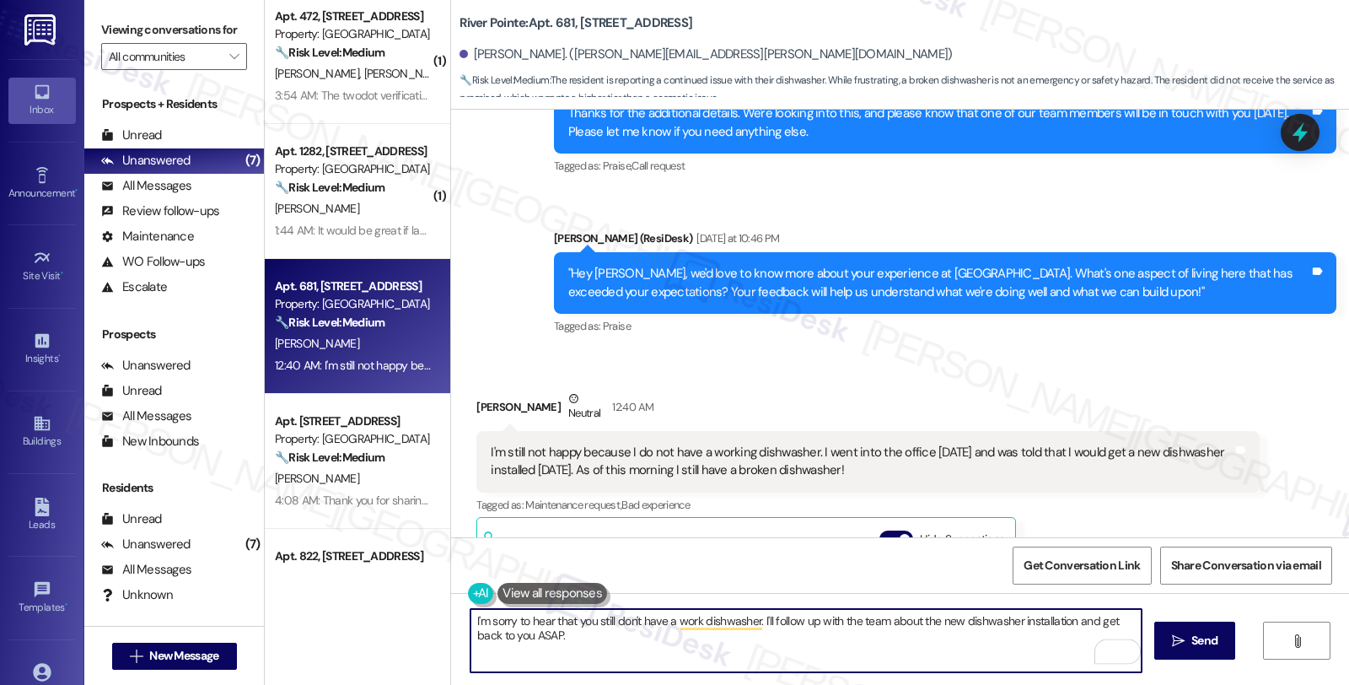
click at [517, 636] on textarea "I'm sorry to hear that you still don't have a work dishwasher. I'll follow up w…" at bounding box center [805, 640] width 671 height 63
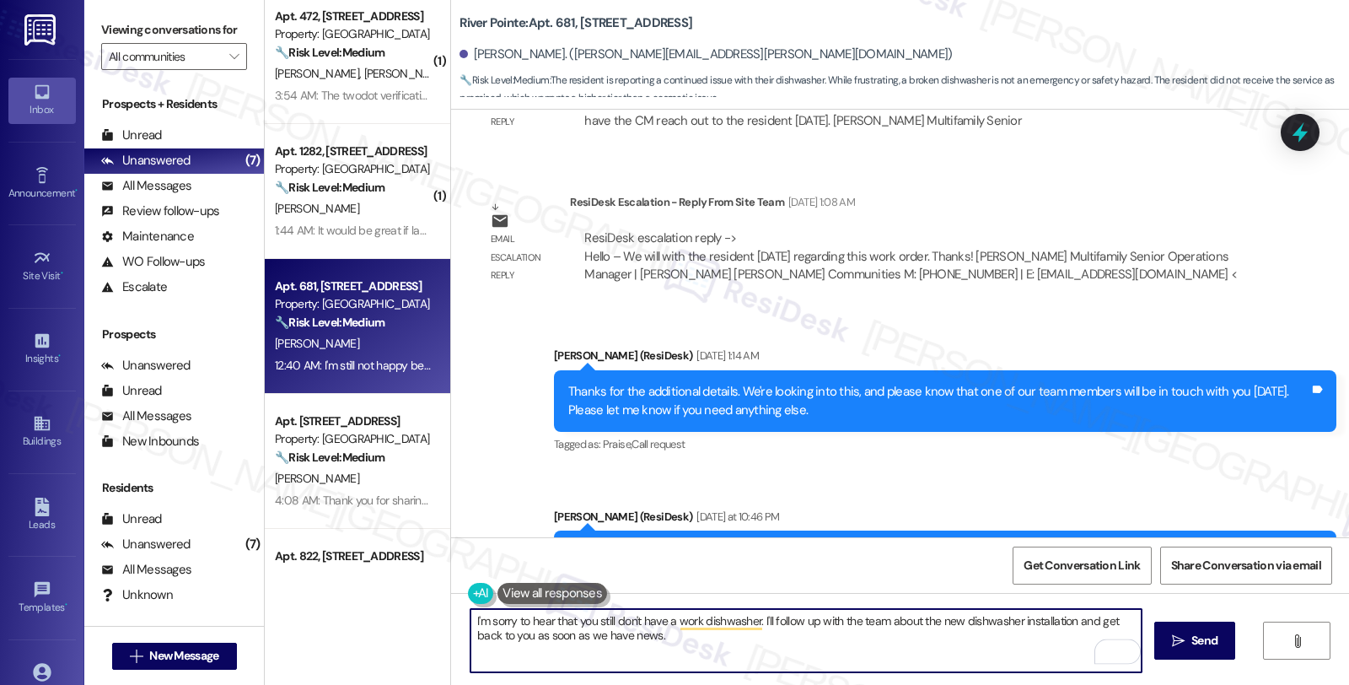
scroll to position [7570, 0]
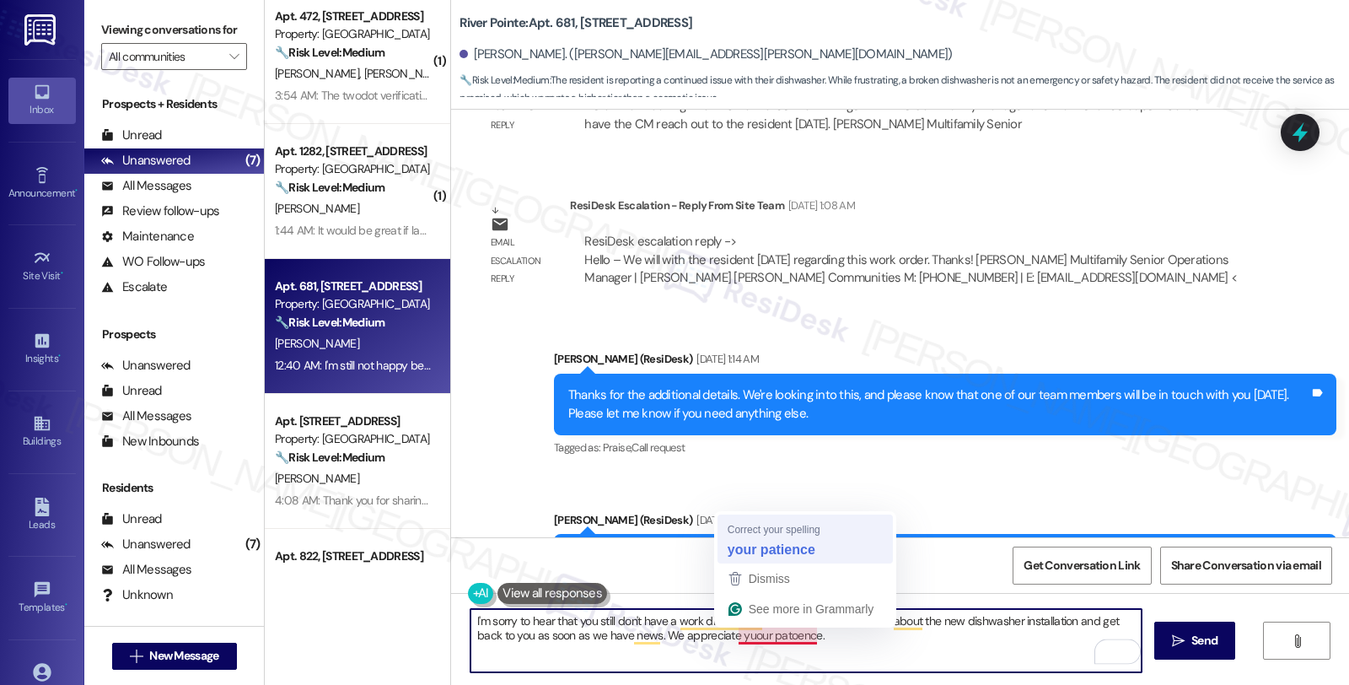
type textarea "I'm sorry to hear that you still don't have a work dishwasher. I'll follow up w…"
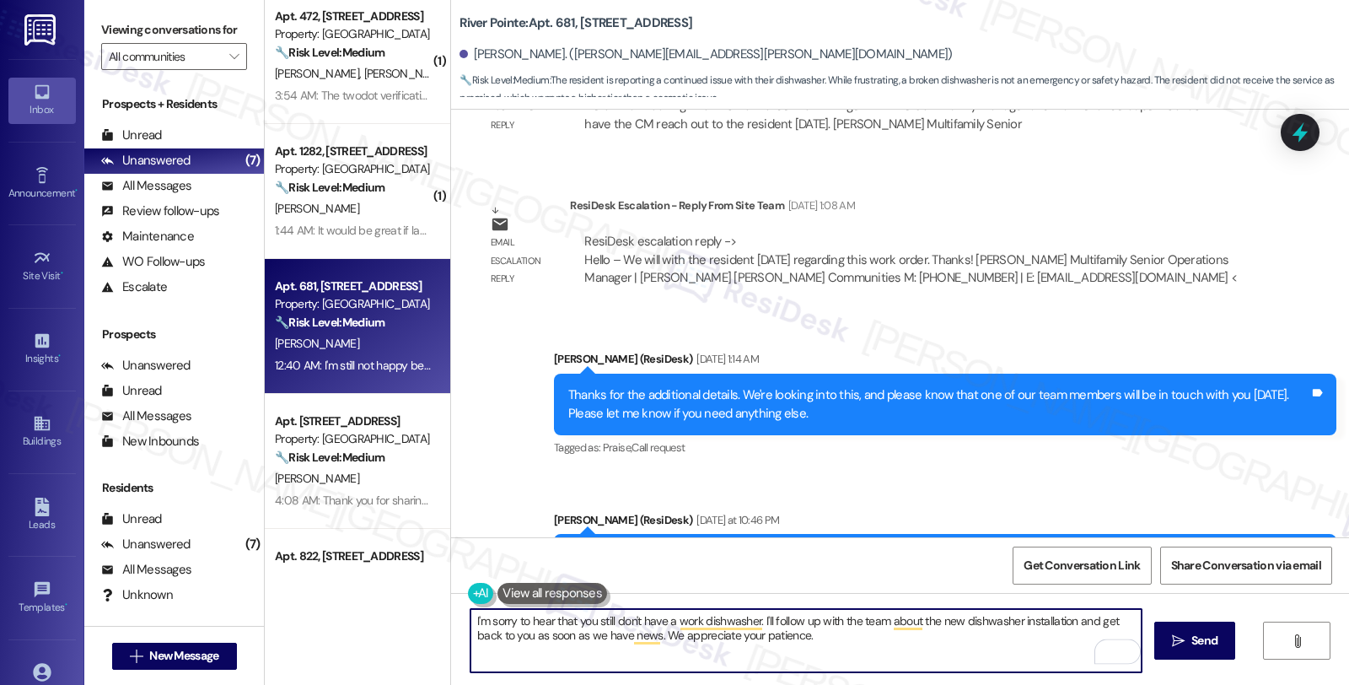
click at [839, 644] on textarea "I'm sorry to hear that you still don't have a work dishwasher. I'll follow up w…" at bounding box center [805, 640] width 671 height 63
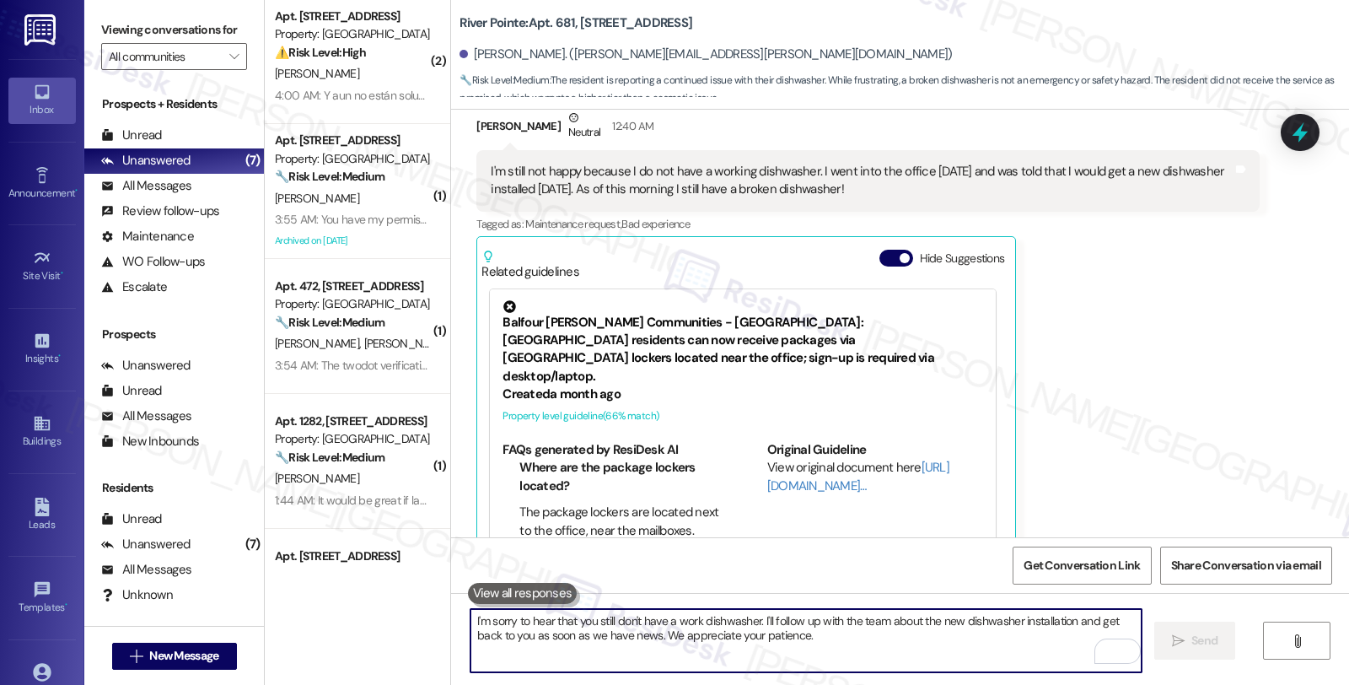
scroll to position [8268, 0]
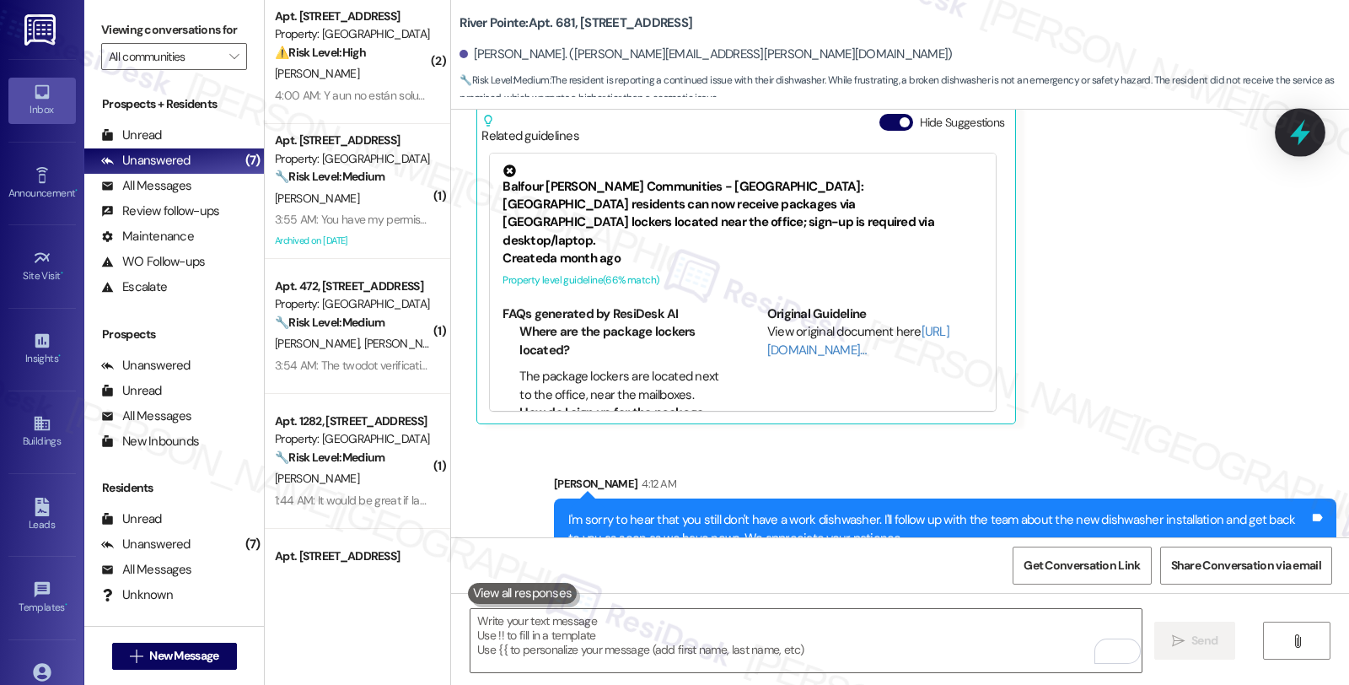
click at [1299, 133] on icon at bounding box center [1300, 133] width 20 height 26
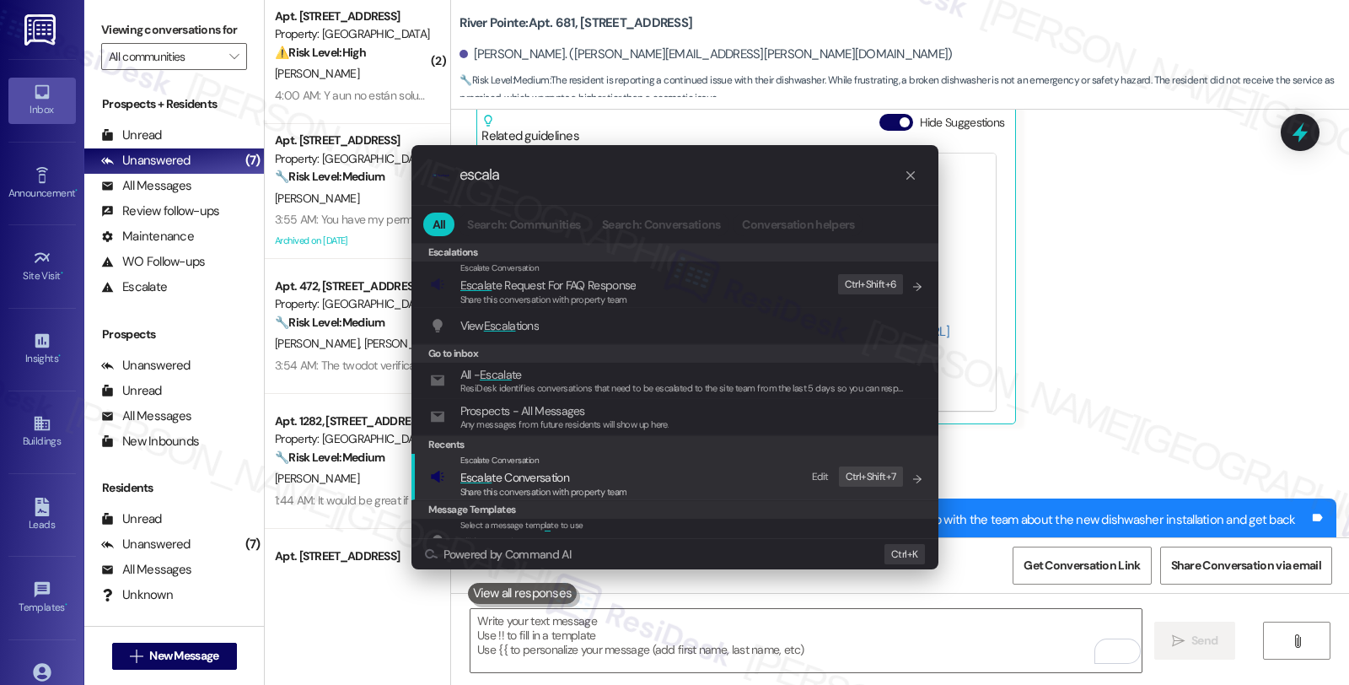
type input "escala"
click at [613, 466] on div "Escalate Conversation" at bounding box center [543, 460] width 167 height 13
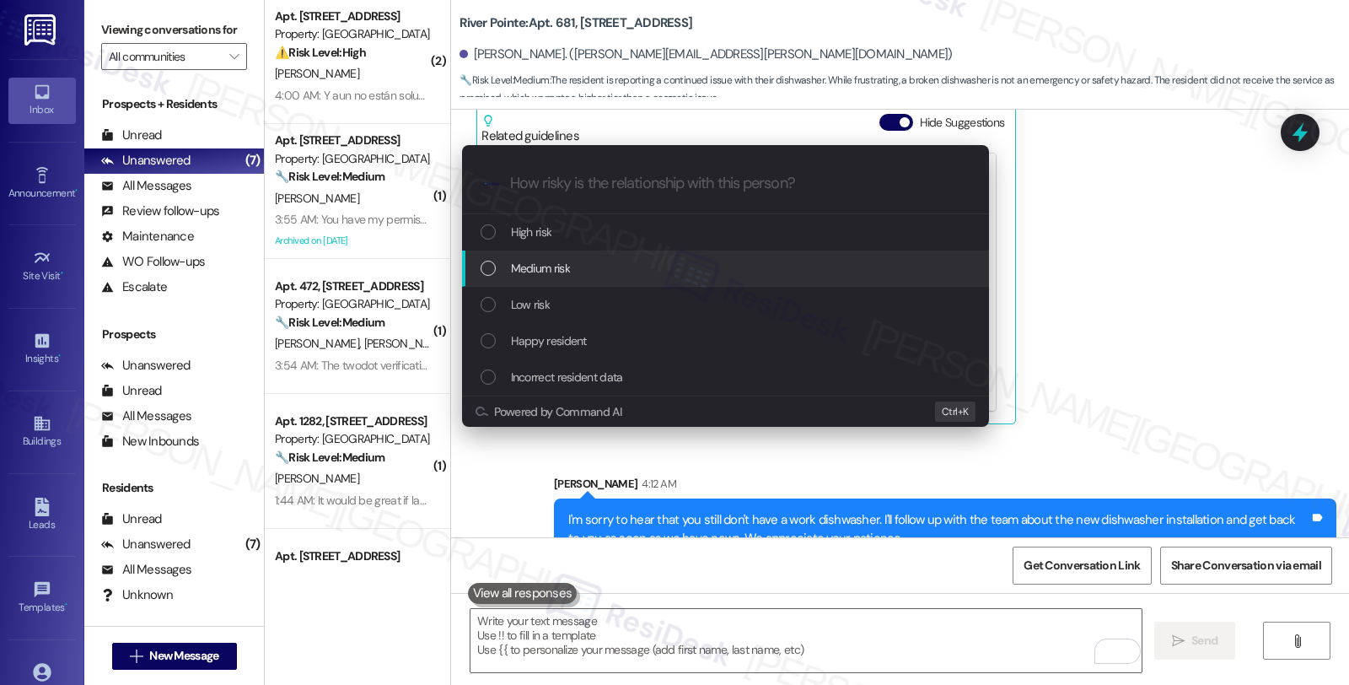
click at [583, 266] on div "Medium risk" at bounding box center [727, 268] width 493 height 19
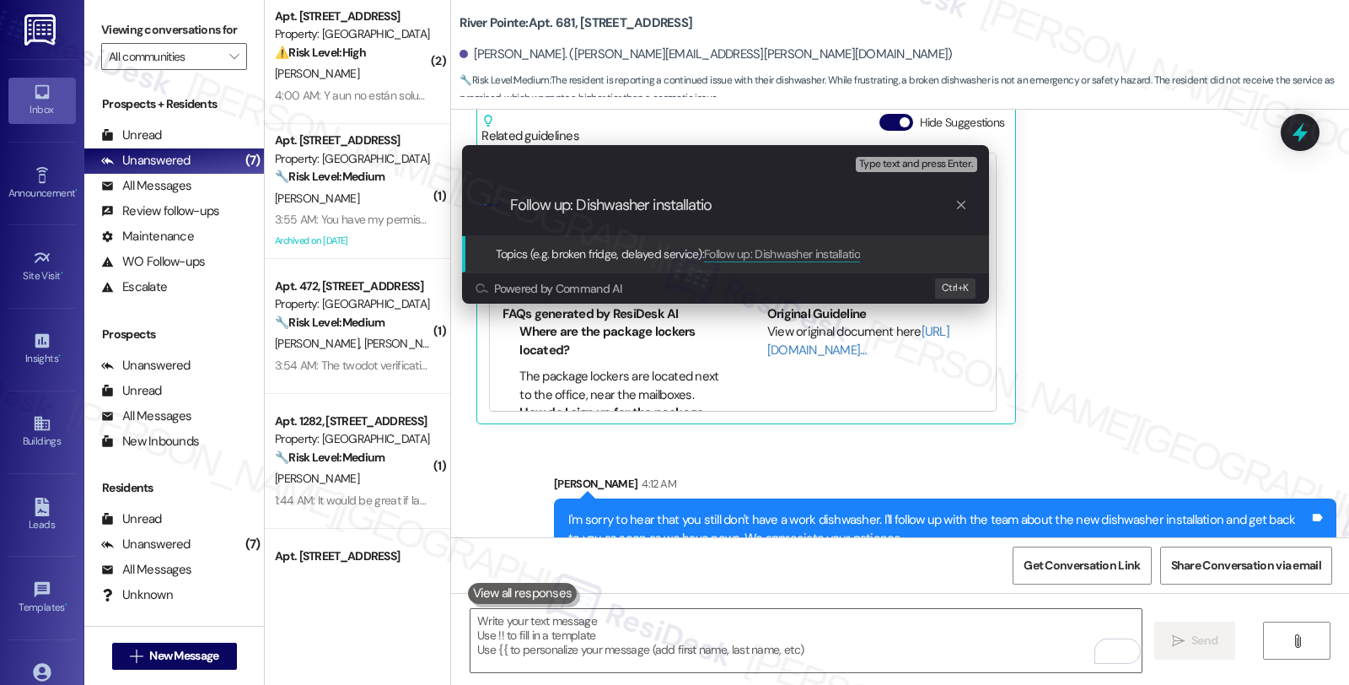
type input "Follow up: Dishwasher installation"
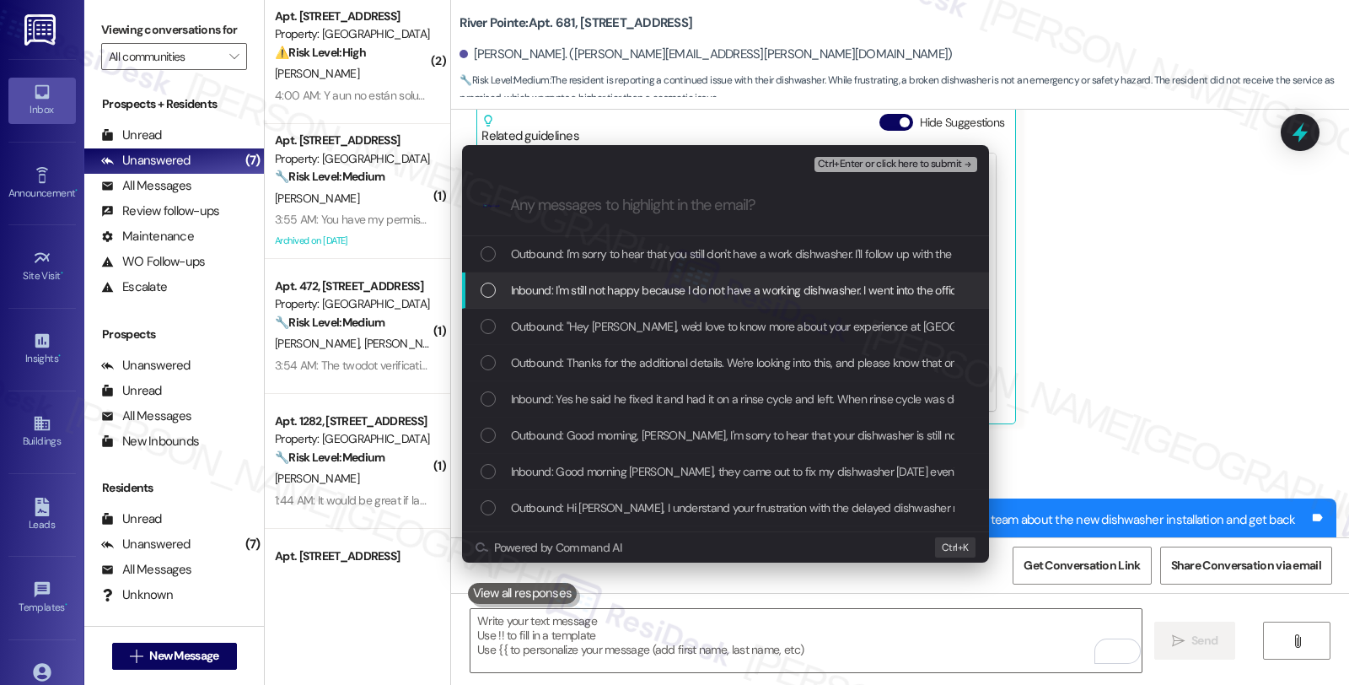
click at [583, 287] on span "Inbound: I'm still not happy because I do not have a working dishwasher. I went…" at bounding box center [1035, 290] width 1048 height 19
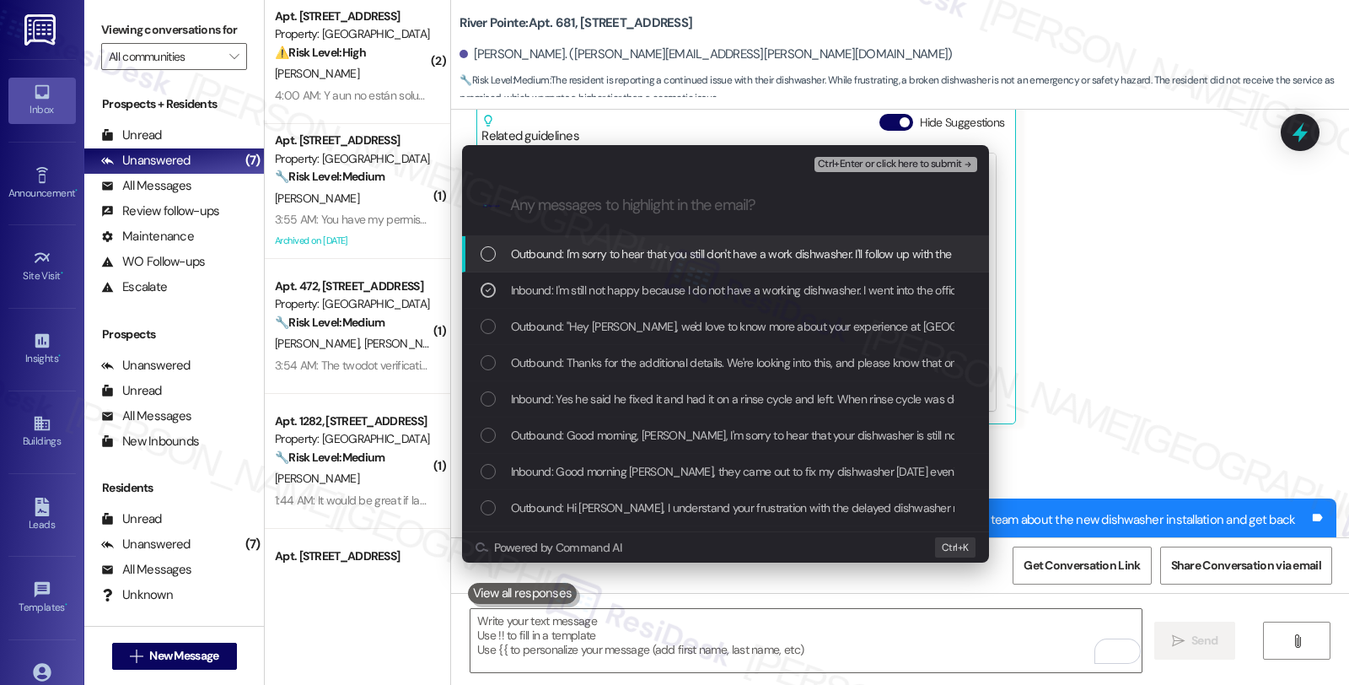
click at [841, 171] on button "Ctrl+Enter or click here to submit" at bounding box center [896, 164] width 163 height 15
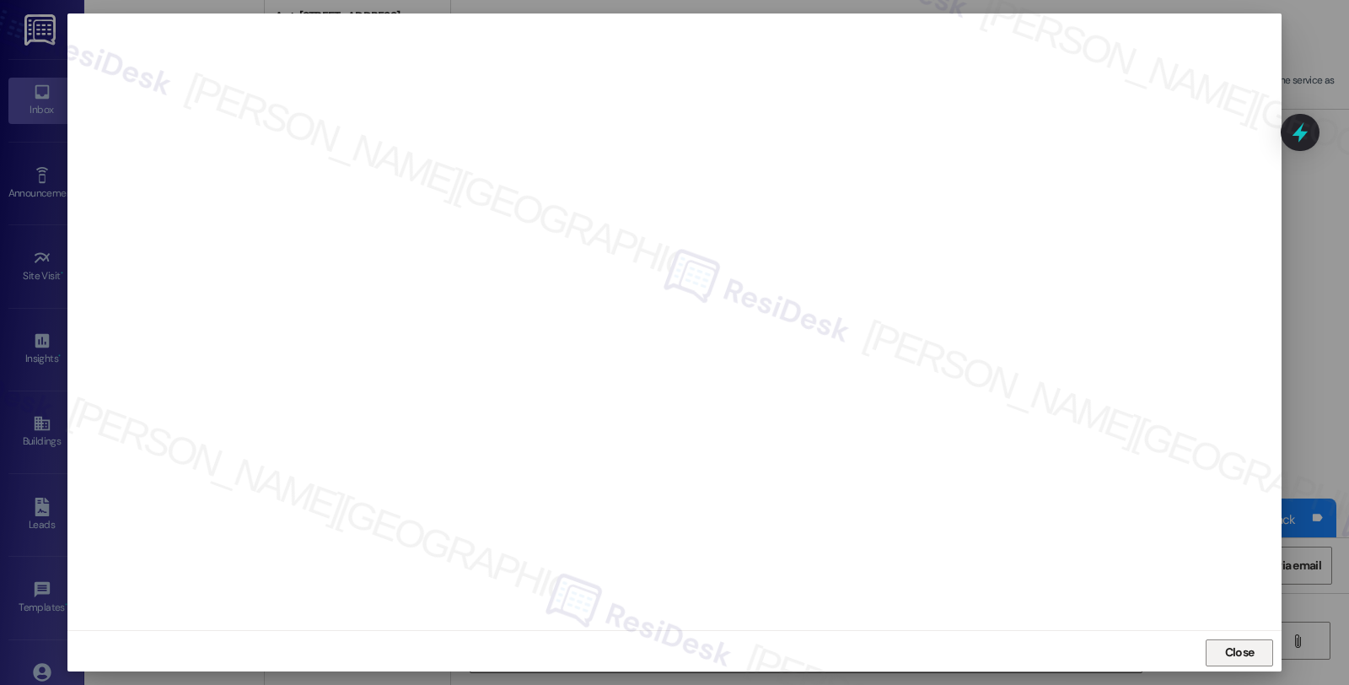
click at [1238, 658] on span "Close" at bounding box center [1240, 652] width 30 height 18
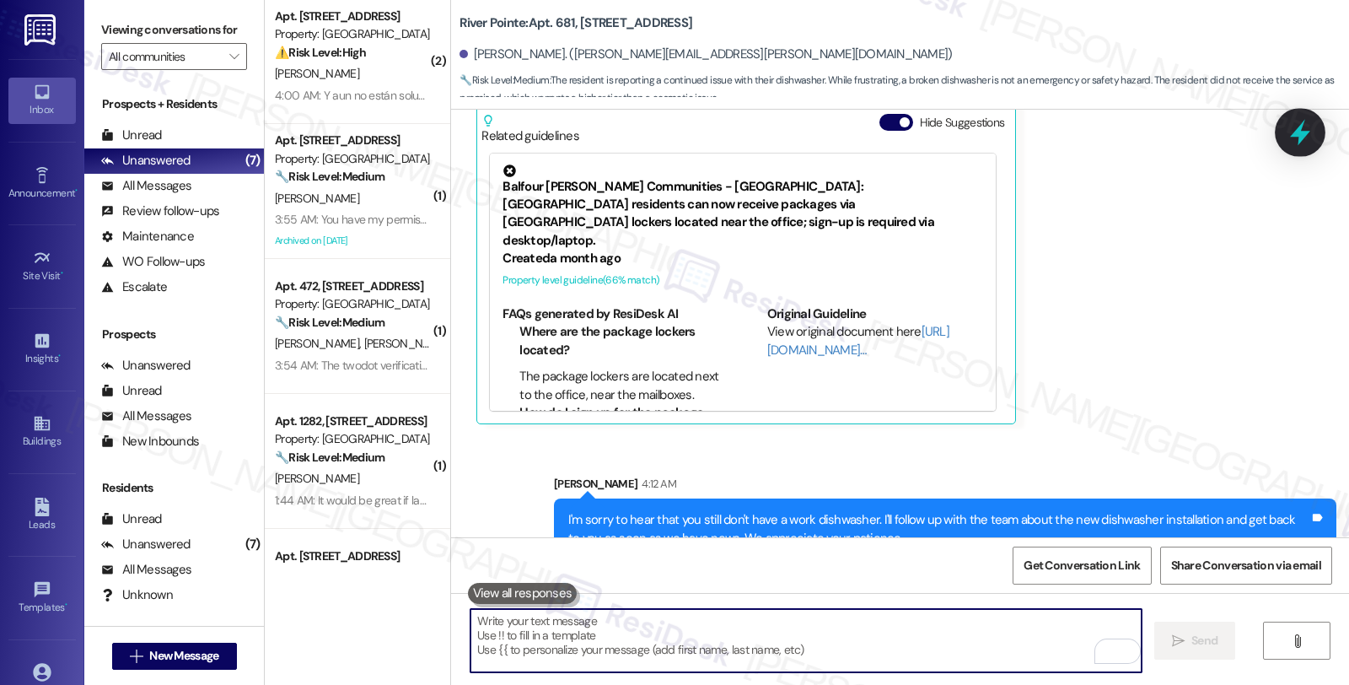
click at [1304, 128] on icon at bounding box center [1300, 132] width 29 height 29
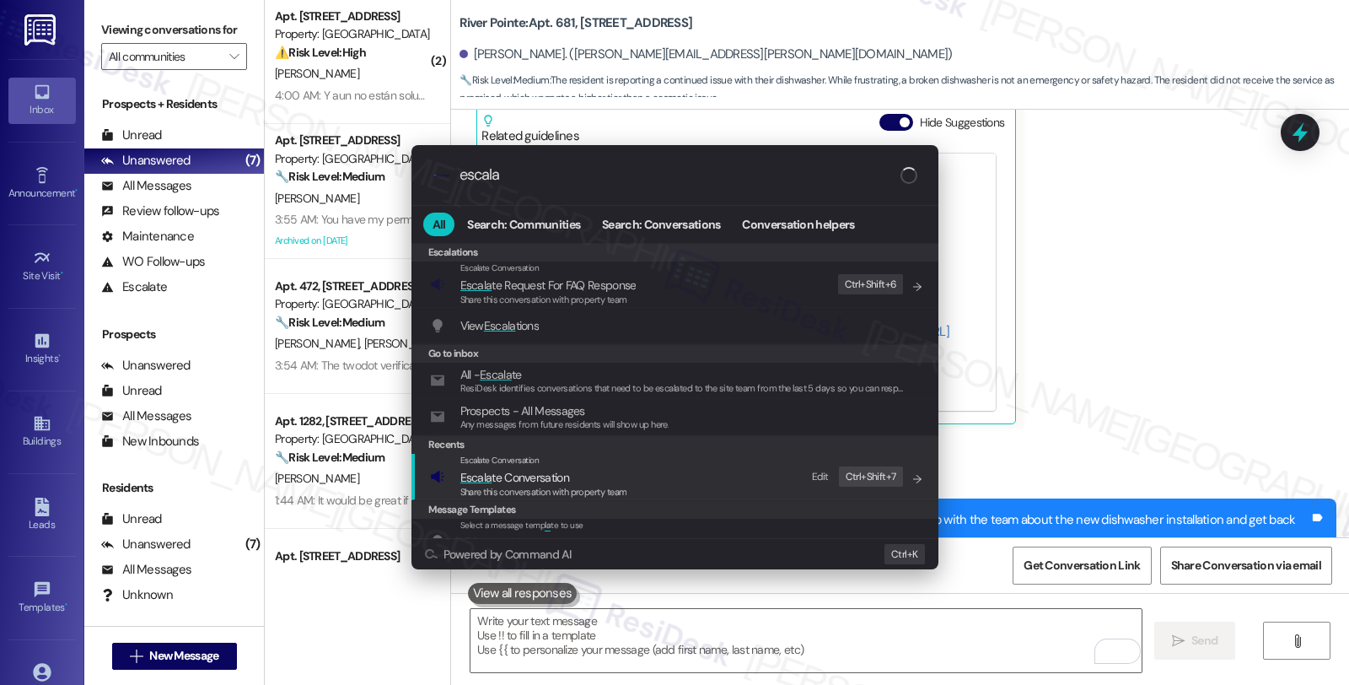
type input "escala"
click at [526, 468] on span "Escala te Conversation" at bounding box center [514, 477] width 109 height 19
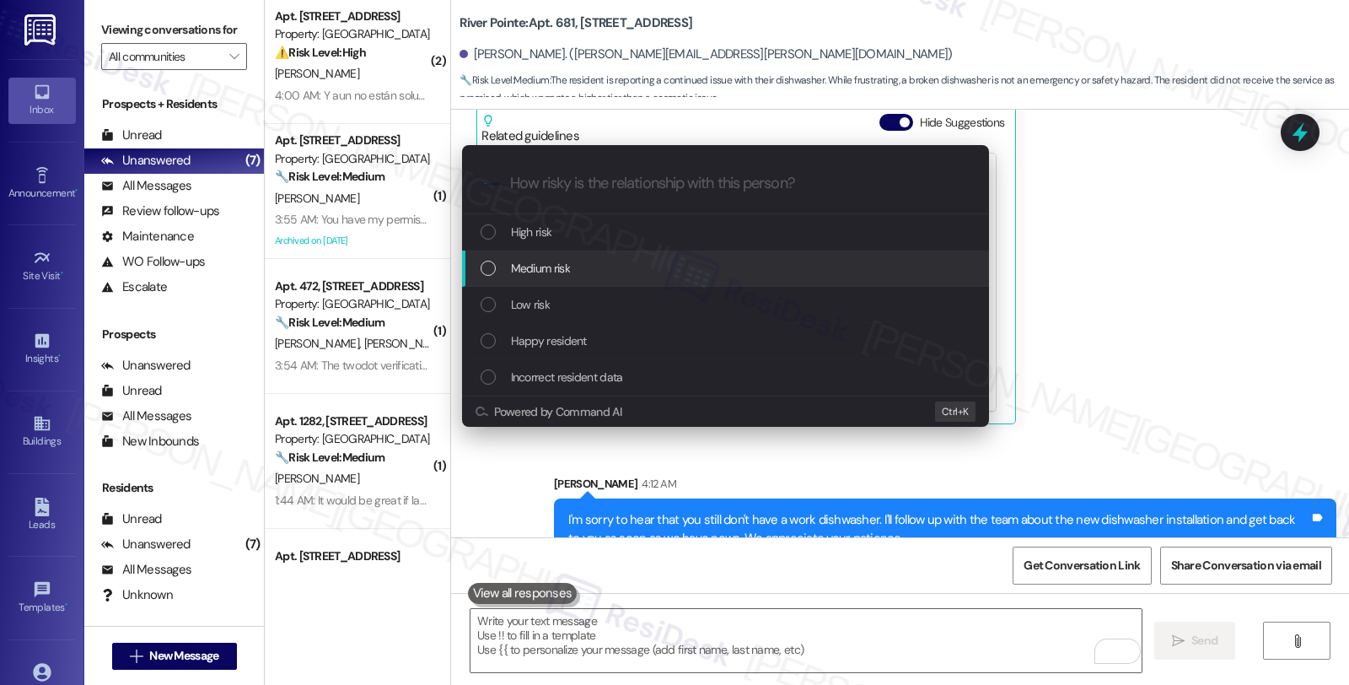
click at [555, 272] on span "Medium risk" at bounding box center [540, 268] width 59 height 19
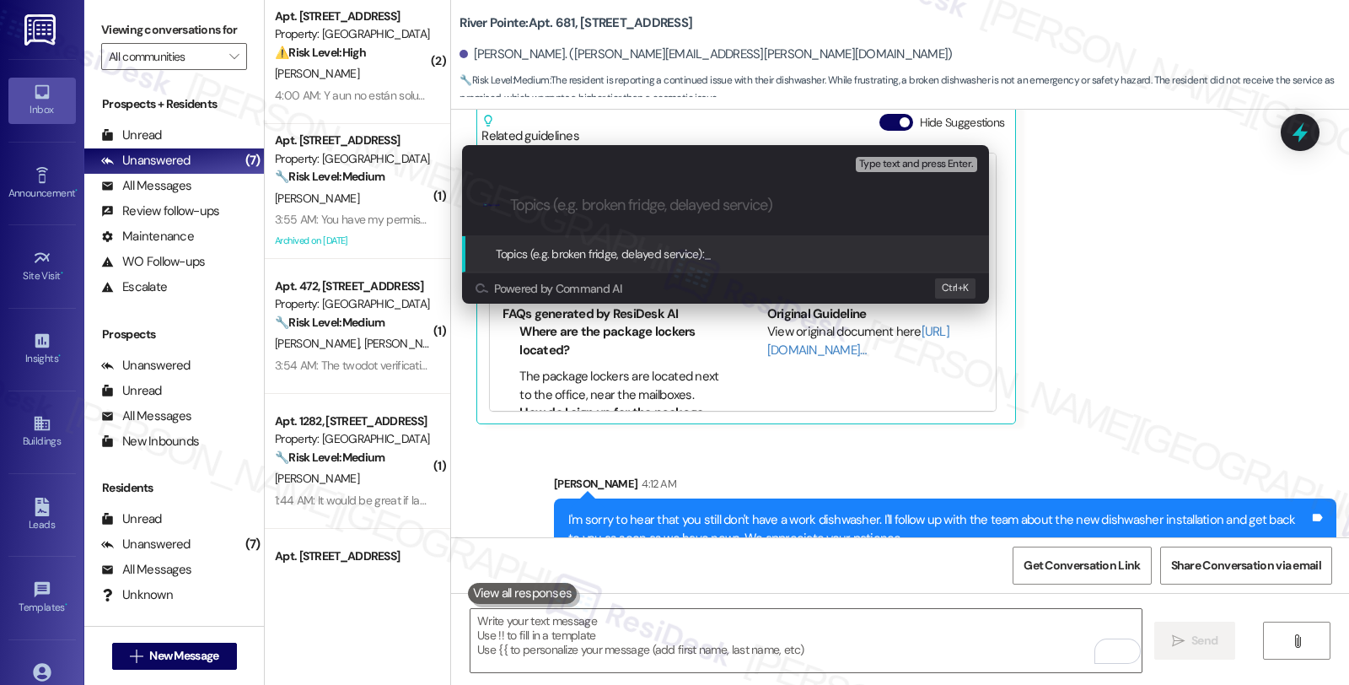
paste input "Follow up: Dishwasher installation"
type input "Follow up: Dishwasher installation"
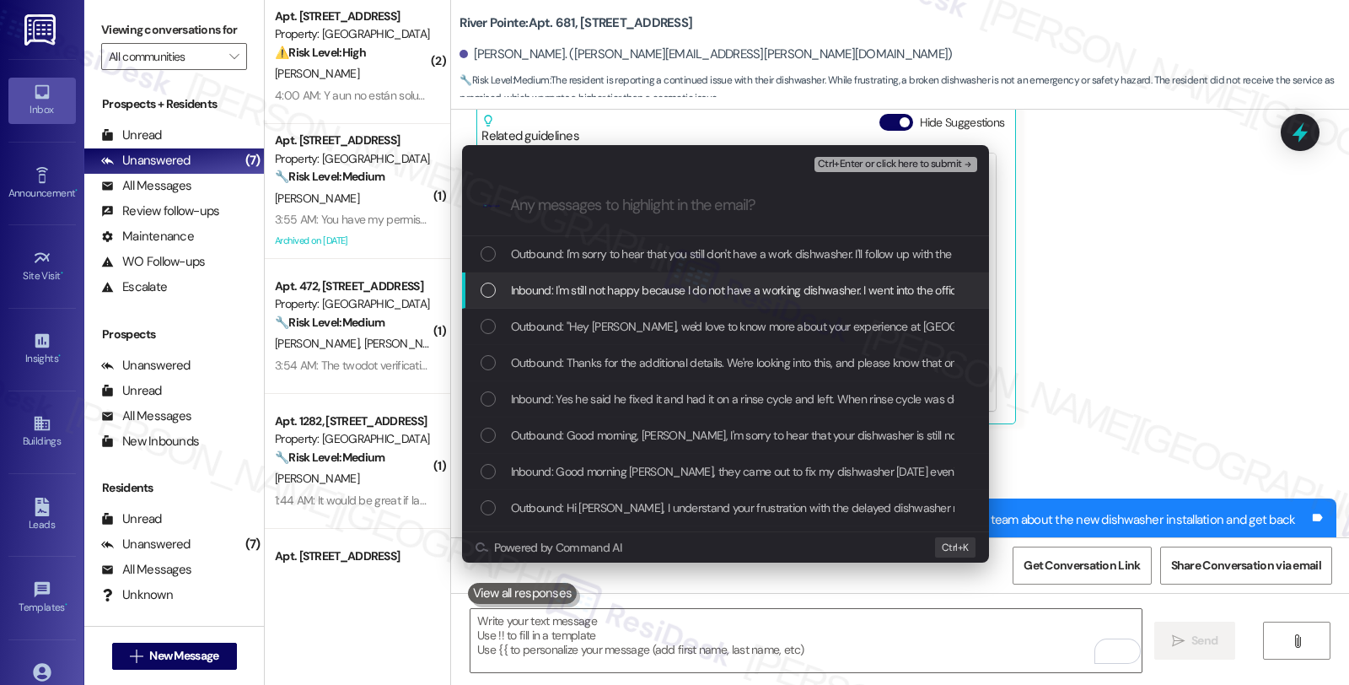
click at [551, 292] on span "Inbound: I'm still not happy because I do not have a working dishwasher. I went…" at bounding box center [1035, 290] width 1048 height 19
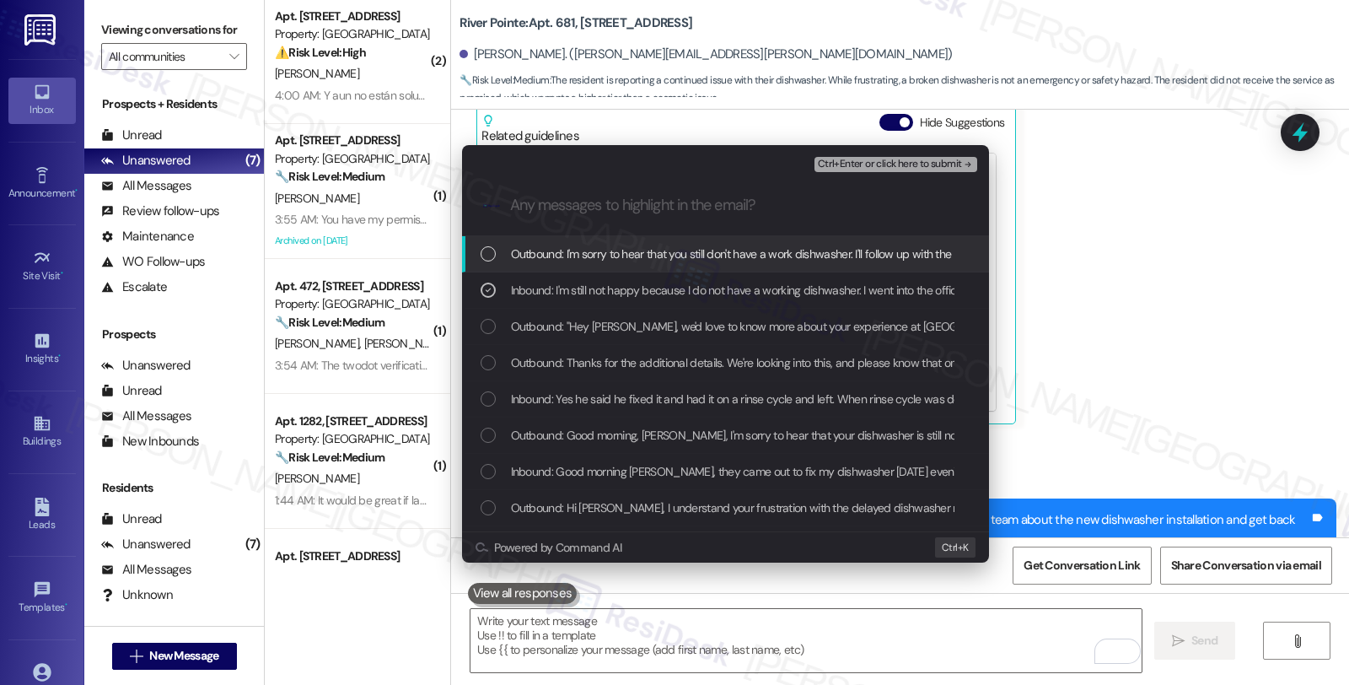
click at [881, 164] on span "Ctrl+Enter or click here to submit" at bounding box center [890, 165] width 144 height 12
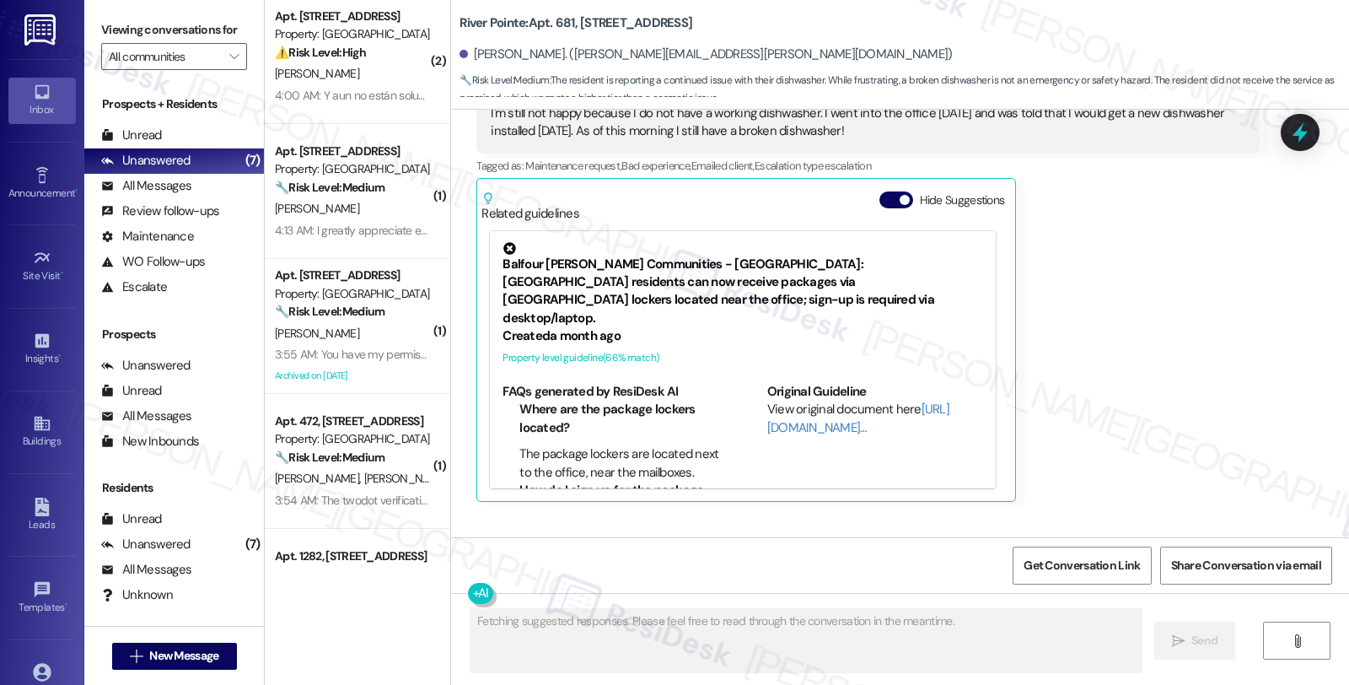
scroll to position [8293, 0]
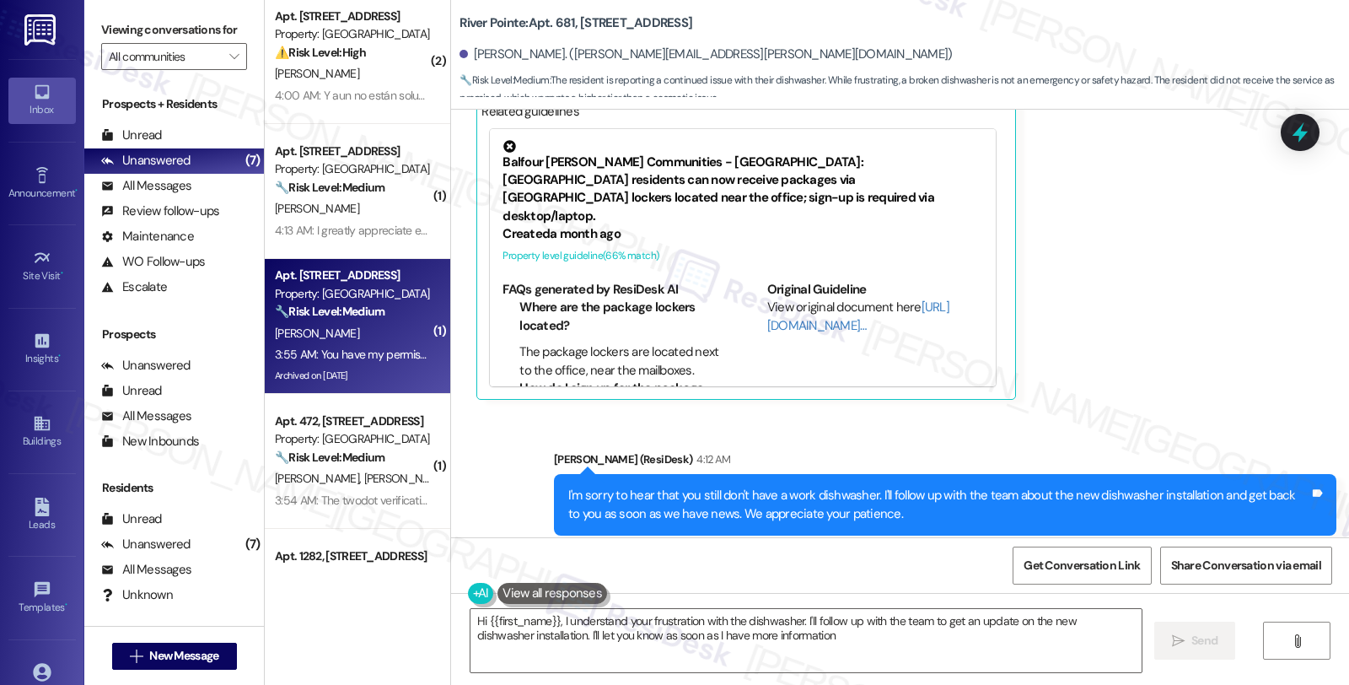
type textarea "Hi {{first_name}}, I understand your frustration with the dishwasher. I'll foll…"
click at [372, 319] on div "🔧 Risk Level: Medium The resident is requesting pest control for an ant problem…" at bounding box center [353, 312] width 156 height 18
type textarea "Fetching suggested responses. Please feel free to read through the conversation…"
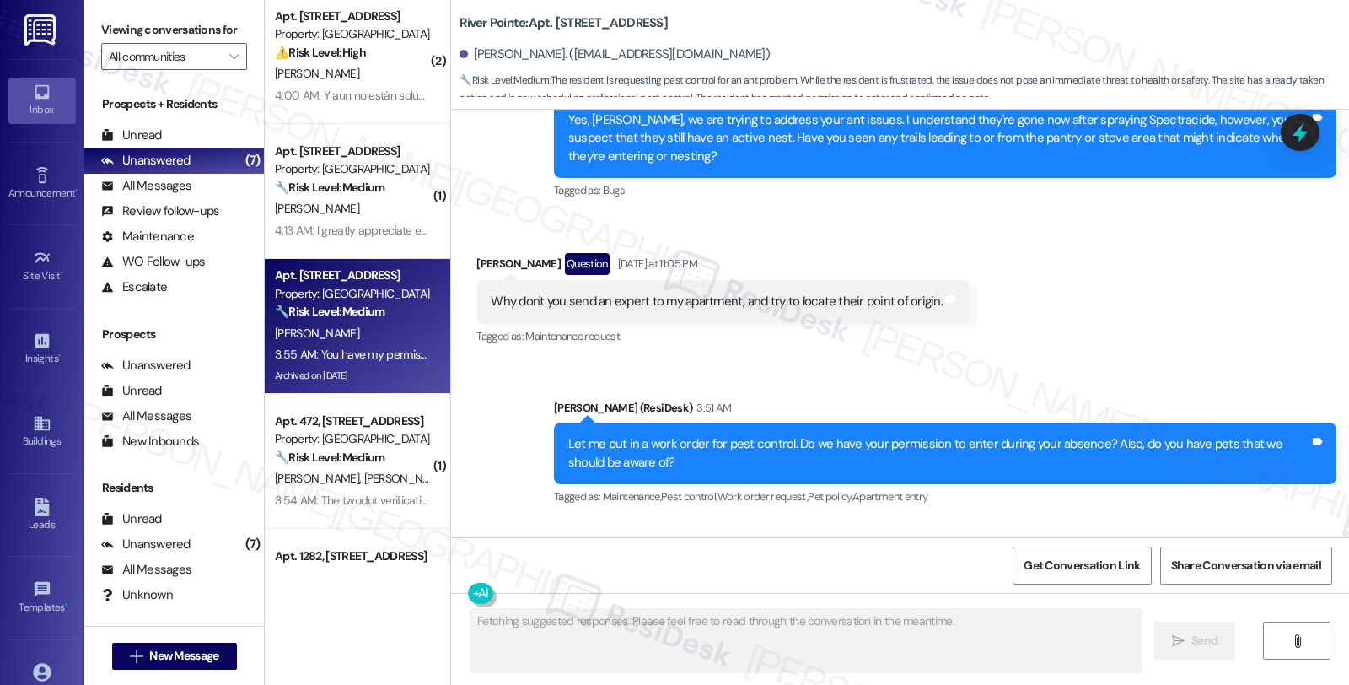
scroll to position [13778, 0]
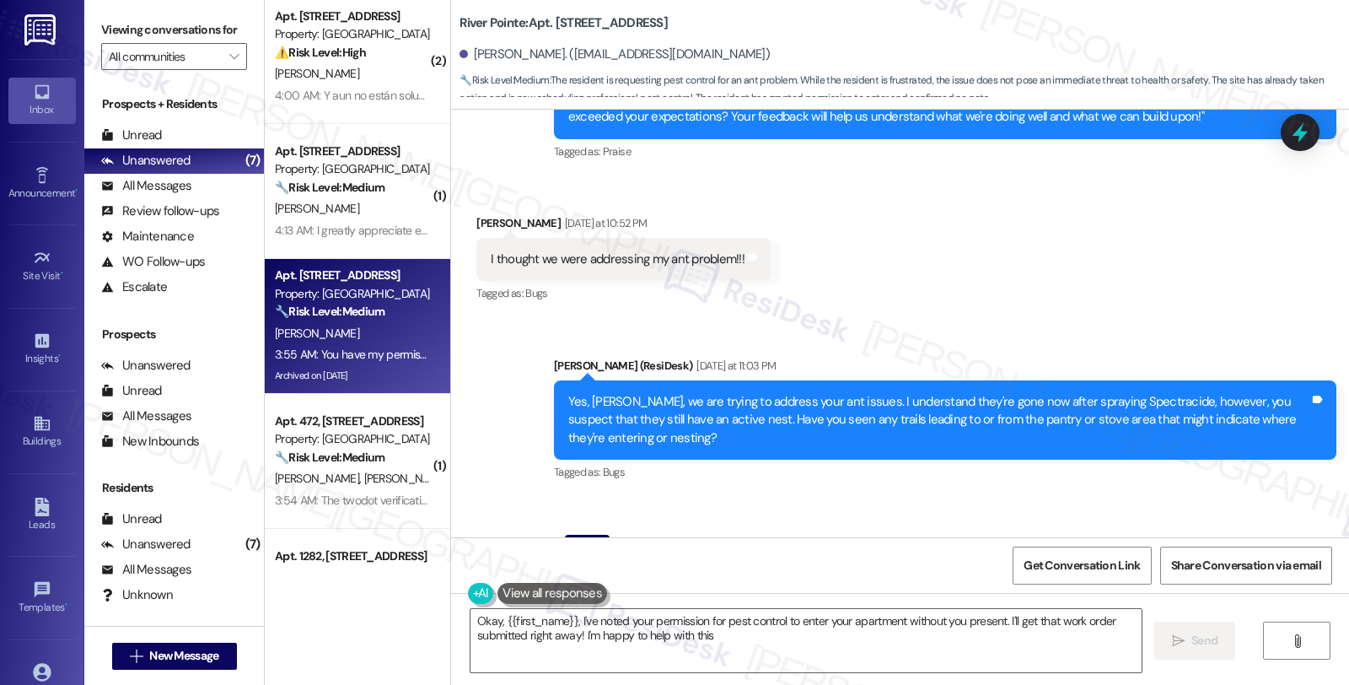
type textarea "Okay, {{first_name}}, I've noted your permission for pest control to enter your…"
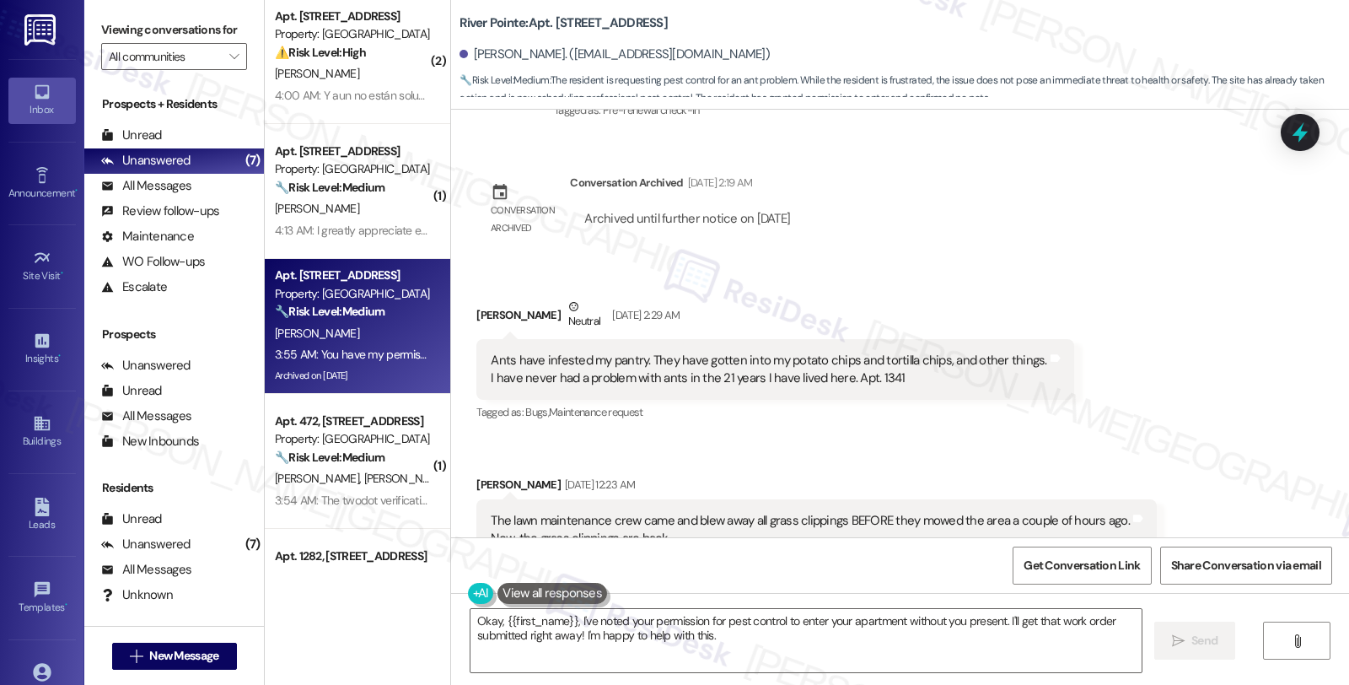
scroll to position [11529, 0]
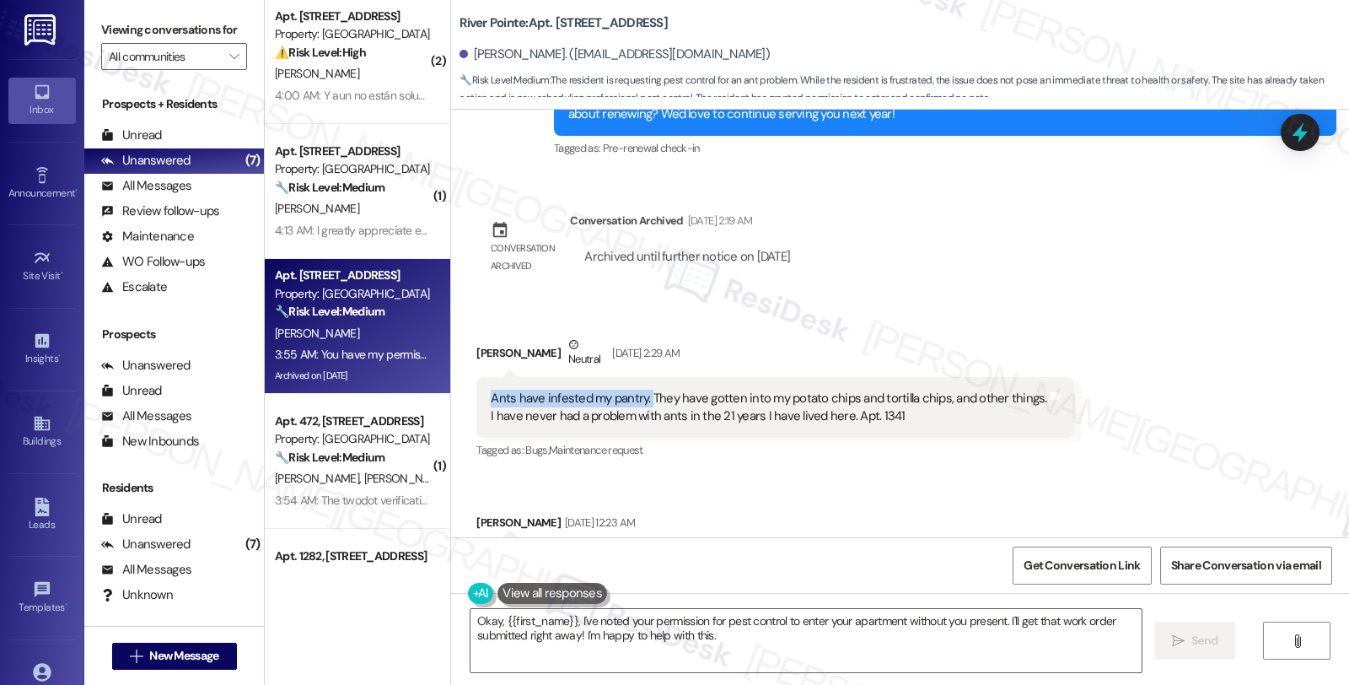
drag, startPoint x: 481, startPoint y: 272, endPoint x: 637, endPoint y: 274, distance: 156.8
click at [637, 390] on div "Ants have infested my pantry. They have gotten into my potato chips and tortill…" at bounding box center [769, 408] width 556 height 36
copy div "Ants have infested my pantry."
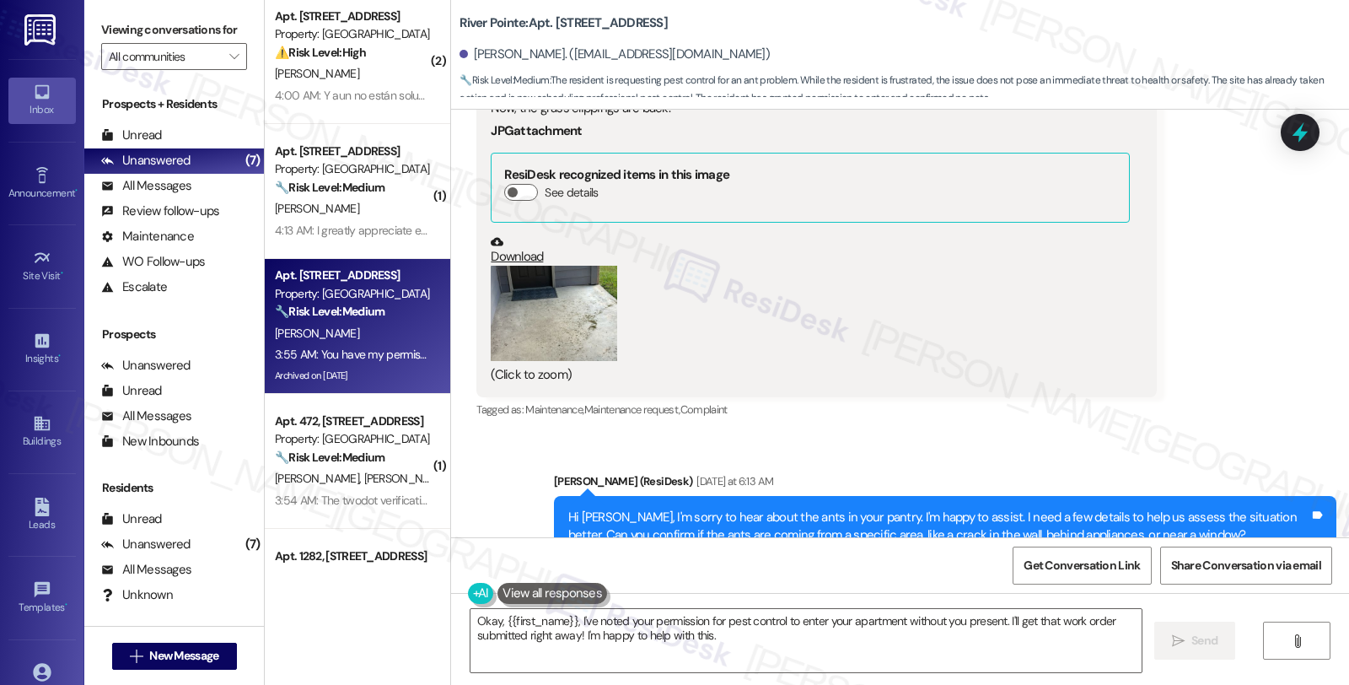
scroll to position [12185, 0]
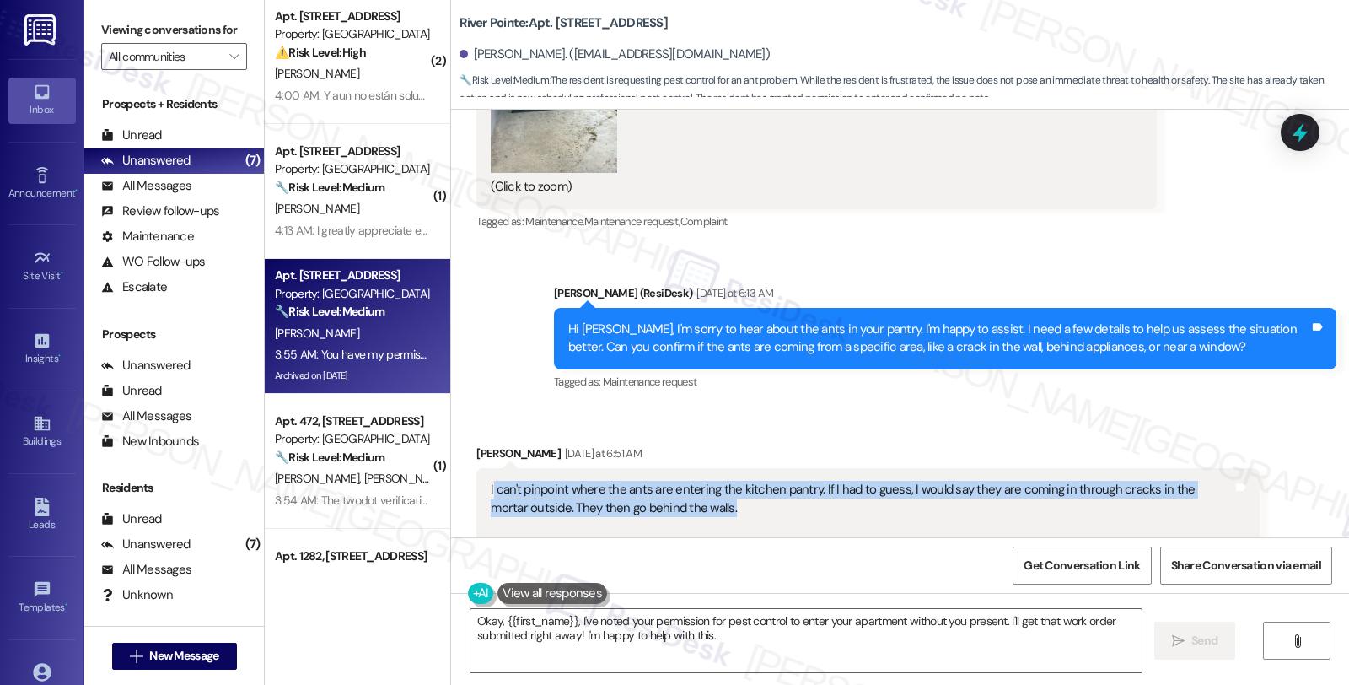
drag, startPoint x: 551, startPoint y: 367, endPoint x: 737, endPoint y: 381, distance: 186.1
click at [737, 481] on div "I can't pinpoint where the ants are entering the kitchen pantry. If I had to gu…" at bounding box center [861, 517] width 741 height 73
copy div "can't pinpoint where the ants are entering the kitchen pantry. If I had to gues…"
click at [879, 481] on div "I can't pinpoint where the ants are entering the kitchen pantry. If I had to gu…" at bounding box center [861, 517] width 741 height 73
copy div "can't pinpoint where the ants are entering the kitchen pantry. If I had to gues…"
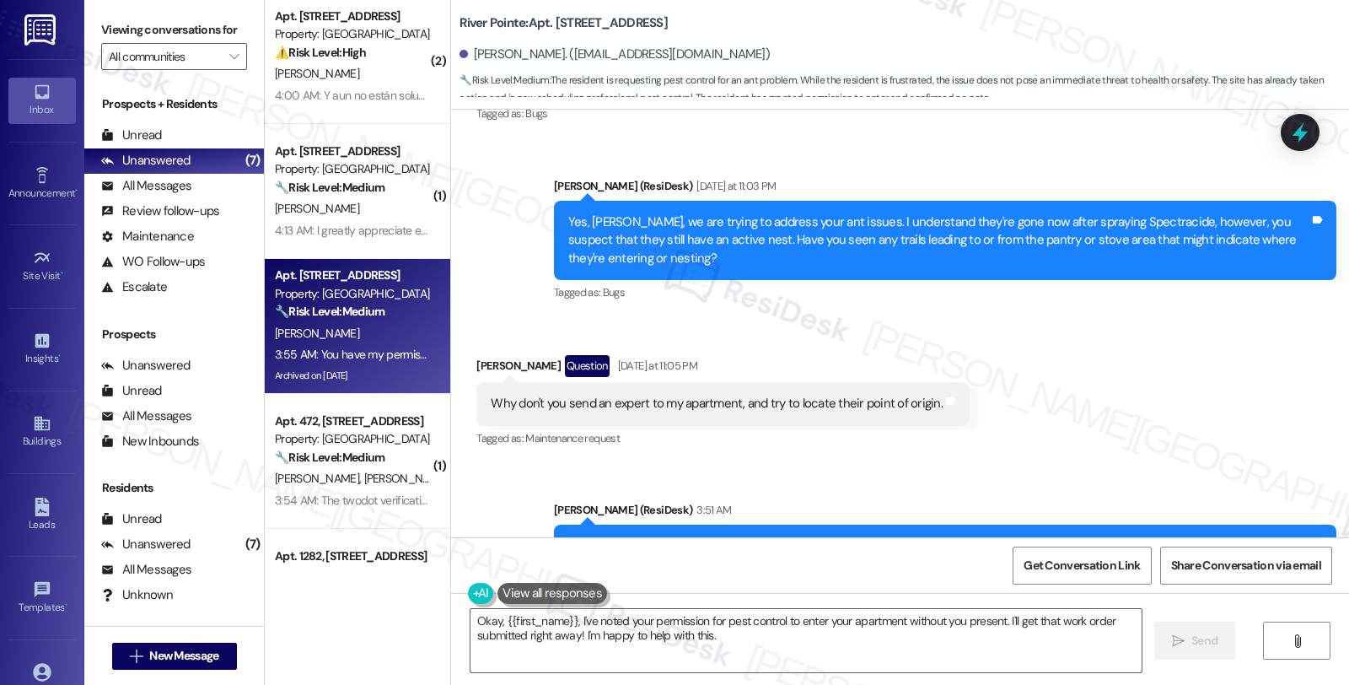
scroll to position [13871, 0]
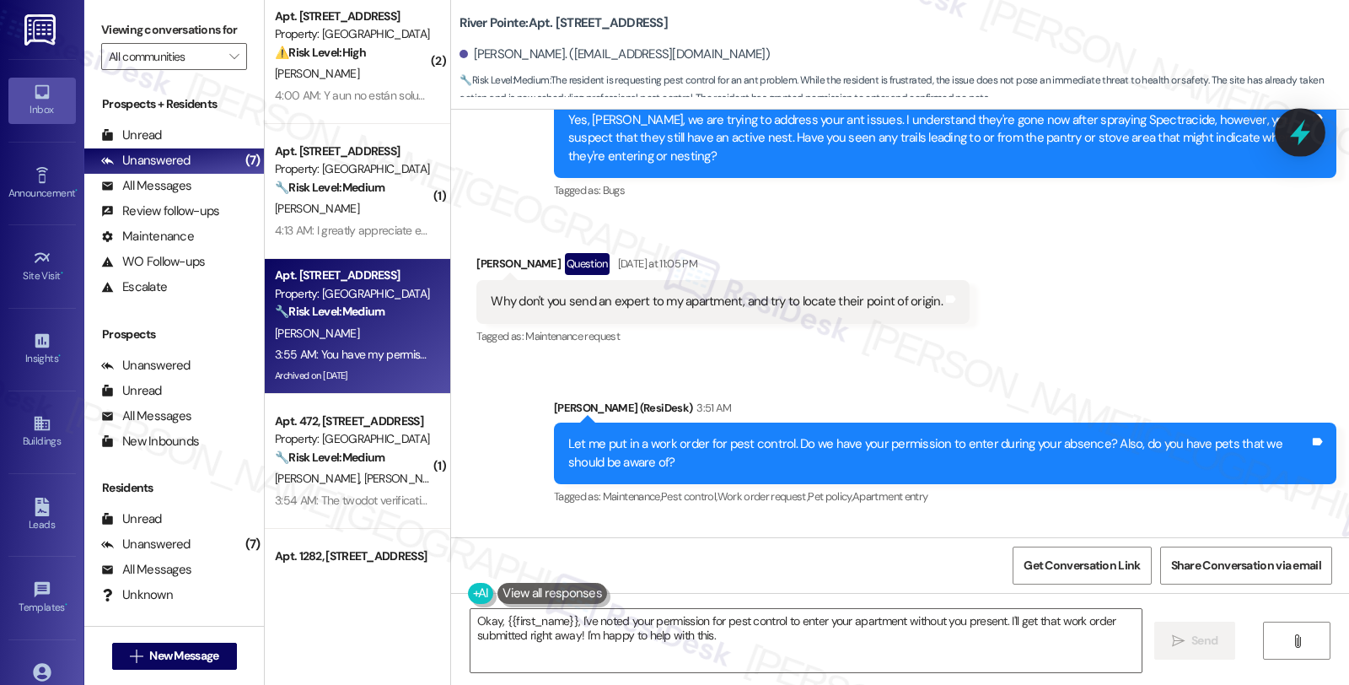
click at [1288, 139] on icon at bounding box center [1300, 132] width 29 height 29
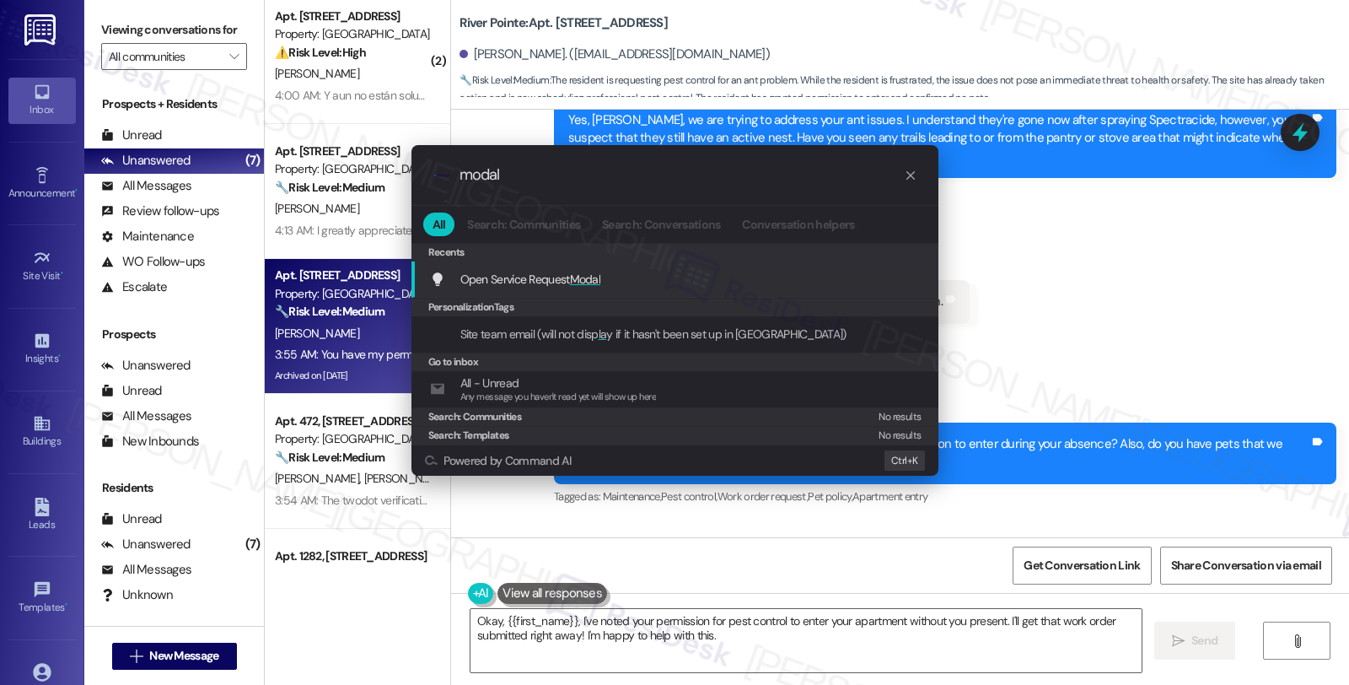
click at [578, 281] on span "Modal" at bounding box center [585, 279] width 31 height 15
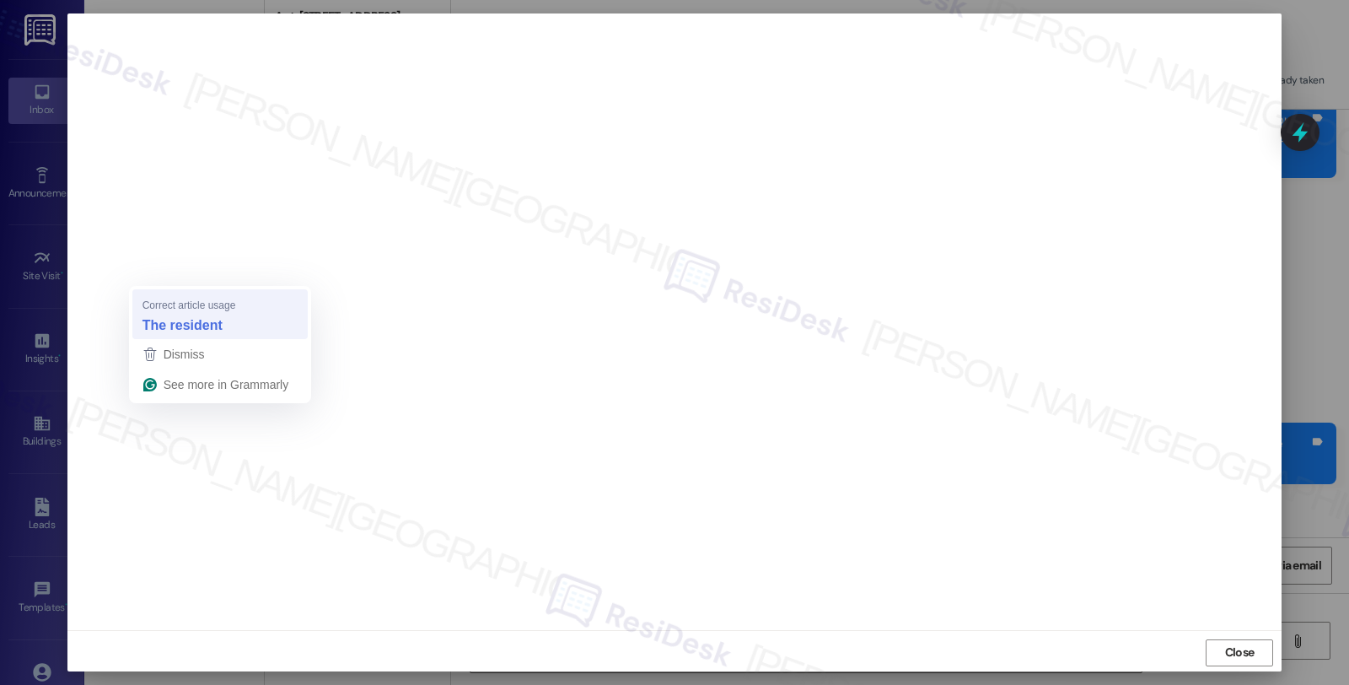
click at [186, 320] on strong "The resident" at bounding box center [182, 324] width 80 height 19
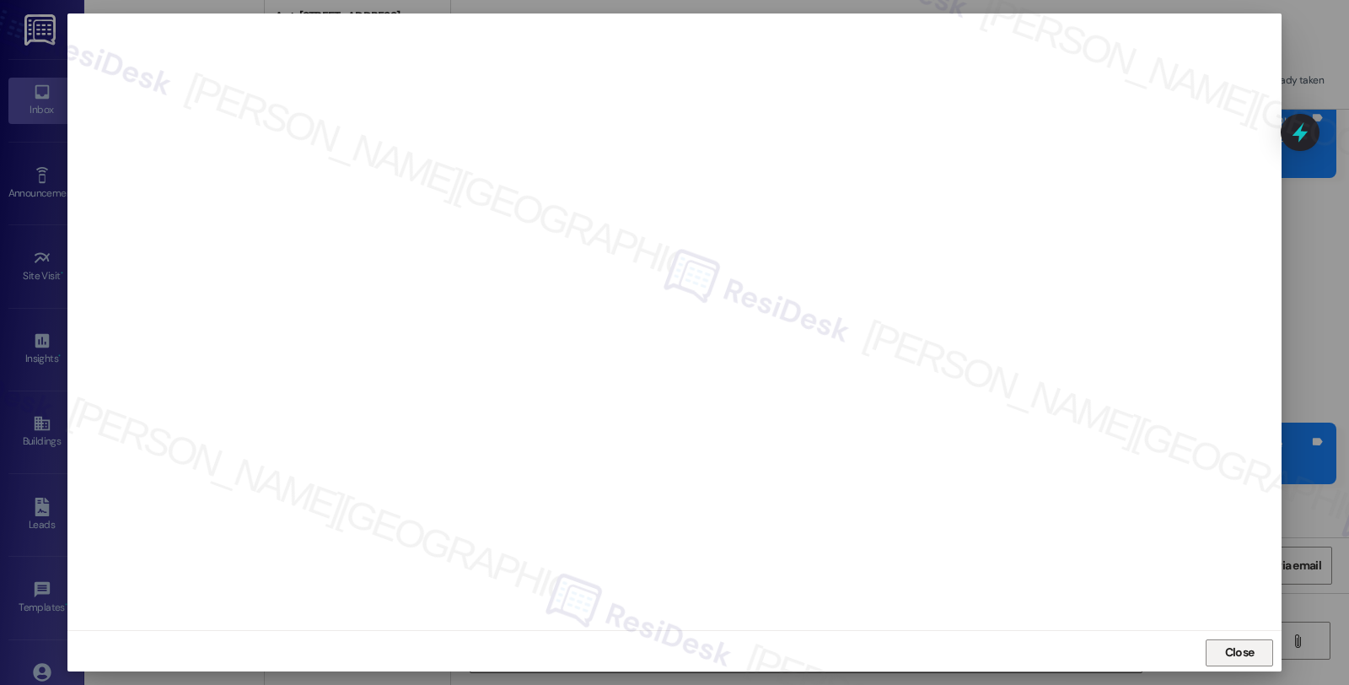
click at [1234, 654] on span "Close" at bounding box center [1240, 652] width 30 height 18
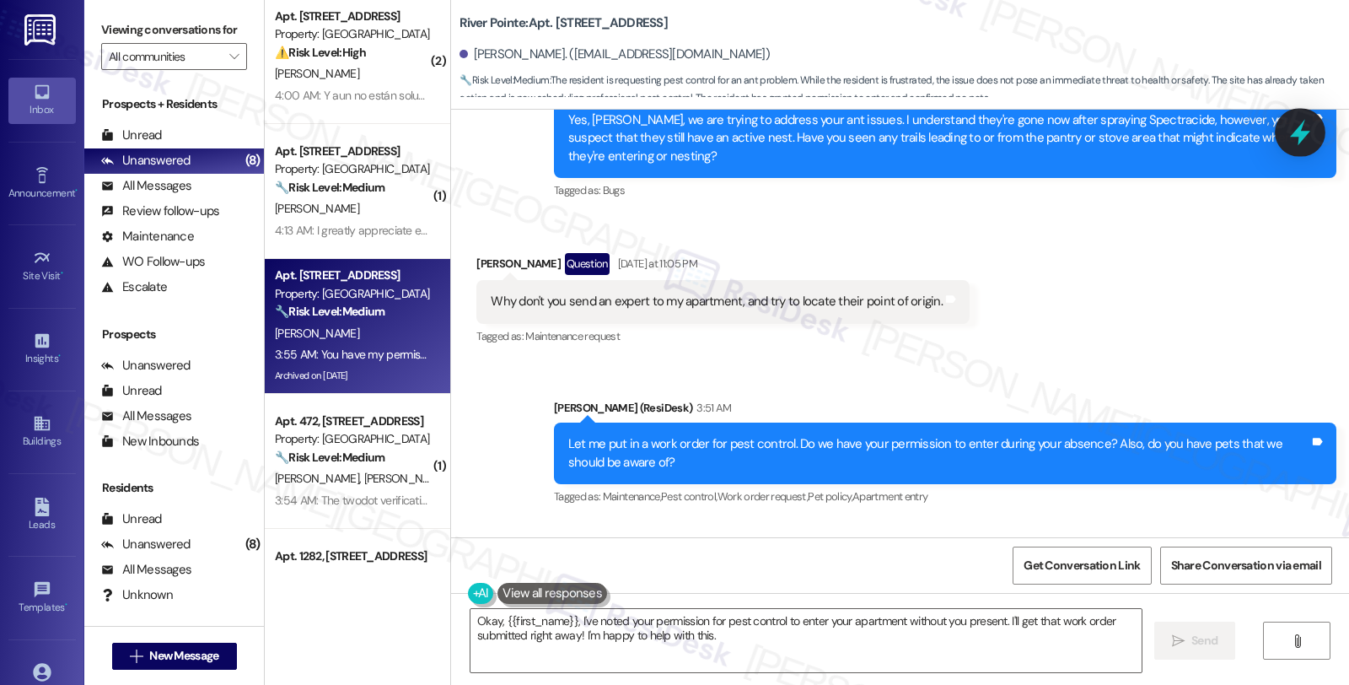
click at [1303, 136] on icon at bounding box center [1300, 133] width 20 height 26
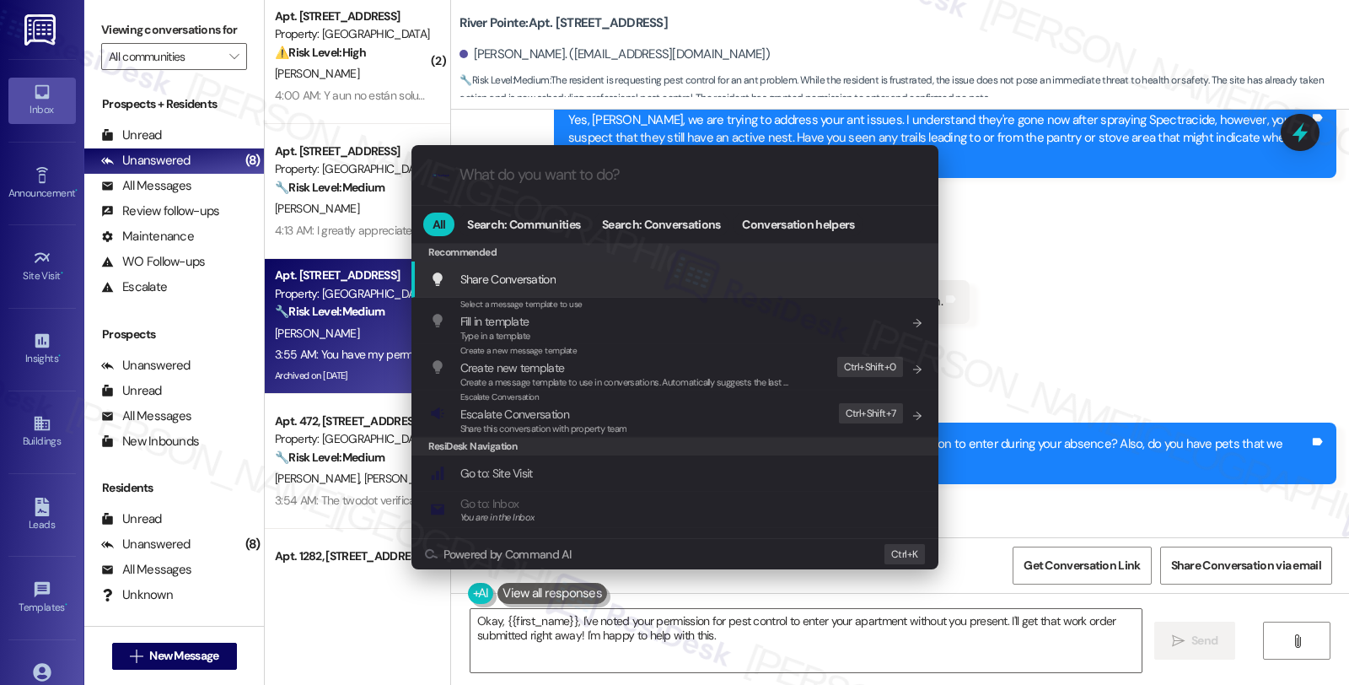
type input "o"
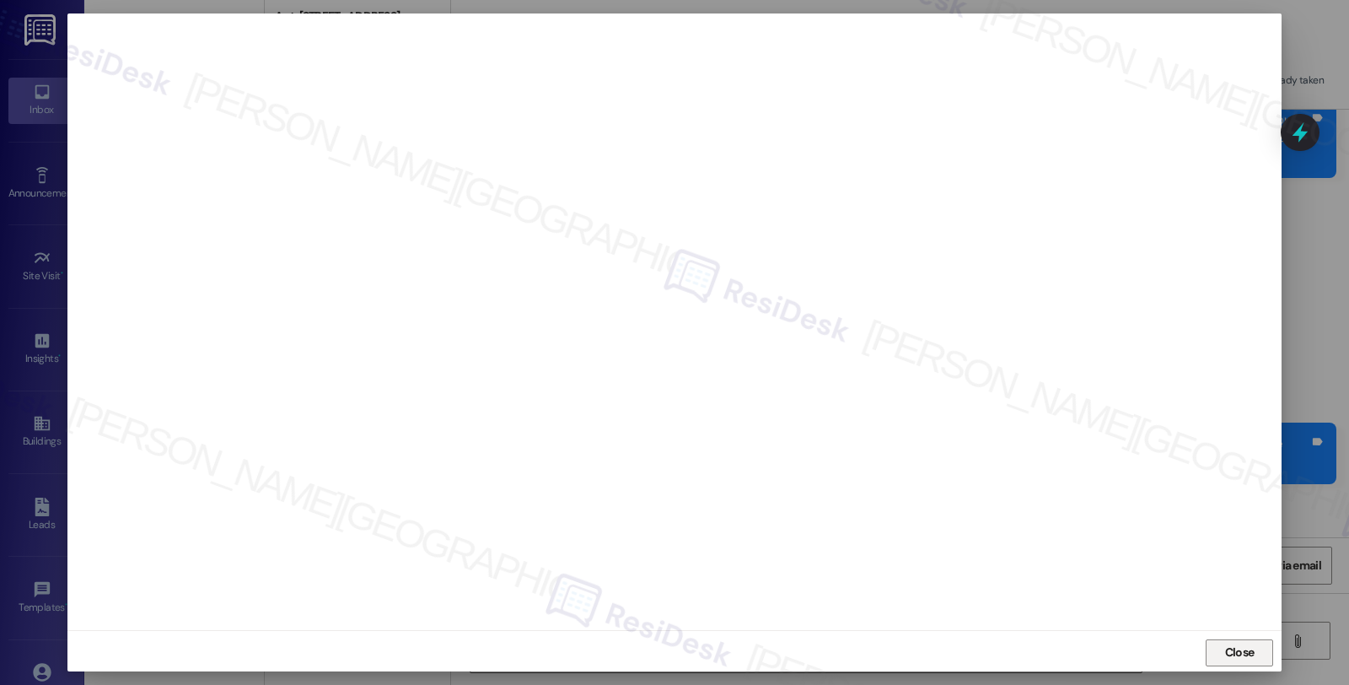
click at [1222, 643] on span "Close" at bounding box center [1240, 652] width 36 height 25
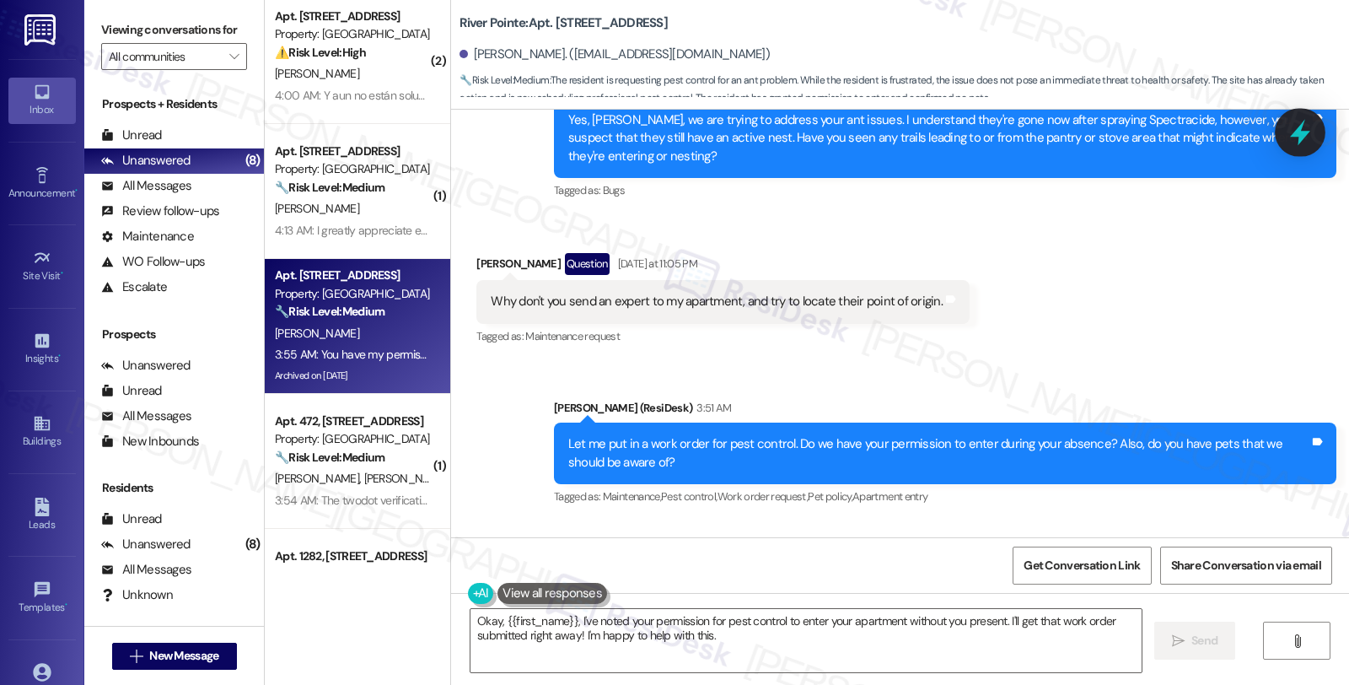
click at [1293, 132] on icon at bounding box center [1300, 132] width 29 height 29
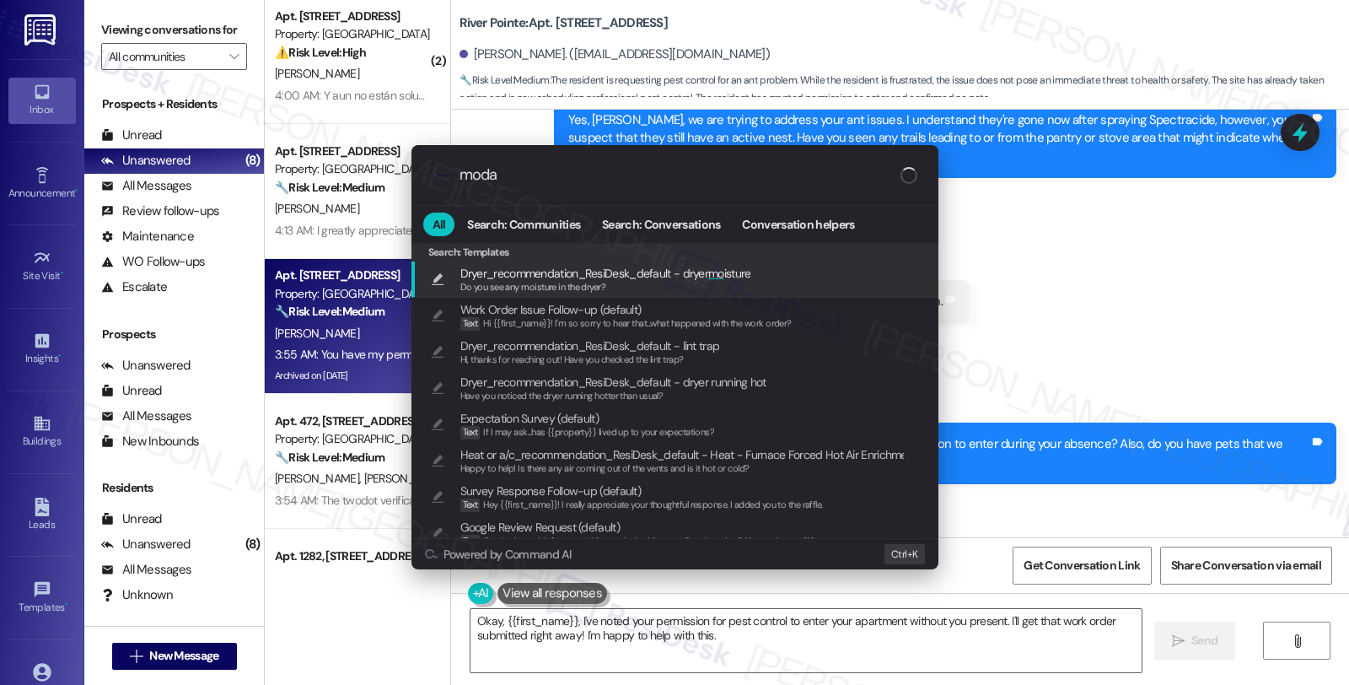
type input "modal"
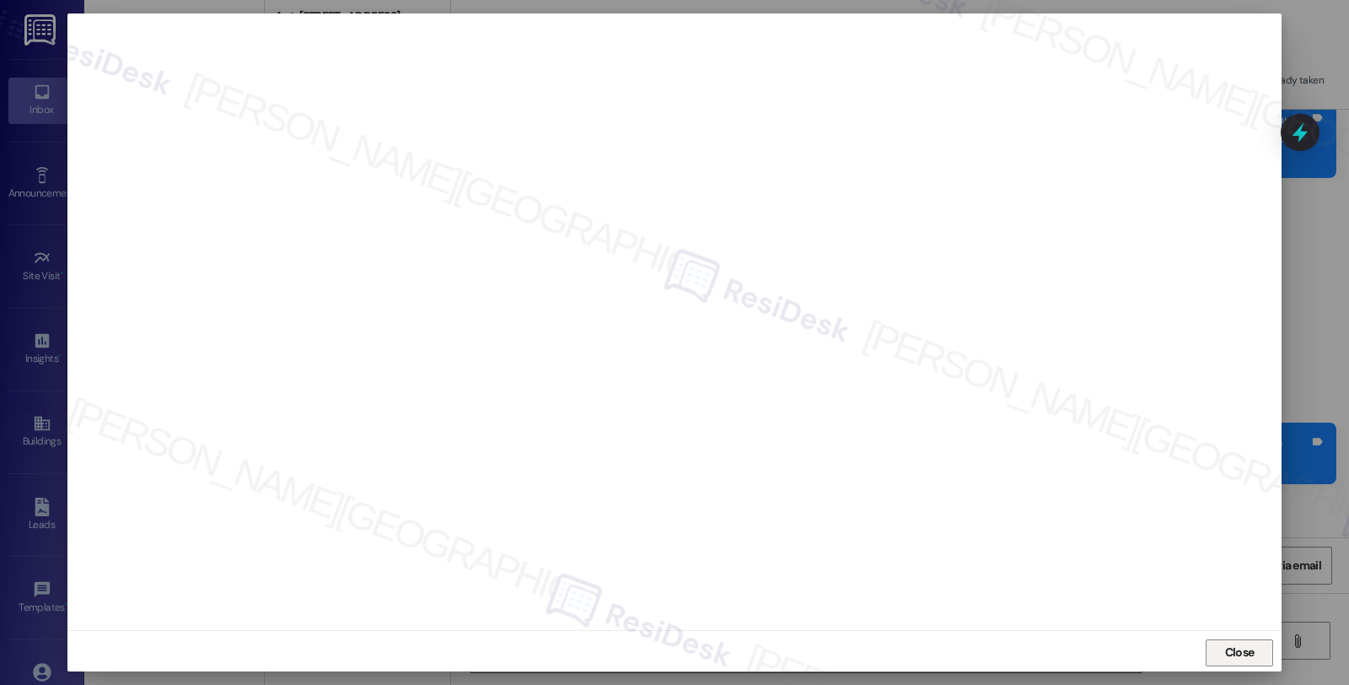
click at [1236, 650] on span "Close" at bounding box center [1240, 652] width 30 height 18
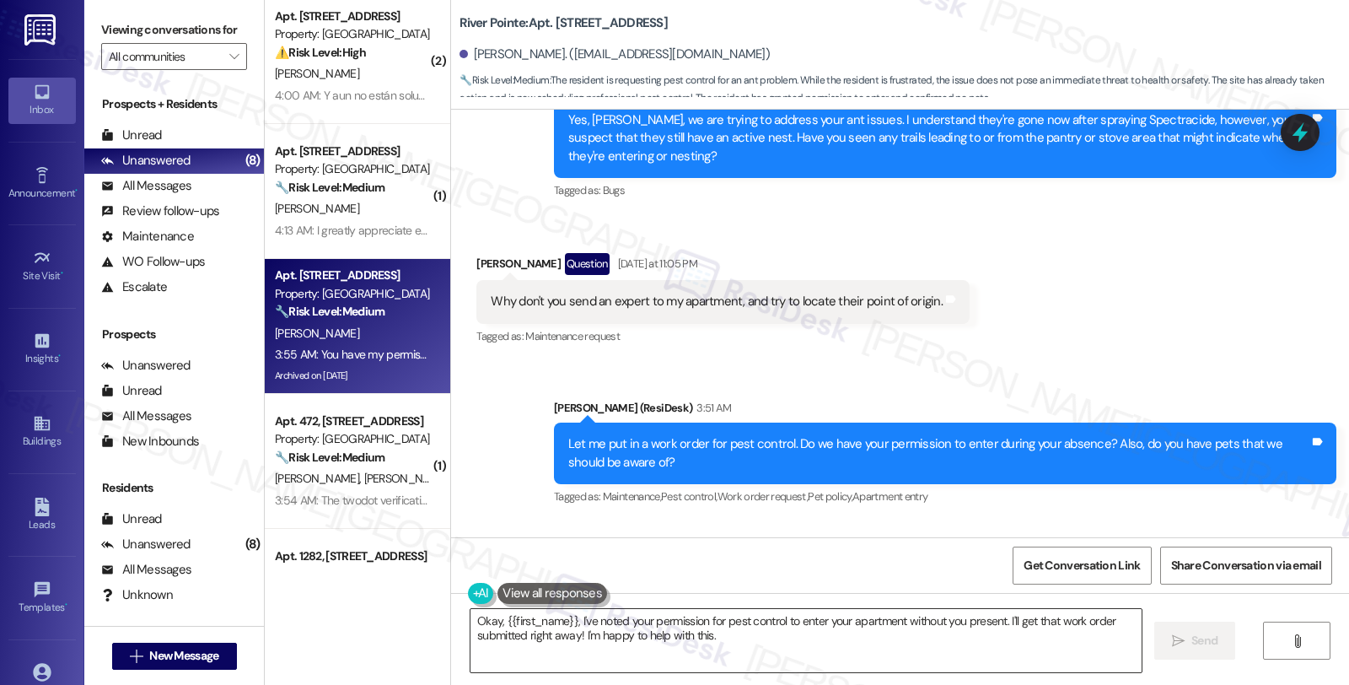
click at [470, 622] on textarea "Okay, {{first_name}}, I've noted your permission for pest control to enter your…" at bounding box center [805, 640] width 671 height 63
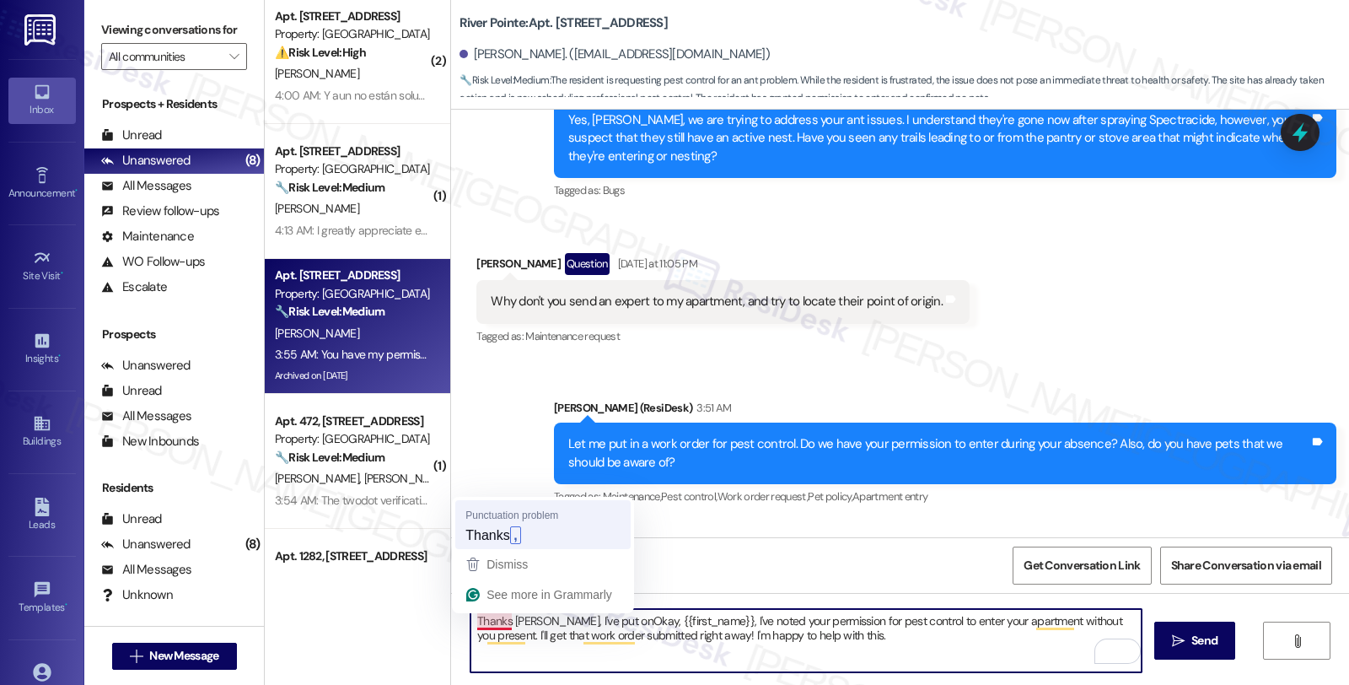
type textarea "Thanks, Donald, I've put onOkay, {{first_name}}, I've noted your permission for…"
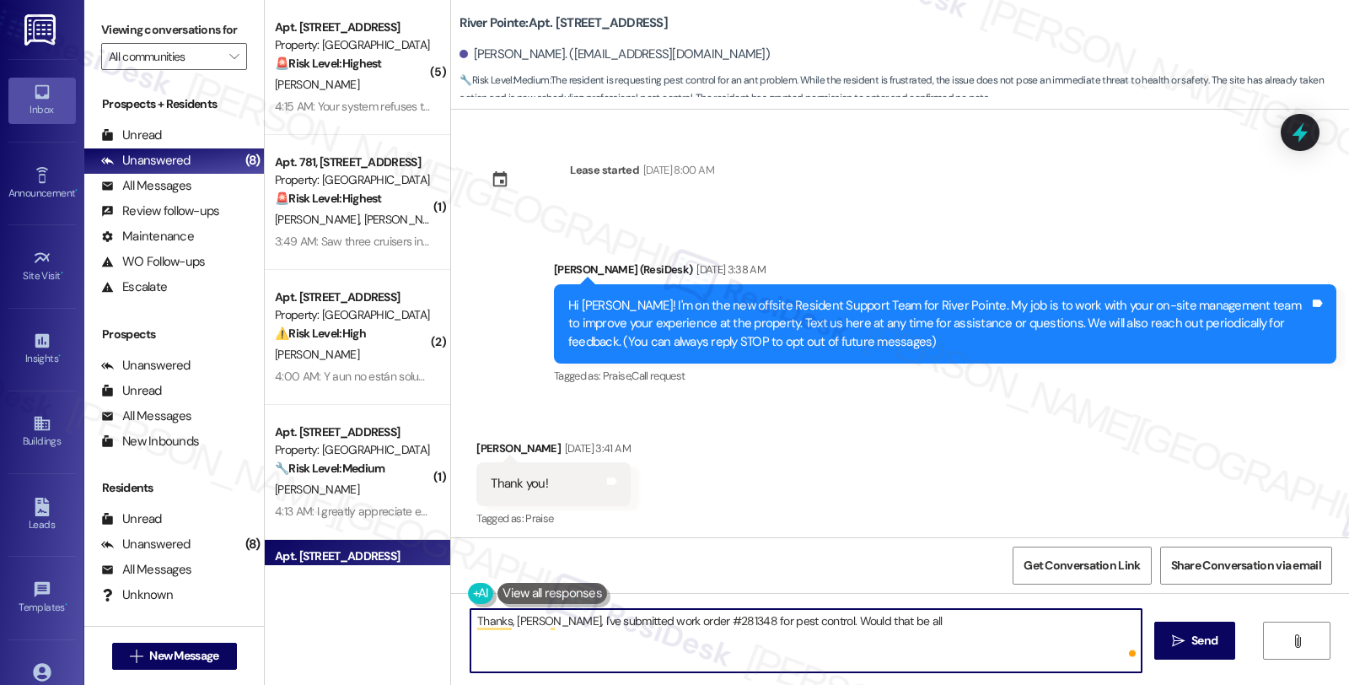
scroll to position [13871, 0]
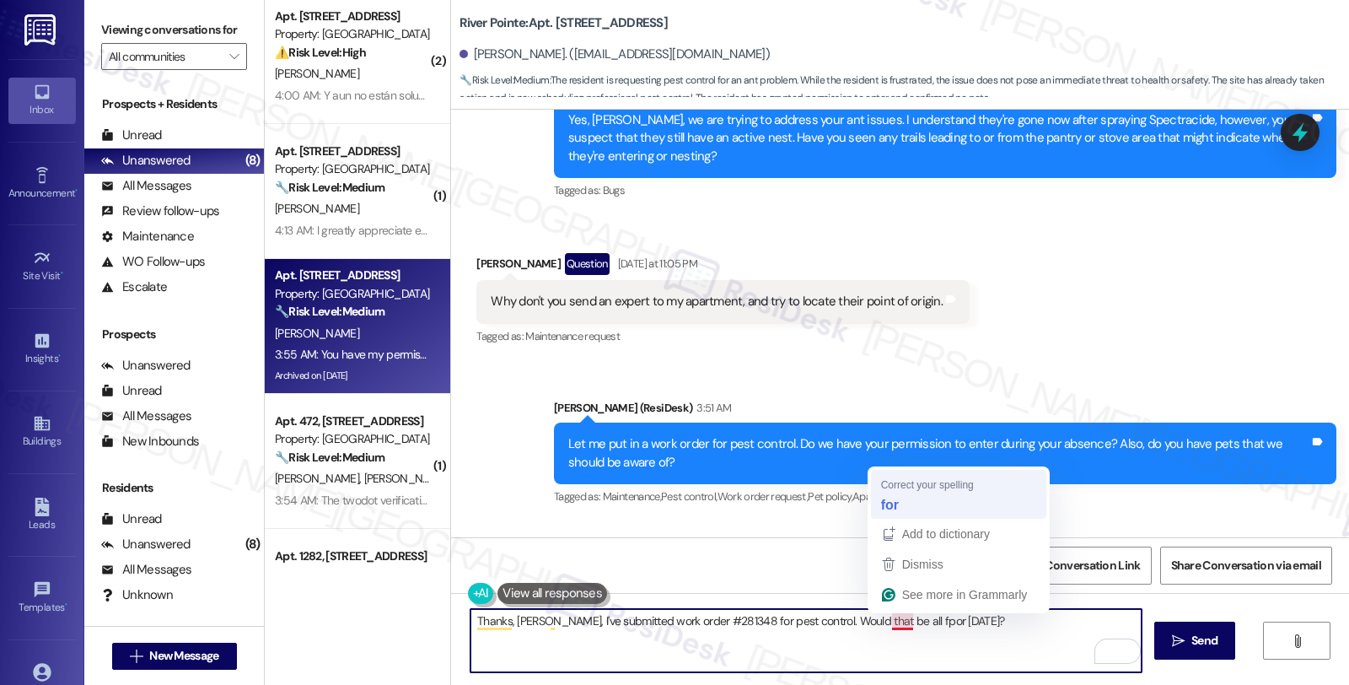
type textarea "Thanks, [PERSON_NAME], I've submitted work order #281348 for pest control. Woul…"
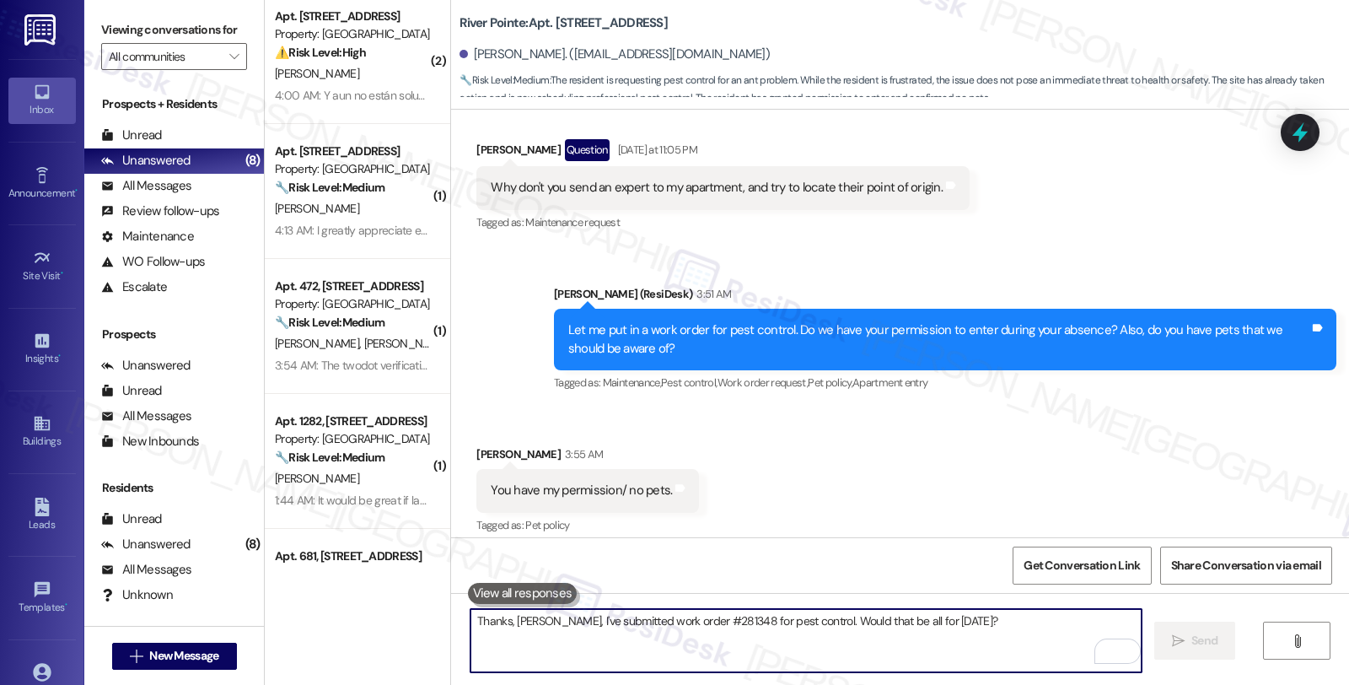
scroll to position [13989, 0]
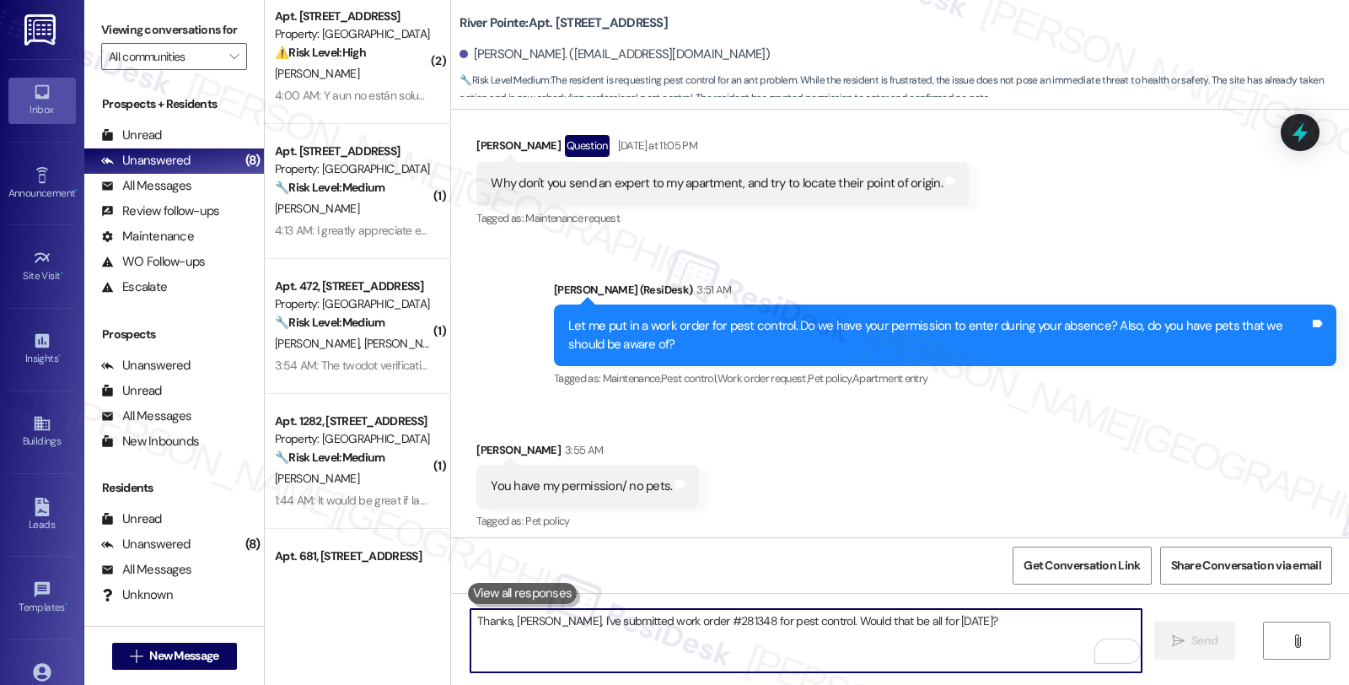
click at [580, 622] on textarea "Thanks, [PERSON_NAME], I've submitted work order #281348 for pest control. Woul…" at bounding box center [805, 640] width 671 height 63
paste textarea "281348"
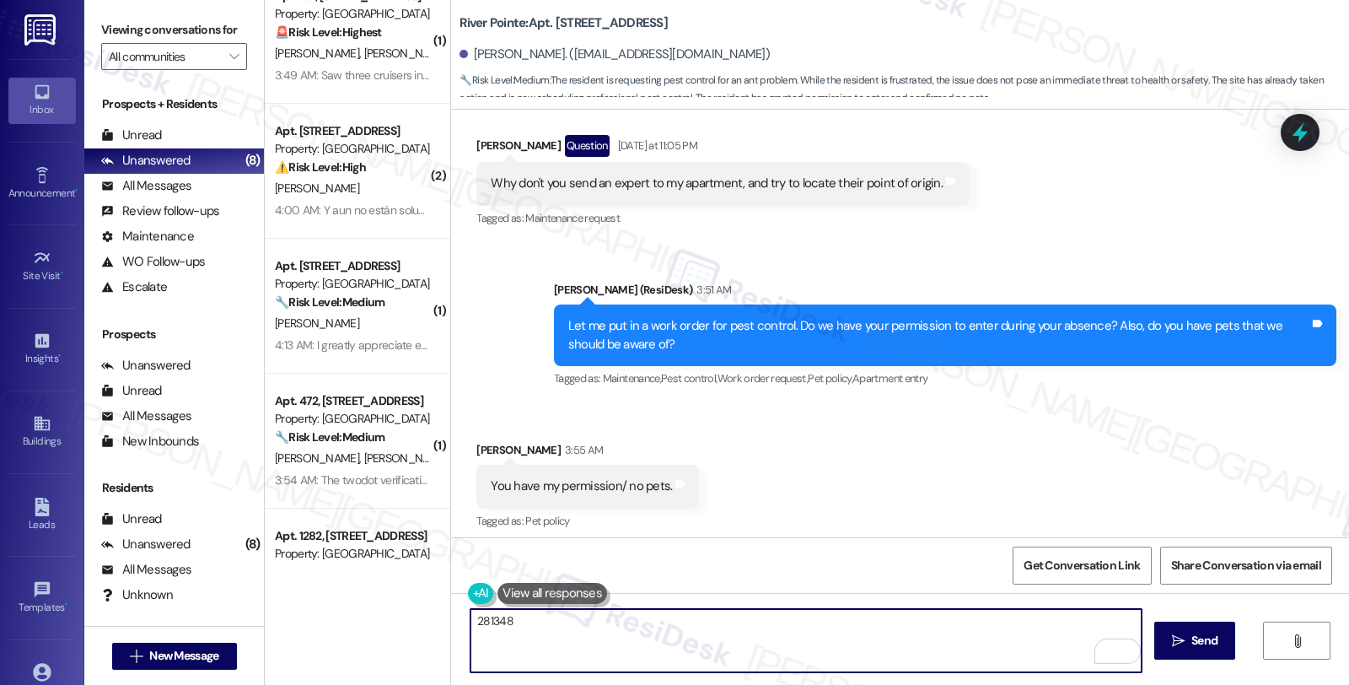
scroll to position [0, 0]
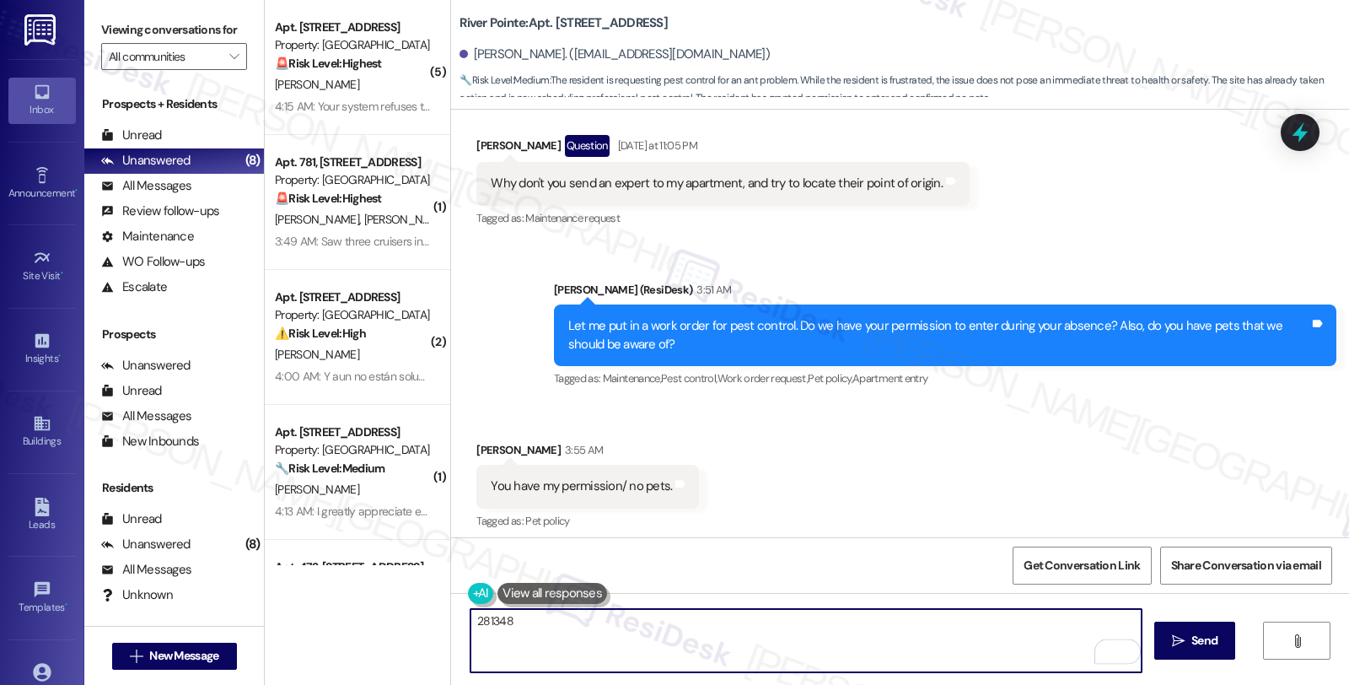
type textarea "281348"
